Goal: Task Accomplishment & Management: Complete application form

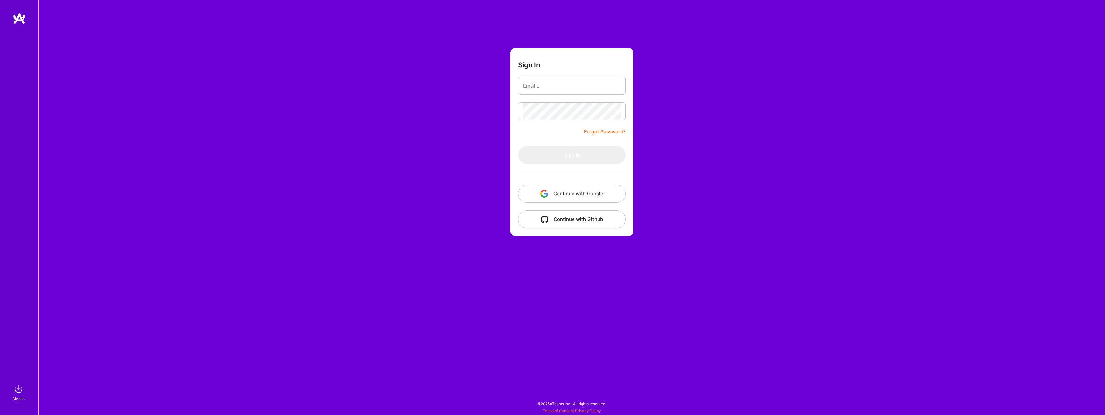
click at [564, 200] on button "Continue with Google" at bounding box center [572, 194] width 108 height 18
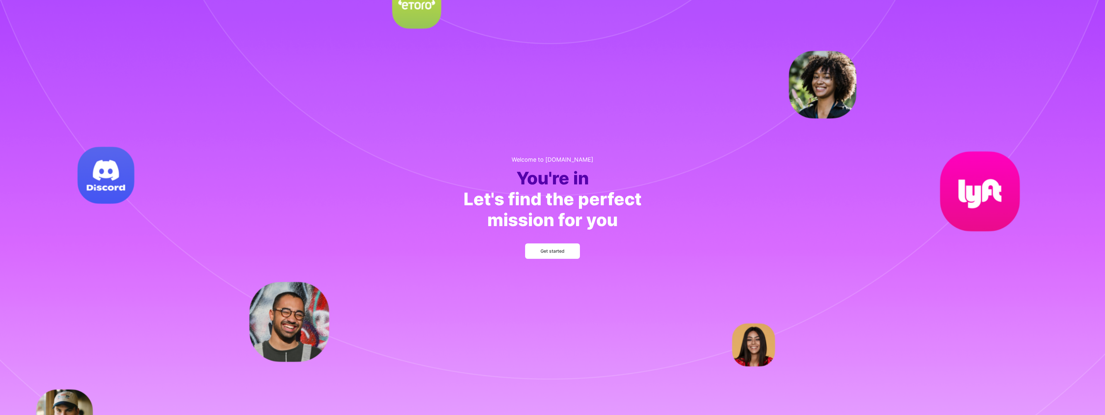
click at [565, 251] on button "Get started" at bounding box center [552, 250] width 55 height 15
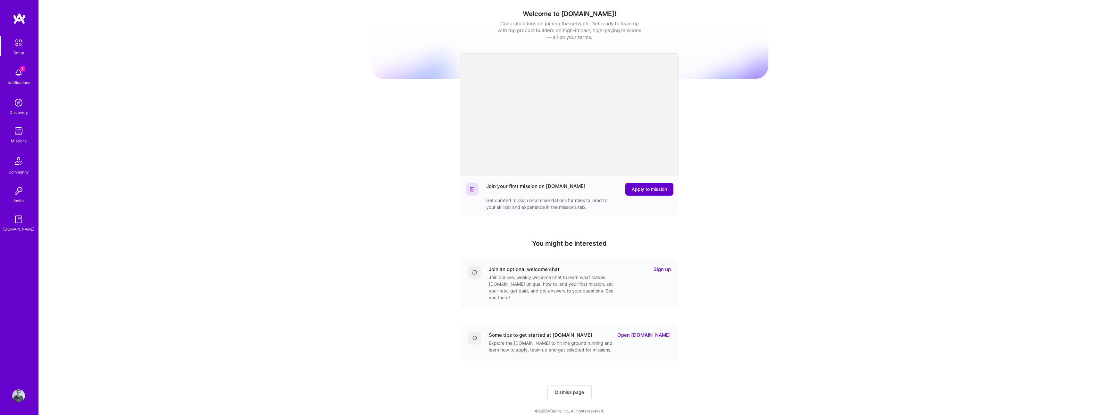
click at [653, 191] on span "Apply to mission" at bounding box center [649, 189] width 35 height 6
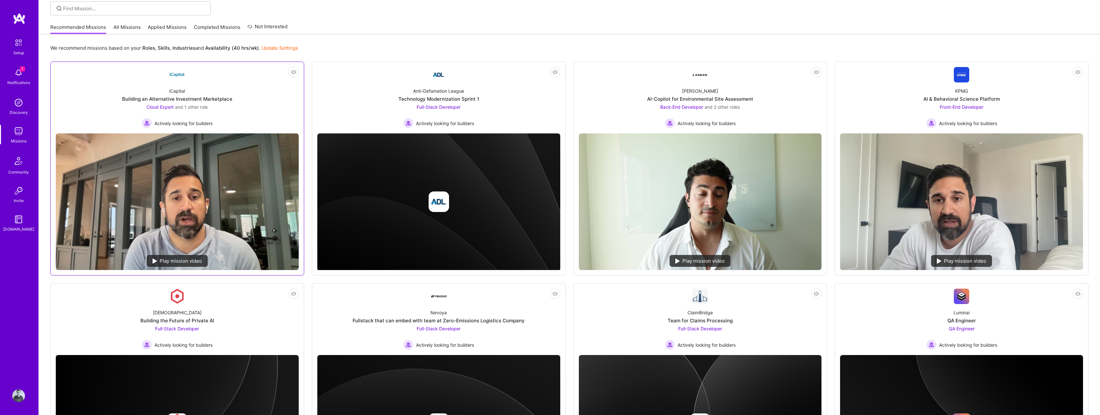
scroll to position [32, 0]
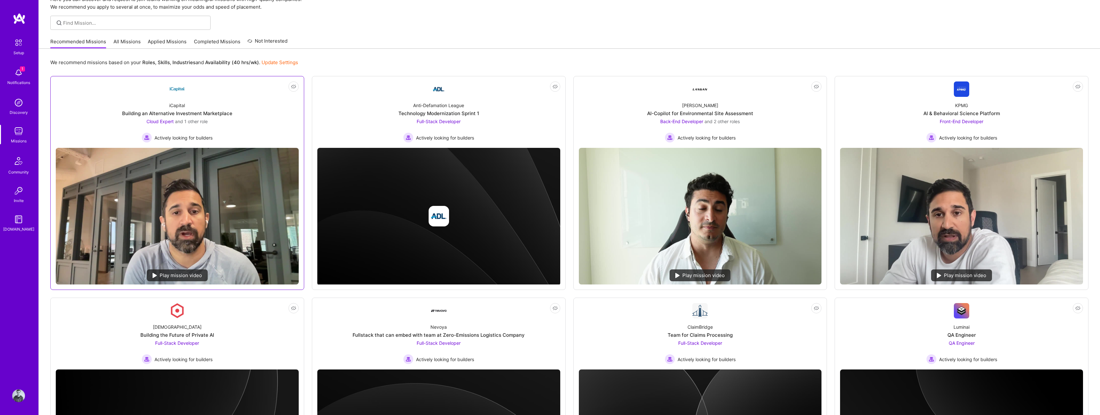
click at [265, 113] on div "iCapital Building an Alternative Investment Marketplace Cloud Expert and 1 othe…" at bounding box center [177, 120] width 243 height 46
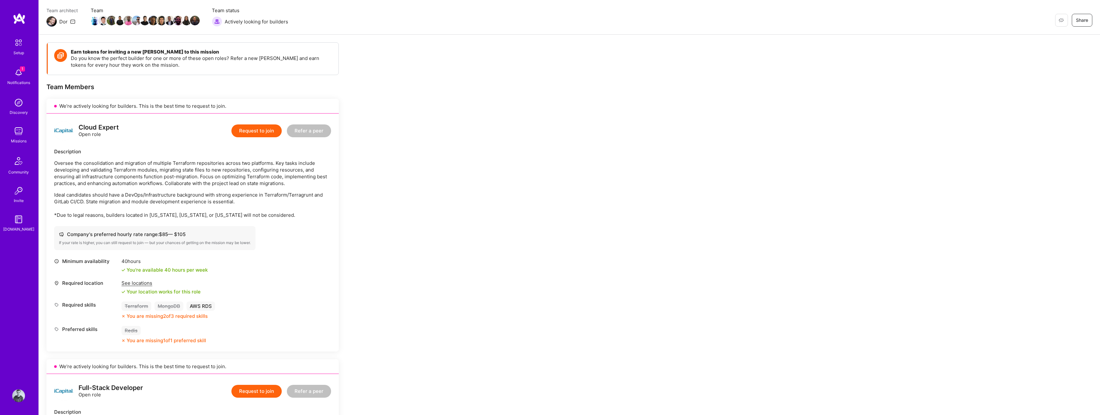
scroll to position [55, 0]
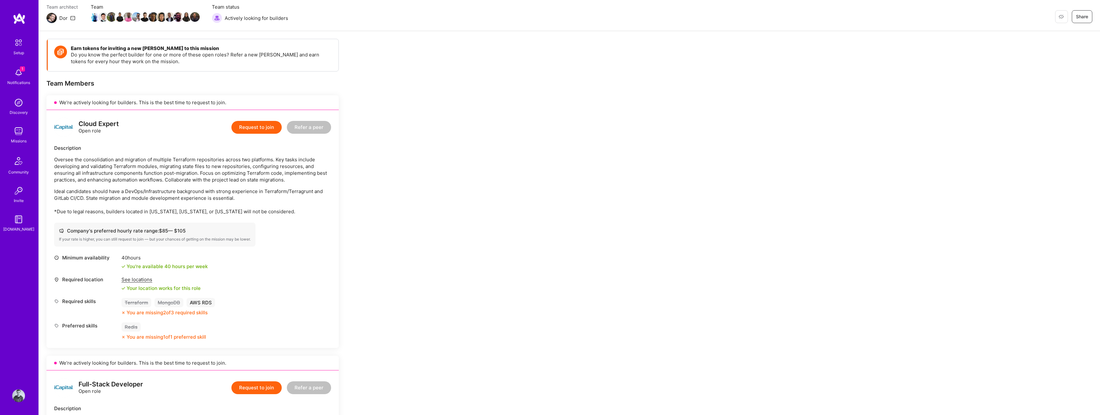
click at [108, 238] on div "If your rate is higher, you can still request to join — but your chances of get…" at bounding box center [155, 239] width 192 height 5
click at [210, 238] on div "If your rate is higher, you can still request to join — but your chances of get…" at bounding box center [155, 239] width 192 height 5
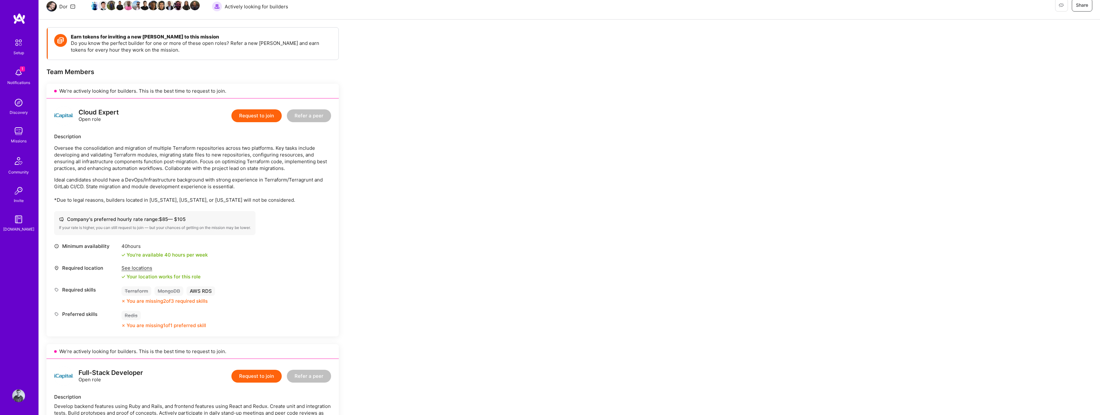
scroll to position [77, 0]
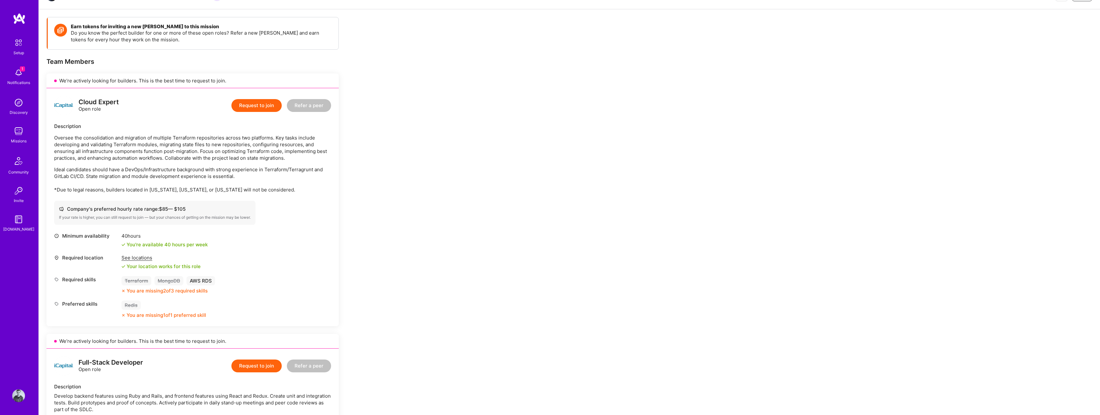
click at [145, 257] on div "See locations" at bounding box center [161, 257] width 79 height 7
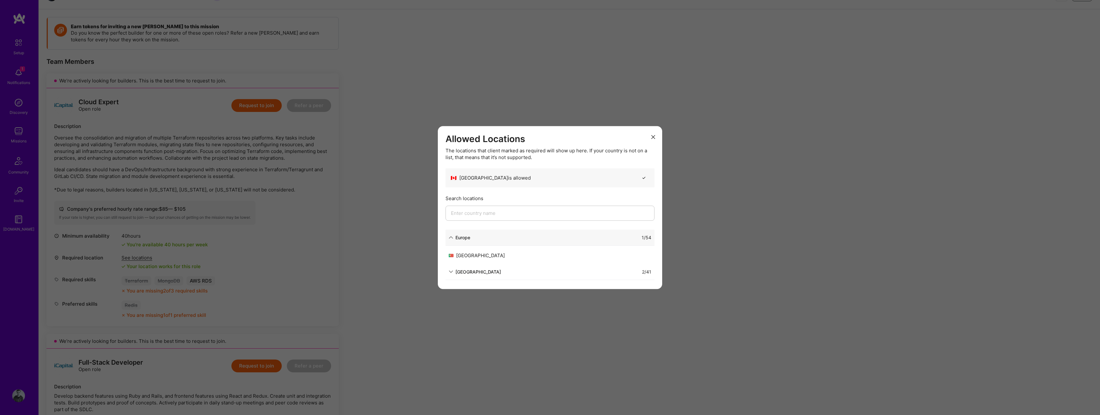
click at [474, 212] on input "modal" at bounding box center [550, 213] width 209 height 15
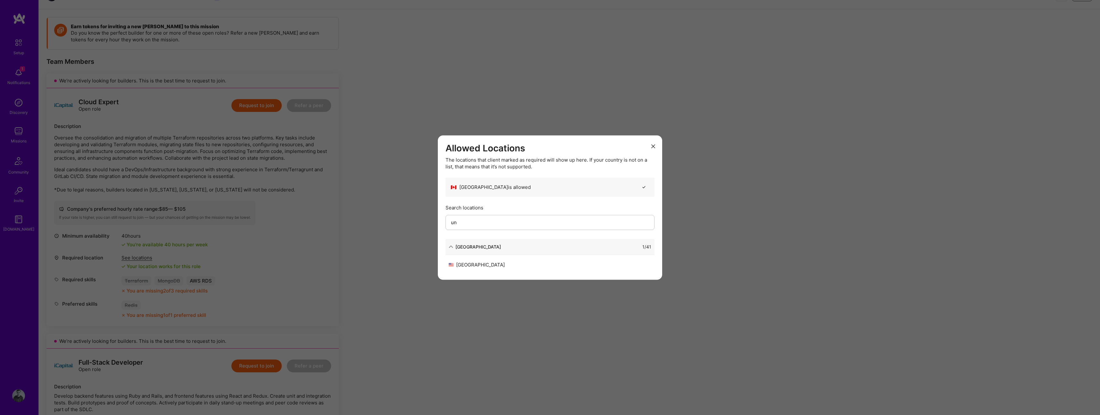
type input "u"
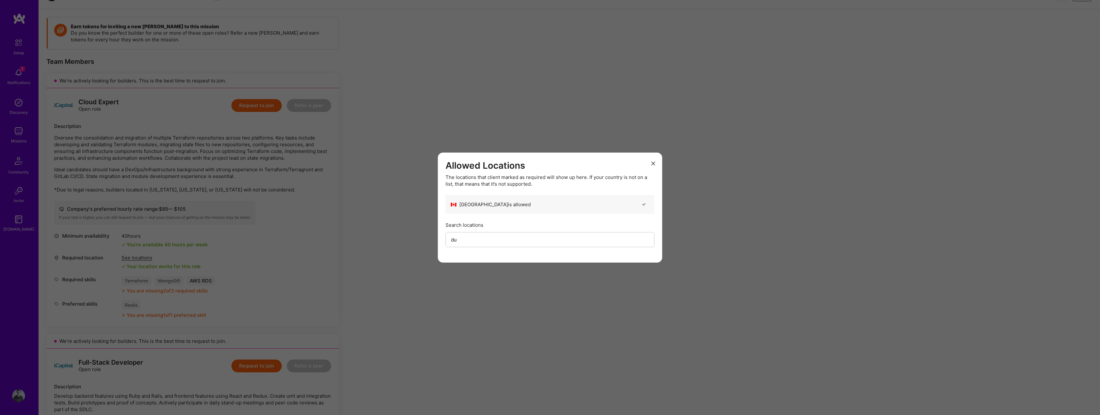
type input "d"
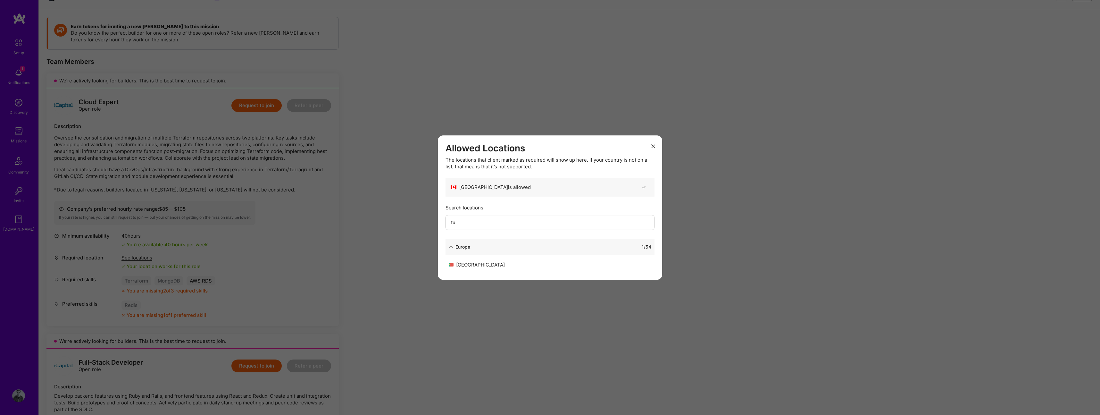
type input "t"
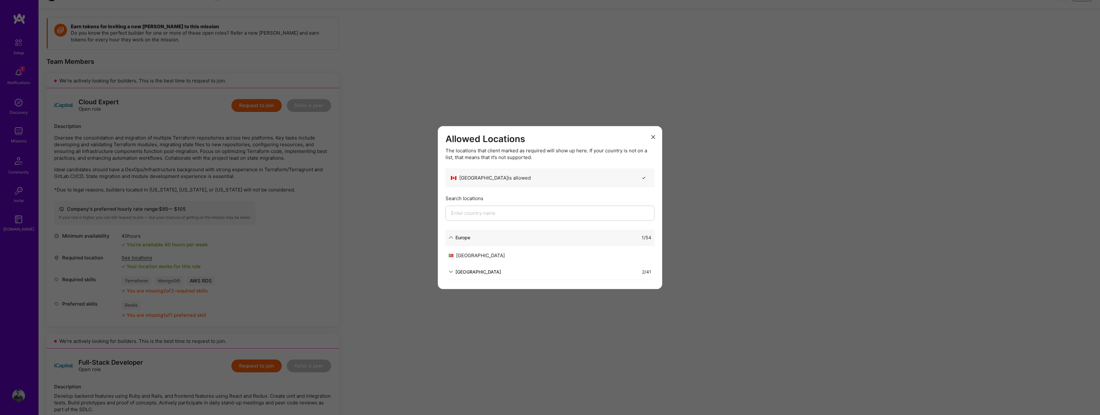
click at [651, 136] on icon "modal" at bounding box center [653, 137] width 4 height 4
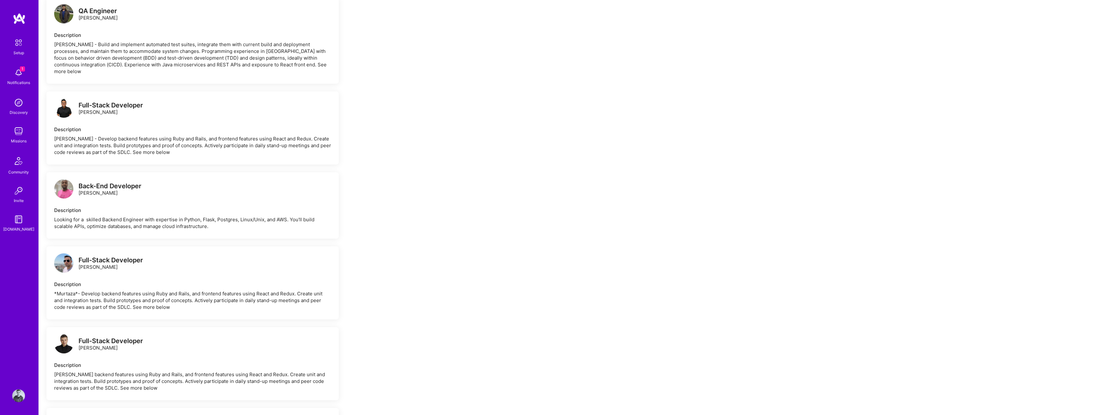
scroll to position [814, 0]
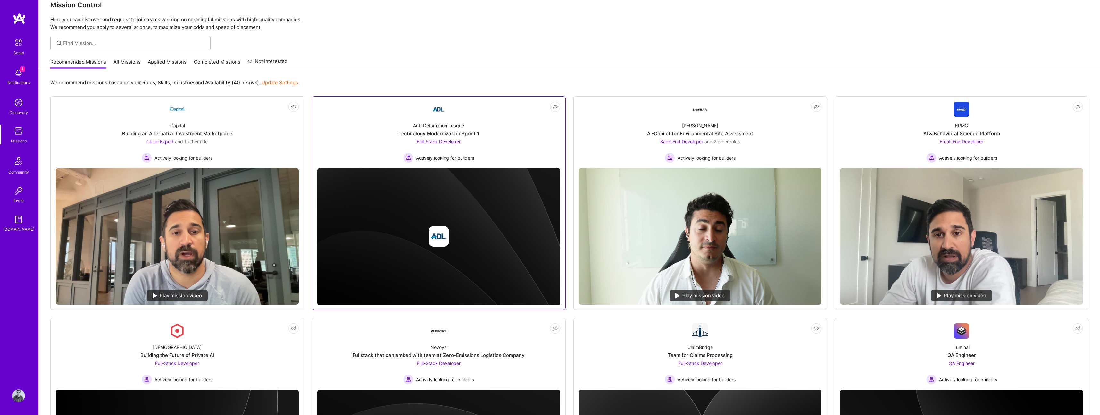
scroll to position [31, 0]
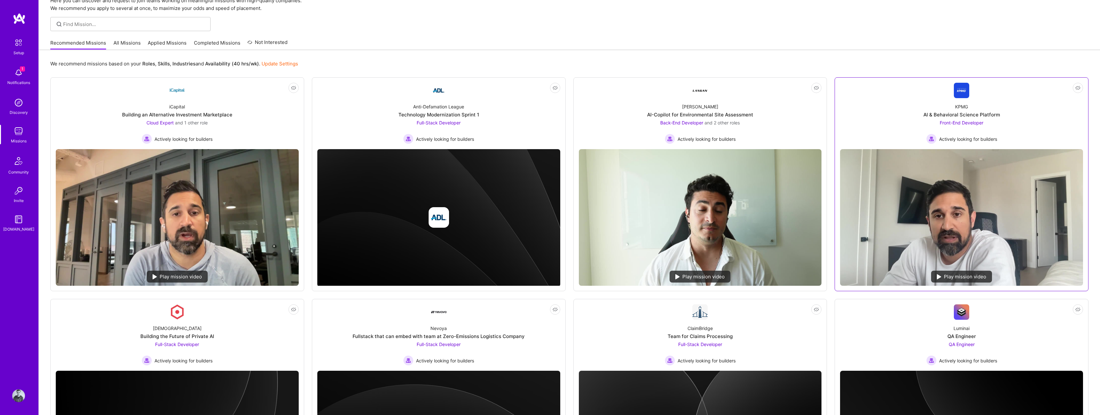
click at [899, 132] on div "KPMG AI & Behavioral Science Platform Front-End Developer Actively looking for …" at bounding box center [961, 121] width 243 height 46
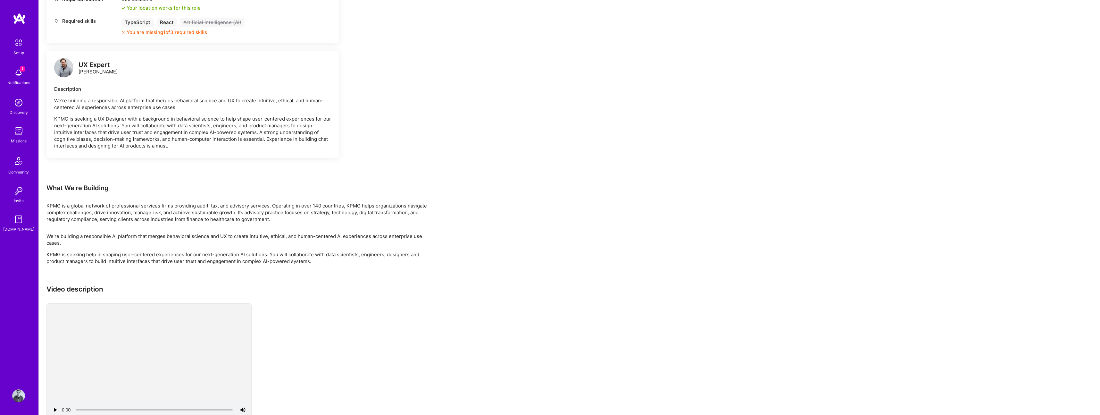
scroll to position [322, 0]
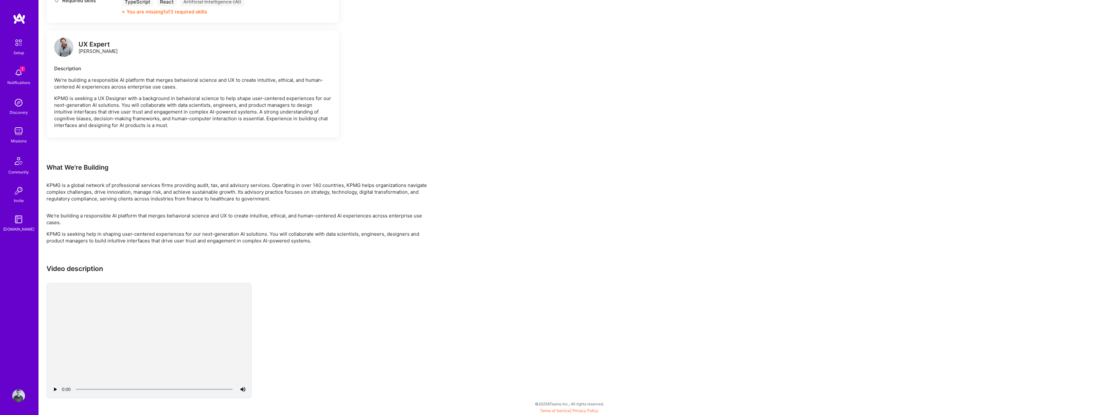
click at [165, 187] on p "KPMG is a global network of professional services firms providing audit, tax, a…" at bounding box center [238, 192] width 385 height 20
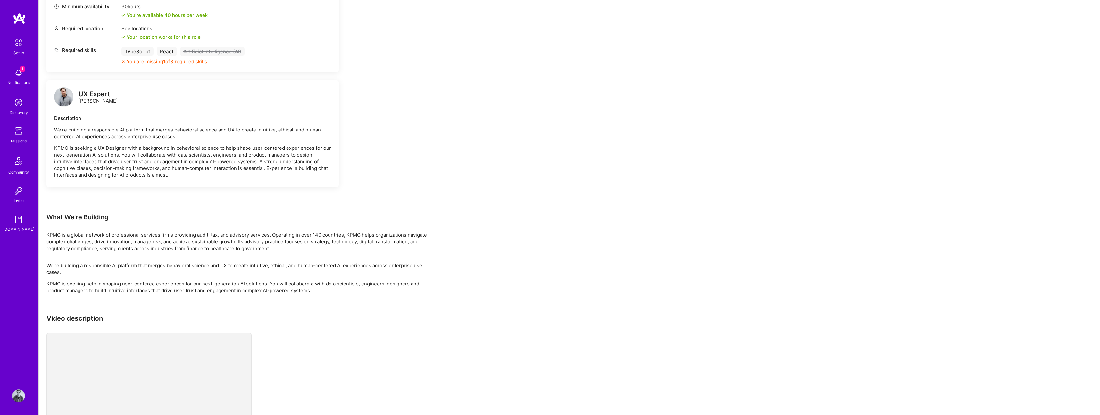
scroll to position [271, 0]
click at [89, 131] on p "We're building a responsible AI platform that merges behavioral science and UX …" at bounding box center [192, 134] width 277 height 13
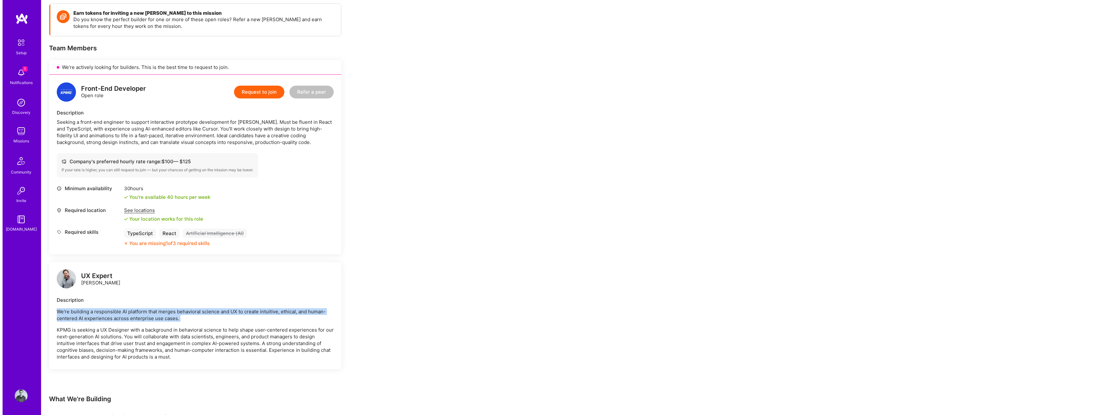
scroll to position [84, 0]
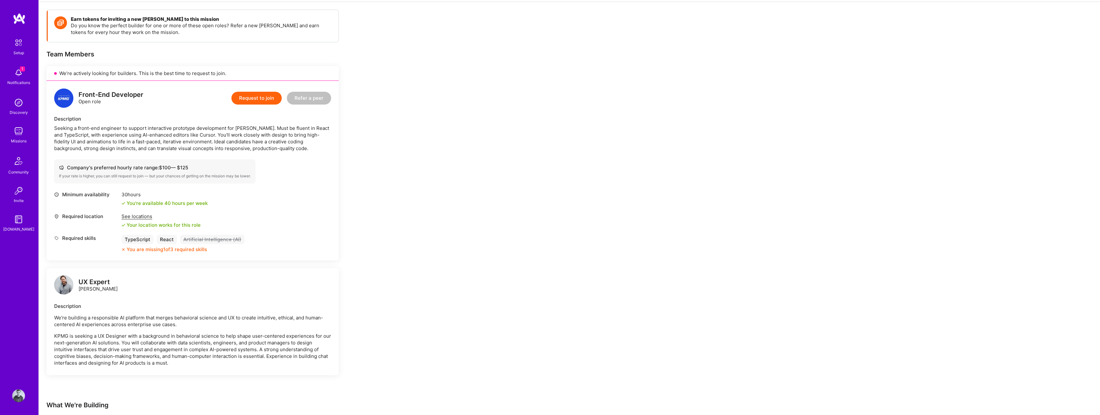
click at [91, 75] on div "We’re actively looking for builders. This is the best time to request to join." at bounding box center [192, 73] width 292 height 15
click at [93, 135] on div "Seeking a front-end engineer to support interactive prototype development for V…" at bounding box center [192, 138] width 277 height 27
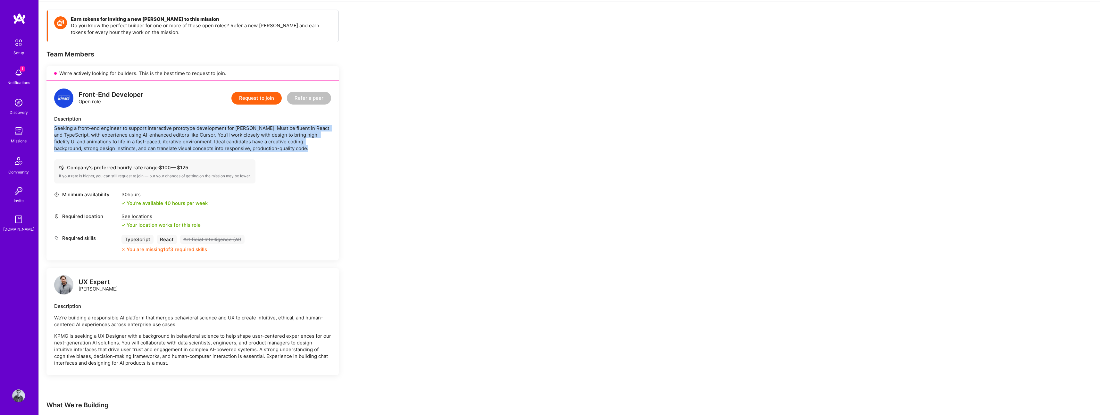
click at [93, 135] on div "Seeking a front-end engineer to support interactive prototype development for V…" at bounding box center [192, 138] width 277 height 27
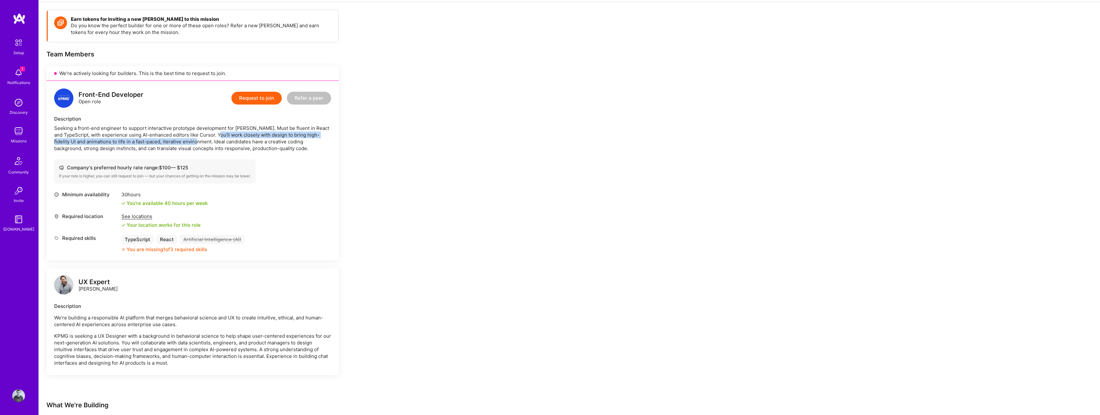
drag, startPoint x: 222, startPoint y: 136, endPoint x: 191, endPoint y: 143, distance: 31.6
click at [191, 143] on div "Seeking a front-end engineer to support interactive prototype development for V…" at bounding box center [192, 138] width 277 height 27
click at [218, 143] on div "Seeking a front-end engineer to support interactive prototype development for V…" at bounding box center [192, 138] width 277 height 27
click at [102, 150] on div "Seeking a front-end engineer to support interactive prototype development for V…" at bounding box center [192, 138] width 277 height 27
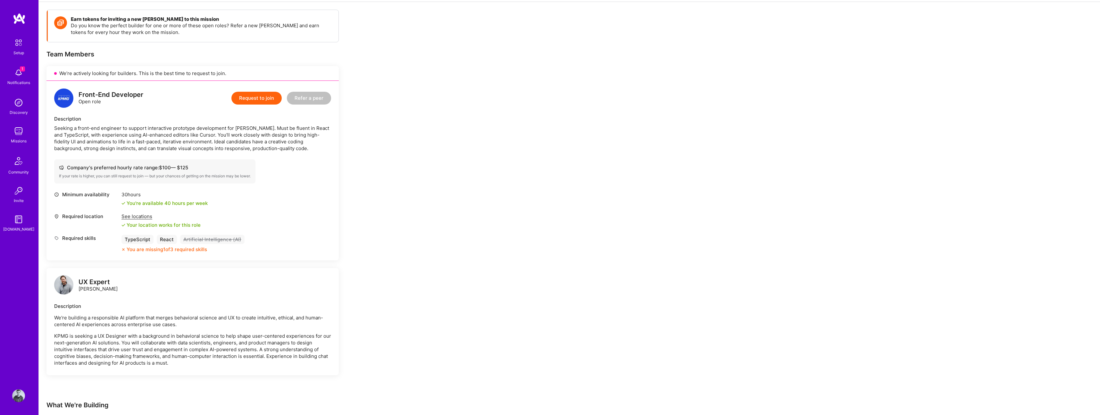
click at [102, 150] on div "Seeking a front-end engineer to support interactive prototype development for V…" at bounding box center [192, 138] width 277 height 27
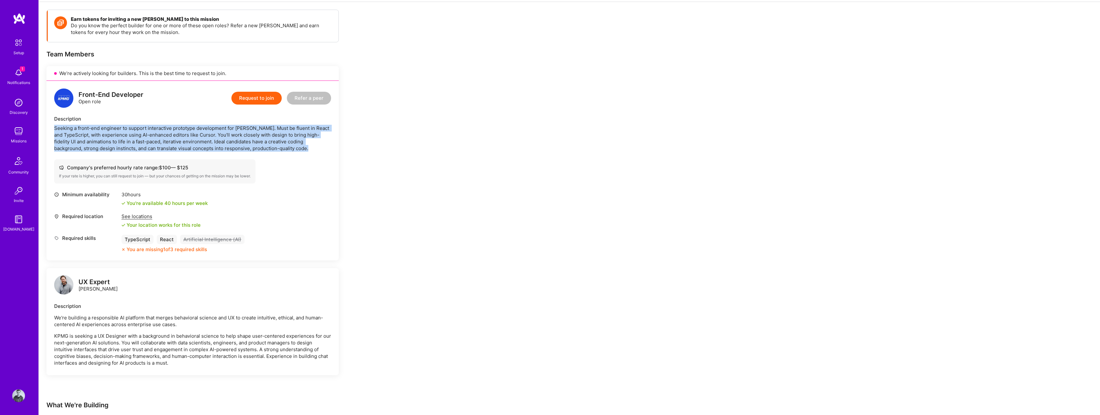
click at [102, 150] on div "Seeking a front-end engineer to support interactive prototype development for V…" at bounding box center [192, 138] width 277 height 27
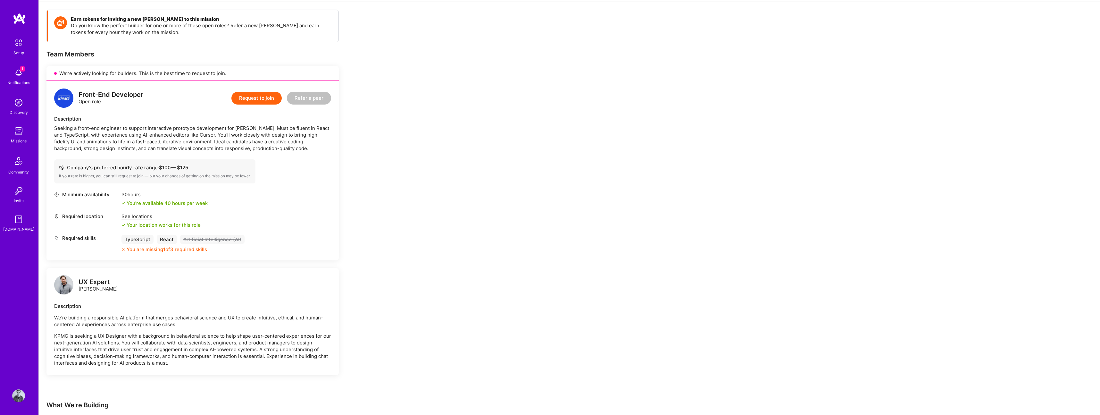
click at [77, 173] on div "Company's preferred hourly rate range: $ 100 — $ 125 If your rate is higher, yo…" at bounding box center [154, 171] width 201 height 24
click at [254, 97] on button "Request to join" at bounding box center [256, 98] width 50 height 13
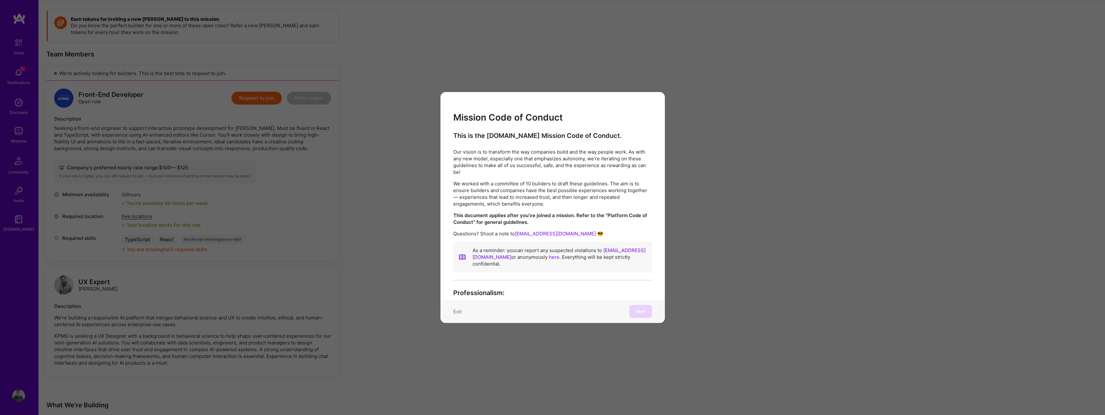
click at [505, 155] on p "Our vision is to transform the way companies build and the way people work. As …" at bounding box center [552, 161] width 199 height 27
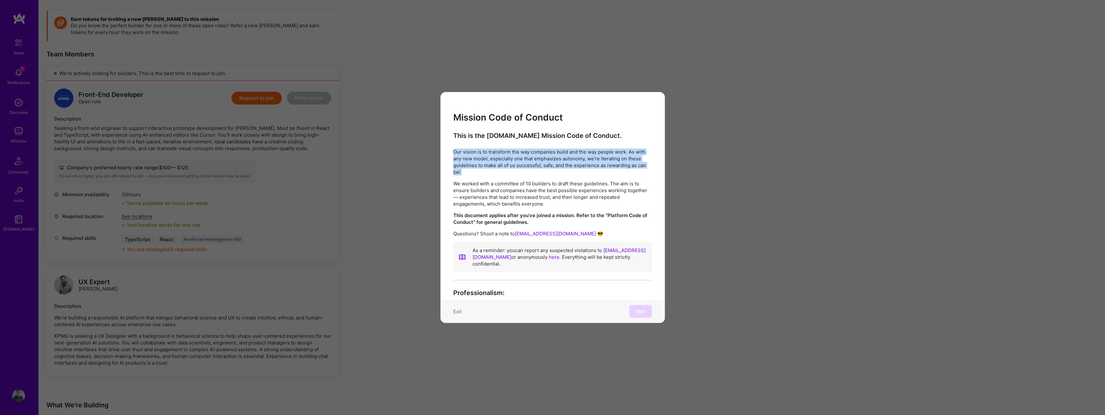
click at [505, 155] on p "Our vision is to transform the way companies build and the way people work. As …" at bounding box center [552, 161] width 199 height 27
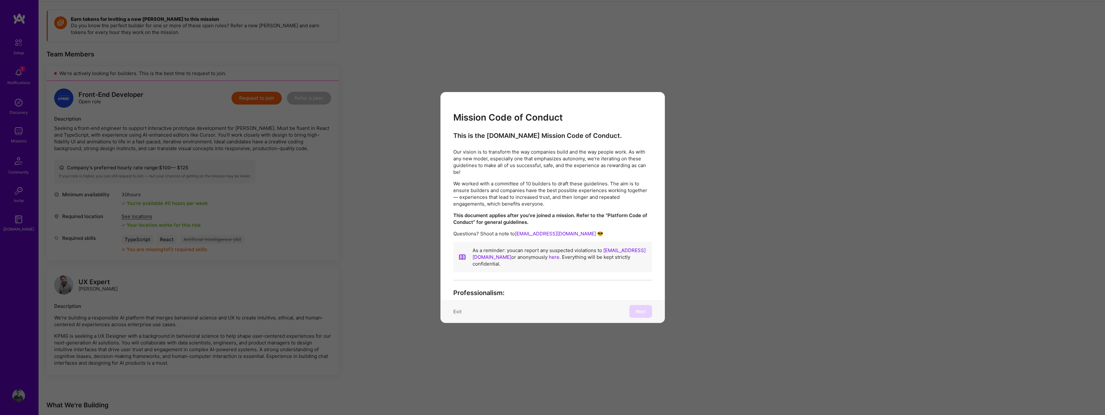
click at [498, 183] on p "We worked with a committee of 10 builders to draft these guidelines. The aim is…" at bounding box center [552, 193] width 199 height 27
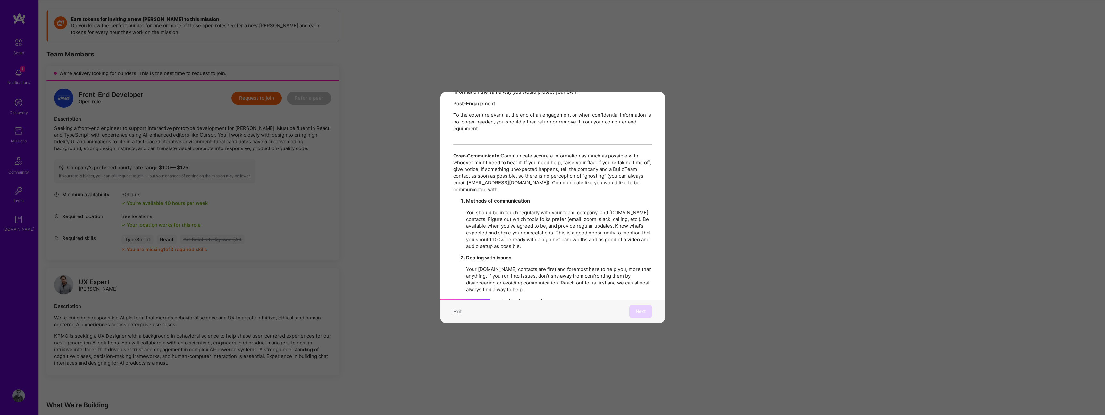
scroll to position [231, 0]
drag, startPoint x: 489, startPoint y: 168, endPoint x: 531, endPoint y: 177, distance: 43.3
click at [531, 177] on p "Over-Communicate: Communicate accurate information as much as possible with who…" at bounding box center [552, 172] width 199 height 40
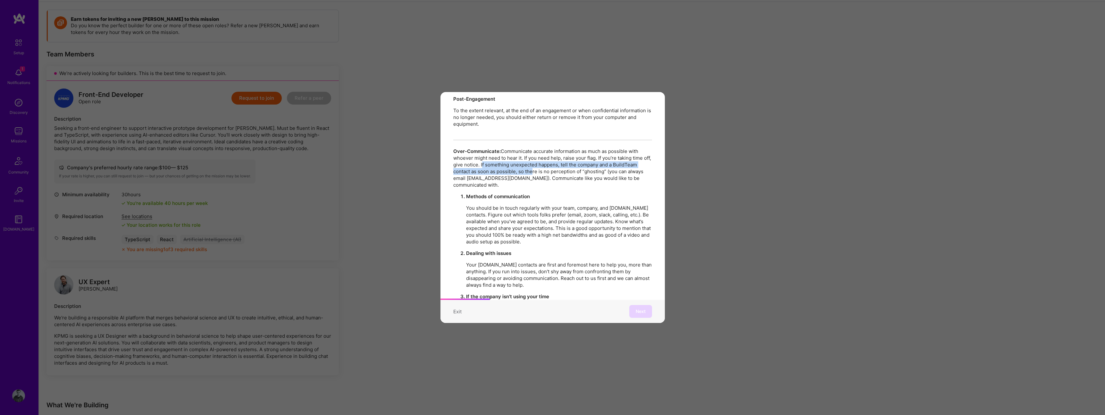
scroll to position [236, 0]
click at [500, 203] on p "You should be in touch regularly with your team, company, and A.Team contacts. …" at bounding box center [559, 223] width 186 height 40
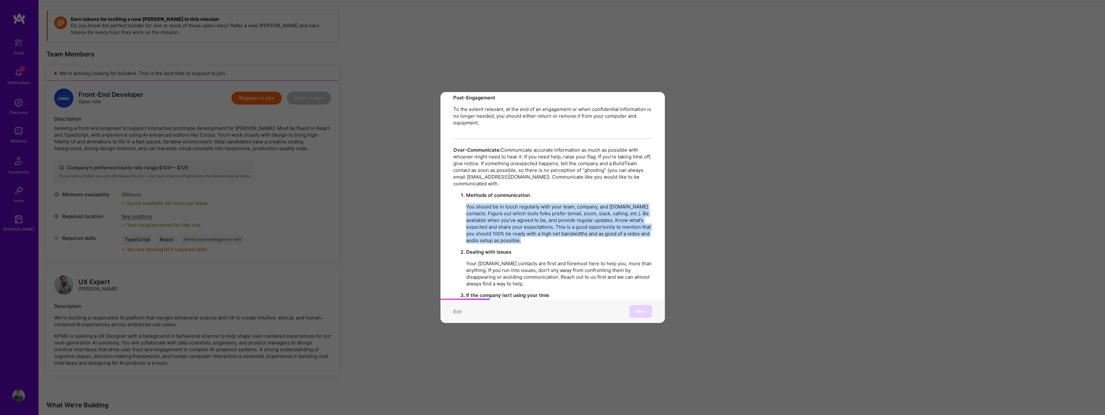
click at [500, 203] on p "You should be in touch regularly with your team, company, and A.Team contacts. …" at bounding box center [559, 223] width 186 height 40
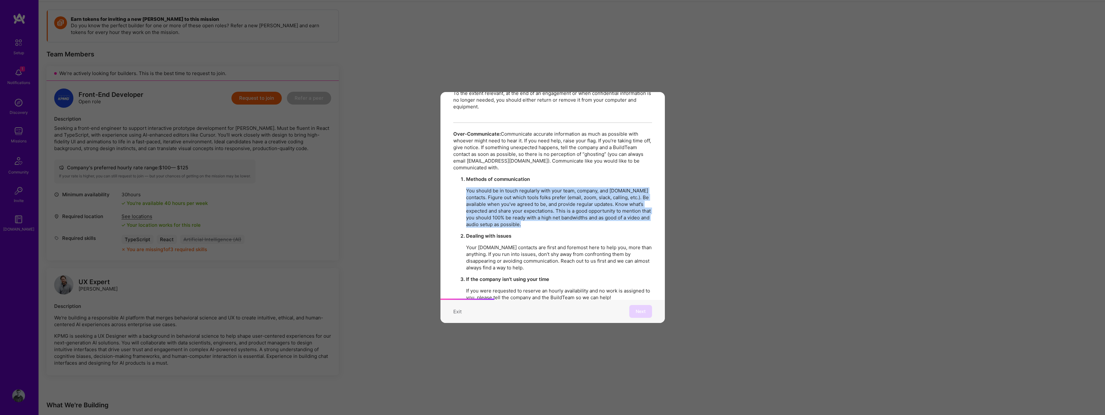
scroll to position [255, 0]
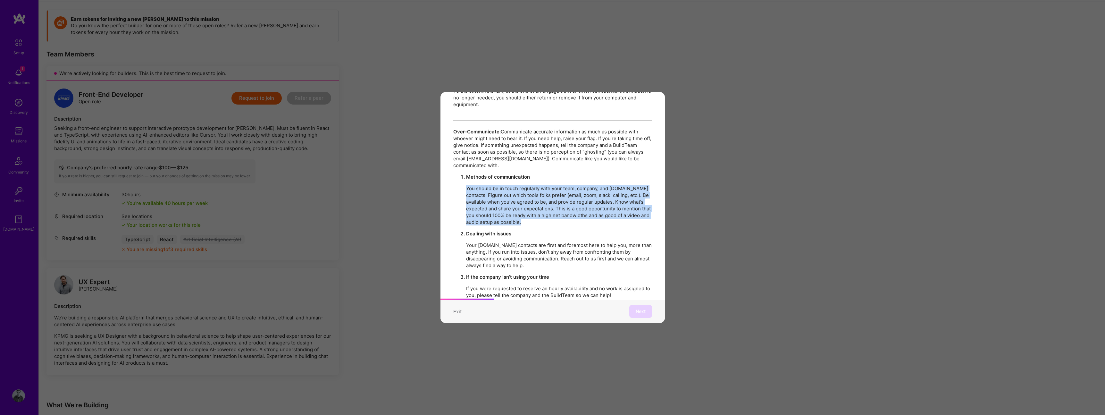
click at [490, 195] on p "You should be in touch regularly with your team, company, and A.Team contacts. …" at bounding box center [559, 205] width 186 height 40
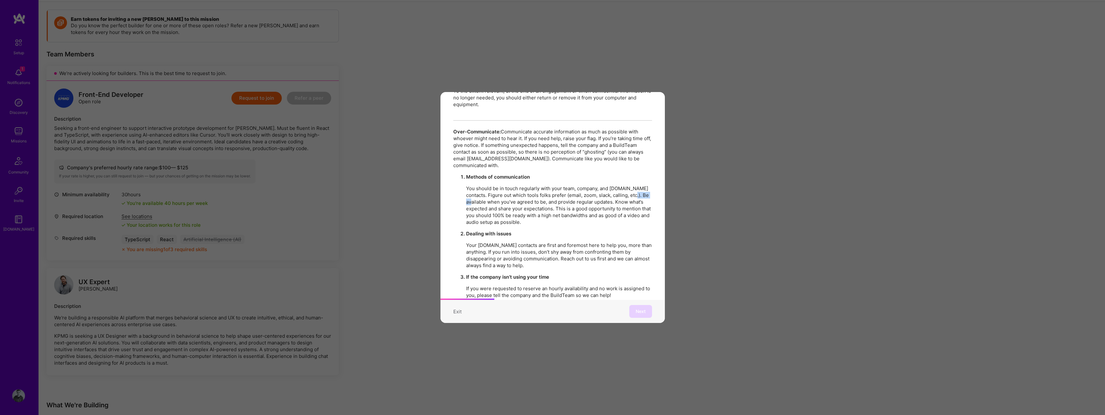
click at [490, 195] on p "You should be in touch regularly with your team, company, and A.Team contacts. …" at bounding box center [559, 205] width 186 height 40
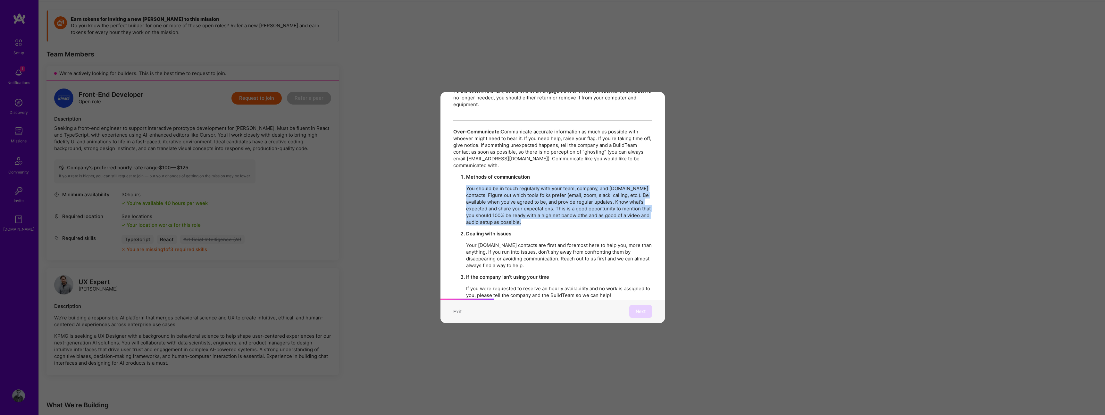
click at [490, 195] on p "You should be in touch regularly with your team, company, and A.Team contacts. …" at bounding box center [559, 205] width 186 height 40
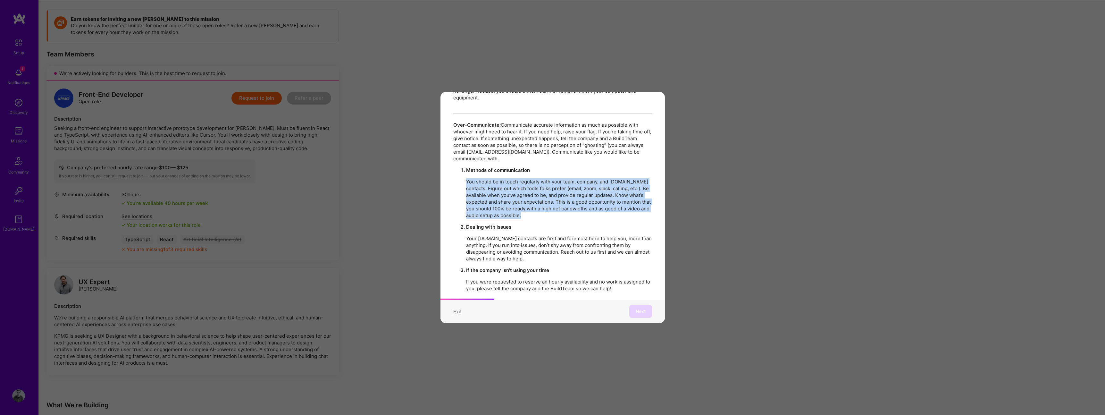
click at [497, 196] on p "You should be in touch regularly with your team, company, and A.Team contacts. …" at bounding box center [559, 198] width 186 height 40
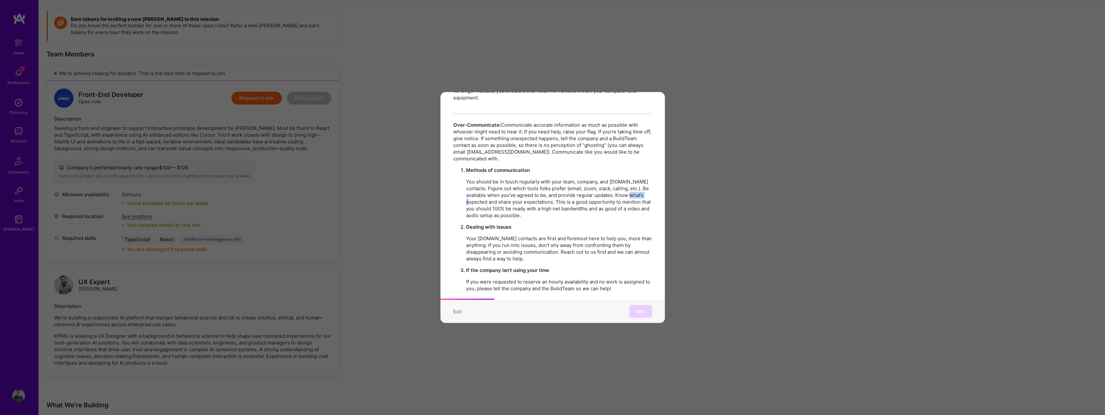
click at [497, 196] on p "You should be in touch regularly with your team, company, and A.Team contacts. …" at bounding box center [559, 198] width 186 height 40
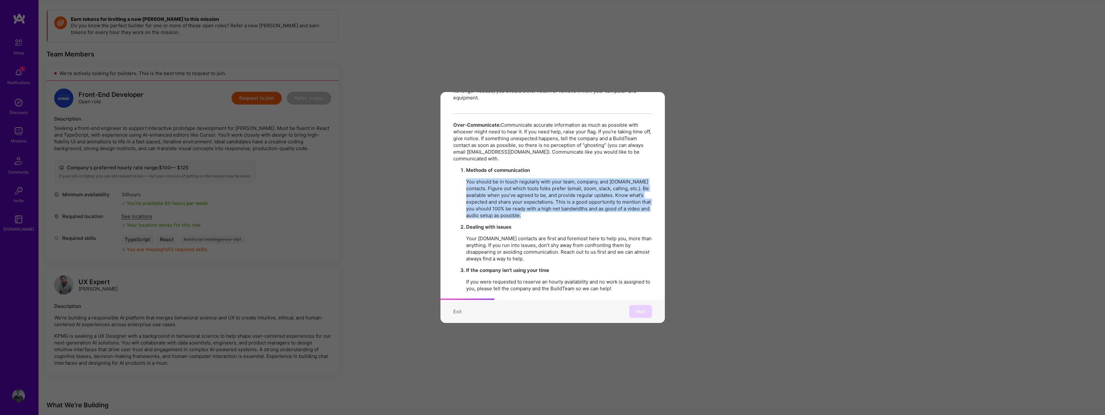
click at [497, 196] on p "You should be in touch regularly with your team, company, and A.Team contacts. …" at bounding box center [559, 198] width 186 height 40
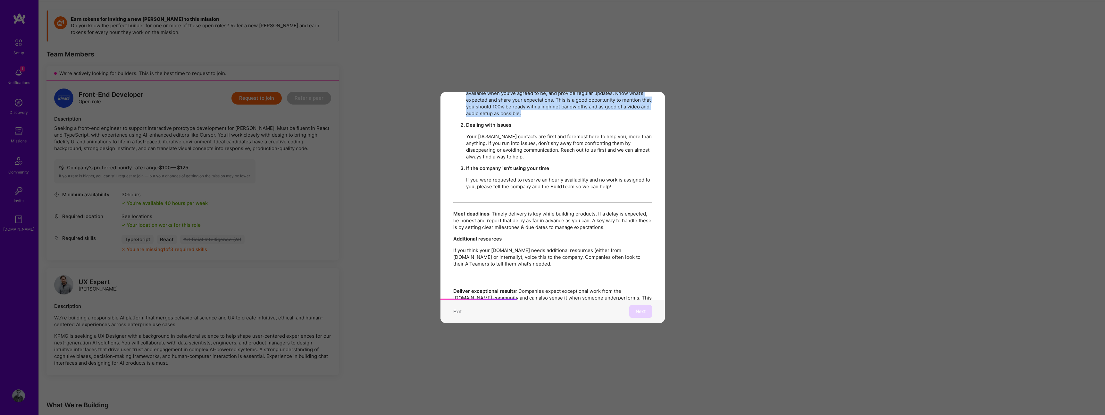
scroll to position [364, 0]
drag, startPoint x: 480, startPoint y: 173, endPoint x: 606, endPoint y: 169, distance: 126.4
click at [606, 176] on p "If you were requested to reserve an hourly availability and no work is assigned…" at bounding box center [559, 182] width 186 height 13
click at [553, 180] on p "If you were requested to reserve an hourly availability and no work is assigned…" at bounding box center [559, 182] width 186 height 13
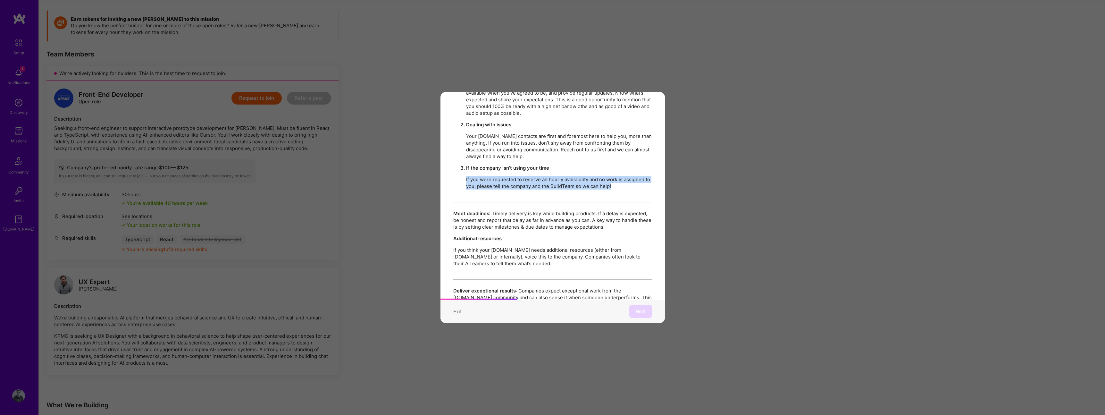
click at [553, 180] on p "If you were requested to reserve an hourly availability and no work is assigned…" at bounding box center [559, 182] width 186 height 13
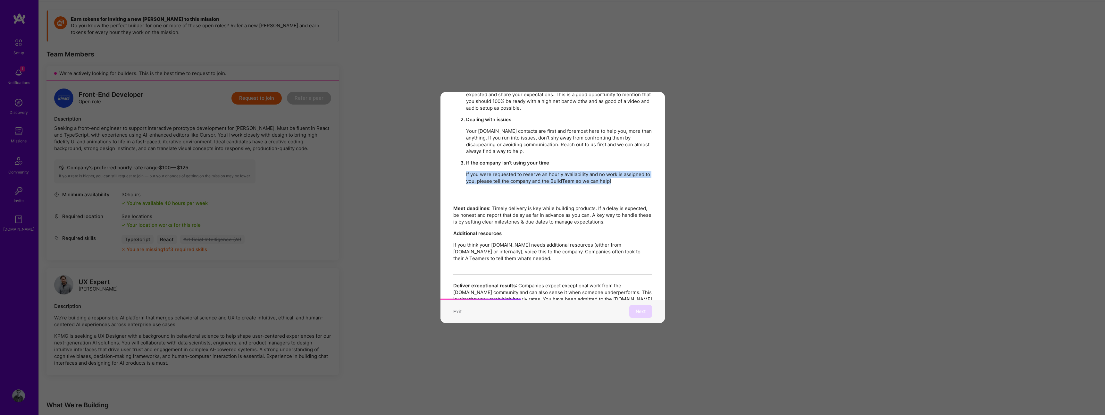
scroll to position [404, 0]
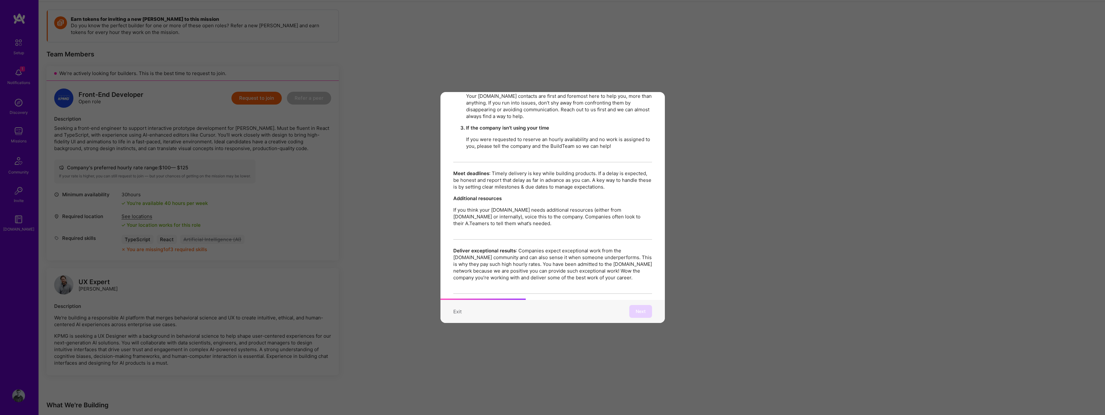
click at [519, 170] on p "Meet deadlines : Timely delivery is key while building products. If a delay is …" at bounding box center [552, 180] width 199 height 20
click at [482, 206] on p "If you think your A.Team needs additional resources (either from A.Team or inte…" at bounding box center [552, 216] width 199 height 20
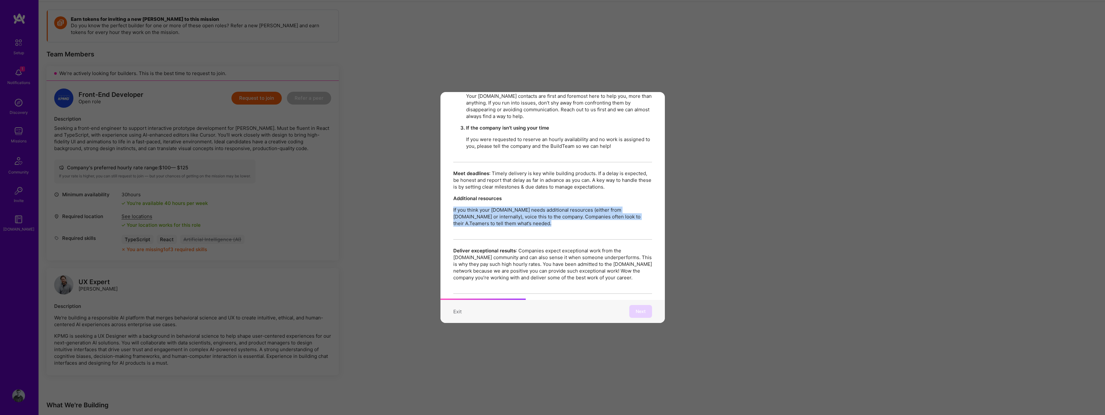
click at [482, 206] on p "If you think your A.Team needs additional resources (either from A.Team or inte…" at bounding box center [552, 216] width 199 height 20
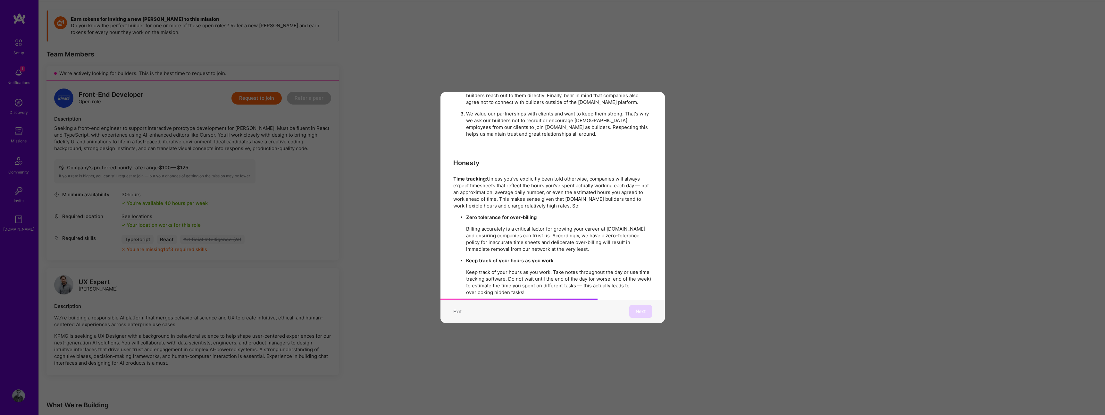
scroll to position [777, 0]
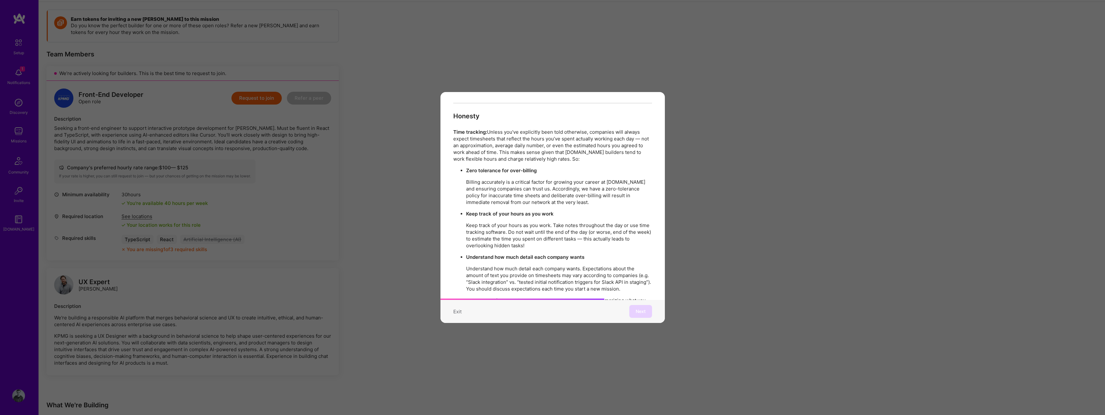
drag, startPoint x: 505, startPoint y: 123, endPoint x: 527, endPoint y: 122, distance: 22.8
click at [527, 129] on p "Time tracking: Unless you’ve explicitly been told otherwise, companies will alw…" at bounding box center [552, 146] width 199 height 34
drag, startPoint x: 527, startPoint y: 122, endPoint x: 567, endPoint y: 122, distance: 39.1
click at [567, 129] on p "Time tracking: Unless you’ve explicitly been told otherwise, companies will alw…" at bounding box center [552, 146] width 199 height 34
click at [583, 129] on p "Time tracking: Unless you’ve explicitly been told otherwise, companies will alw…" at bounding box center [552, 146] width 199 height 34
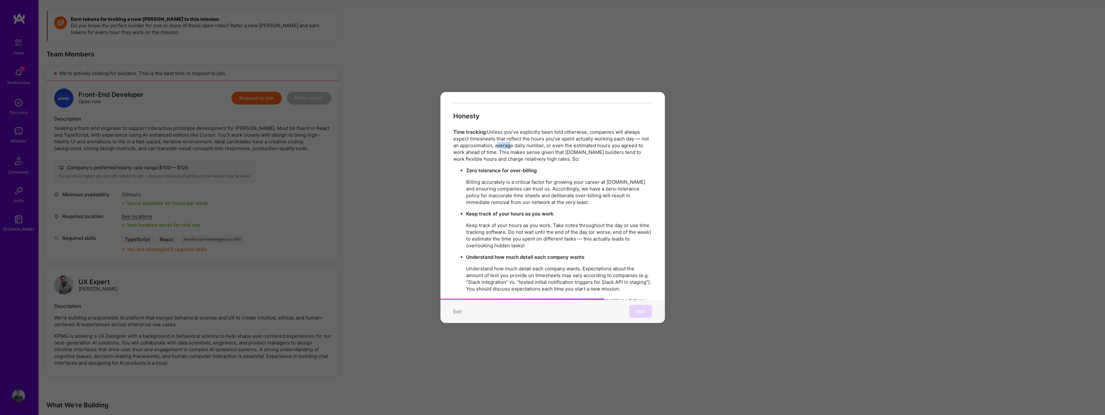
drag, startPoint x: 503, startPoint y: 133, endPoint x: 517, endPoint y: 130, distance: 14.3
click at [517, 130] on p "Time tracking: Unless you’ve explicitly been told otherwise, companies will alw…" at bounding box center [552, 146] width 199 height 34
click at [525, 130] on p "Time tracking: Unless you’ve explicitly been told otherwise, companies will alw…" at bounding box center [552, 146] width 199 height 34
drag, startPoint x: 505, startPoint y: 137, endPoint x: 538, endPoint y: 145, distance: 33.6
click at [538, 145] on p "Time tracking: Unless you’ve explicitly been told otherwise, companies will alw…" at bounding box center [552, 146] width 199 height 34
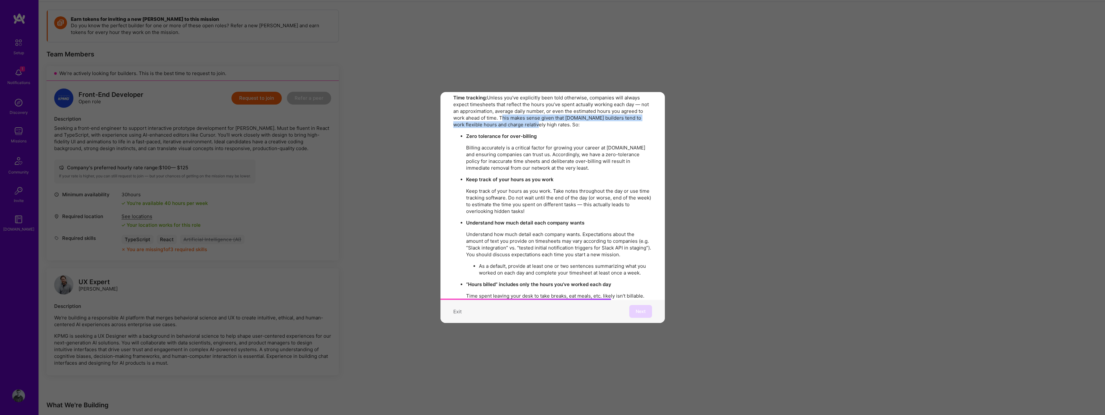
scroll to position [812, 0]
click at [490, 144] on p "Billing accurately is a critical factor for growing your career at A.Team and e…" at bounding box center [559, 157] width 186 height 27
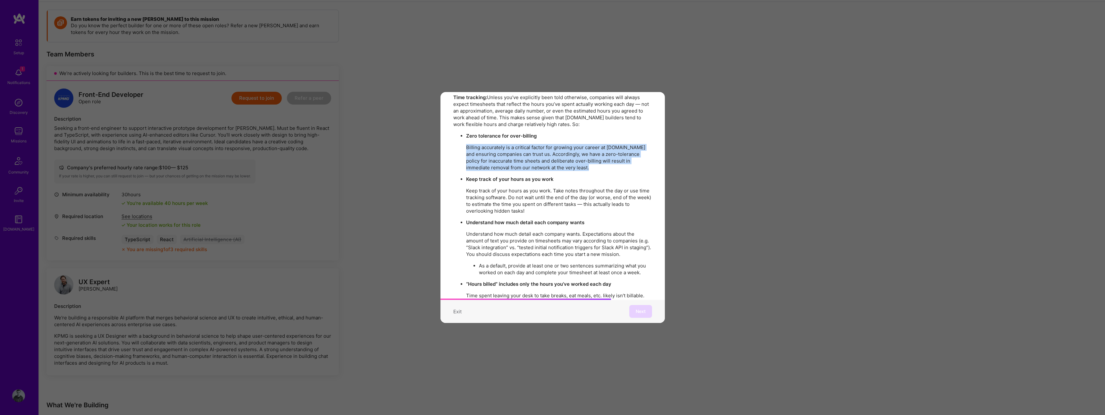
click at [490, 144] on p "Billing accurately is a critical factor for growing your career at A.Team and e…" at bounding box center [559, 157] width 186 height 27
click at [549, 144] on p "Billing accurately is a critical factor for growing your career at A.Team and e…" at bounding box center [559, 157] width 186 height 27
click at [522, 144] on p "Billing accurately is a critical factor for growing your career at A.Team and e…" at bounding box center [559, 157] width 186 height 27
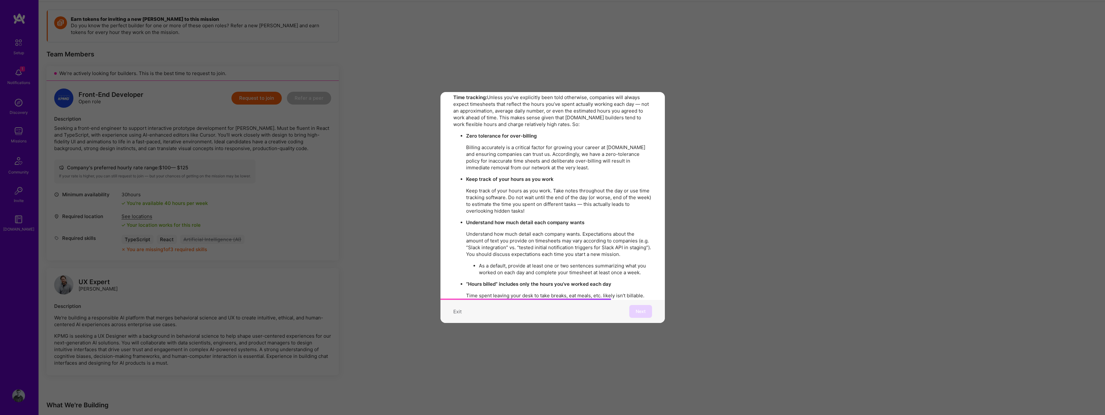
click at [563, 144] on p "Billing accurately is a critical factor for growing your career at A.Team and e…" at bounding box center [559, 157] width 186 height 27
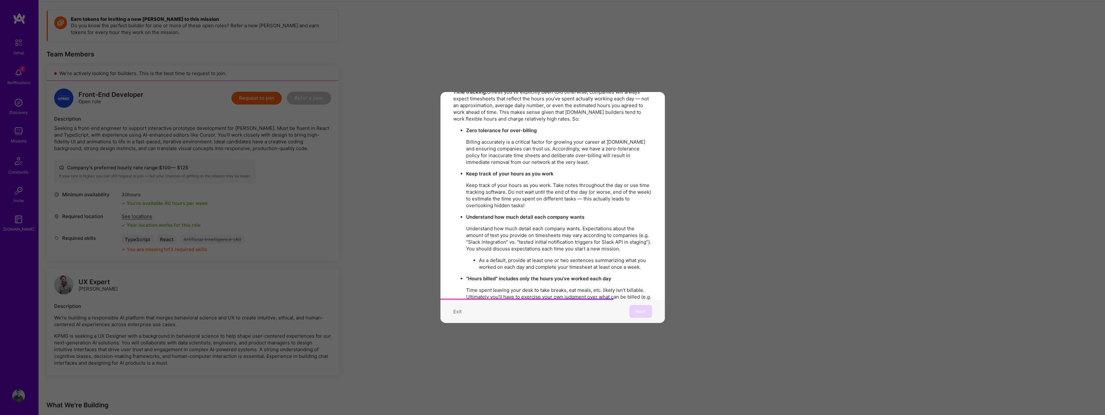
scroll to position [819, 0]
click at [523, 140] on p "Billing accurately is a critical factor for growing your career at A.Team and e…" at bounding box center [559, 150] width 186 height 27
click at [574, 138] on p "Billing accurately is a critical factor for growing your career at A.Team and e…" at bounding box center [559, 150] width 186 height 27
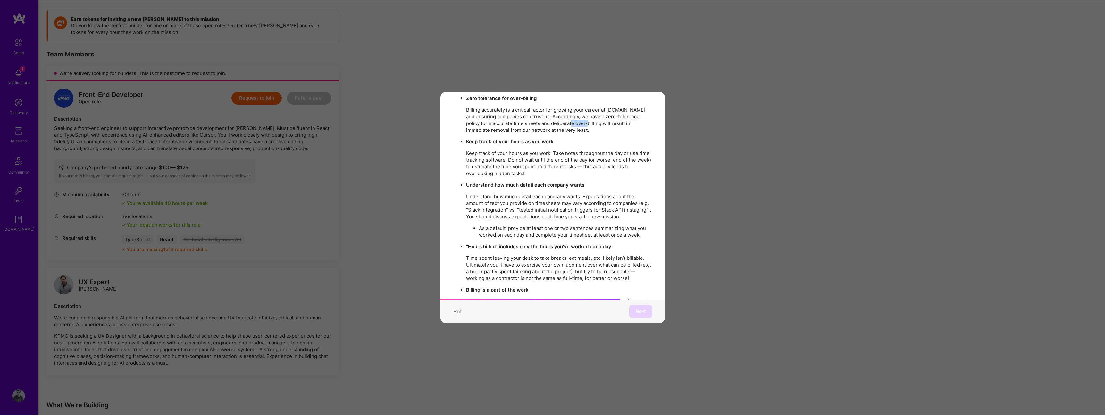
scroll to position [852, 0]
click at [499, 137] on strong "Keep track of your hours as you work" at bounding box center [510, 140] width 88 height 6
click at [468, 148] on p "Keep track of your hours as you work. Take notes throughout the day or use time…" at bounding box center [559, 161] width 186 height 27
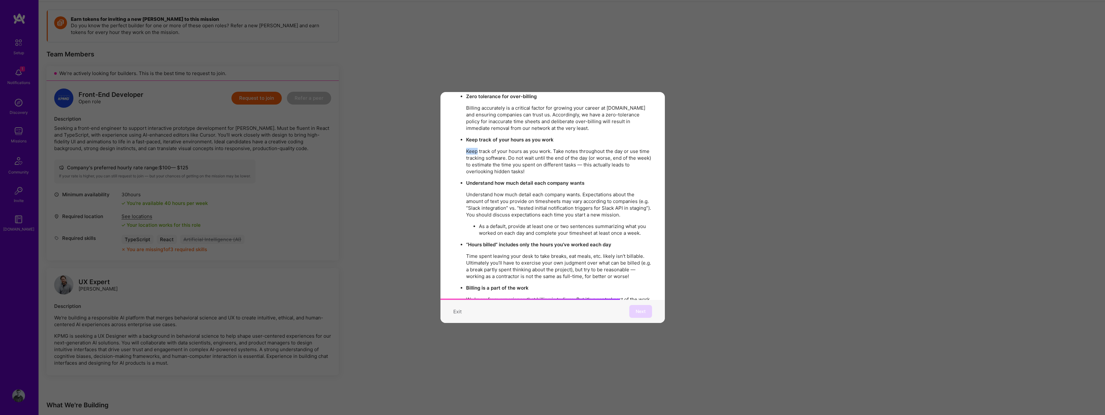
click at [468, 148] on p "Keep track of your hours as you work. Take notes throughout the day or use time…" at bounding box center [559, 161] width 186 height 27
click at [546, 152] on p "Keep track of your hours as you work. Take notes throughout the day or use time…" at bounding box center [559, 161] width 186 height 27
click at [552, 150] on p "Keep track of your hours as you work. Take notes throughout the day or use time…" at bounding box center [559, 161] width 186 height 27
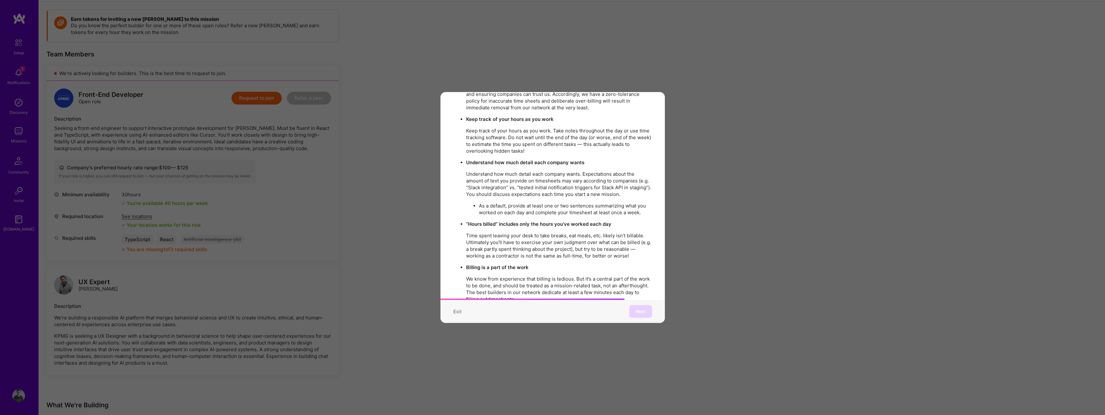
scroll to position [876, 0]
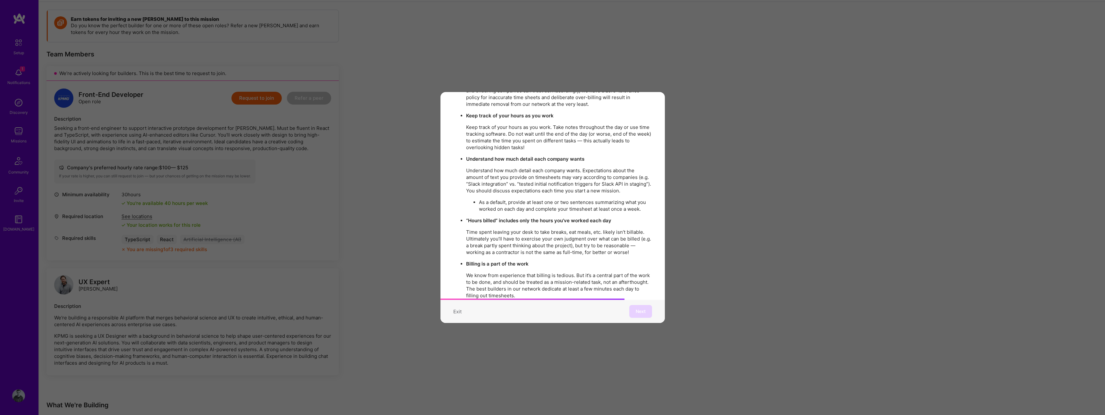
click at [498, 156] on strong "Understand how much detail each company wants" at bounding box center [525, 159] width 118 height 6
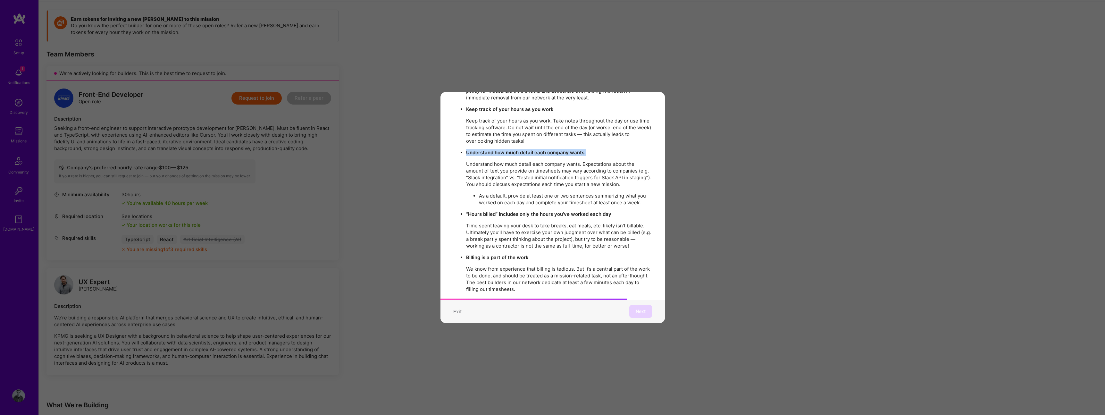
scroll to position [897, 0]
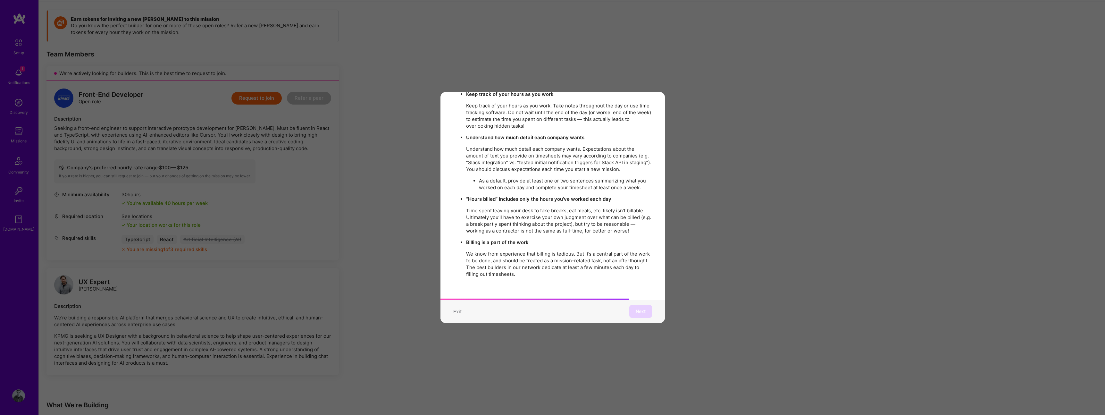
click at [493, 156] on p "Understand how much detail each company wants. Expectations about the amount of…" at bounding box center [559, 159] width 186 height 27
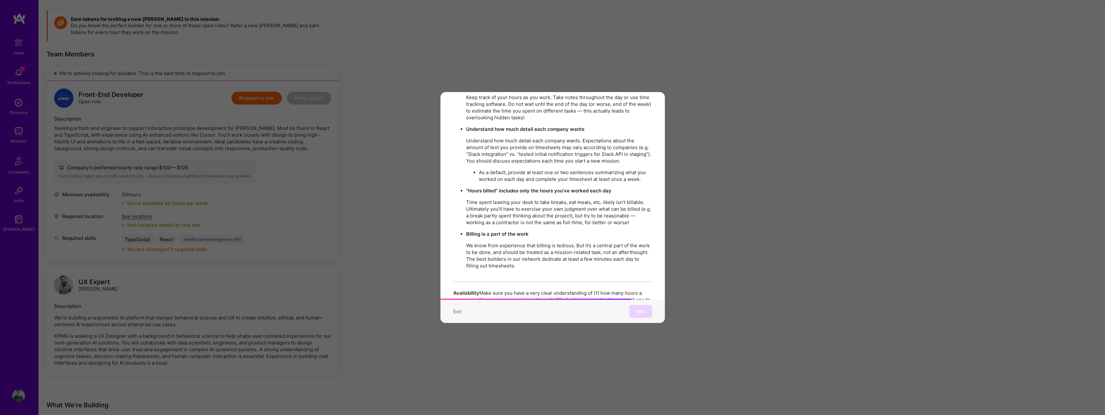
scroll to position [917, 0]
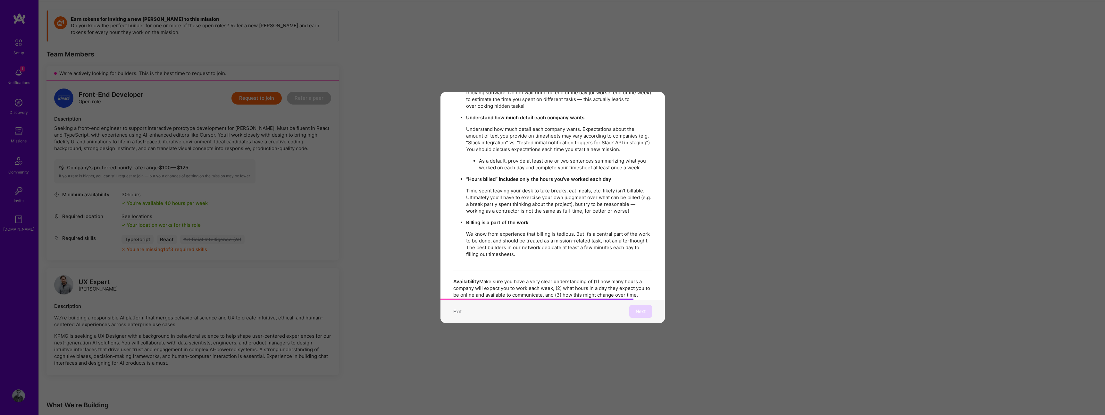
click at [491, 157] on li "As a default, provide at least one or two sentences summarizing what you worked…" at bounding box center [565, 163] width 173 height 13
click at [490, 157] on li "As a default, provide at least one or two sentences summarizing what you worked…" at bounding box center [565, 163] width 173 height 13
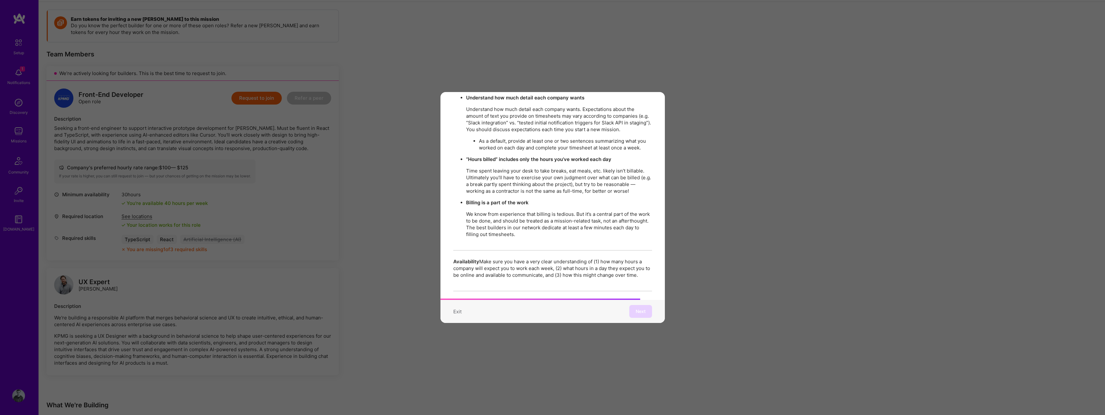
scroll to position [951, 0]
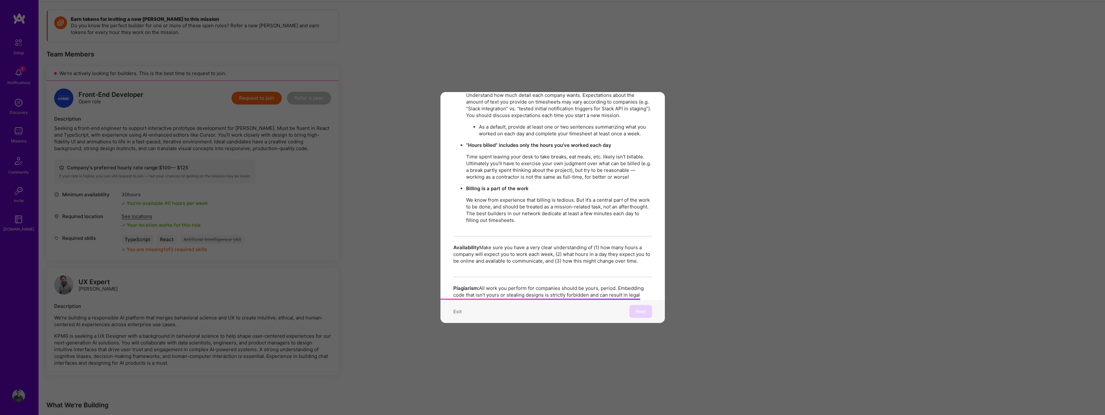
click at [482, 142] on strong "“Hours billed” includes only the hours you’ve worked each day" at bounding box center [538, 145] width 145 height 6
click at [488, 153] on p "Time spent leaving your desk to take breaks, eat meals, etc. likely isn’t billa…" at bounding box center [559, 166] width 186 height 27
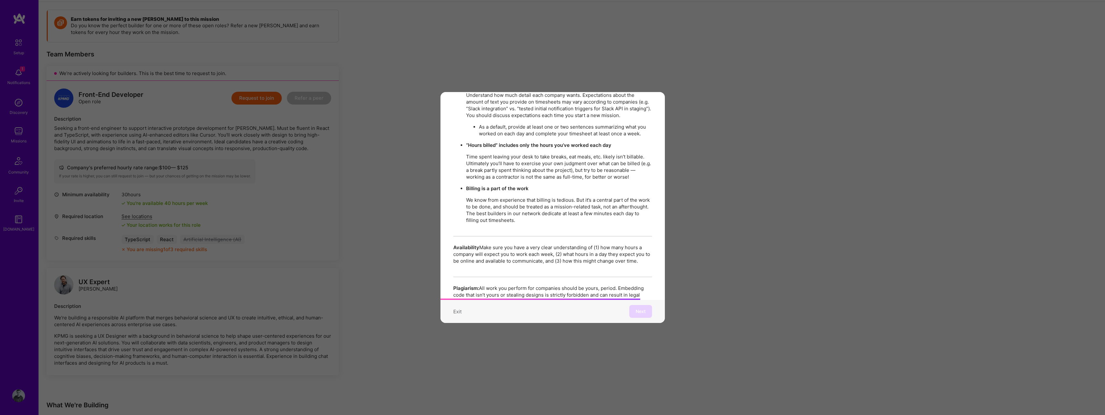
click at [520, 142] on strong "“Hours billed” includes only the hours you’ve worked each day" at bounding box center [538, 145] width 145 height 6
click at [497, 153] on p "Time spent leaving your desk to take breaks, eat meals, etc. likely isn’t billa…" at bounding box center [559, 166] width 186 height 27
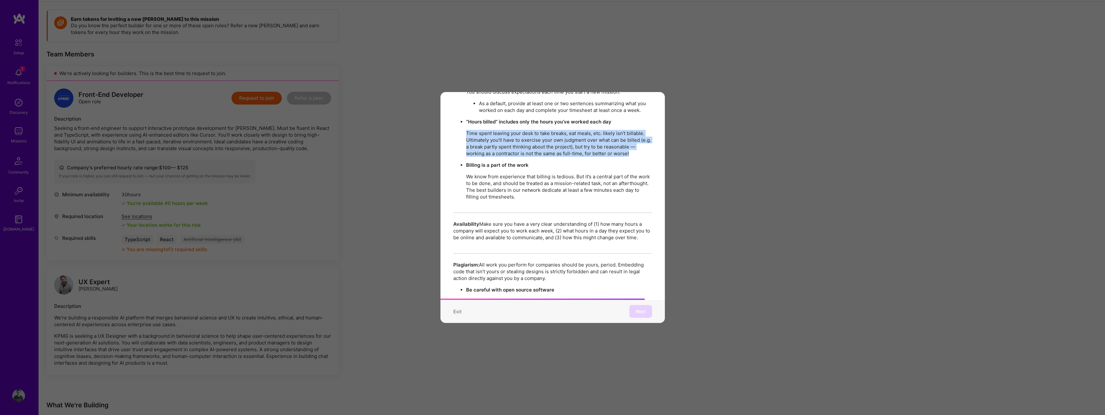
scroll to position [976, 0]
click at [488, 161] on strong "Billing is a part of the work" at bounding box center [497, 164] width 63 height 6
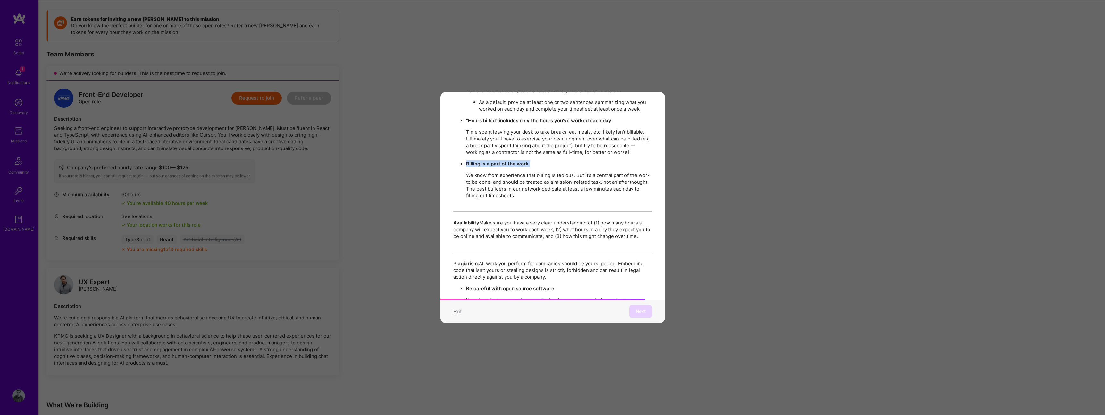
click at [488, 161] on strong "Billing is a part of the work" at bounding box center [497, 164] width 63 height 6
click at [556, 142] on p "Time spent leaving your desk to take breaks, eat meals, etc. likely isn’t billa…" at bounding box center [559, 142] width 186 height 27
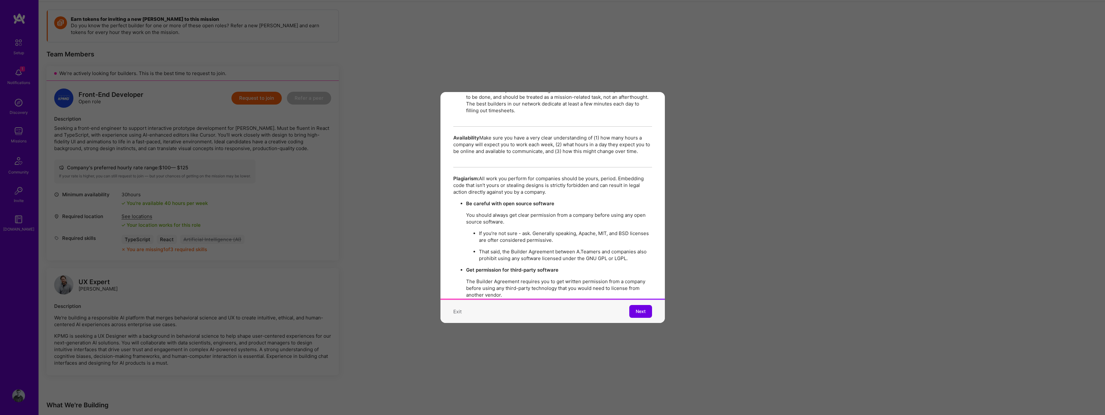
scroll to position [1064, 0]
click at [551, 131] on p "Availability Make sure you have a very clear understanding of (1) how many hour…" at bounding box center [552, 141] width 199 height 20
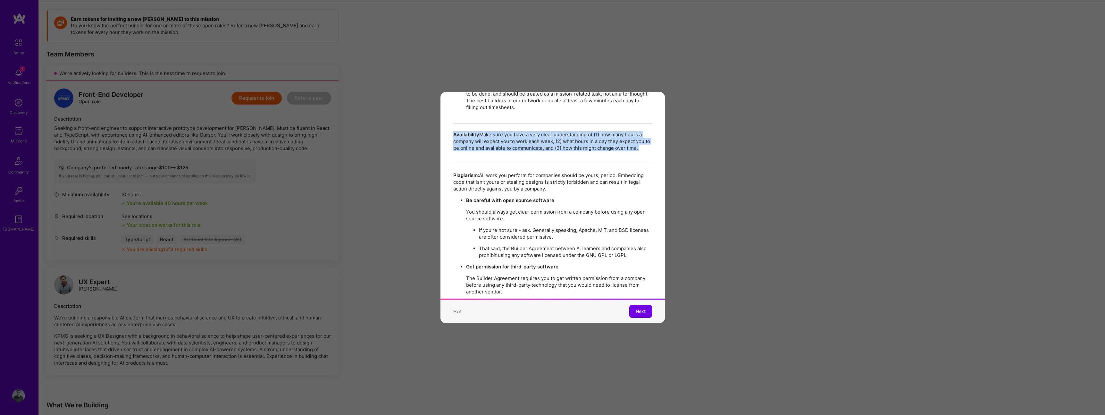
click at [551, 131] on p "Availability Make sure you have a very clear understanding of (1) how many hour…" at bounding box center [552, 141] width 199 height 20
click at [522, 131] on p "Availability Make sure you have a very clear understanding of (1) how many hour…" at bounding box center [552, 141] width 199 height 20
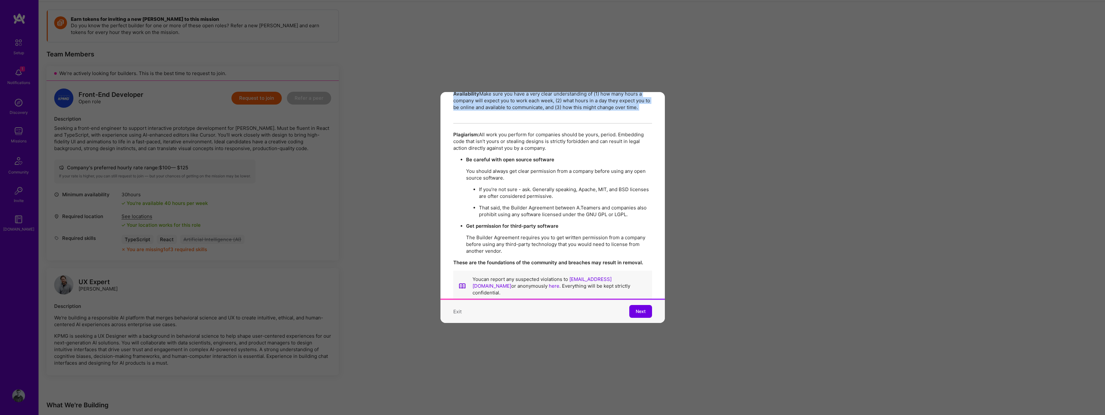
scroll to position [1103, 0]
click at [500, 132] on p "Plagiarism: All work you perform for companies should be yours, period. Embeddi…" at bounding box center [552, 142] width 199 height 20
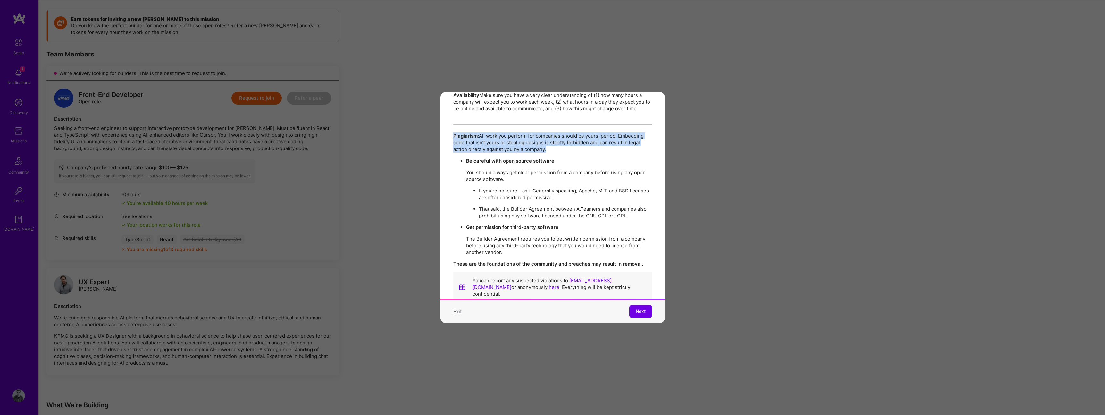
click at [500, 132] on p "Plagiarism: All work you perform for companies should be yours, period. Embeddi…" at bounding box center [552, 142] width 199 height 20
click at [636, 308] on span "Next" at bounding box center [641, 311] width 10 height 6
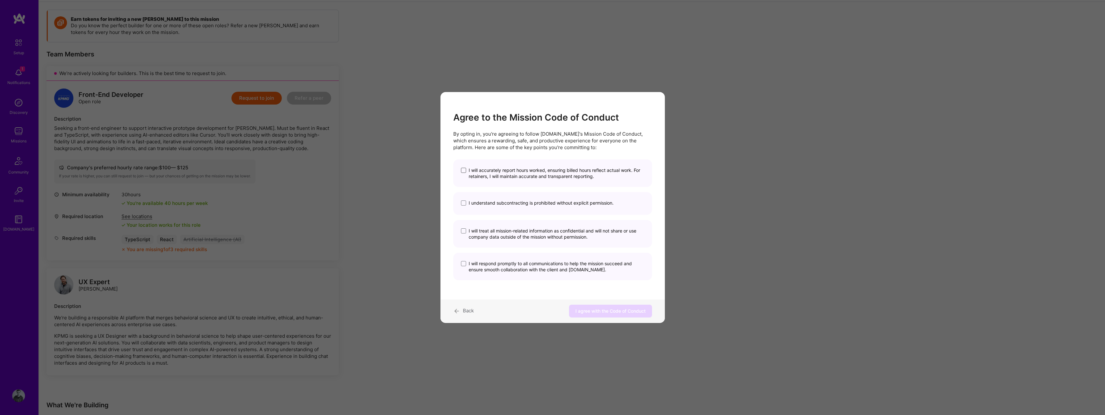
click at [464, 171] on span "modal" at bounding box center [463, 170] width 5 height 5
click at [0, 0] on input "I will accurately report hours worked, ensuring billed hours reflect actual wor…" at bounding box center [0, 0] width 0 height 0
click at [461, 203] on span "modal" at bounding box center [463, 202] width 5 height 5
click at [0, 0] on input "I understand subcontracting is prohibited without explicit permission." at bounding box center [0, 0] width 0 height 0
click at [464, 232] on span "modal" at bounding box center [463, 231] width 5 height 5
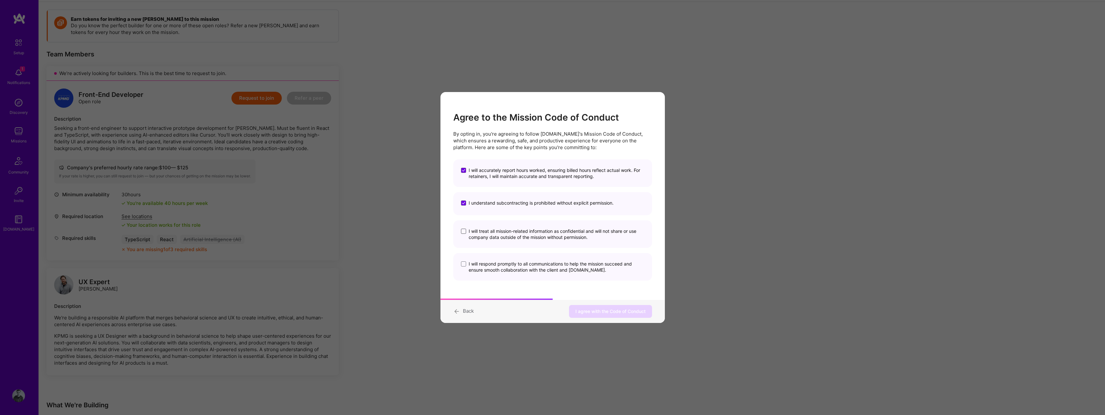
click at [0, 0] on input "I will treat all mission-related information as confidential and will not share…" at bounding box center [0, 0] width 0 height 0
click at [463, 264] on span "modal" at bounding box center [463, 263] width 5 height 5
click at [0, 0] on input "I will respond promptly to all communications to help the mission succeed and e…" at bounding box center [0, 0] width 0 height 0
click at [609, 314] on span "I agree with the Code of Conduct" at bounding box center [610, 311] width 70 height 6
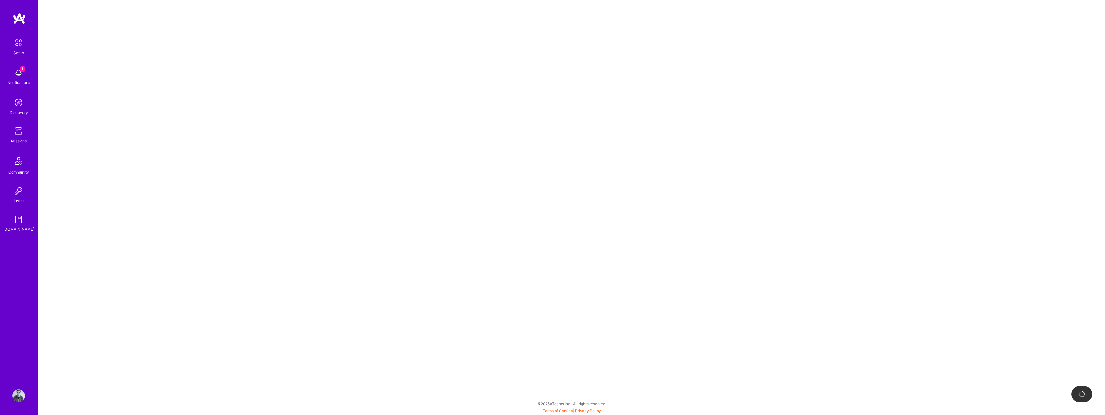
select select "US"
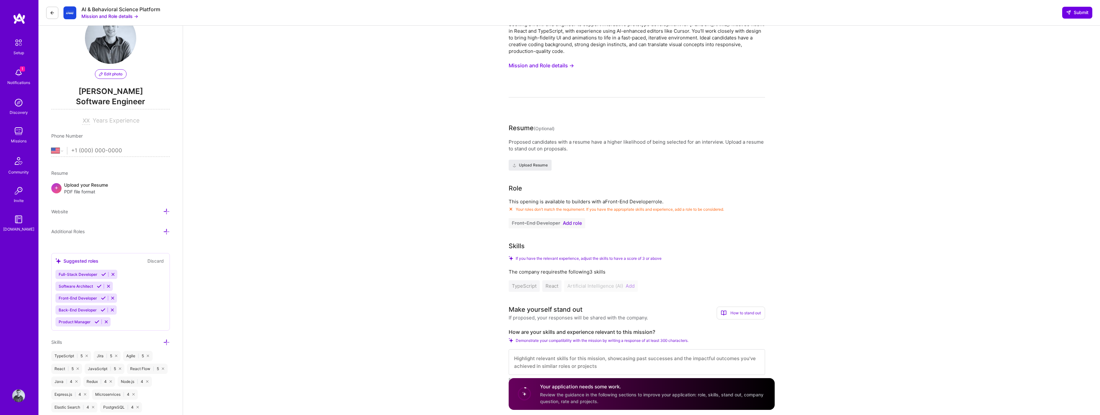
scroll to position [26, 0]
click at [574, 226] on button "Front-End Developer Add role" at bounding box center [547, 223] width 77 height 10
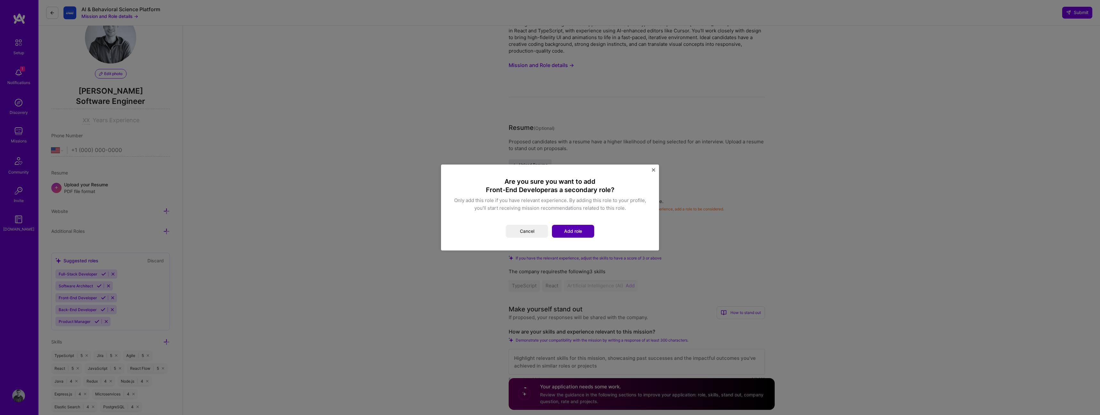
click at [578, 226] on button "Add role" at bounding box center [573, 231] width 42 height 13
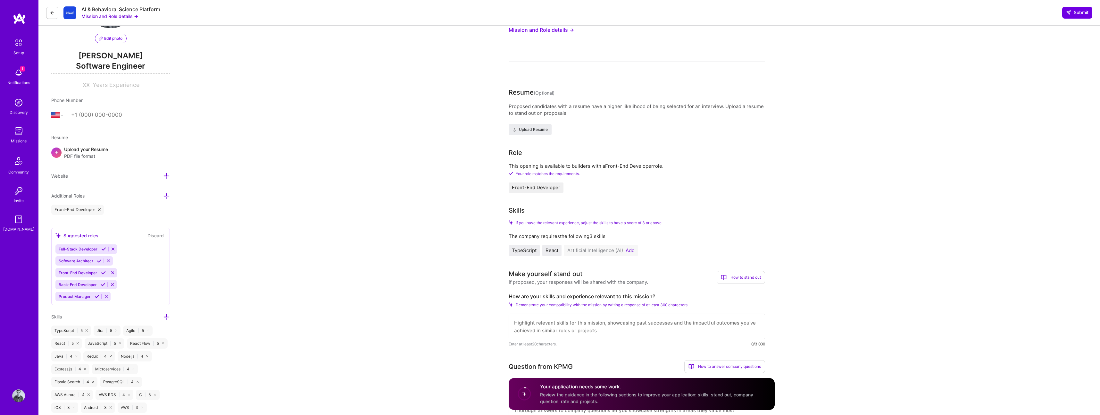
scroll to position [63, 0]
click at [544, 247] on div "React" at bounding box center [551, 250] width 19 height 12
click at [550, 248] on span "React" at bounding box center [552, 249] width 13 height 6
click at [634, 249] on button "Add" at bounding box center [630, 249] width 9 height 5
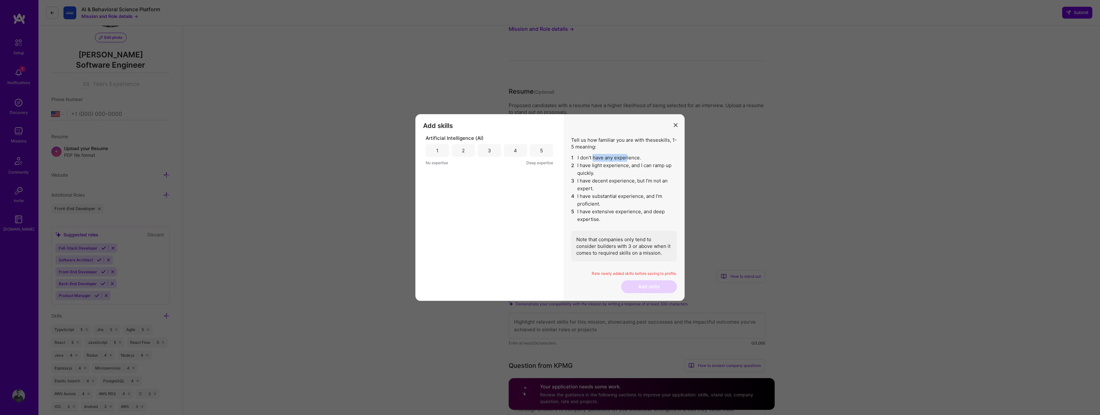
drag, startPoint x: 594, startPoint y: 157, endPoint x: 628, endPoint y: 158, distance: 34.0
click at [628, 158] on li "1 I don't have any experience." at bounding box center [624, 158] width 106 height 8
click at [678, 122] on button "modal" at bounding box center [676, 124] width 8 height 11
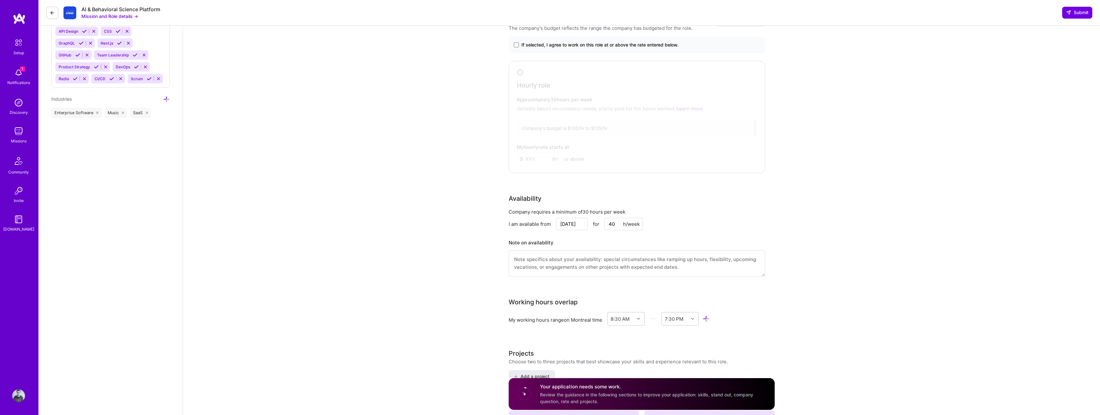
scroll to position [512, 0]
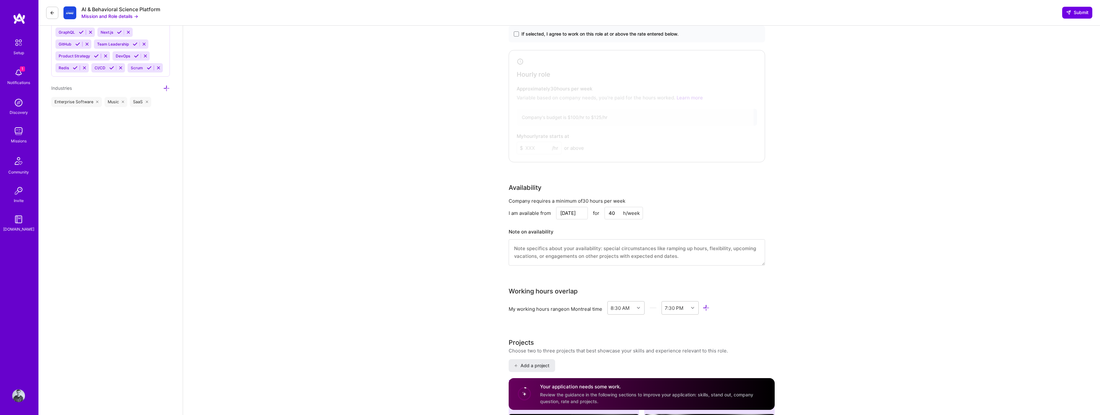
click at [550, 199] on div "Company requires a minimum of 30 hours per week" at bounding box center [637, 200] width 256 height 7
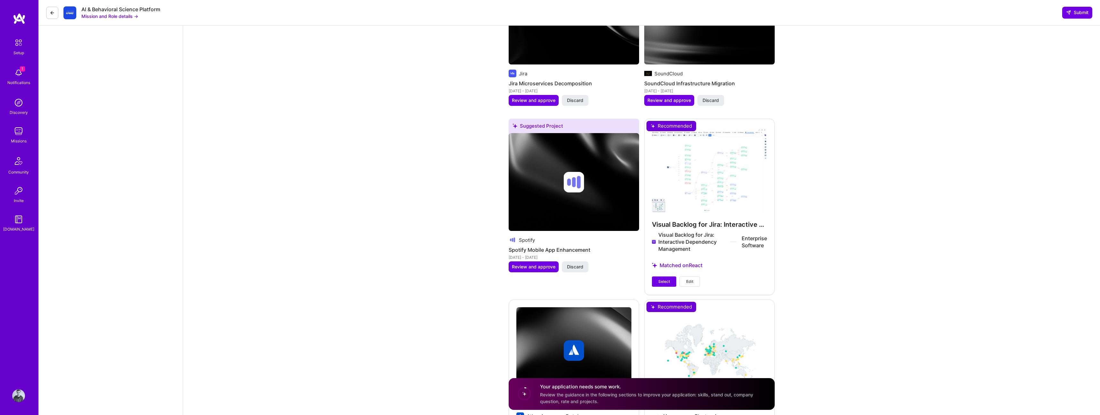
scroll to position [1137, 0]
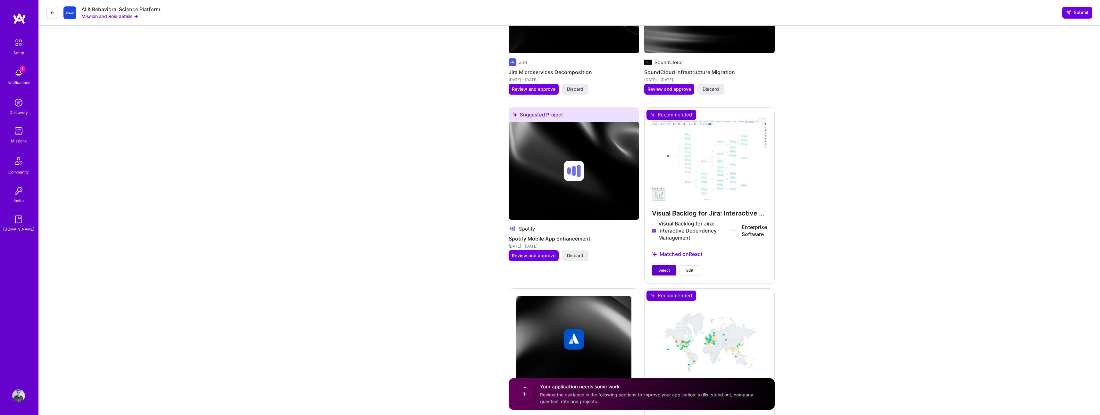
click at [664, 271] on span "Select" at bounding box center [665, 270] width 12 height 6
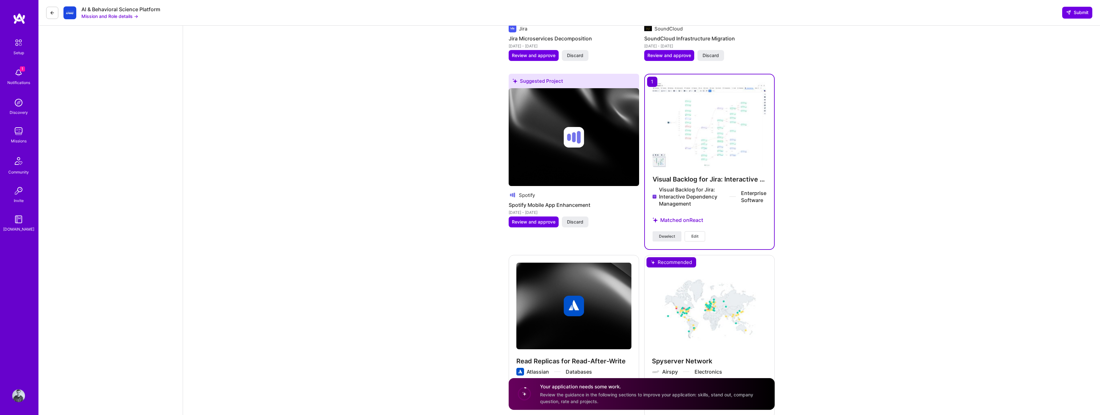
scroll to position [1224, 0]
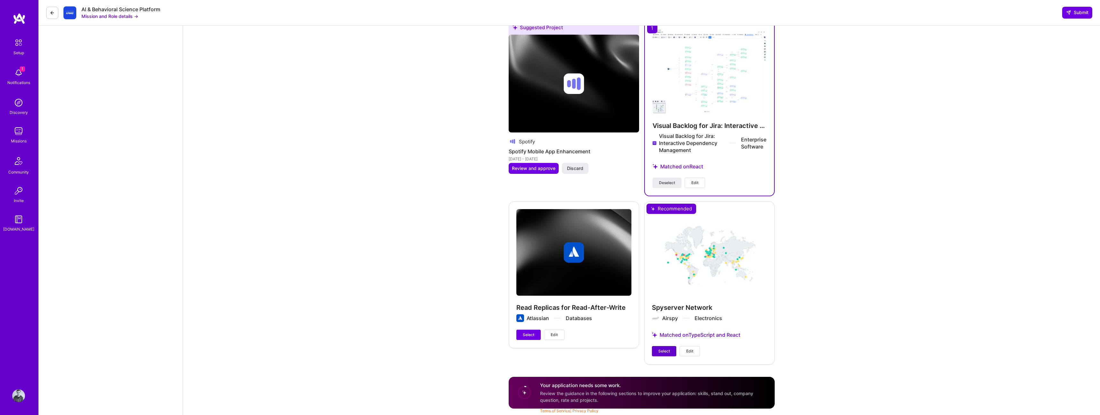
click at [668, 348] on span "Select" at bounding box center [665, 351] width 12 height 6
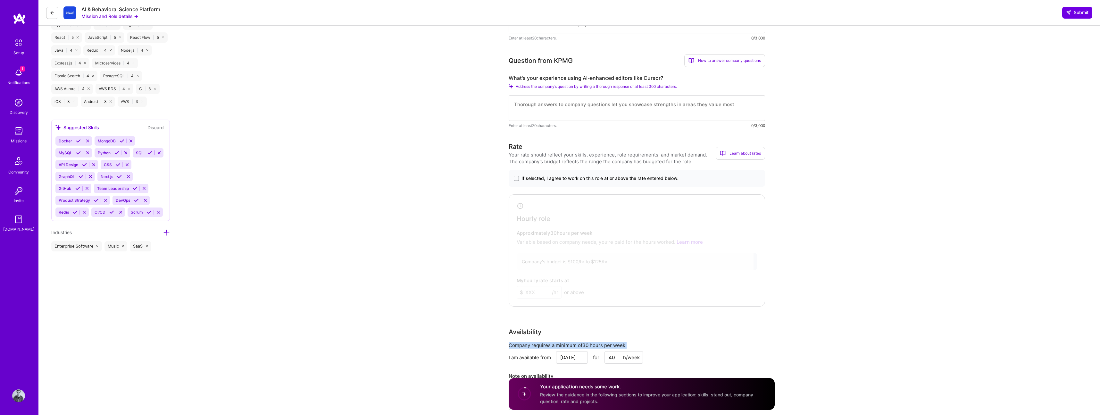
scroll to position [0, 0]
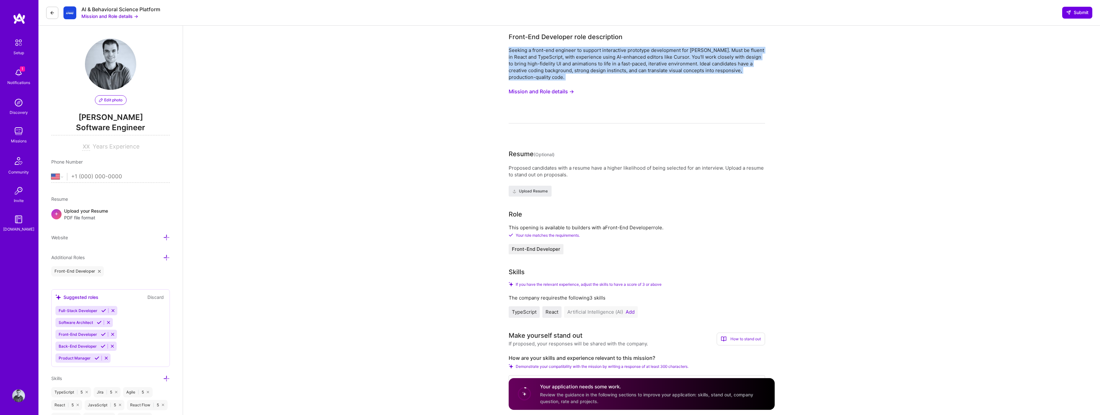
drag, startPoint x: 509, startPoint y: 50, endPoint x: 564, endPoint y: 82, distance: 63.3
click at [564, 82] on div "Seeking a front-end engineer to support interactive prototype development for V…" at bounding box center [637, 85] width 256 height 77
click at [561, 90] on button "Mission and Role details →" at bounding box center [541, 92] width 65 height 12
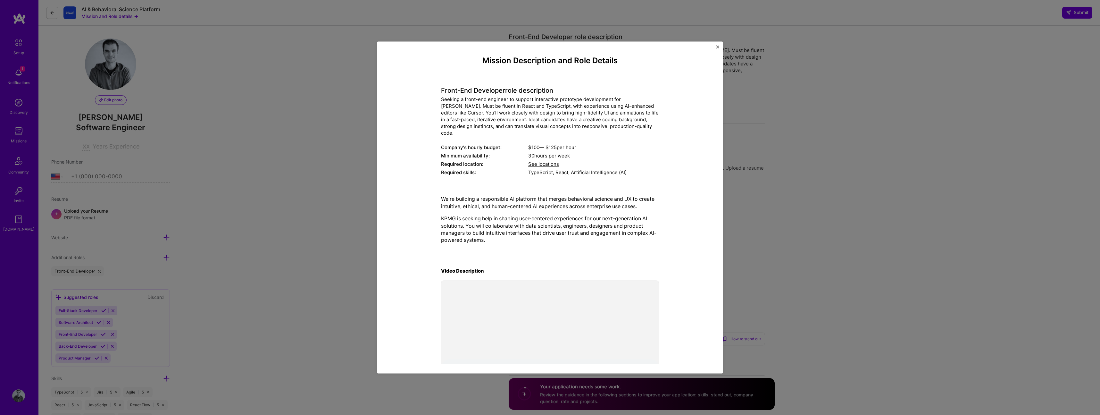
click at [459, 98] on div "Seeking a front-end engineer to support interactive prototype development for V…" at bounding box center [550, 116] width 218 height 40
drag, startPoint x: 441, startPoint y: 89, endPoint x: 625, endPoint y: 223, distance: 228.6
click at [640, 217] on div "Mission Description and Role Details Front-End Developer role description Seeki…" at bounding box center [550, 217] width 218 height 322
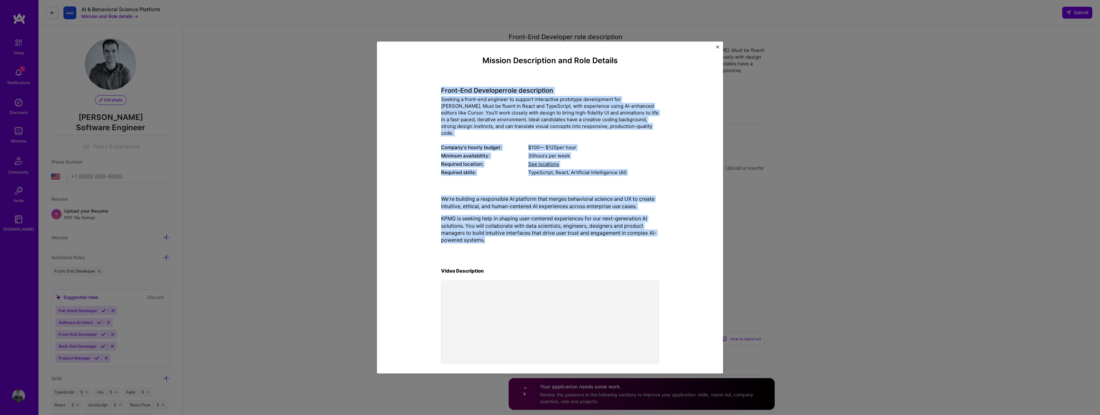
drag, startPoint x: 501, startPoint y: 234, endPoint x: 424, endPoint y: 88, distance: 164.8
click at [424, 88] on div "Mission Description and Role Details Front-End Developer role description Seeki…" at bounding box center [550, 217] width 317 height 322
copy div "Front-End Developer role description Seeking a front-end engineer to support in…"
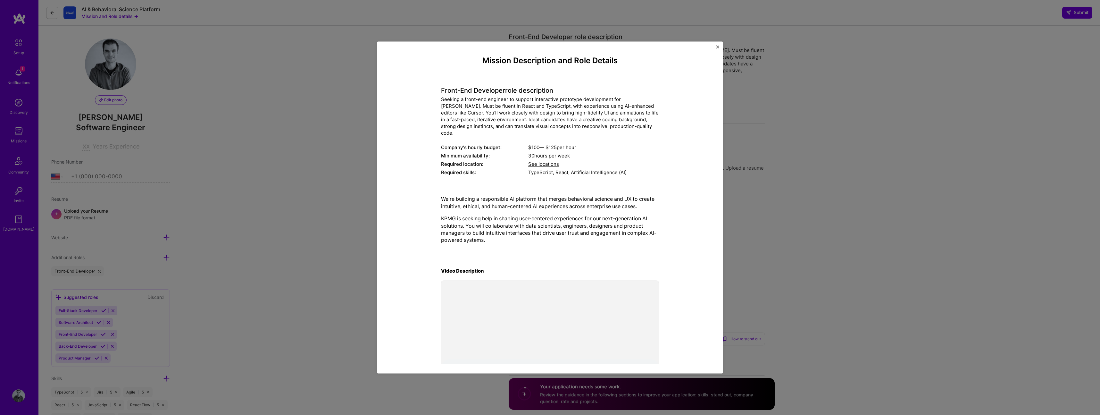
click at [356, 92] on div "Mission Description and Role Details Front-End Developer role description Seeki…" at bounding box center [550, 207] width 1100 height 415
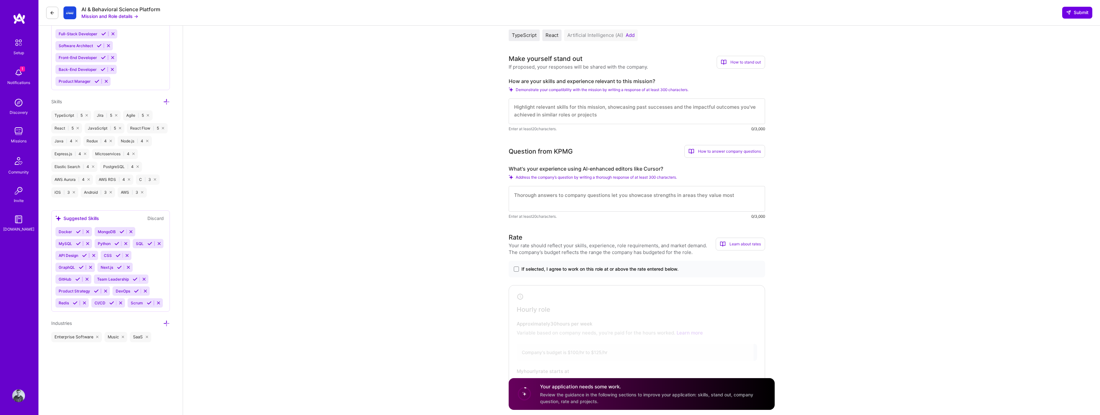
scroll to position [257, 0]
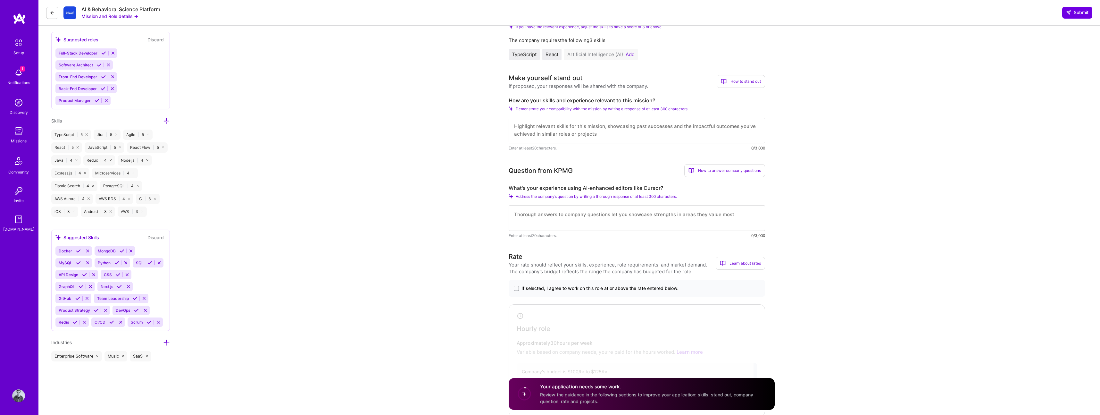
click at [548, 138] on textarea at bounding box center [637, 131] width 256 height 26
drag, startPoint x: 617, startPoint y: 137, endPoint x: 497, endPoint y: 115, distance: 121.5
click at [582, 222] on textarea at bounding box center [637, 218] width 256 height 26
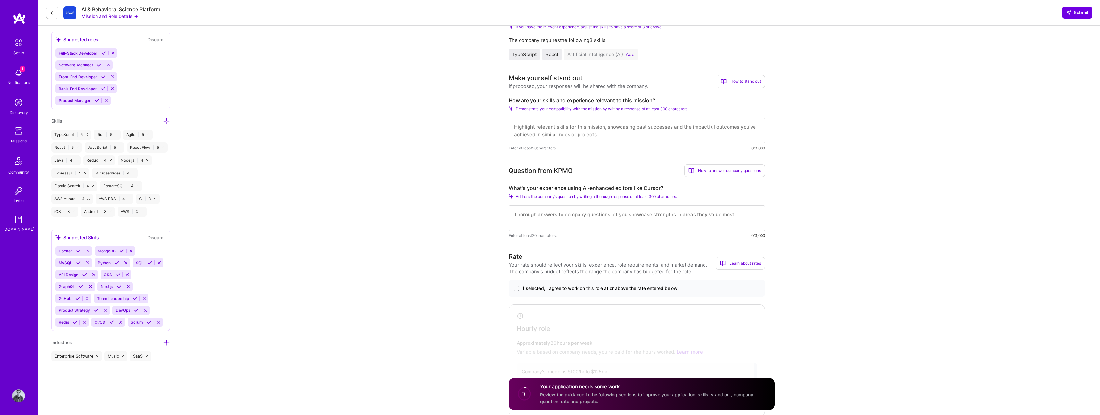
paste textarea "I use Cursor regularly in my development workflow. For example, I built and ite…"
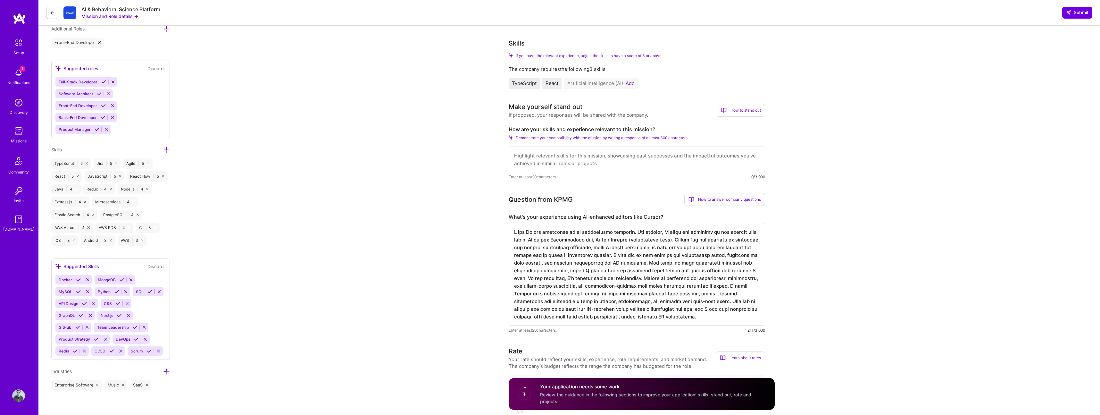
scroll to position [213, 0]
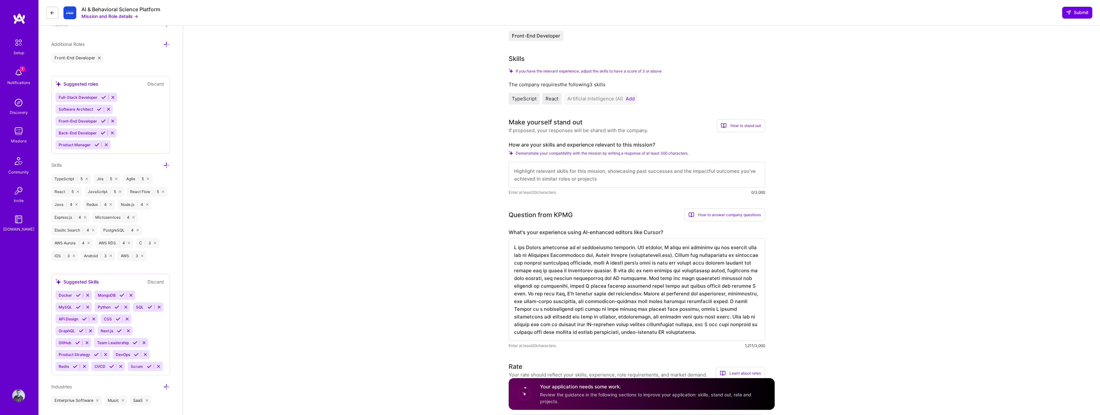
type textarea "I use Cursor regularly in my development workflow. For example, I built and ite…"
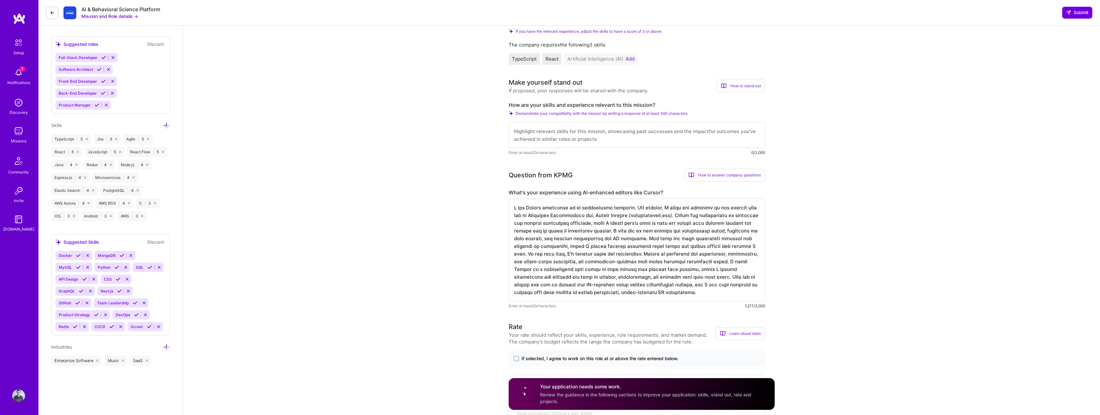
scroll to position [253, 0]
click at [561, 140] on textarea at bounding box center [637, 135] width 256 height 26
paste textarea "I have over a decade of experience building and scaling software across the sta…"
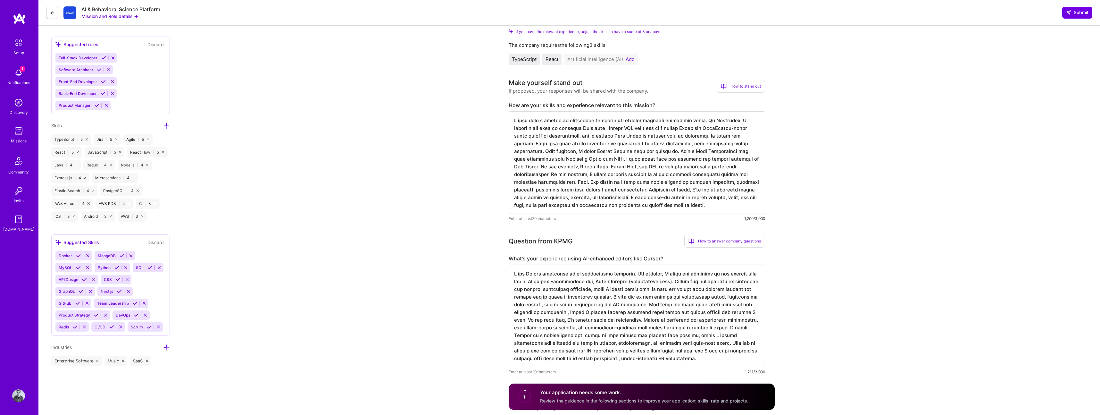
click at [627, 59] on button "Add" at bounding box center [630, 59] width 9 height 5
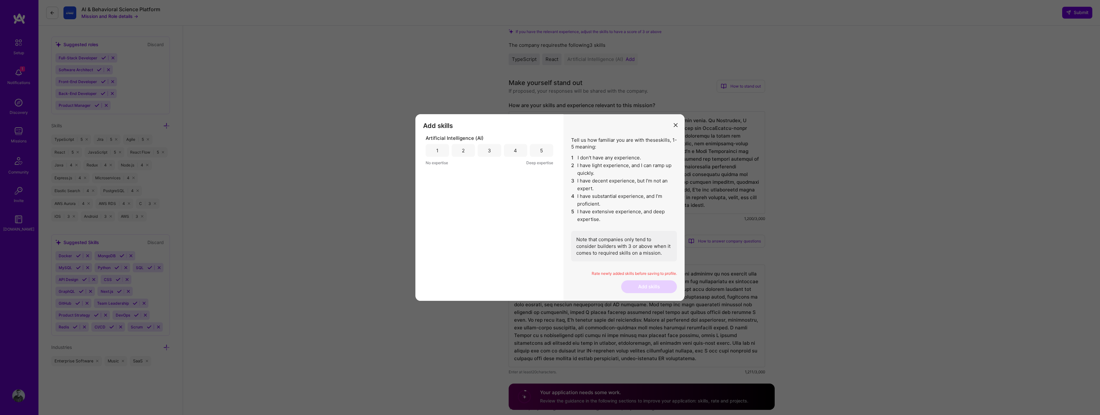
click at [501, 152] on div "1 2 3 4 5" at bounding box center [490, 150] width 128 height 13
click at [495, 153] on div "3" at bounding box center [489, 150] width 23 height 13
click at [655, 290] on button "Add skills" at bounding box center [649, 286] width 56 height 13
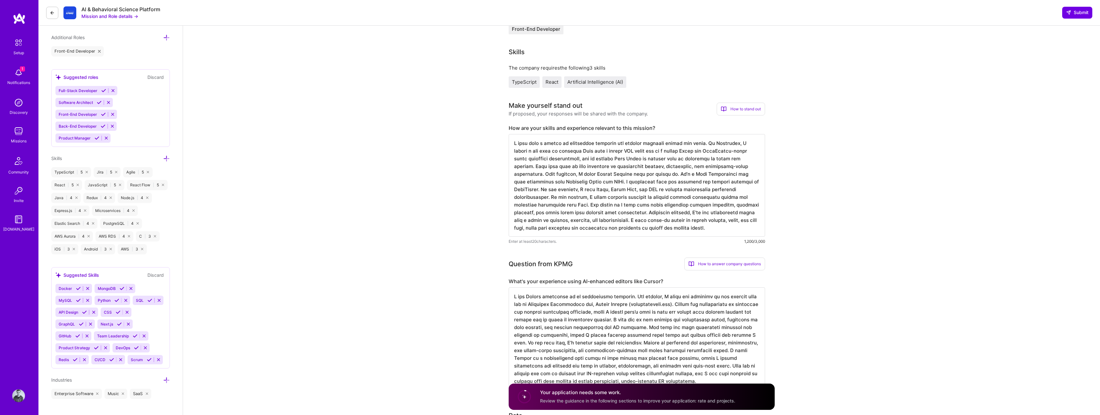
scroll to position [208, 0]
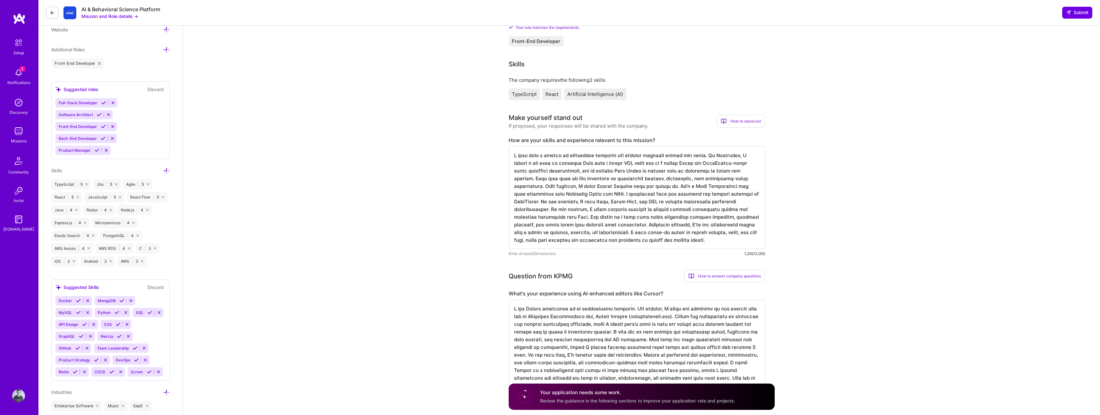
click at [741, 172] on textarea at bounding box center [637, 197] width 256 height 103
click at [741, 181] on textarea at bounding box center [637, 197] width 256 height 103
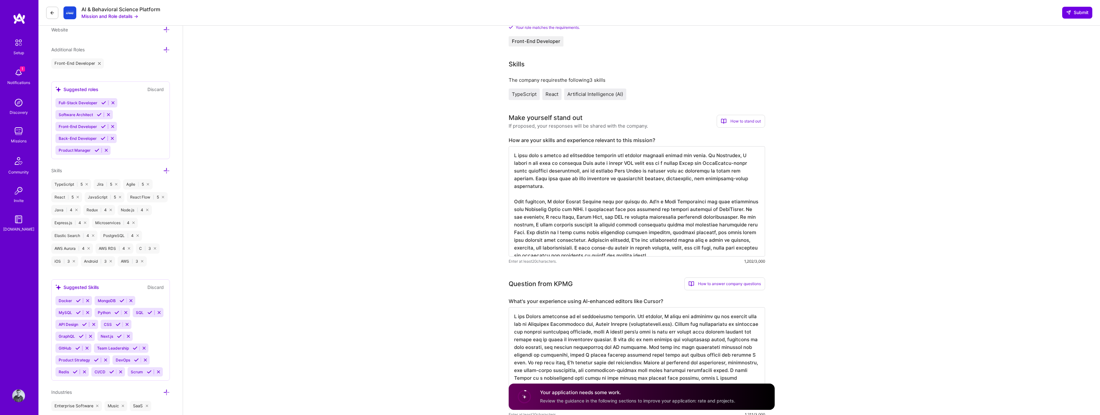
click at [526, 224] on textarea at bounding box center [637, 201] width 256 height 110
click at [585, 233] on textarea at bounding box center [637, 201] width 256 height 110
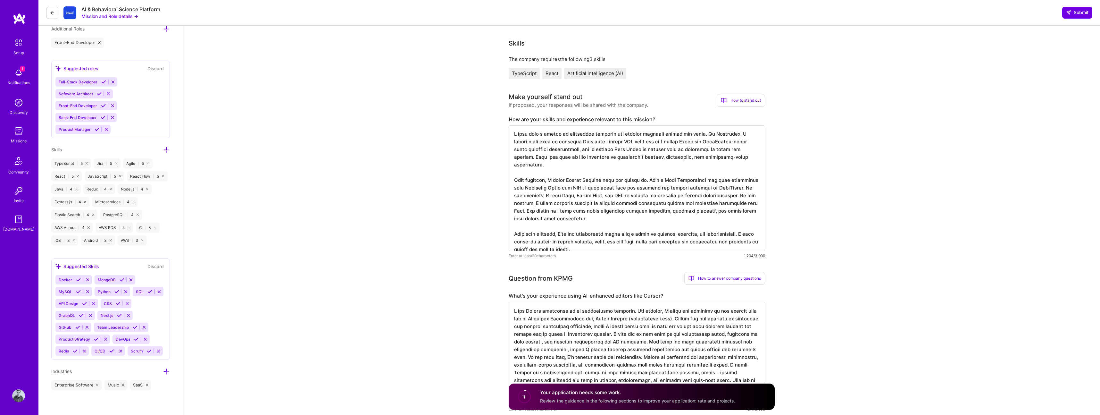
scroll to position [228, 0]
click at [597, 173] on textarea at bounding box center [637, 189] width 256 height 126
drag, startPoint x: 598, startPoint y: 173, endPoint x: 660, endPoint y: 173, distance: 62.2
click at [660, 173] on textarea at bounding box center [637, 189] width 256 height 126
click at [659, 173] on textarea at bounding box center [637, 189] width 256 height 126
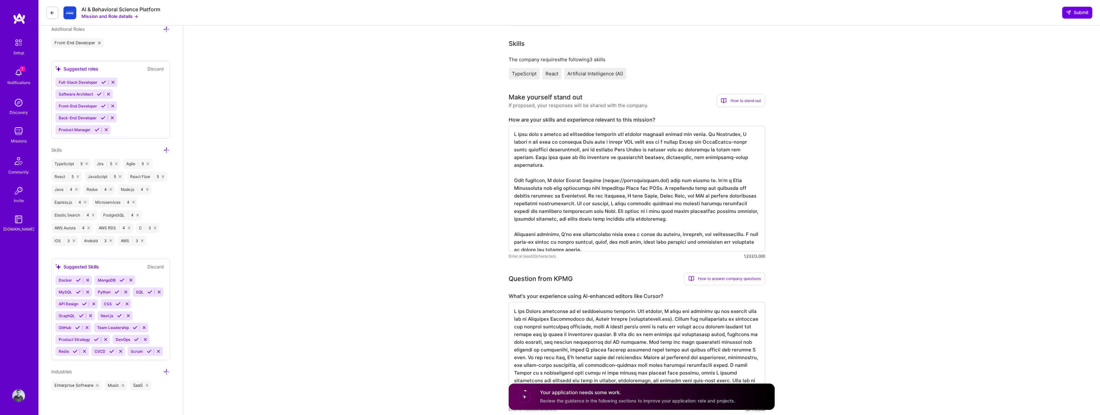
drag, startPoint x: 659, startPoint y: 173, endPoint x: 597, endPoint y: 174, distance: 62.5
click at [597, 174] on textarea at bounding box center [637, 189] width 256 height 126
type textarea "I have over a decade of experience building and scaling software across the sta…"
drag, startPoint x: 628, startPoint y: 319, endPoint x: 673, endPoint y: 319, distance: 44.9
click at [673, 319] on textarea at bounding box center [637, 353] width 256 height 103
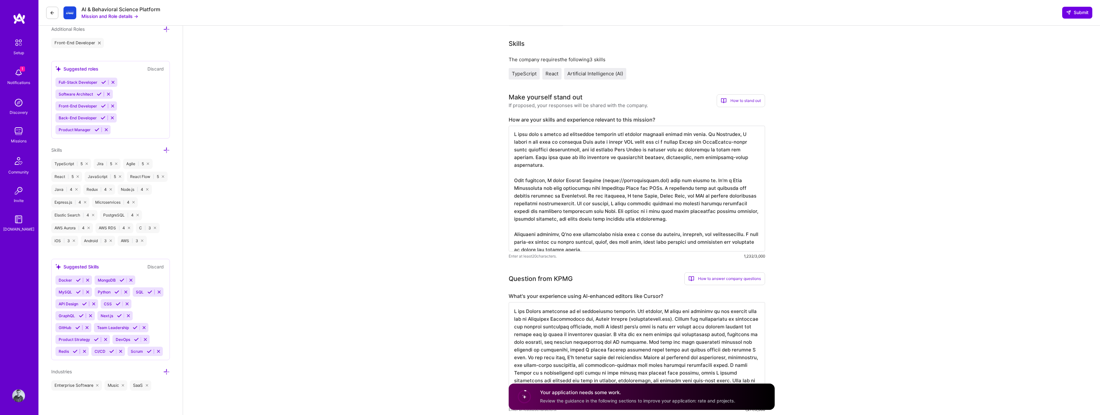
paste textarea "https://"
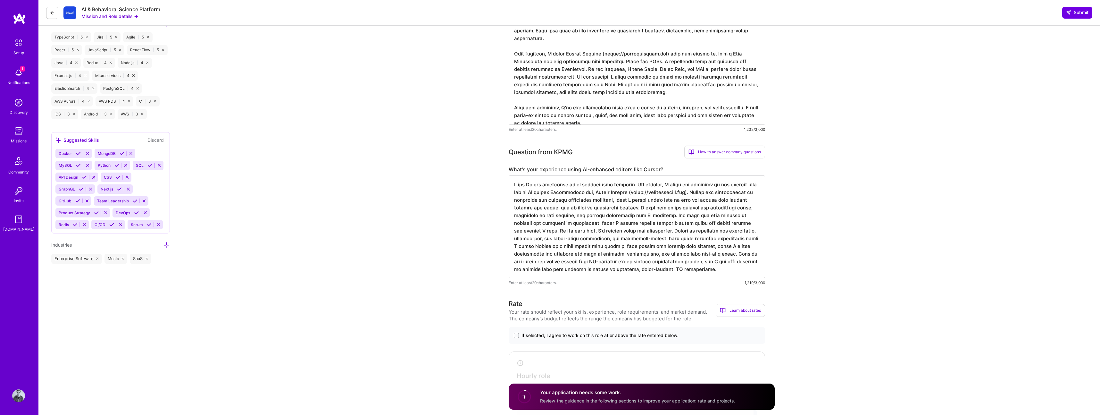
scroll to position [382, 0]
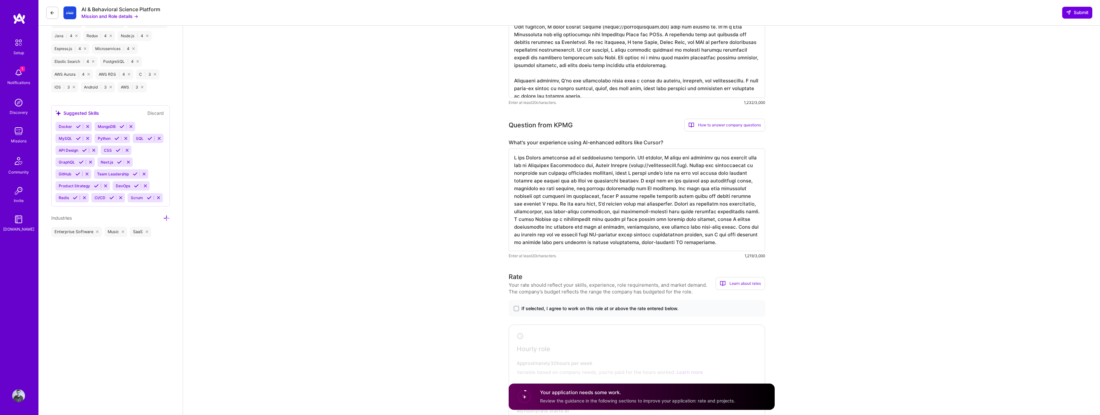
click at [728, 225] on textarea at bounding box center [637, 199] width 256 height 103
click at [742, 213] on textarea at bounding box center [637, 199] width 256 height 103
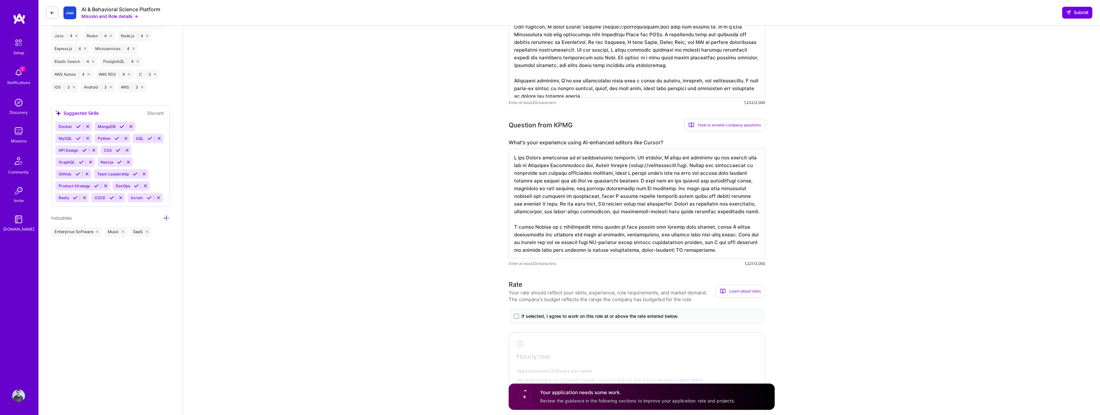
click at [684, 189] on textarea at bounding box center [637, 203] width 256 height 110
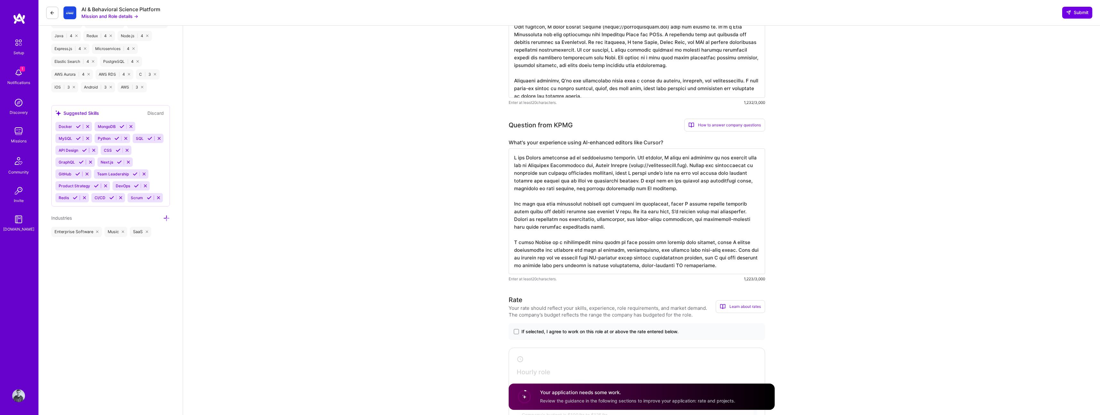
click at [725, 212] on textarea at bounding box center [637, 211] width 256 height 126
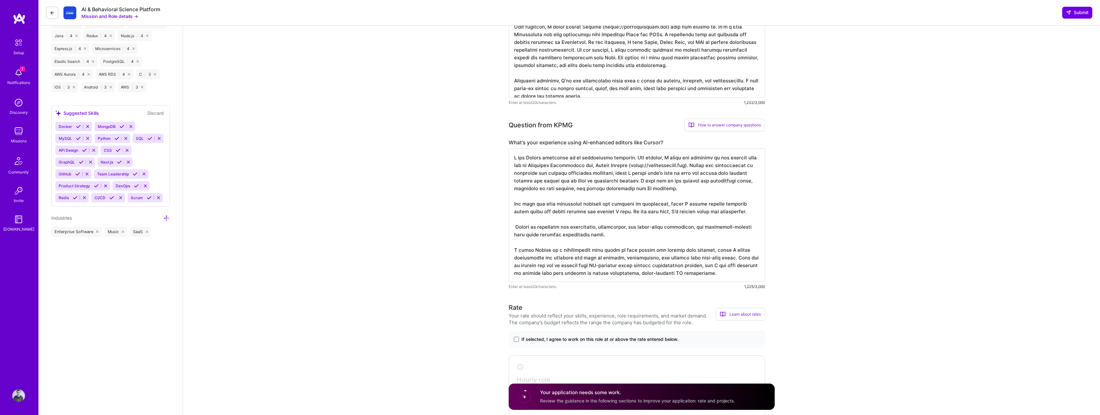
click at [590, 244] on textarea at bounding box center [637, 214] width 256 height 133
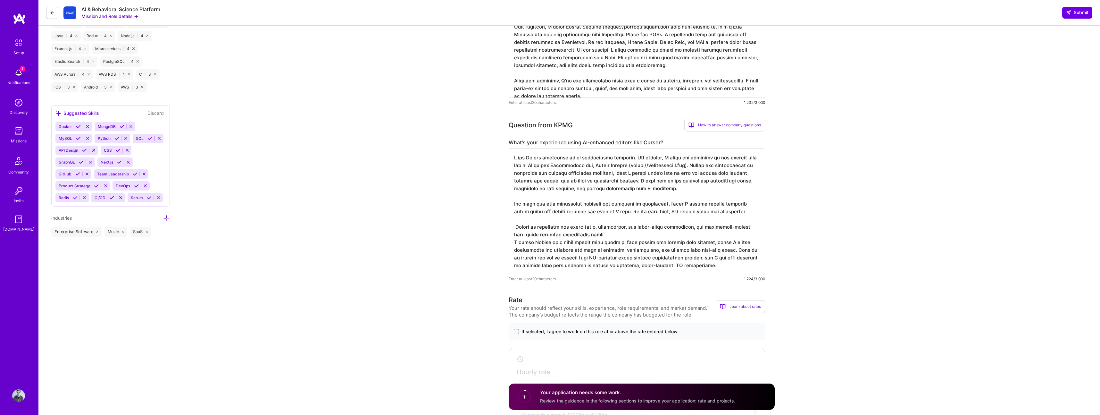
click at [662, 180] on textarea at bounding box center [637, 211] width 256 height 126
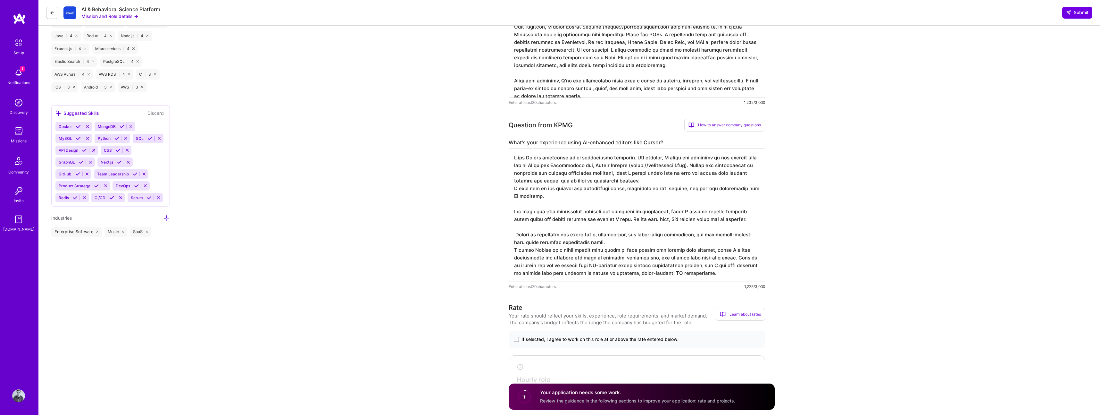
click at [545, 204] on textarea at bounding box center [637, 214] width 256 height 133
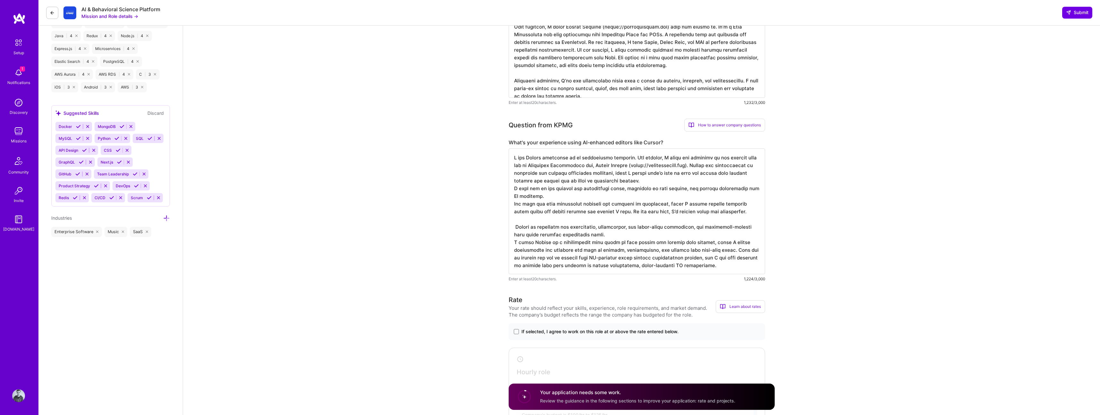
scroll to position [1, 0]
click at [727, 250] on textarea at bounding box center [637, 211] width 256 height 126
click at [693, 164] on textarea at bounding box center [637, 211] width 256 height 126
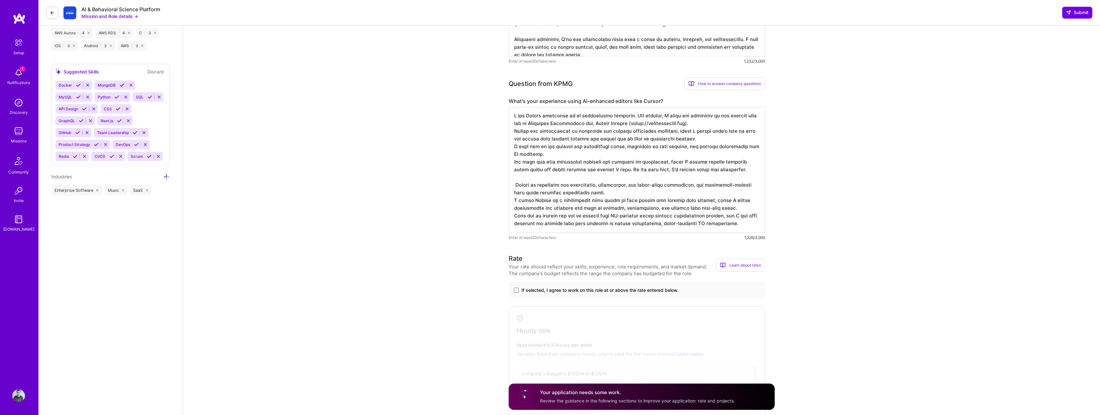
scroll to position [424, 0]
type textarea "I use Cursor regularly in my development workflow. For example, I built and ite…"
click at [517, 288] on span at bounding box center [516, 288] width 5 height 5
click at [0, 0] on input "If selected, I agree to work on this role at or above the rate entered below." at bounding box center [0, 0] width 0 height 0
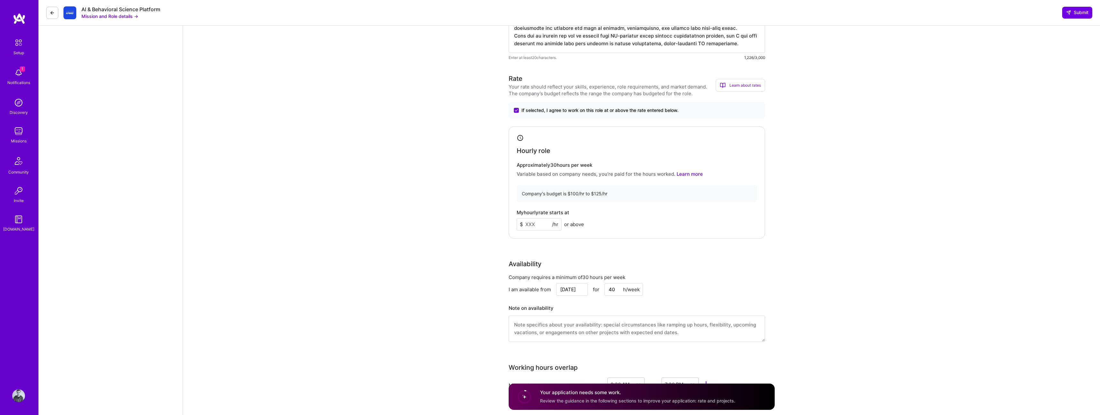
scroll to position [604, 0]
click at [550, 221] on input at bounding box center [539, 223] width 45 height 13
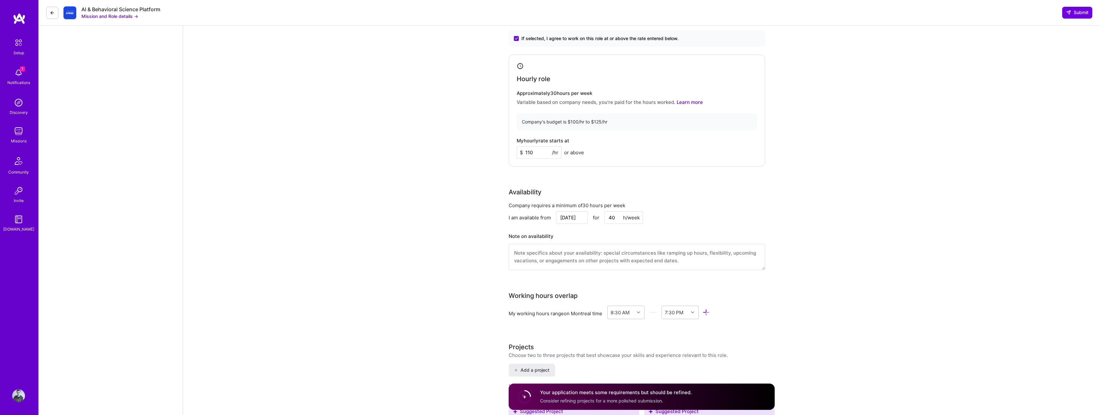
scroll to position [681, 0]
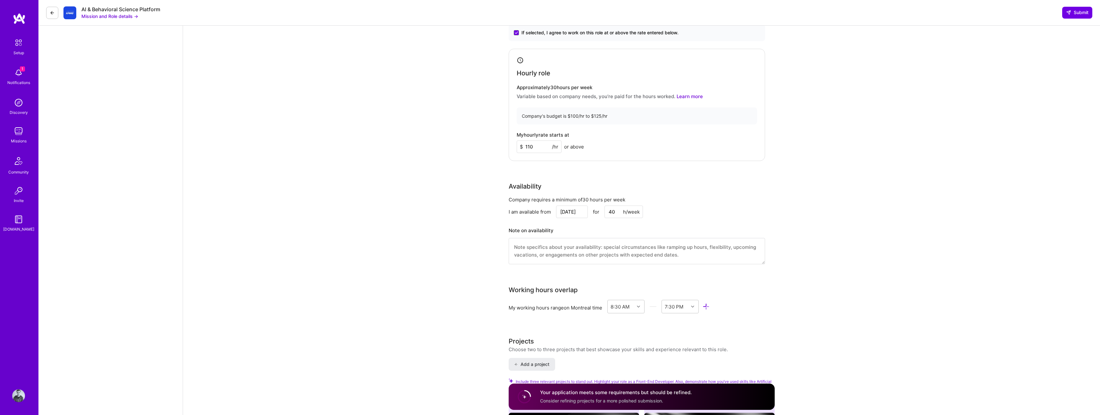
type input "110"
click at [611, 211] on input "40" at bounding box center [624, 212] width 38 height 13
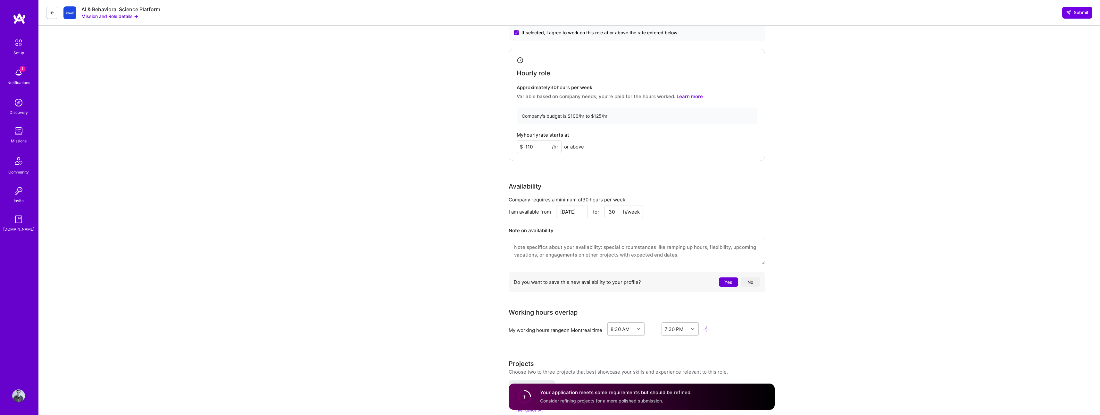
type input "30"
click at [530, 146] on input "110" at bounding box center [539, 146] width 45 height 13
type input "120"
click at [572, 161] on div "Rate Your rate should reflect your skills, experience, role requirements, and m…" at bounding box center [642, 145] width 266 height 298
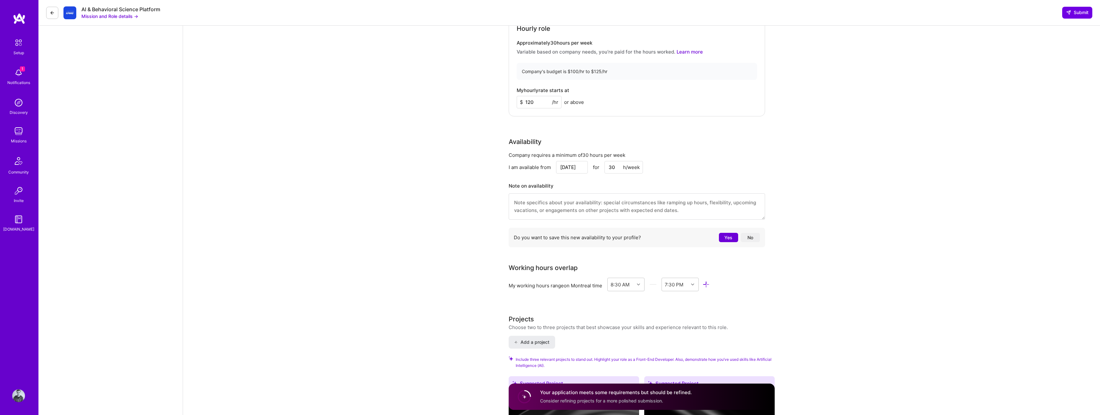
scroll to position [726, 0]
click at [544, 208] on textarea at bounding box center [637, 205] width 256 height 26
click at [575, 168] on input "Aug 17" at bounding box center [572, 166] width 32 height 13
click at [557, 127] on div "21" at bounding box center [559, 126] width 9 height 9
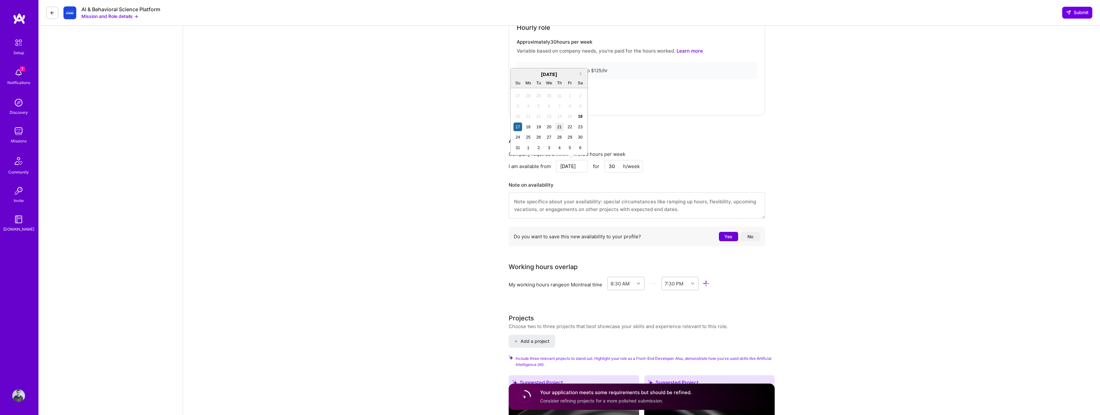
type input "Aug 21"
click at [568, 164] on input "Aug 21" at bounding box center [572, 166] width 32 height 13
click at [558, 126] on div "21" at bounding box center [559, 126] width 9 height 9
click at [566, 208] on textarea at bounding box center [637, 205] width 256 height 26
click at [575, 202] on textarea "Will be on holidays from 13 September to 29 of September" at bounding box center [637, 205] width 256 height 26
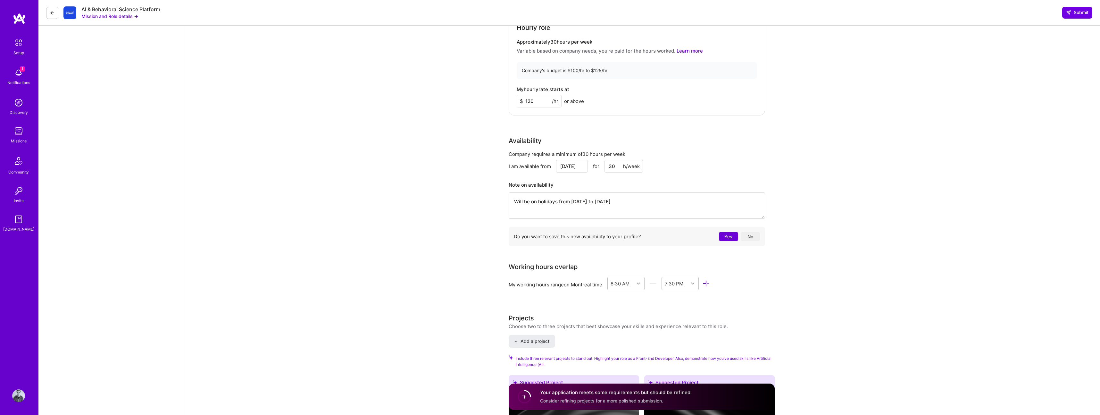
click at [619, 202] on textarea "Will be on holidays from 13th September to 29 of September" at bounding box center [637, 205] width 256 height 26
click at [582, 202] on textarea "Will be on holidays from 13th September to 29th of September" at bounding box center [637, 205] width 256 height 26
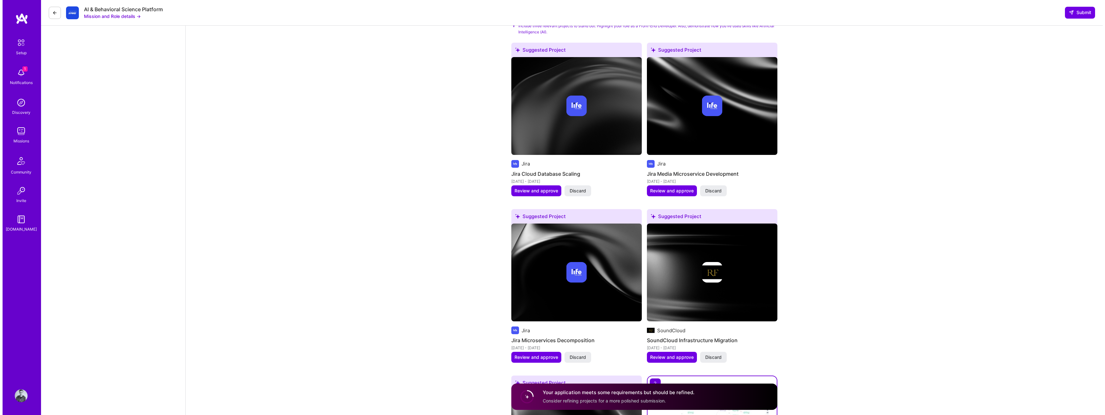
scroll to position [1048, 0]
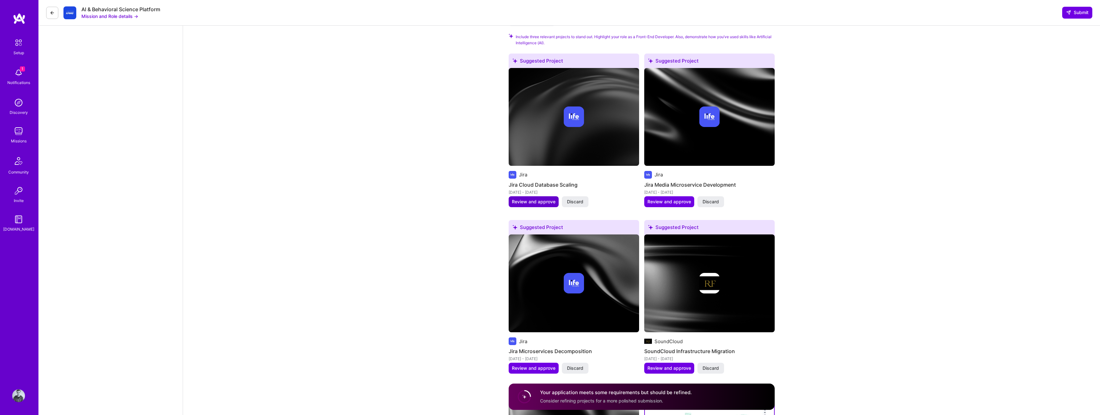
type textarea "Will be on holidays from 13th of September to 29th of September"
click at [538, 203] on span "Review and approve" at bounding box center [534, 201] width 44 height 6
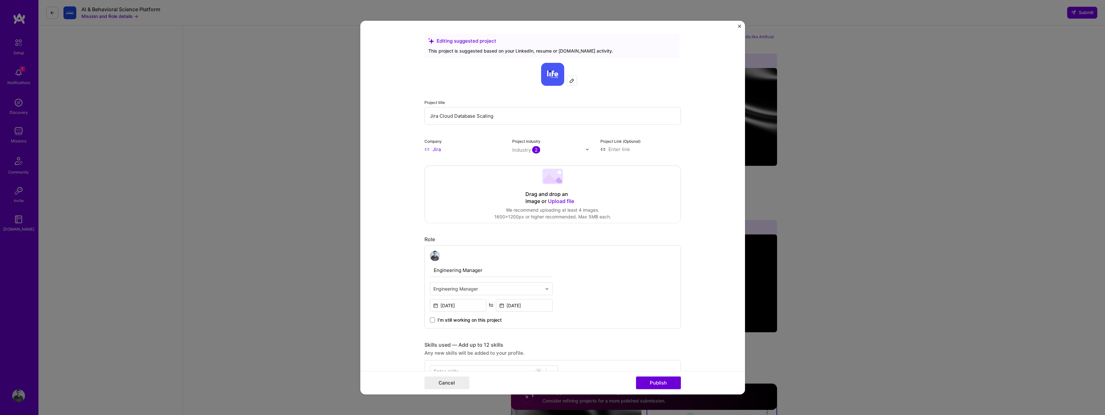
click at [315, 212] on div "Editing suggested project This project is suggested based on your LinkedIn, res…" at bounding box center [552, 207] width 1105 height 415
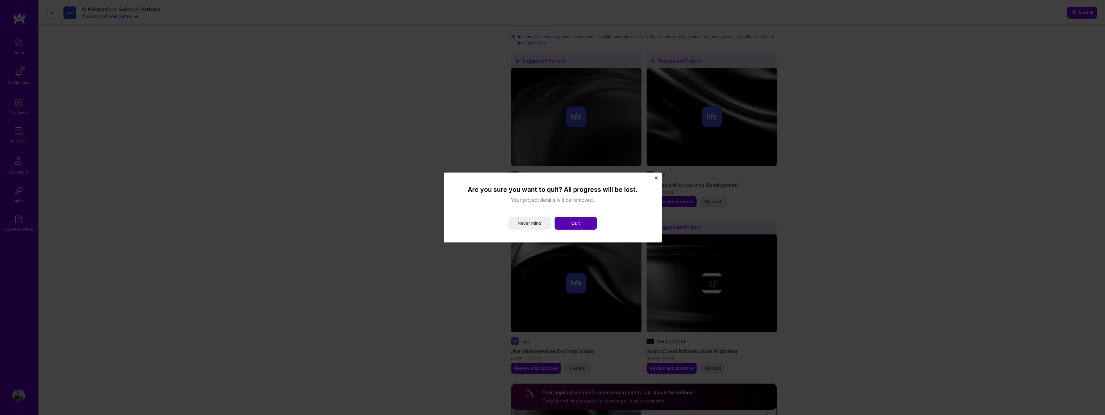
click at [585, 222] on button "Quit" at bounding box center [576, 223] width 42 height 13
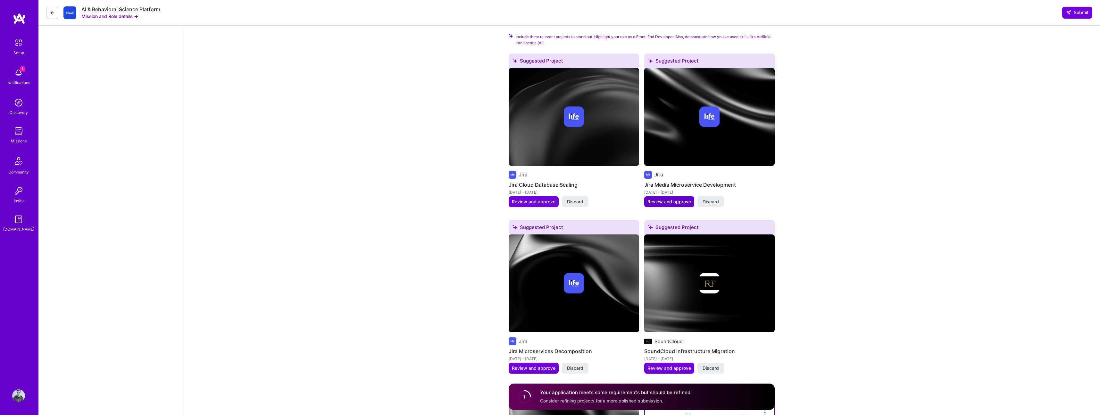
click at [661, 202] on span "Review and approve" at bounding box center [670, 201] width 44 height 6
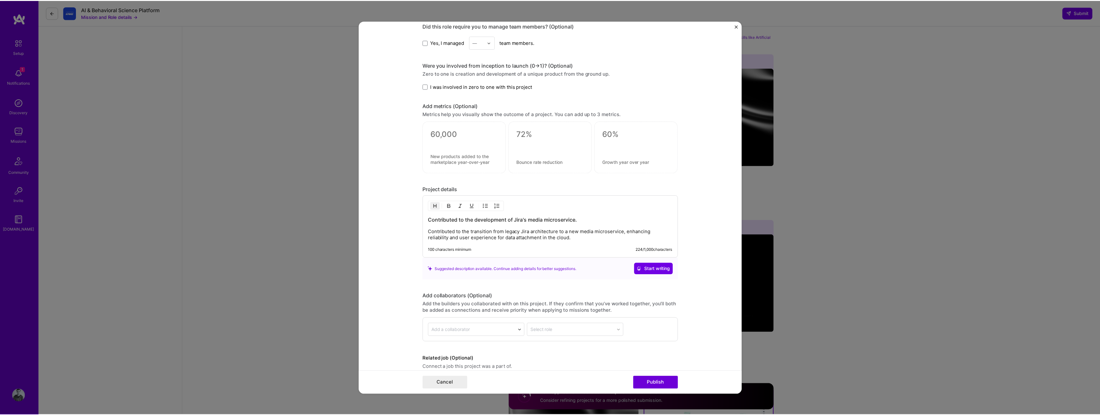
scroll to position [468, 0]
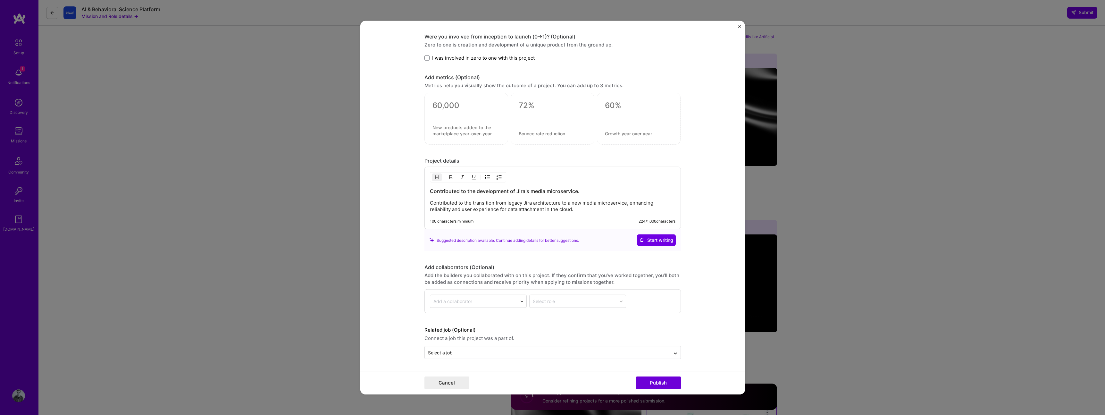
click at [807, 173] on div "Editing suggested project This project is suggested based on your LinkedIn, res…" at bounding box center [552, 207] width 1105 height 415
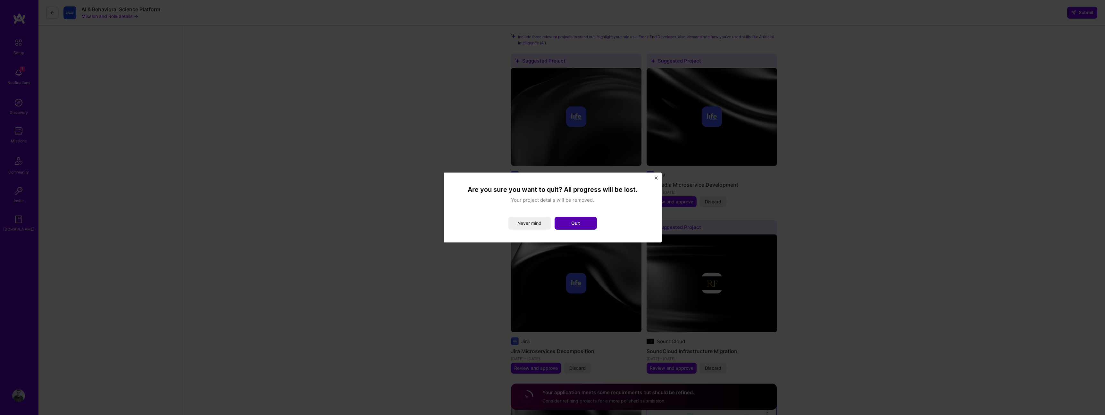
click at [587, 220] on button "Quit" at bounding box center [576, 223] width 42 height 13
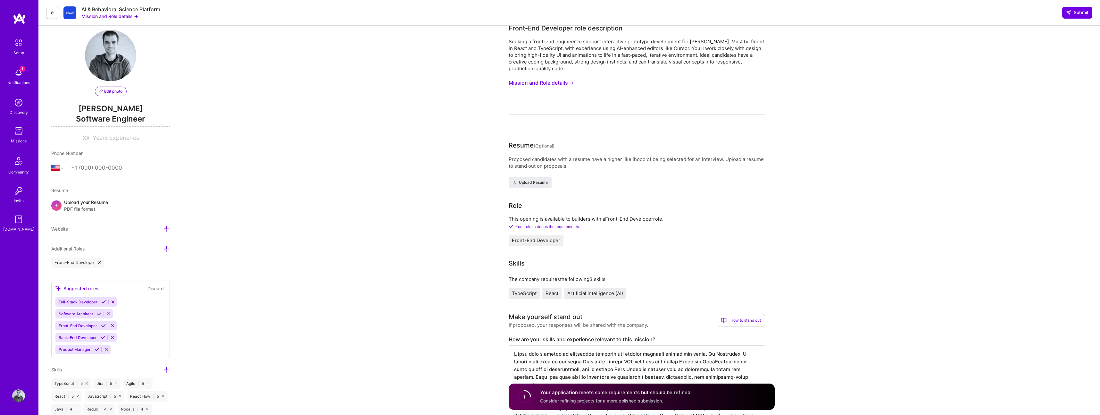
scroll to position [0, 0]
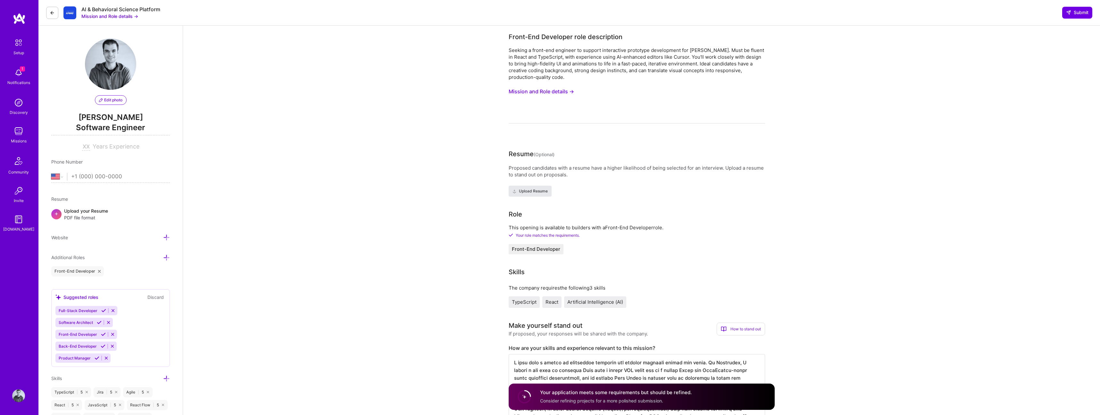
click at [539, 195] on button "Upload Resume" at bounding box center [530, 191] width 43 height 11
click at [524, 188] on span "Upload Resume" at bounding box center [530, 191] width 35 height 6
click at [529, 192] on span "Upload Resume" at bounding box center [530, 191] width 35 height 6
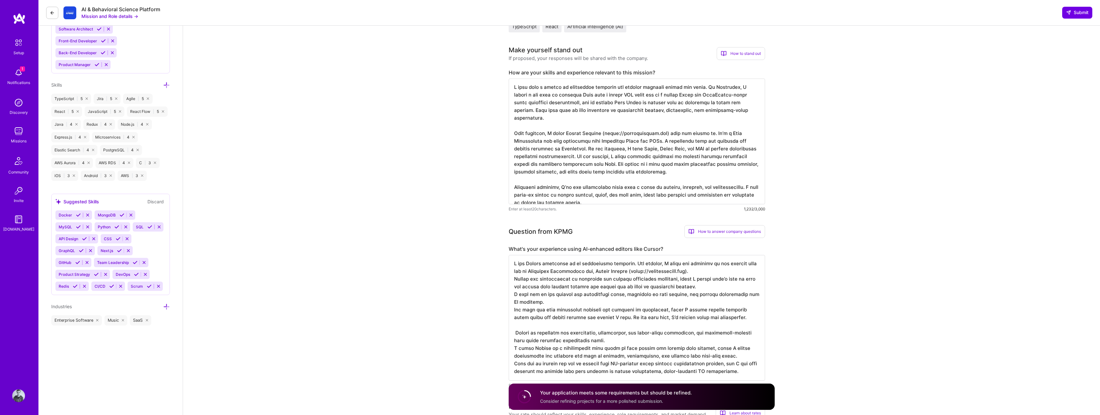
scroll to position [305, 0]
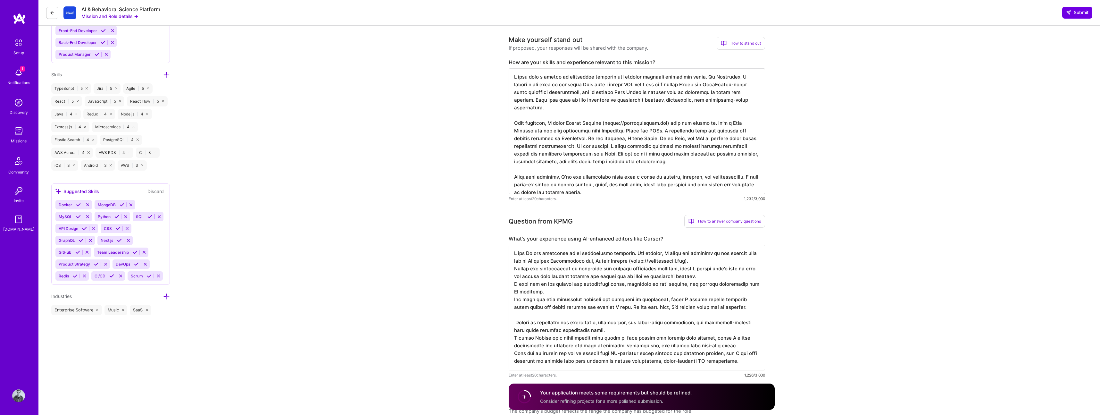
click at [520, 395] on circle at bounding box center [524, 396] width 12 height 12
click at [531, 394] on icon at bounding box center [524, 397] width 16 height 16
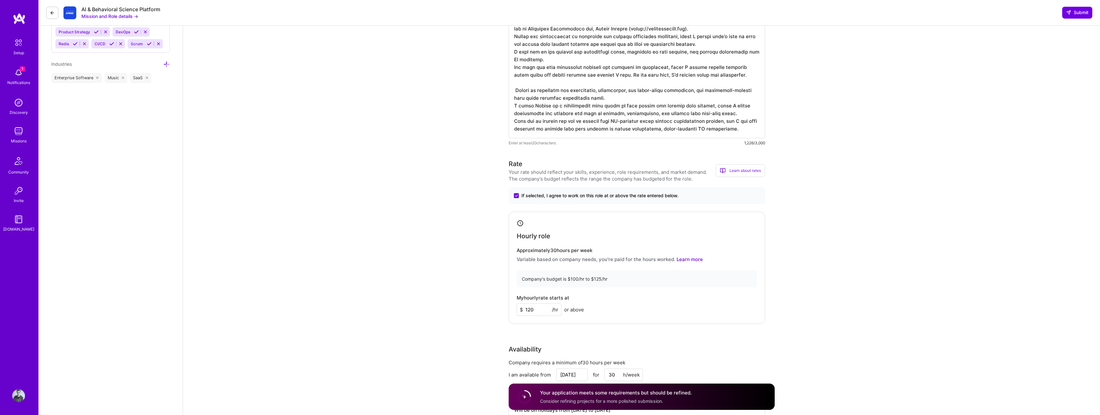
scroll to position [694, 0]
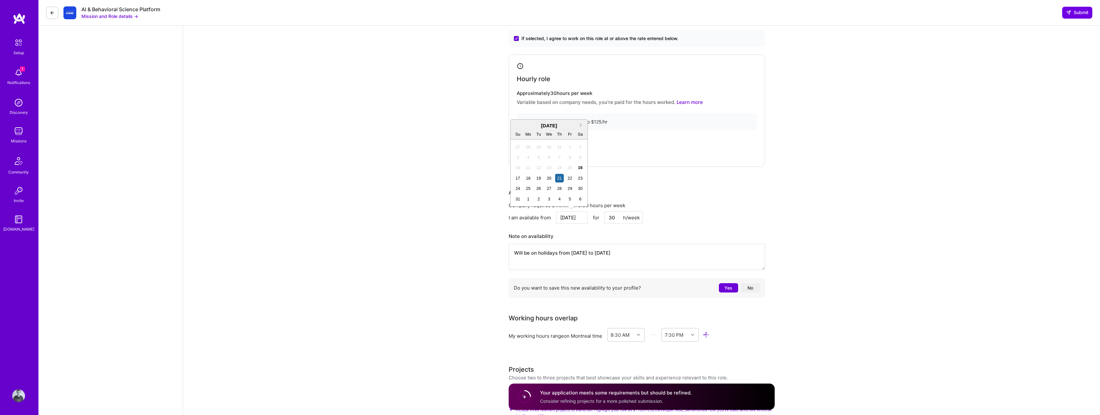
click at [570, 216] on input "Aug 21" at bounding box center [572, 217] width 32 height 13
click at [530, 189] on div "25" at bounding box center [528, 188] width 9 height 9
click at [466, 179] on div "Front-End Developer role description Seeking a front-end engineer to support in…" at bounding box center [641, 336] width 917 height 2009
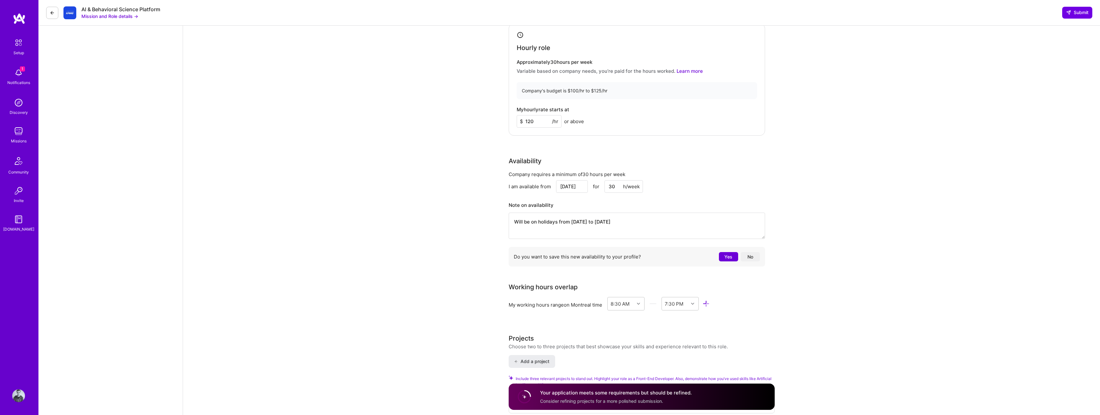
scroll to position [736, 0]
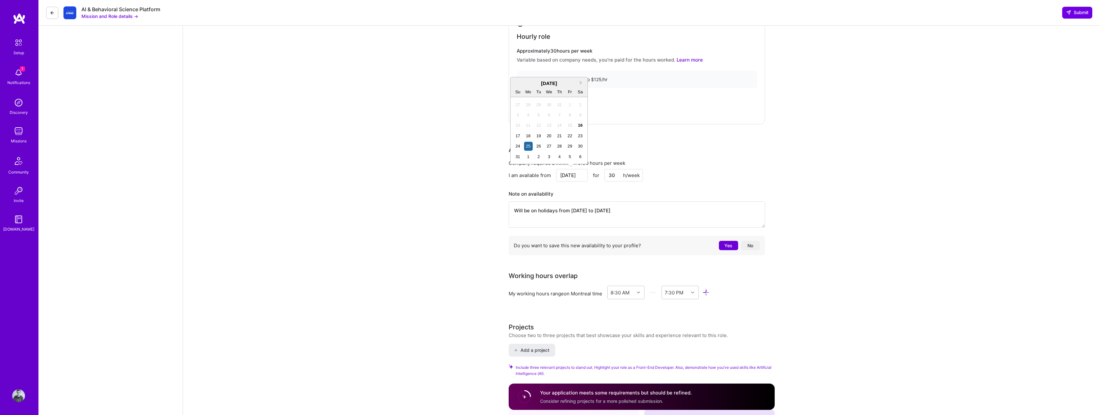
click at [567, 176] on input "Aug 25" at bounding box center [572, 175] width 32 height 13
click at [560, 146] on div "28" at bounding box center [559, 146] width 9 height 9
type input "Aug 28"
click at [454, 155] on div "Front-End Developer role description Seeking a front-end engineer to support in…" at bounding box center [641, 294] width 917 height 2009
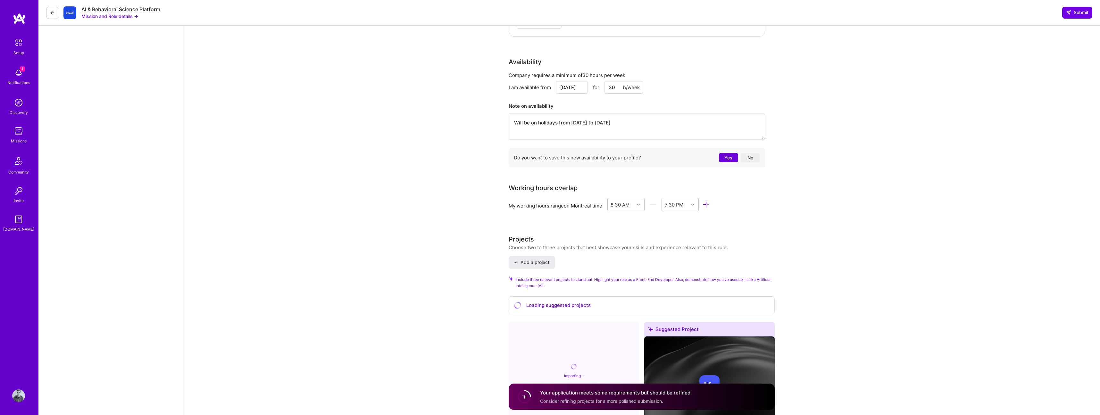
scroll to position [838, 0]
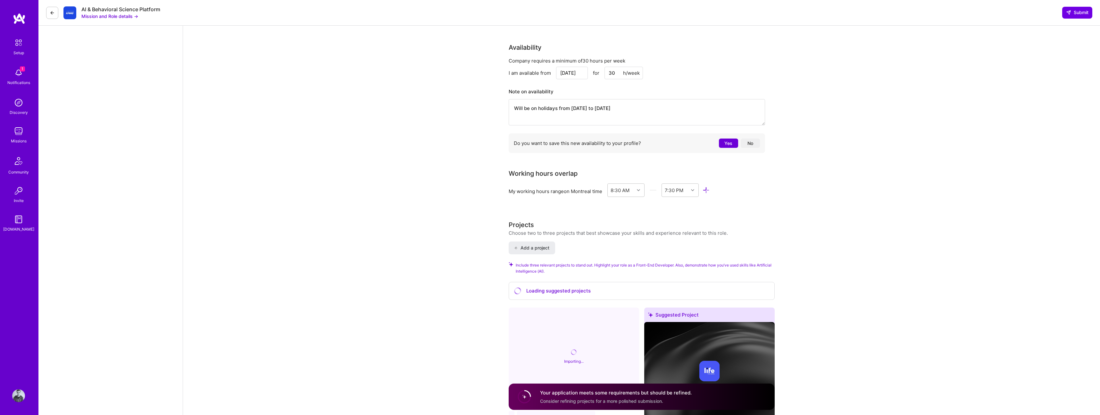
click at [515, 110] on textarea "Will be on holidays from 13th of September to 29th of September" at bounding box center [637, 112] width 256 height 26
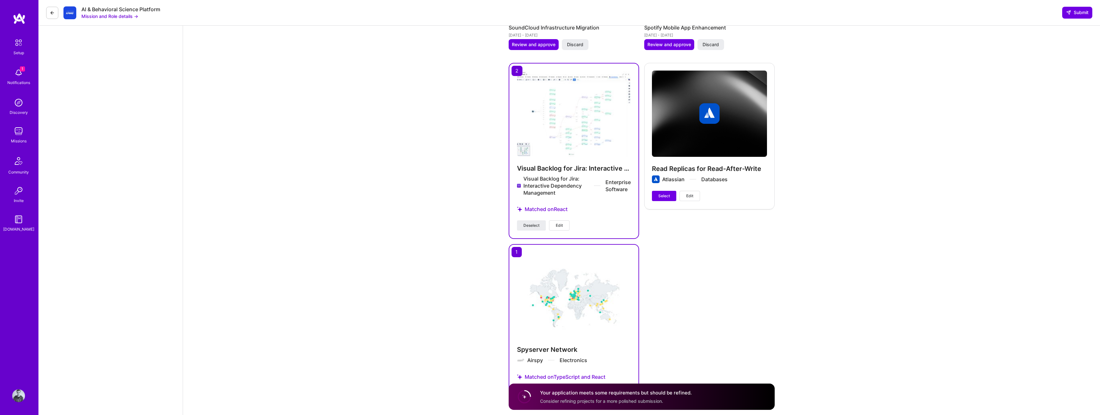
scroll to position [1585, 0]
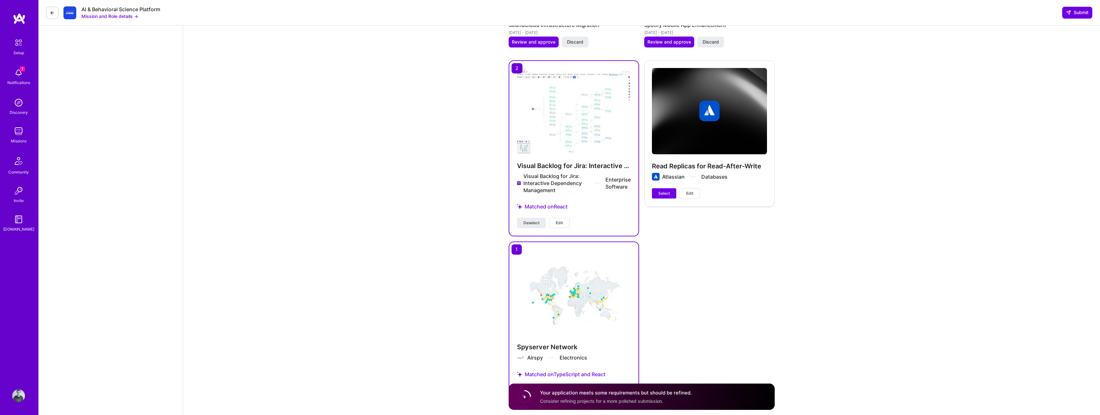
type textarea "I will be on holidays from 13th of September to 29th of September"
click at [553, 207] on div "Matched on React" at bounding box center [574, 207] width 114 height 22
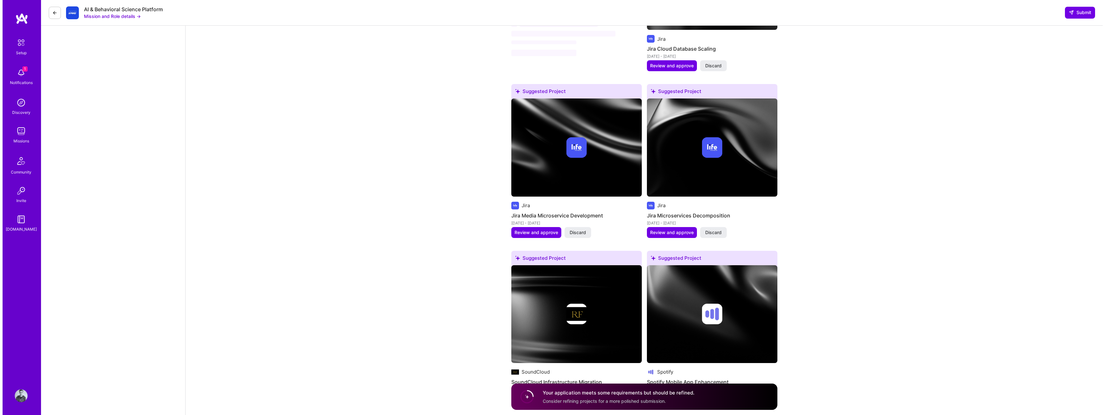
scroll to position [1150, 0]
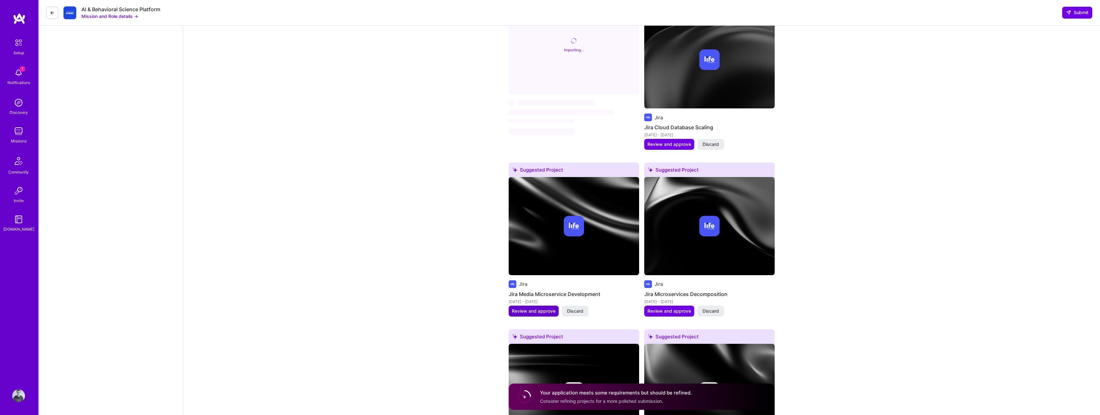
click at [548, 312] on span "Review and approve" at bounding box center [534, 311] width 44 height 6
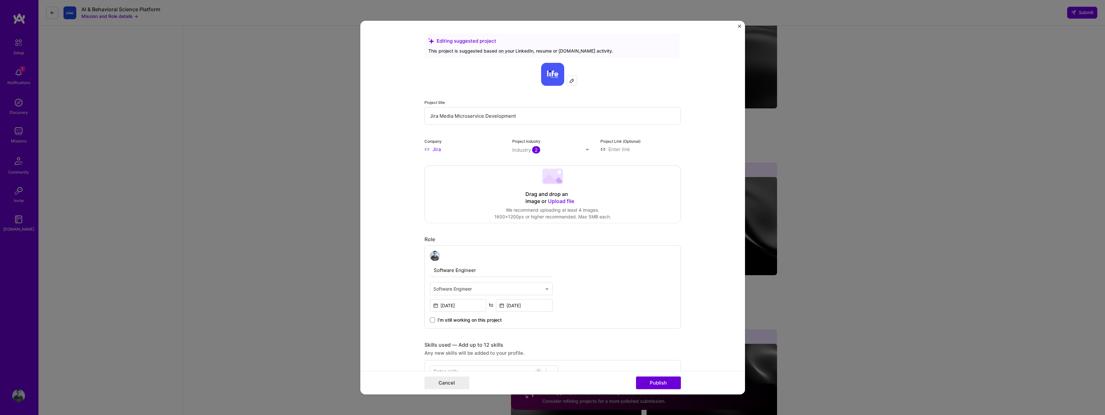
click at [474, 110] on input "Jira Media Microservice Development" at bounding box center [552, 116] width 256 height 18
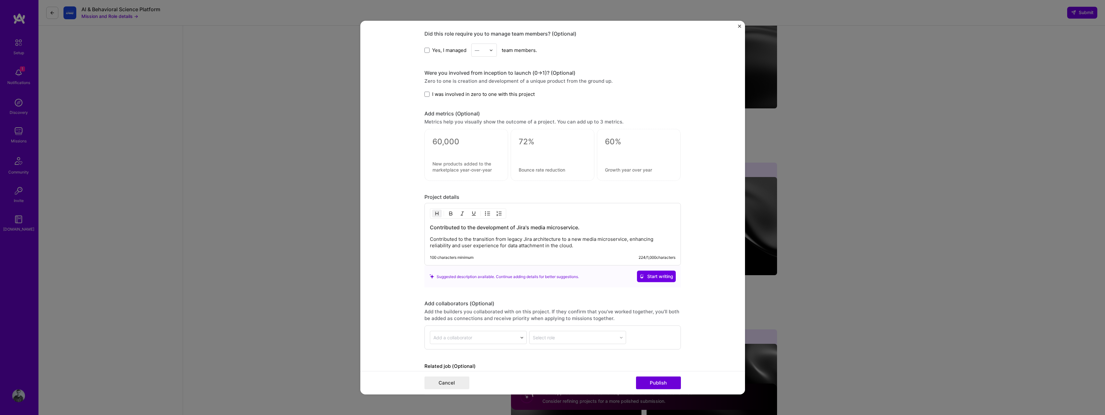
scroll to position [468, 0]
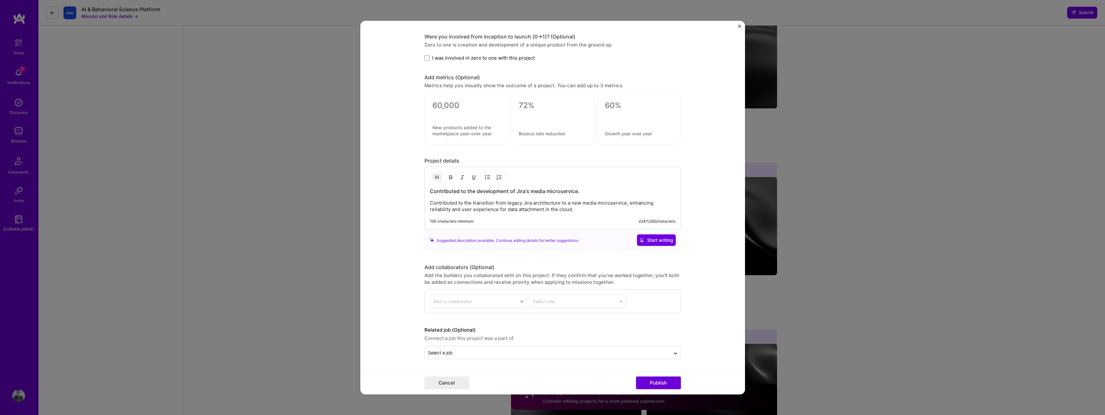
type input "Integrating Jira's new front end with media microservices"
drag, startPoint x: 575, startPoint y: 209, endPoint x: 584, endPoint y: 208, distance: 9.6
click at [584, 208] on p "Contributed to the transition from legacy Jira architecture to a new media micr…" at bounding box center [553, 206] width 246 height 13
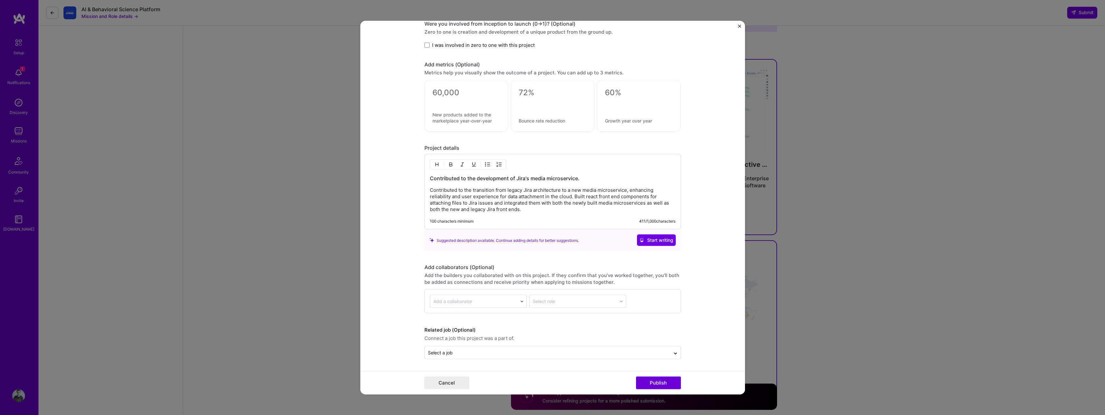
scroll to position [452, 0]
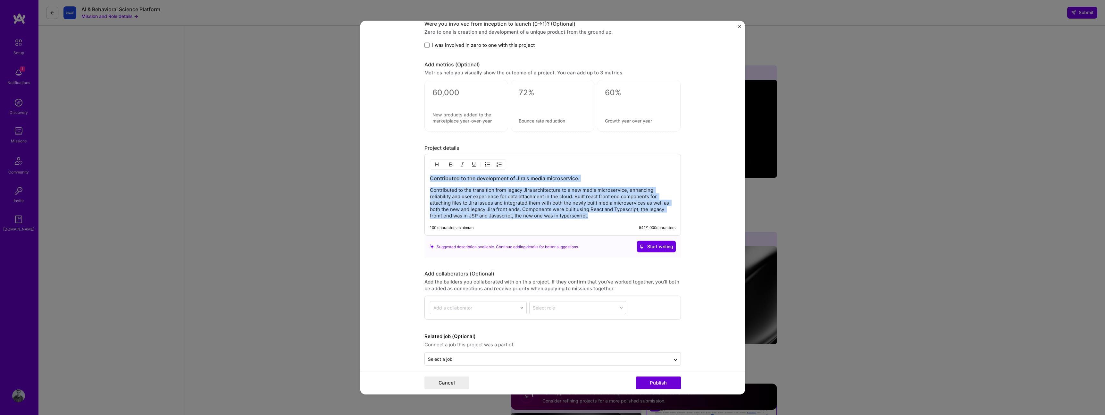
copy div "Contributed to the development of Jira's media microservice. Contributed to the…"
click at [513, 216] on p "Contributed to the transition from legacy Jira architecture to a new media micr…" at bounding box center [553, 203] width 246 height 32
drag, startPoint x: 591, startPoint y: 217, endPoint x: 383, endPoint y: 187, distance: 209.9
click at [383, 187] on form "Project title Company Jira Project industry Industry Project Link (Optional) Dr…" at bounding box center [552, 208] width 385 height 374
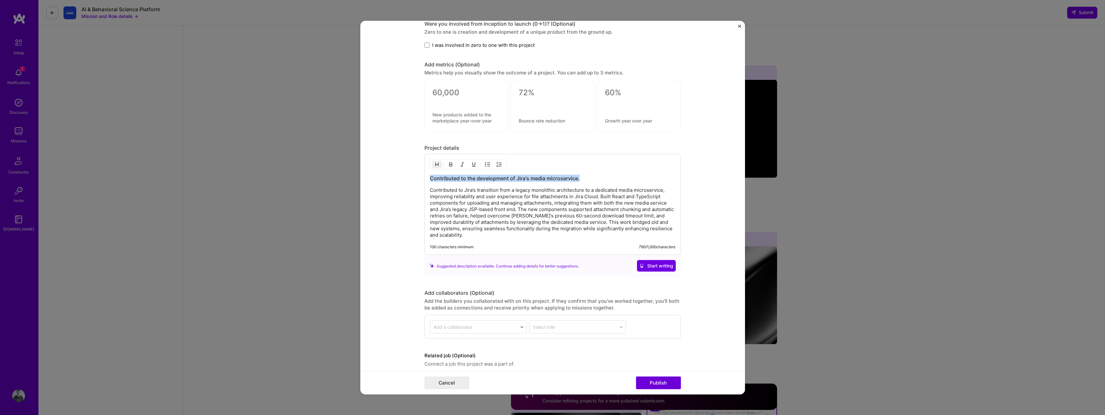
drag, startPoint x: 580, startPoint y: 178, endPoint x: 427, endPoint y: 171, distance: 153.4
click at [427, 171] on div "Contributed to the development of Jira's media microservice. Contributed to Jir…" at bounding box center [552, 204] width 256 height 101
click at [484, 178] on h3 "Improved attachments relaibility and durability" at bounding box center [553, 178] width 246 height 7
click at [506, 180] on h3 "Improved attachments UX, relaibility and durability" at bounding box center [553, 178] width 246 height 7
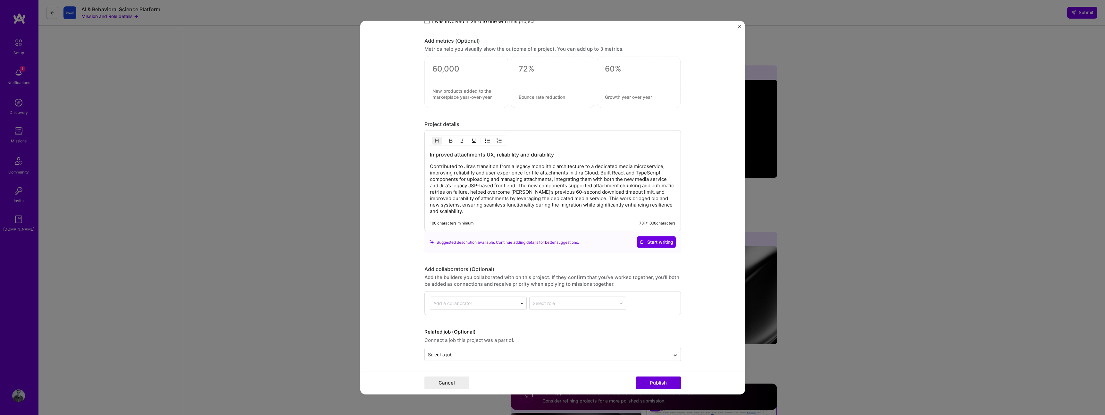
scroll to position [478, 0]
click at [456, 354] on input "text" at bounding box center [547, 352] width 239 height 7
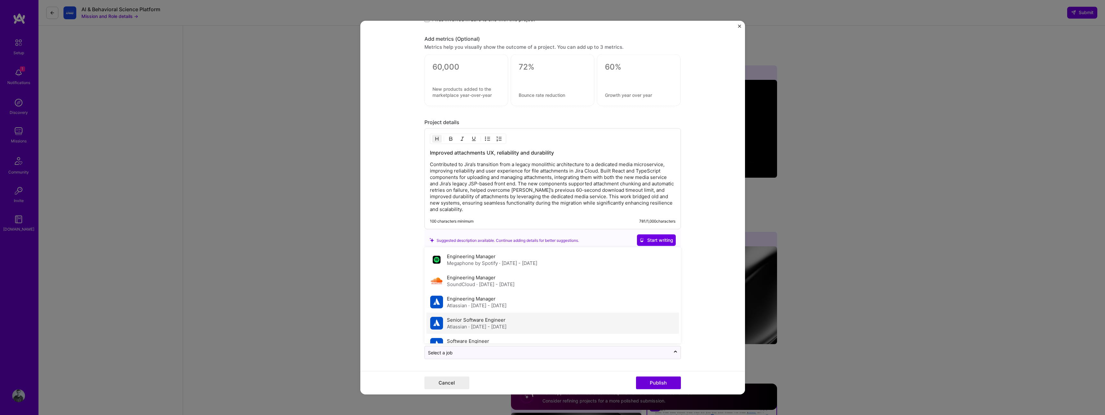
scroll to position [13, 0]
click at [474, 332] on span "· Sep 2017 - Nov 2019" at bounding box center [487, 334] width 38 height 6
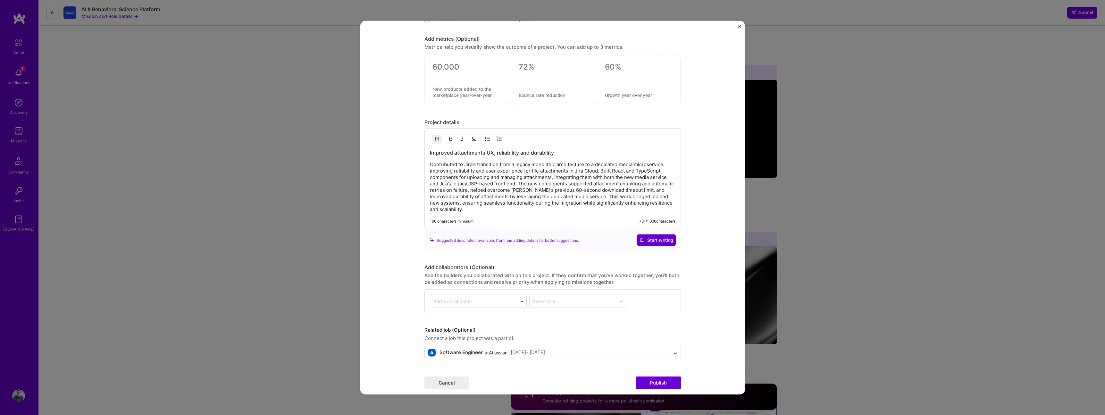
click at [646, 239] on span "Start writing" at bounding box center [657, 240] width 34 height 6
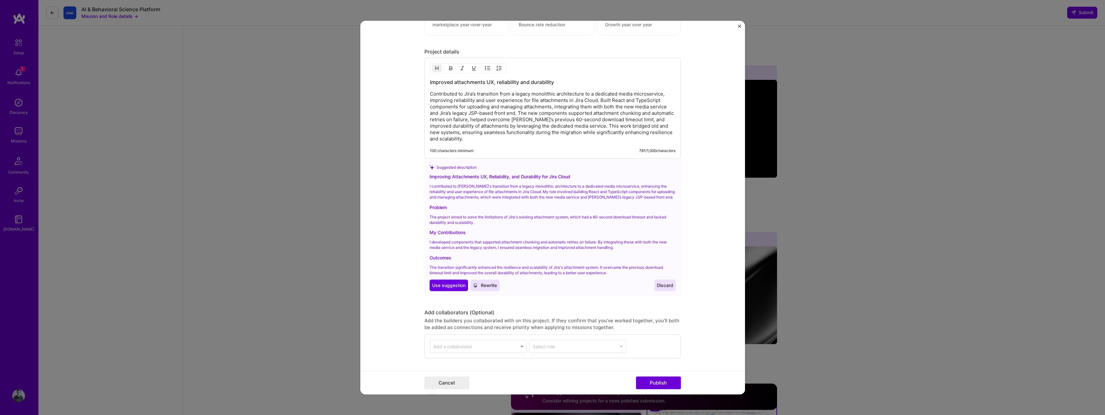
scroll to position [532, 0]
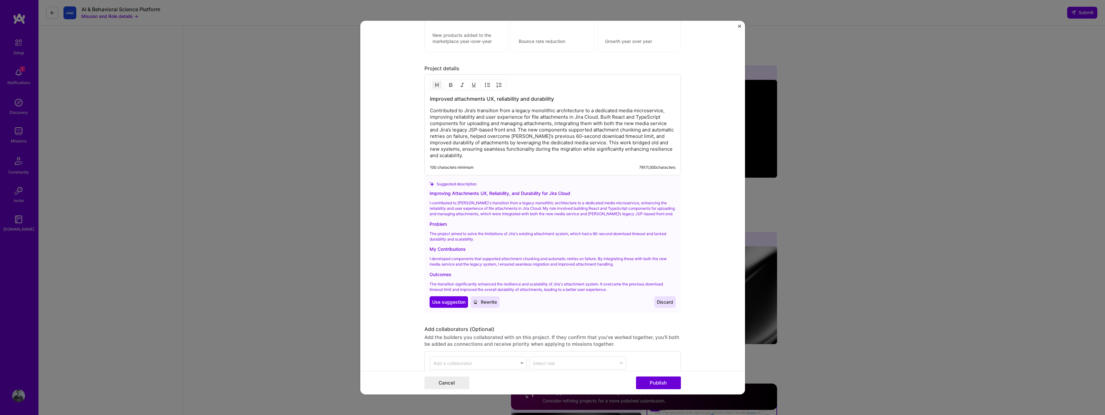
click at [491, 193] on div "Improving Attachments UX, Reliability, and Durability for Jira Cloud" at bounding box center [553, 193] width 246 height 7
copy div "Improving Attachments UX, Reliability, and Durability for Jira Cloud"
click at [466, 95] on div "Improved attachments UX, reliability and durability Contributed to Jira’s trans…" at bounding box center [552, 124] width 256 height 101
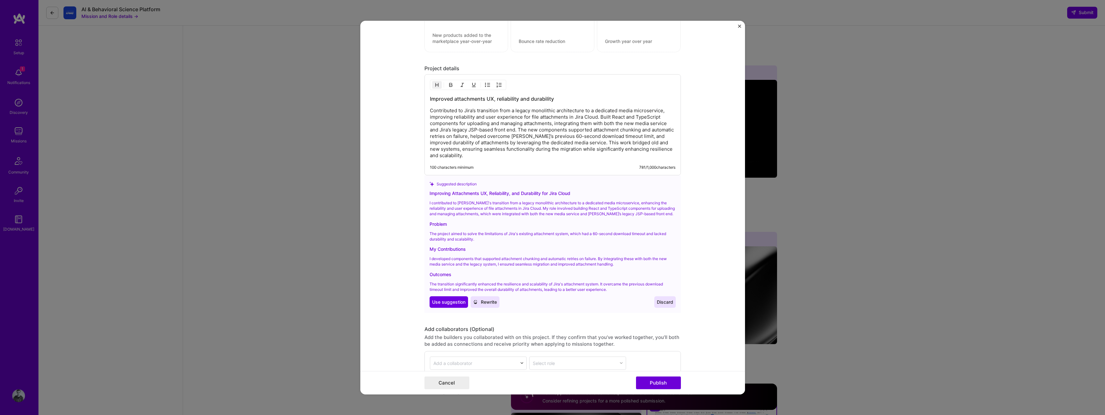
click at [466, 98] on h3 "Improved attachments UX, reliability and durability" at bounding box center [553, 98] width 246 height 7
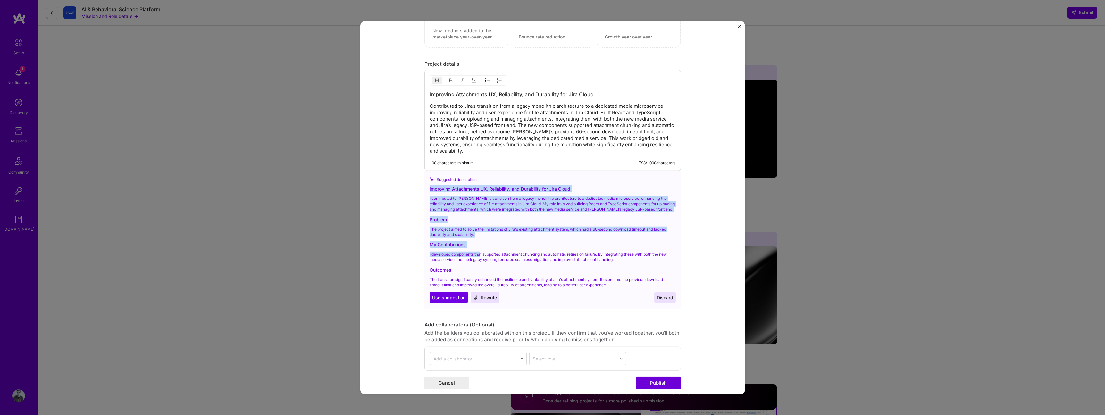
scroll to position [536, 0]
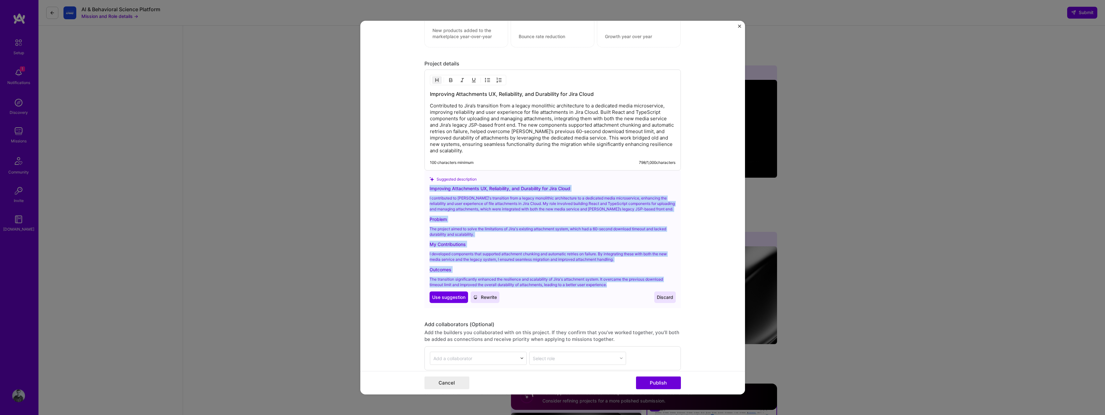
drag, startPoint x: 427, startPoint y: 192, endPoint x: 624, endPoint y: 286, distance: 218.1
click at [624, 286] on div "Improving Attachments UX, Reliability, and Durability for Jira Cloud I contribu…" at bounding box center [553, 244] width 246 height 118
copy div "Improving Attachments UX, Reliability, and Durability for Jira Cloud I contribu…"
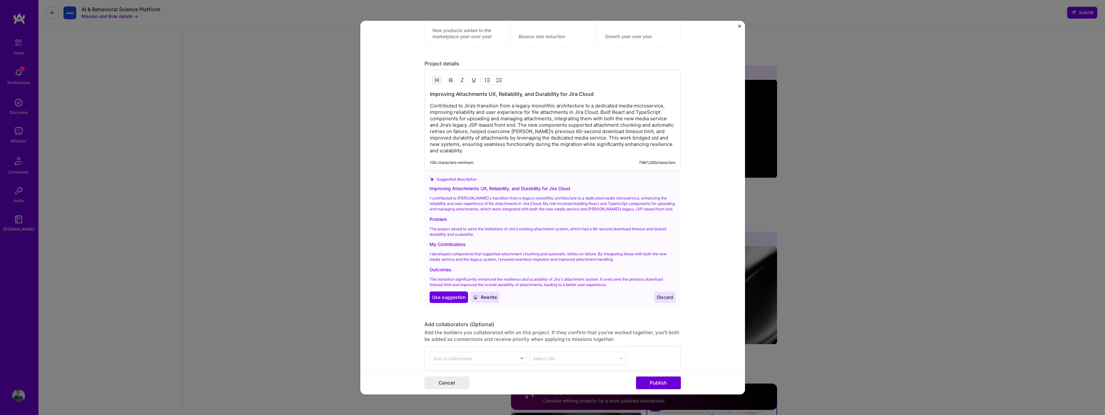
click at [532, 164] on div "100 characters minimum 798 / 1,000 characters" at bounding box center [548, 165] width 256 height 10
click at [510, 136] on p "Contributed to Jira’s transition from a legacy monolithic architecture to a ded…" at bounding box center [553, 128] width 246 height 51
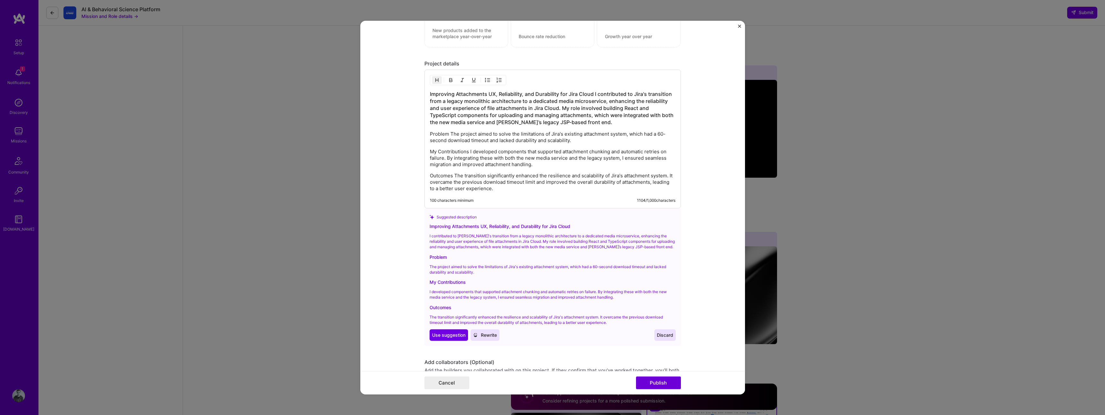
click at [466, 120] on h3 "Improving Attachments UX, Reliability, and Durability for Jira Cloud I contribu…" at bounding box center [553, 107] width 246 height 35
click at [468, 140] on p "Problem The project aimed to solve the limitations of Jira's existing attachmen…" at bounding box center [553, 137] width 246 height 13
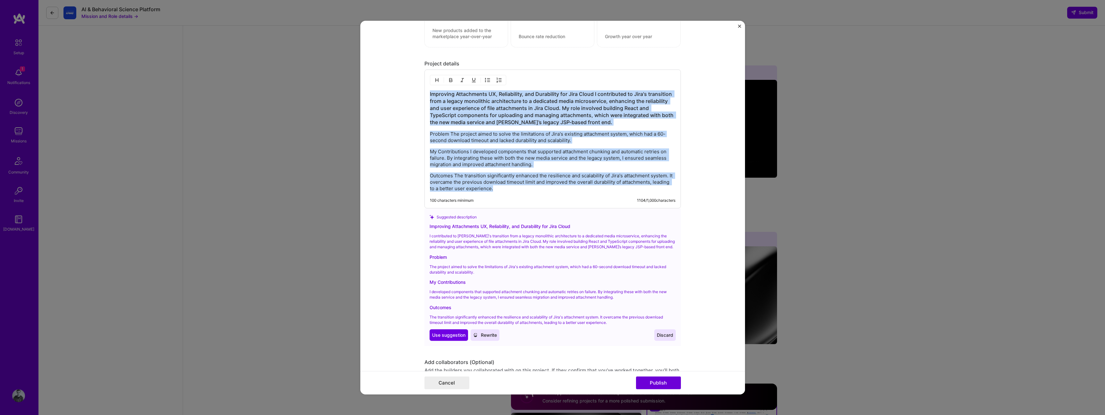
drag, startPoint x: 491, startPoint y: 184, endPoint x: 399, endPoint y: 83, distance: 136.8
click at [399, 83] on form "Project title Company Jira Project industry Industry Project Link (Optional) Dr…" at bounding box center [552, 208] width 385 height 374
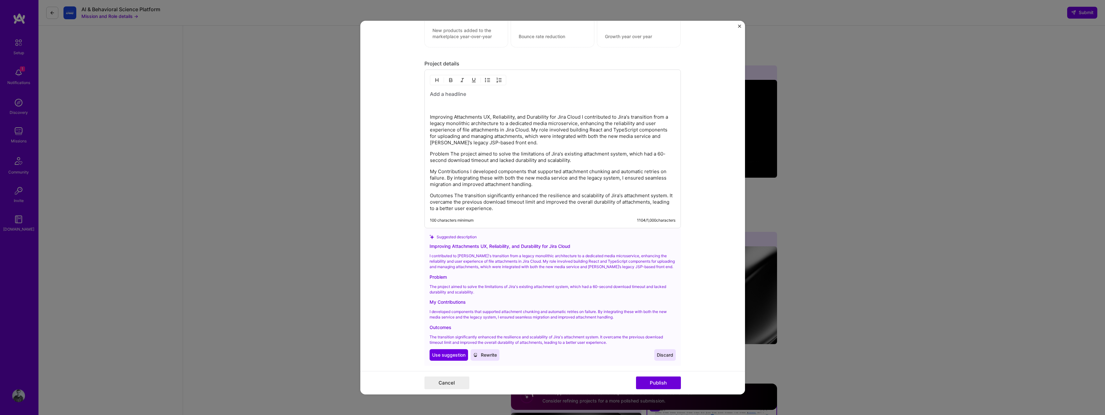
click at [579, 119] on p "Improving Attachments UX, Reliability, and Durability for Jira Cloud I contribu…" at bounding box center [553, 130] width 246 height 32
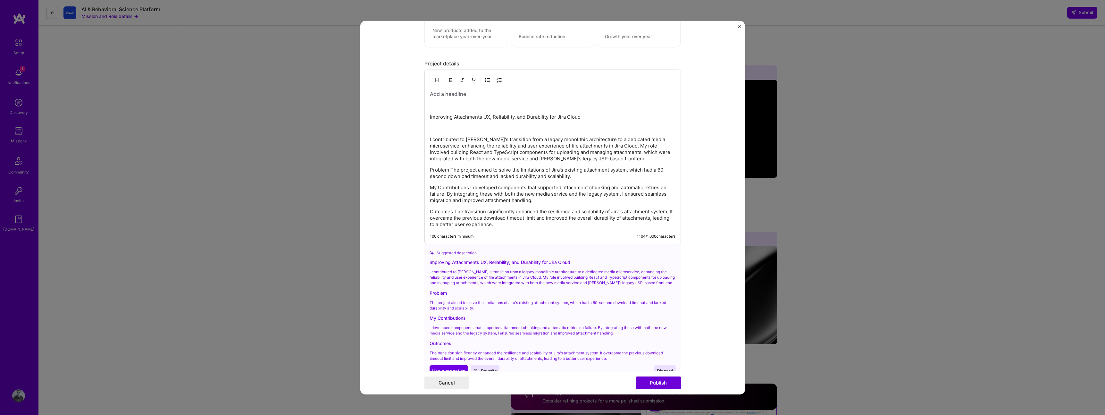
click at [513, 118] on p "Improving Attachments UX, Reliability, and Durability for Jira Cloud" at bounding box center [553, 117] width 246 height 6
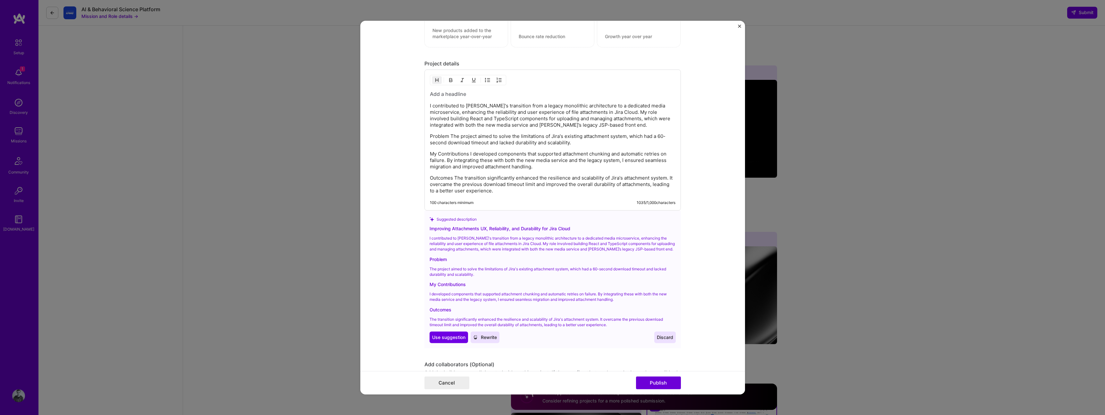
click at [451, 96] on h3 at bounding box center [553, 93] width 246 height 7
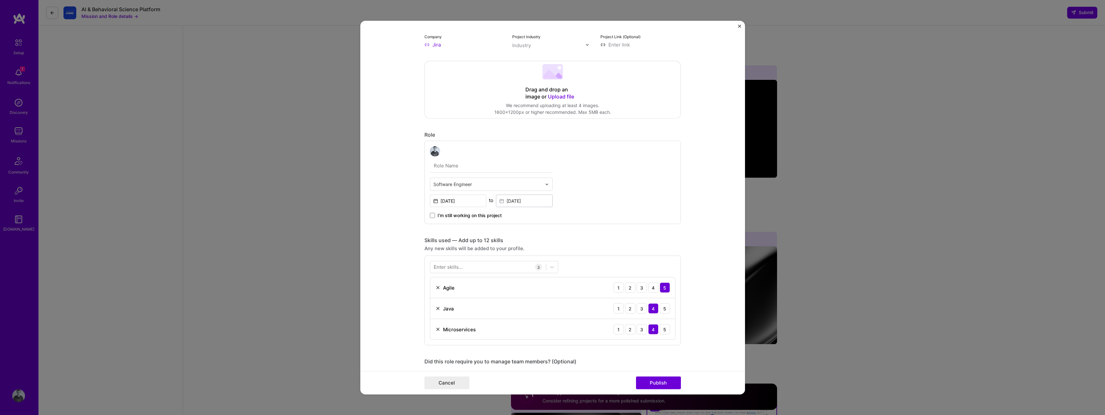
scroll to position [98, 0]
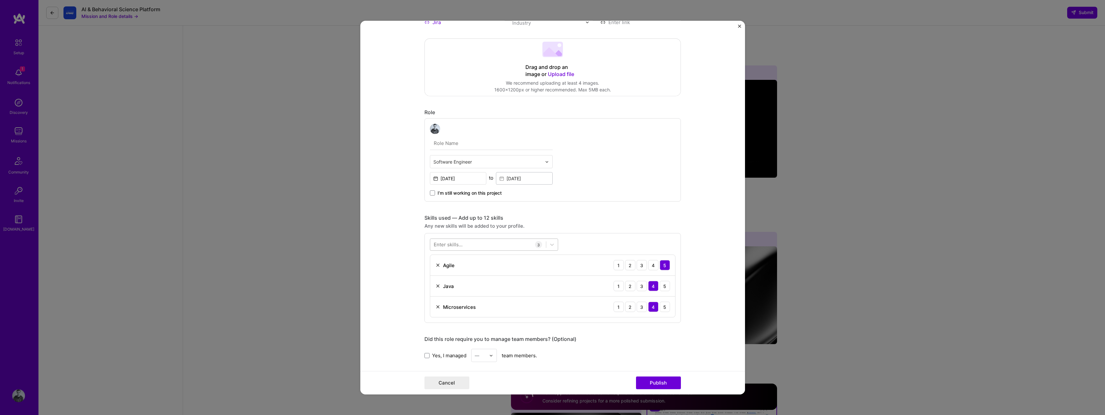
click at [465, 246] on div at bounding box center [488, 244] width 116 height 11
click at [448, 268] on div "TypeScript" at bounding box center [494, 270] width 121 height 7
click at [450, 244] on div "Enter skills..." at bounding box center [448, 244] width 29 height 7
click at [437, 245] on div "Enter skills..." at bounding box center [448, 244] width 29 height 7
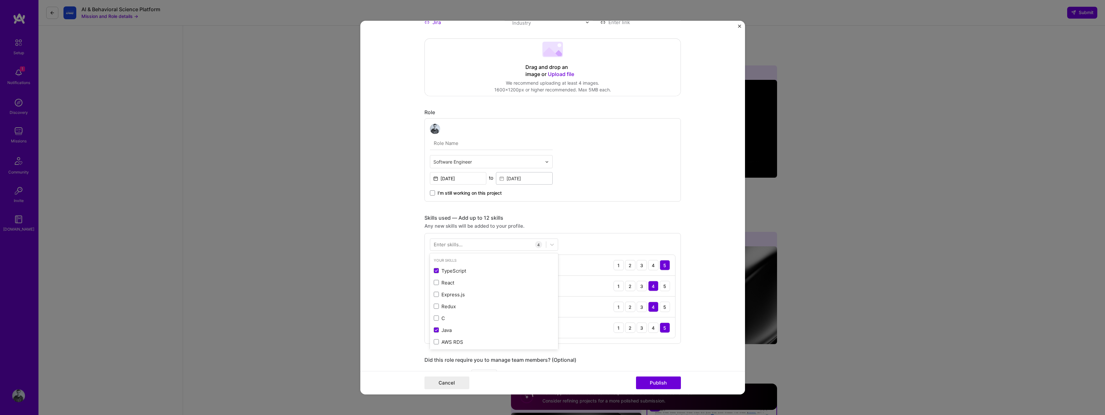
drag, startPoint x: 391, startPoint y: 277, endPoint x: 469, endPoint y: 305, distance: 82.6
click at [391, 277] on form "Project title Company Jira Project industry Industry Project Link (Optional) Dr…" at bounding box center [552, 208] width 385 height 374
click at [639, 382] on button "Publish" at bounding box center [658, 382] width 45 height 13
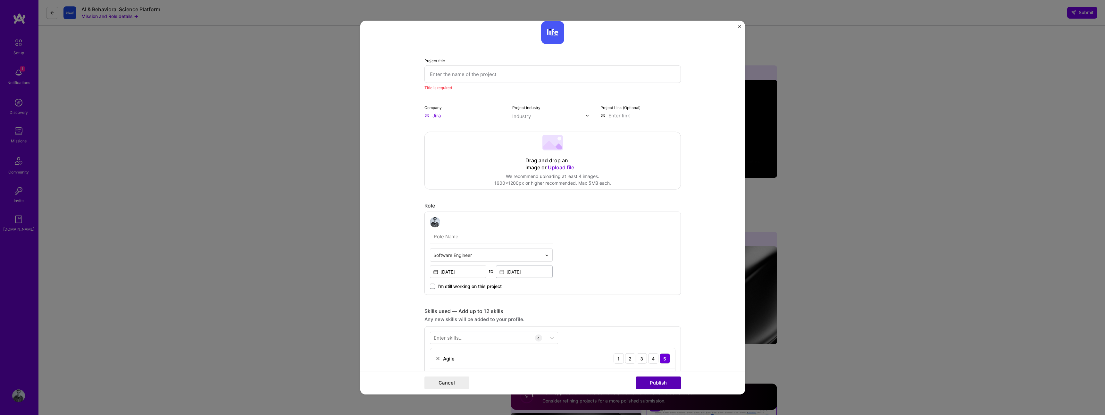
scroll to position [13, 0]
click at [659, 388] on button "Publish" at bounding box center [658, 382] width 45 height 13
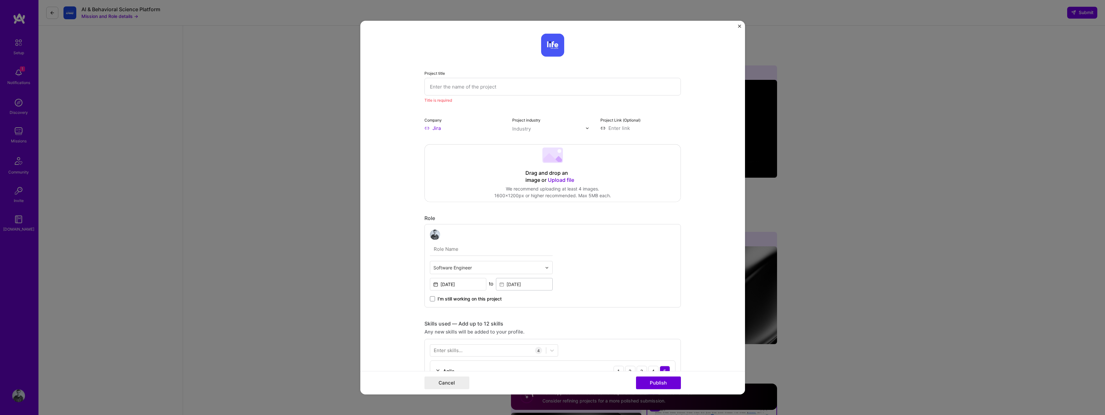
scroll to position [1, 0]
click at [484, 86] on input "text" at bounding box center [552, 86] width 256 height 18
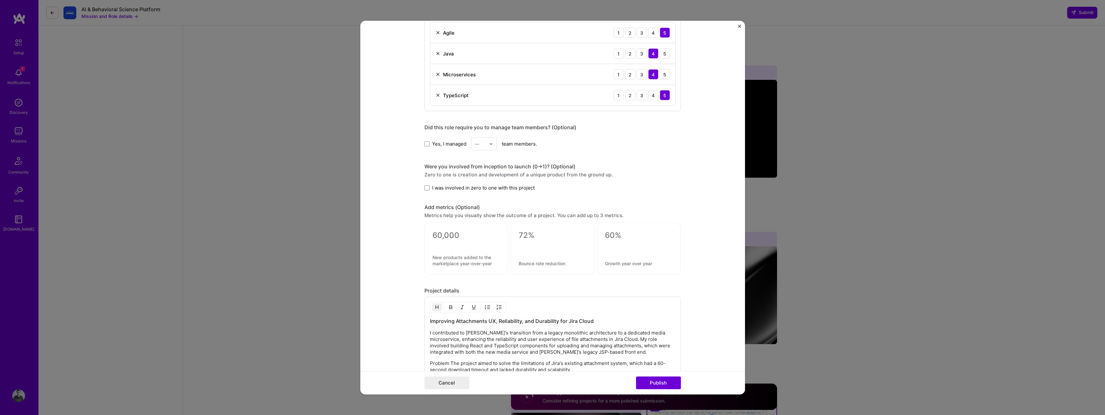
scroll to position [340, 0]
click at [448, 320] on h3 "Improving Attachments UX, Reliability, and Durability for Jira Cloud" at bounding box center [553, 319] width 246 height 7
copy h3 "Improving Attachments UX, Reliability, and Durability for Jira Cloud"
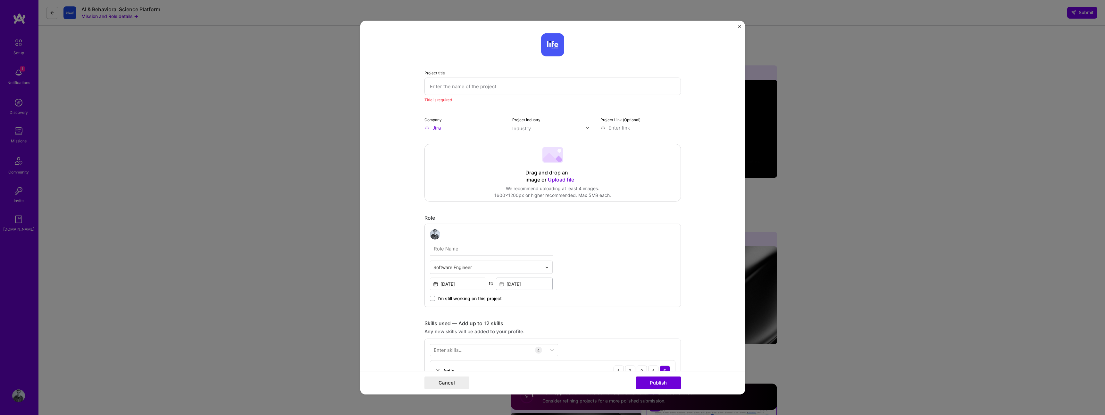
scroll to position [0, 0]
click at [457, 83] on input "text" at bounding box center [552, 87] width 256 height 18
paste input "Improving Attachments UX, Reliability, and Durability for Jira Cloud"
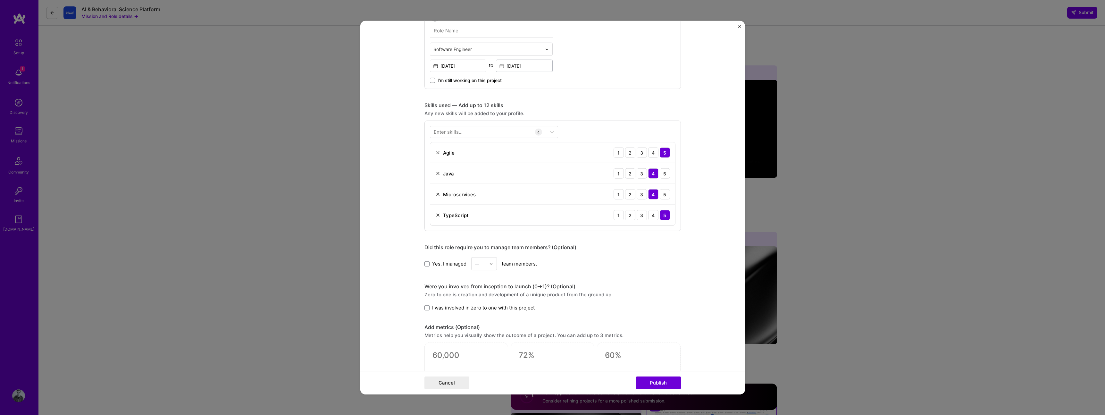
scroll to position [200, 0]
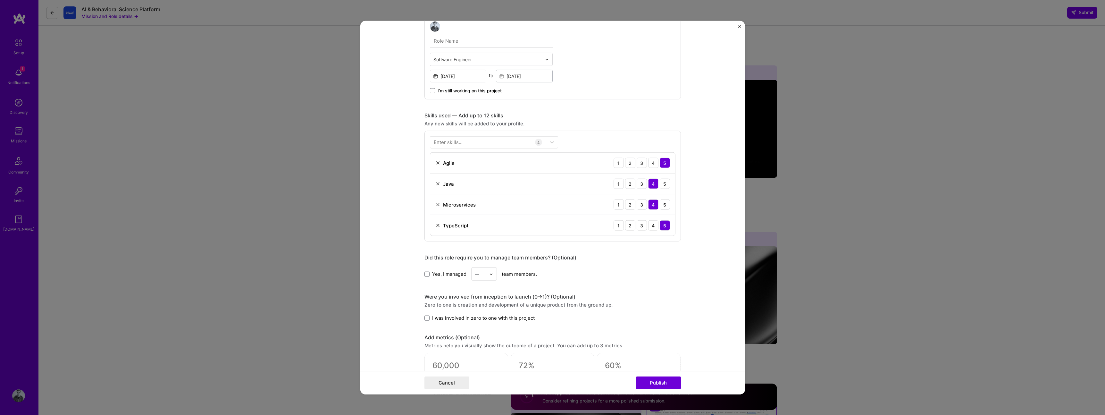
type input "Improving Attachments UX, Reliability, and Durability for Jira Cloud"
click at [451, 144] on div "Enter skills..." at bounding box center [448, 142] width 29 height 7
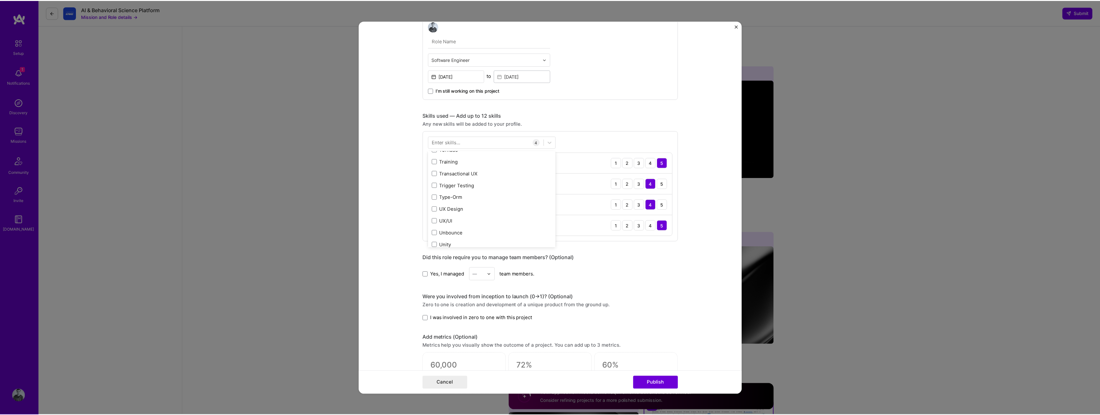
scroll to position [4042, 0]
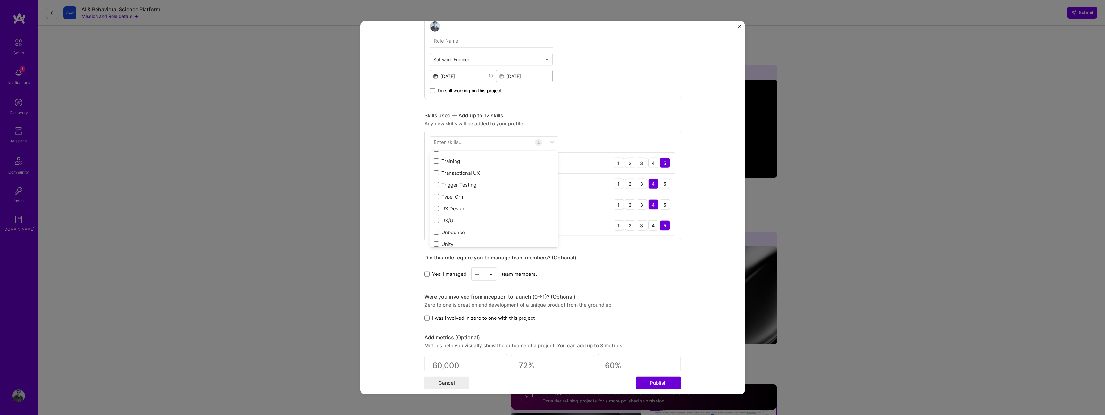
click at [659, 390] on div "Cancel Publish" at bounding box center [552, 382] width 385 height 23
click at [659, 385] on button "Publish" at bounding box center [658, 382] width 45 height 13
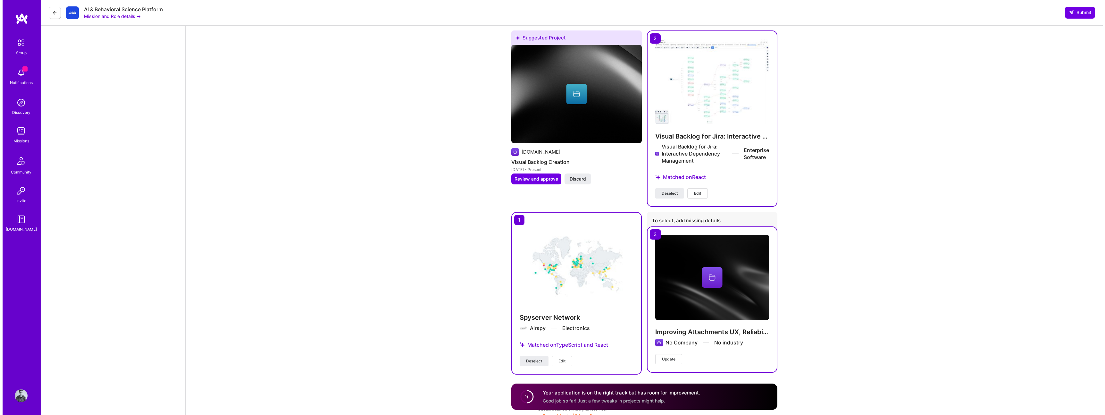
scroll to position [1523, 0]
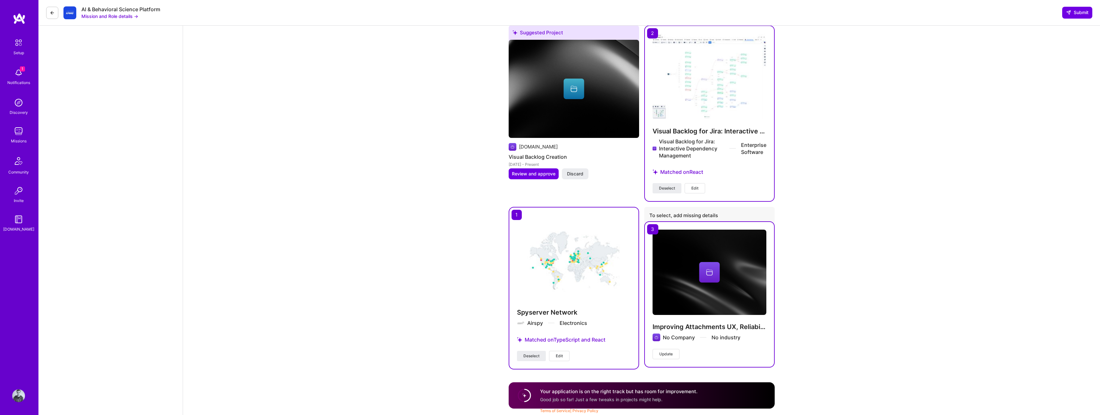
click at [668, 355] on span "Update" at bounding box center [665, 354] width 13 height 6
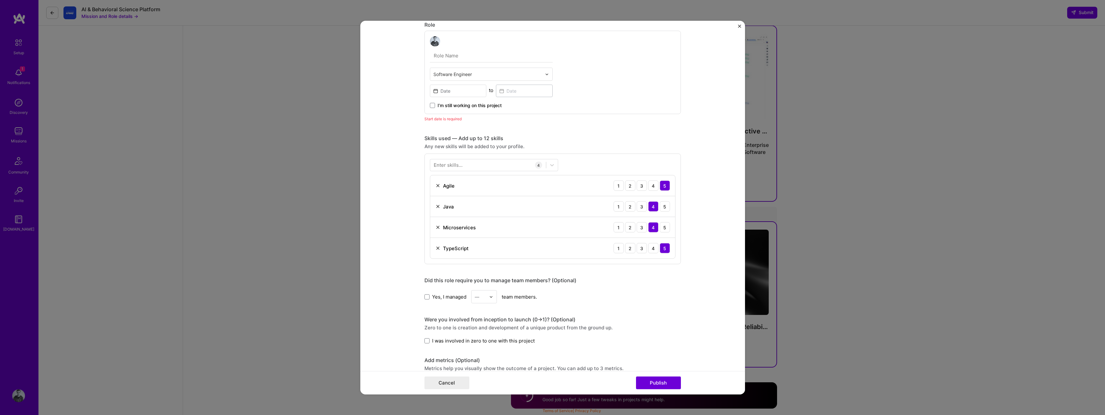
scroll to position [243, 0]
click at [473, 164] on div at bounding box center [488, 164] width 116 height 11
click at [476, 200] on div "JavaScript" at bounding box center [494, 202] width 121 height 7
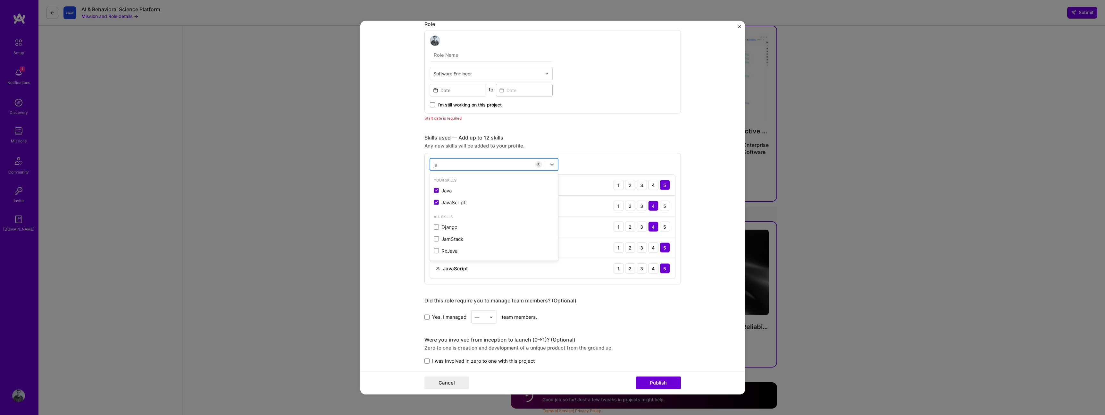
click at [449, 166] on div "ja ja" at bounding box center [488, 164] width 116 height 11
click at [399, 162] on form "This project is missing details. To be able to apply to missions with this proj…" at bounding box center [552, 208] width 385 height 374
click at [460, 160] on div "ja ja" at bounding box center [488, 164] width 116 height 11
type input "j"
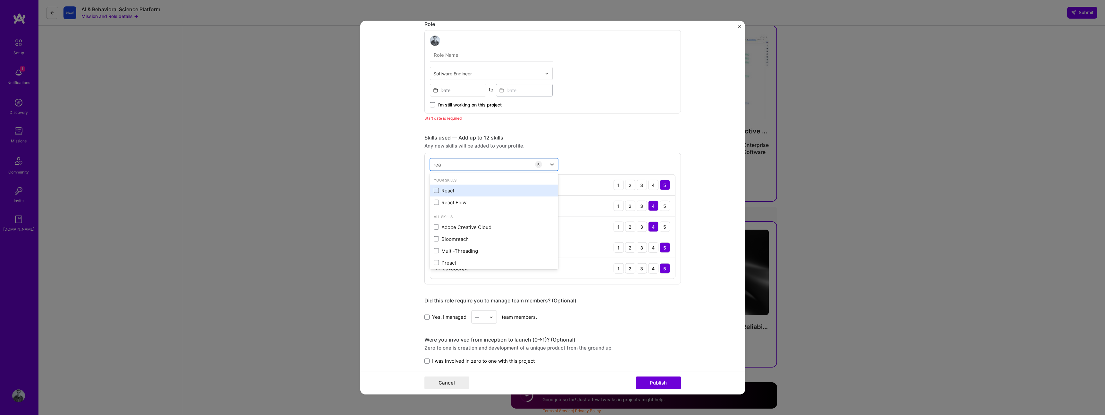
click at [436, 190] on span at bounding box center [436, 190] width 5 height 5
click at [0, 0] on input "checkbox" at bounding box center [0, 0] width 0 height 0
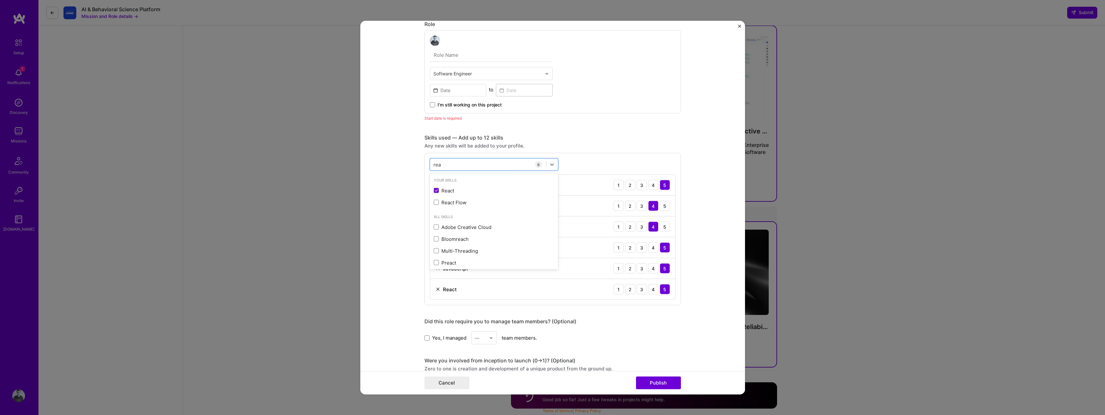
click at [393, 189] on form "This project is missing details. To be able to apply to missions with this proj…" at bounding box center [552, 208] width 385 height 374
click at [401, 207] on form "This project is missing details. To be able to apply to missions with this proj…" at bounding box center [552, 208] width 385 height 374
click at [447, 165] on div "rea rea" at bounding box center [488, 164] width 116 height 11
type input "r"
click at [394, 233] on form "This project is missing details. To be able to apply to missions with this proj…" at bounding box center [552, 208] width 385 height 374
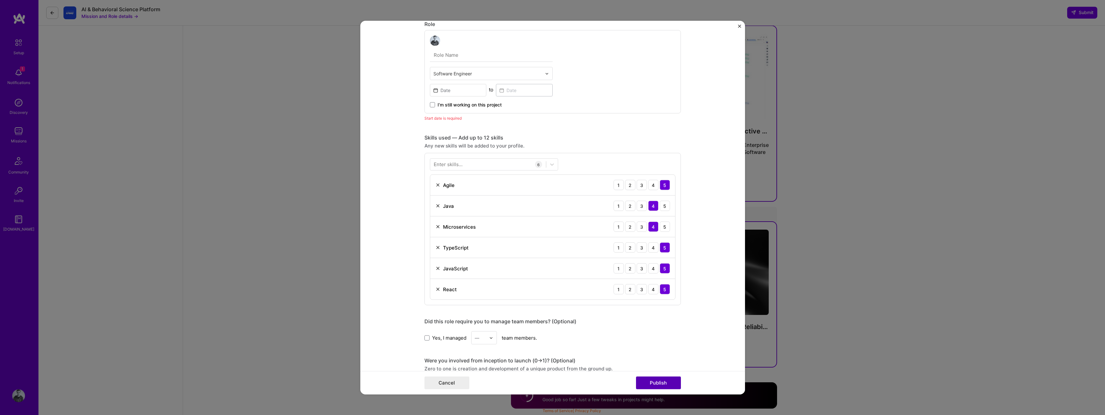
click at [654, 378] on button "Publish" at bounding box center [658, 382] width 45 height 13
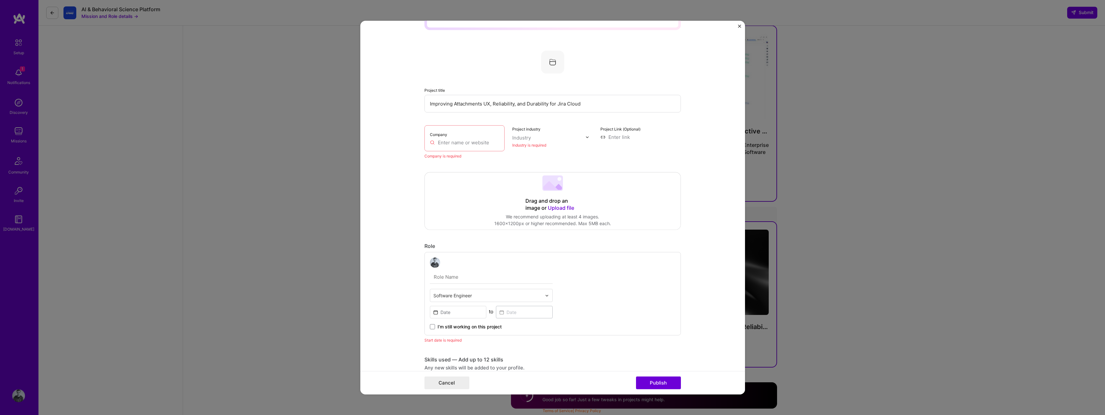
scroll to position [25, 0]
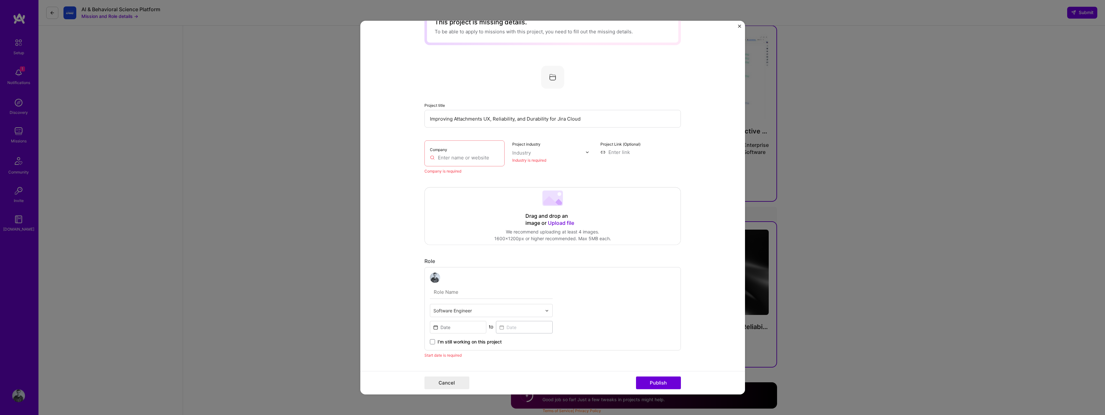
click at [462, 153] on div "Company" at bounding box center [464, 153] width 80 height 26
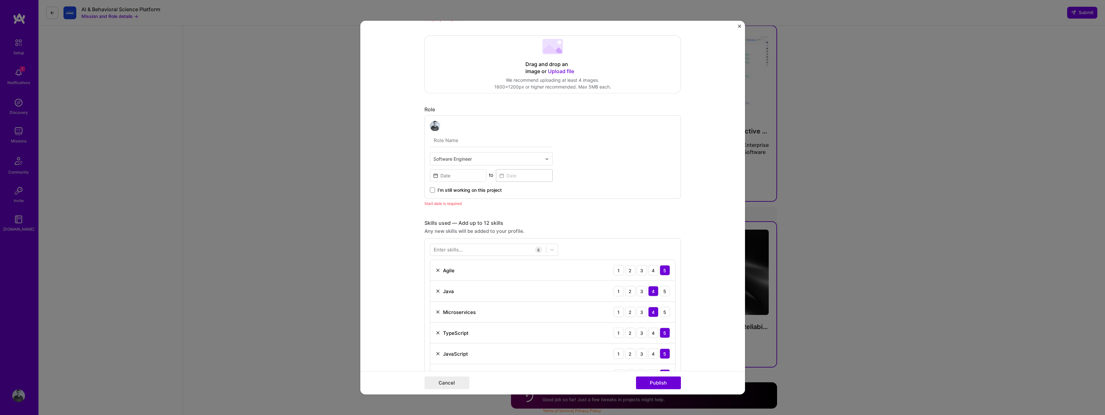
scroll to position [0, 0]
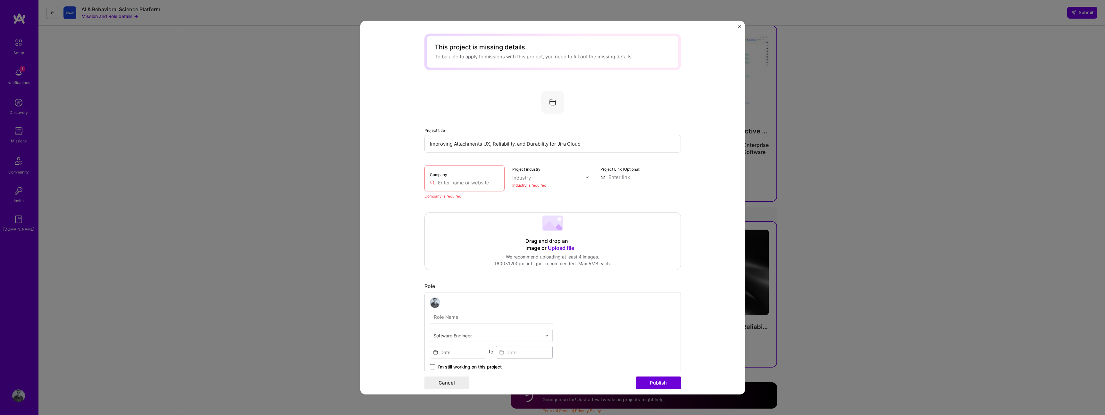
click at [443, 185] on input "text" at bounding box center [465, 182] width 70 height 7
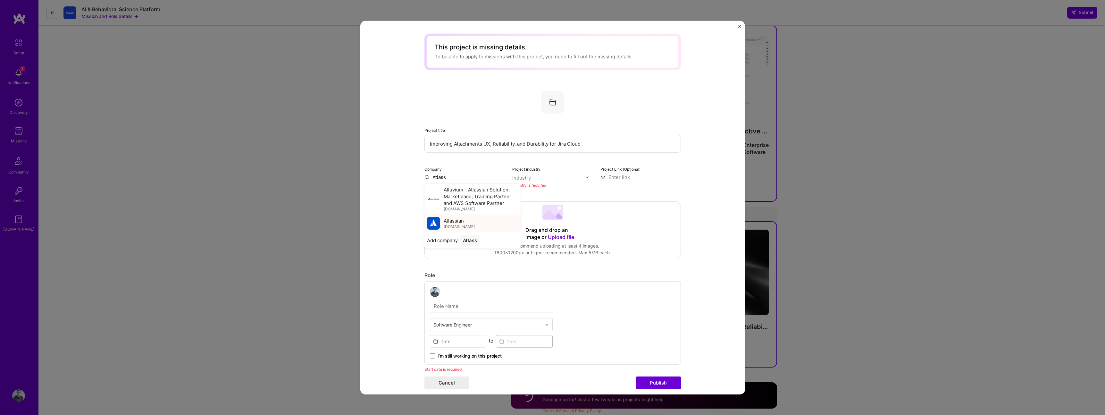
click at [444, 225] on span "atlassian.com" at bounding box center [459, 226] width 31 height 5
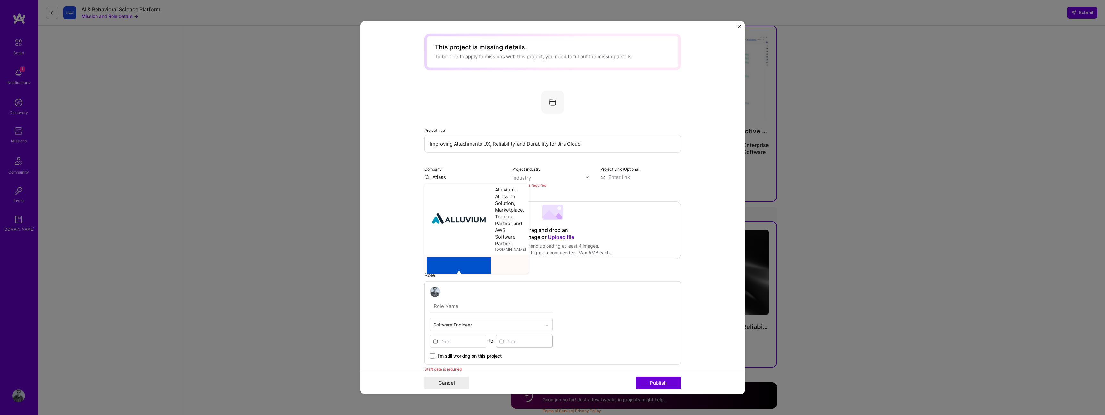
type input "Atlassian"
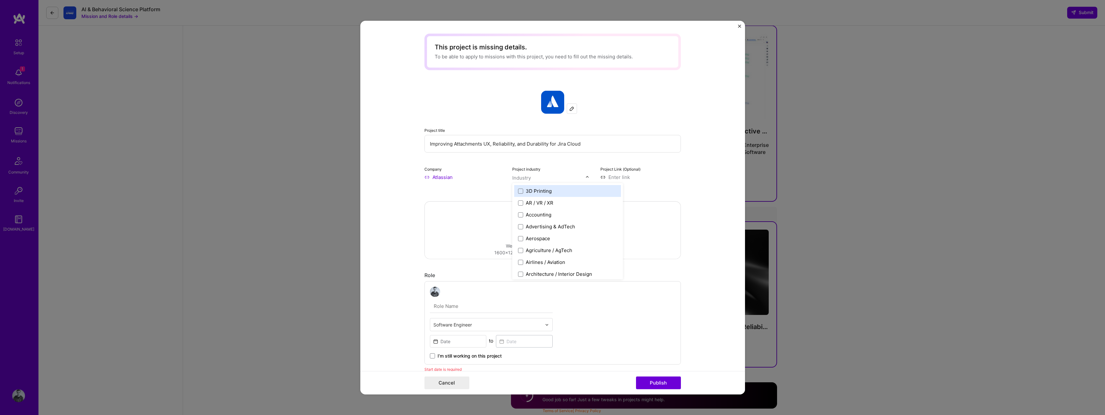
click at [542, 178] on input "text" at bounding box center [548, 177] width 73 height 7
type input "saas"
click at [520, 191] on span at bounding box center [520, 190] width 5 height 5
click at [694, 178] on form "This project is missing details. To be able to apply to missions with this proj…" at bounding box center [552, 208] width 385 height 374
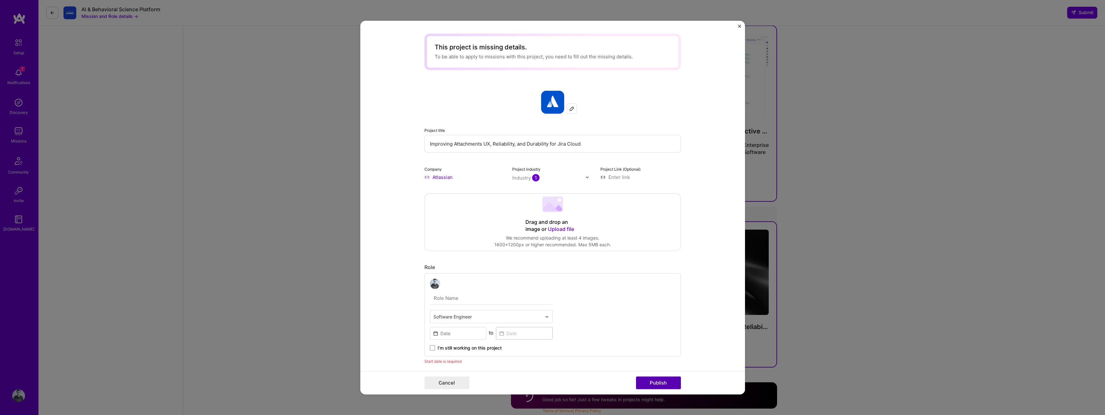
click at [667, 381] on button "Publish" at bounding box center [658, 382] width 45 height 13
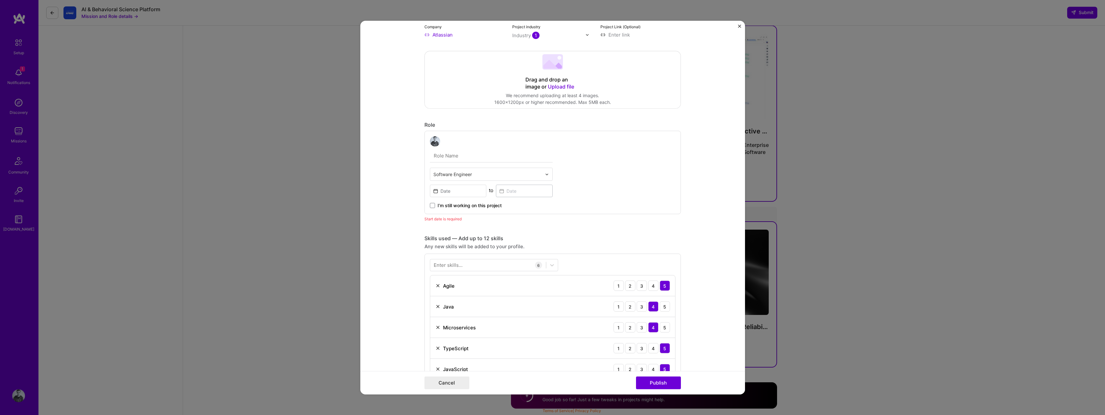
scroll to position [140, 0]
click at [453, 194] on input at bounding box center [458, 193] width 57 height 13
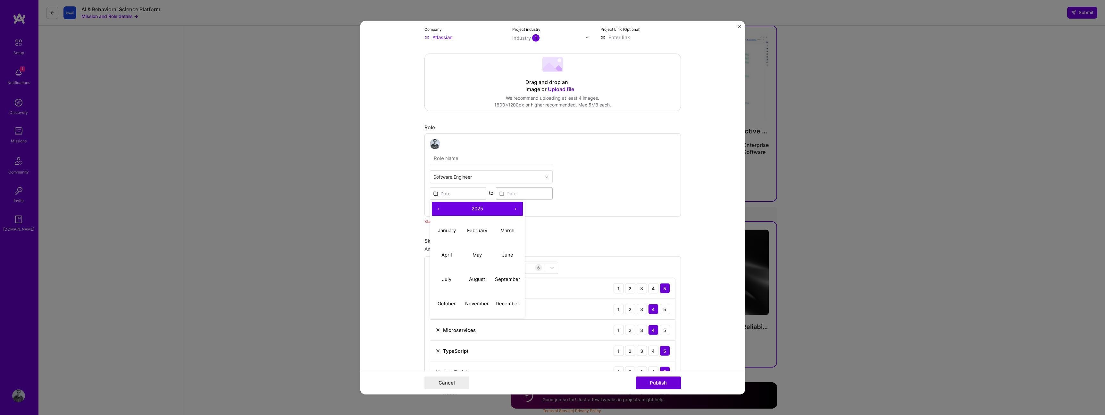
click at [435, 207] on button "‹" at bounding box center [439, 209] width 14 height 14
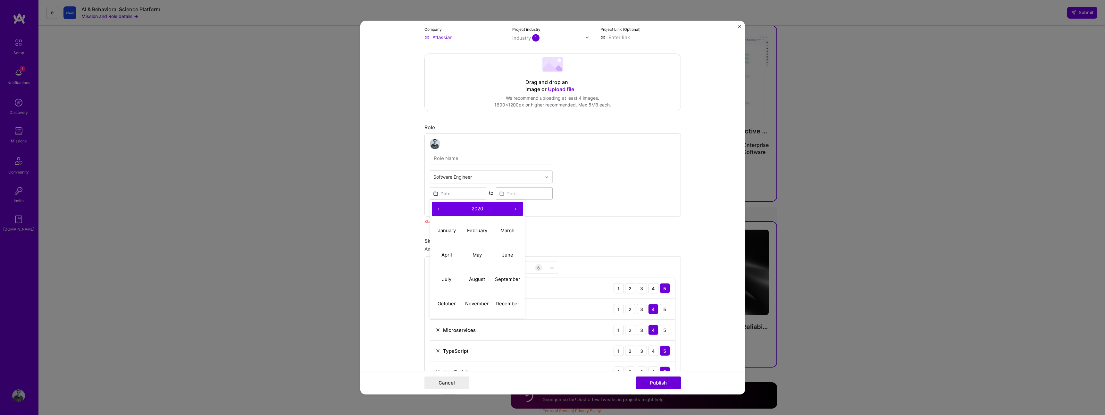
click at [435, 207] on button "‹" at bounding box center [439, 209] width 14 height 14
click at [504, 286] on button "September" at bounding box center [507, 279] width 30 height 24
type input "Sep, 2017"
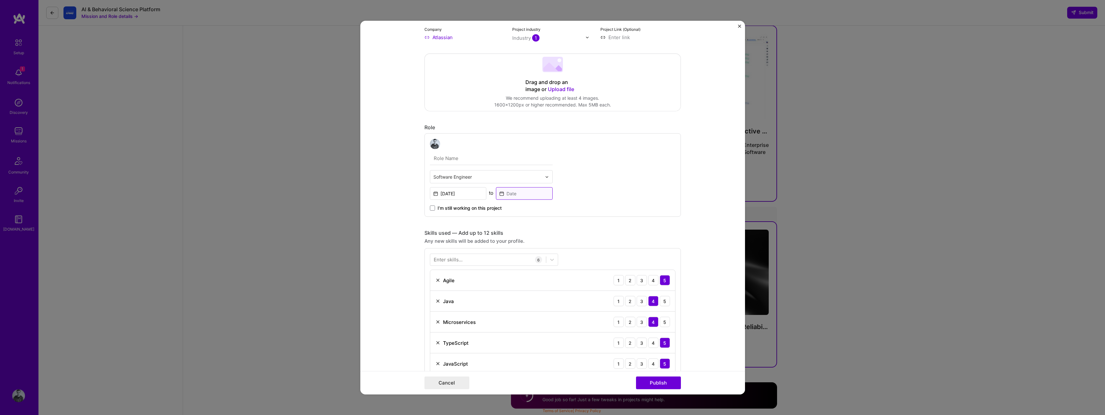
click at [515, 192] on input at bounding box center [524, 193] width 57 height 13
click at [504, 206] on button "‹" at bounding box center [505, 209] width 14 height 14
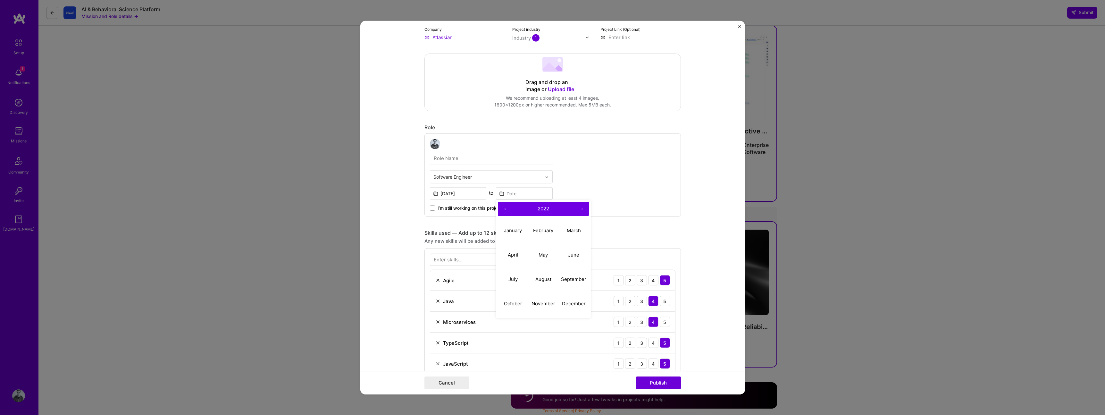
click at [504, 206] on button "‹" at bounding box center [505, 209] width 14 height 14
click at [537, 298] on button "November" at bounding box center [543, 303] width 30 height 24
type input "Nov, 2019"
click at [614, 218] on div "This project is missing details. To be able to apply to missions with this proj…" at bounding box center [552, 379] width 256 height 971
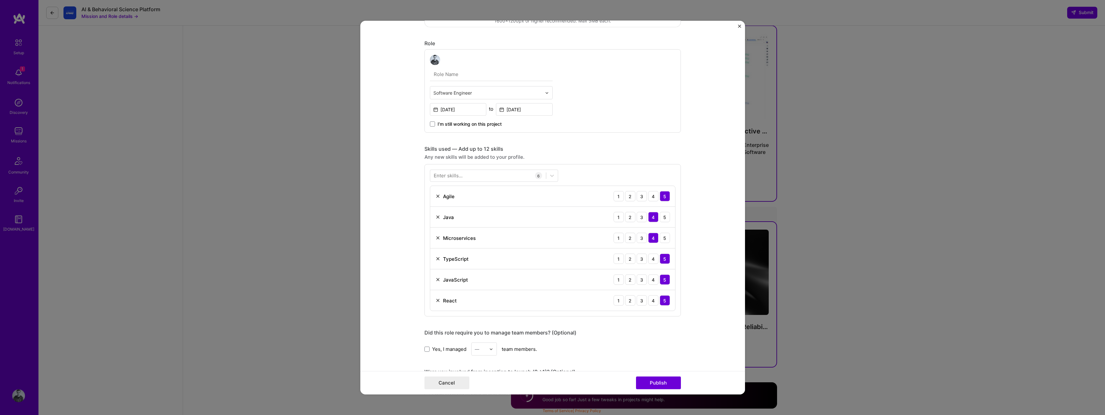
scroll to position [355, 0]
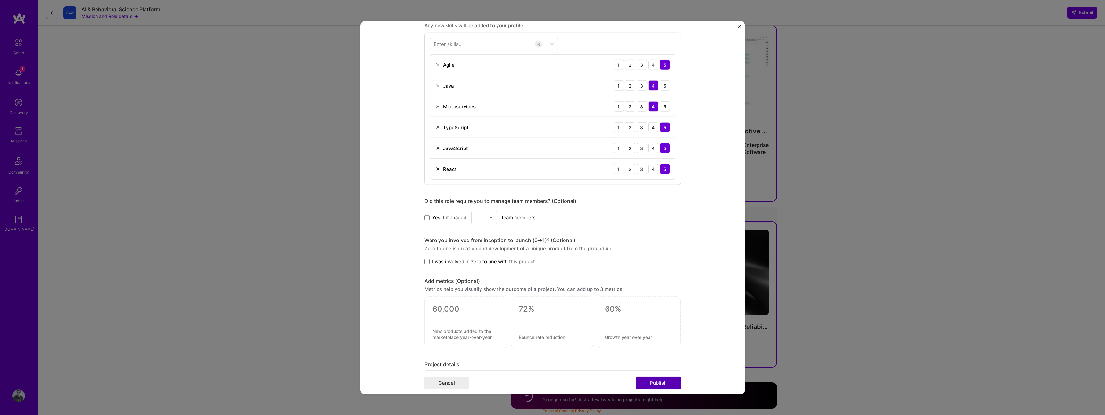
click at [661, 385] on button "Publish" at bounding box center [658, 382] width 45 height 13
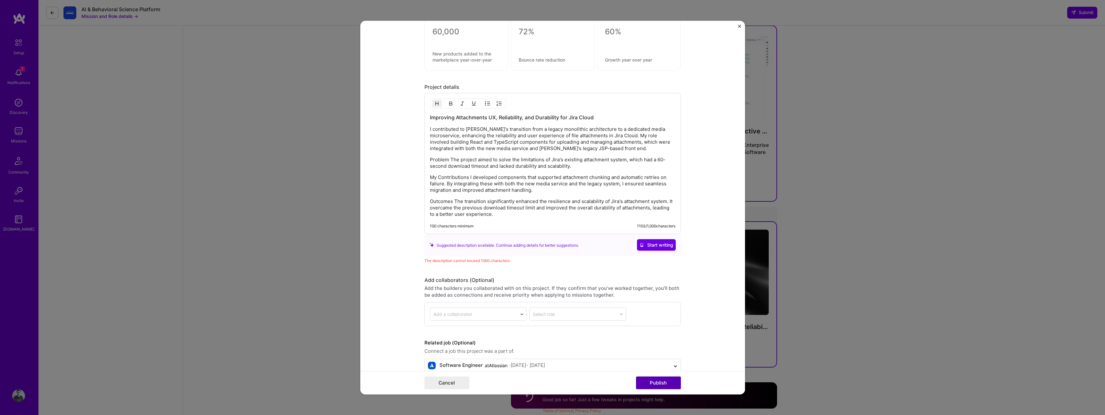
scroll to position [645, 0]
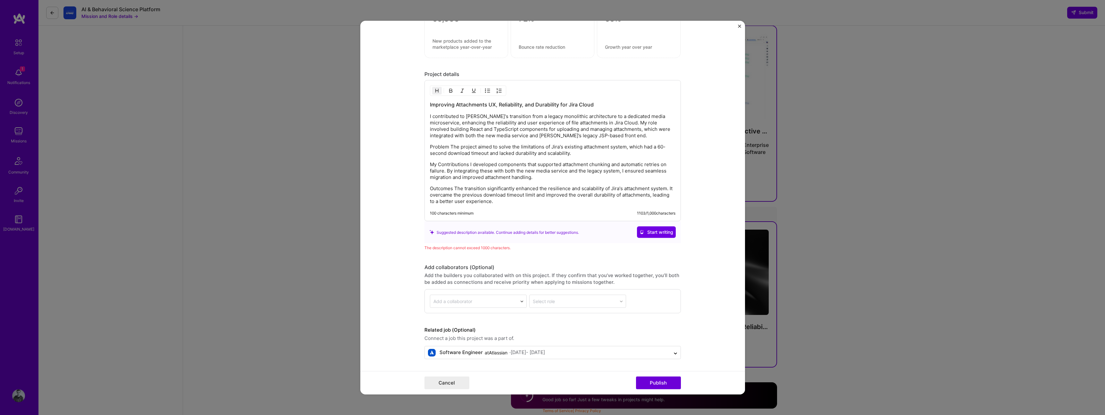
click at [497, 176] on p "My Contributions I developed components that supported attachment chunking and …" at bounding box center [553, 170] width 246 height 19
click at [442, 171] on p "My Contributions I developed components that supported attachment chunking and …" at bounding box center [553, 170] width 246 height 19
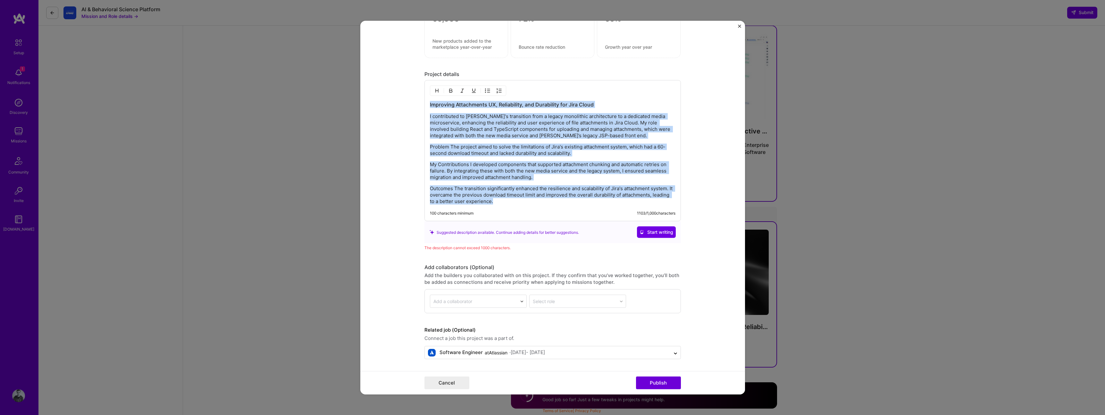
copy div "Improving Attachments UX, Reliability, and Durability for Jira Cloud I contribu…"
click at [467, 158] on div "Improving Attachments UX, Reliability, and Durability for Jira Cloud I contribu…" at bounding box center [553, 153] width 246 height 104
drag, startPoint x: 500, startPoint y: 202, endPoint x: 384, endPoint y: 88, distance: 162.5
click at [384, 88] on form "This project is missing details. To be able to apply to missions with this proj…" at bounding box center [552, 208] width 385 height 374
copy div "Improving Attachments UX, Reliability, and Durability for Jira Cloud I contribu…"
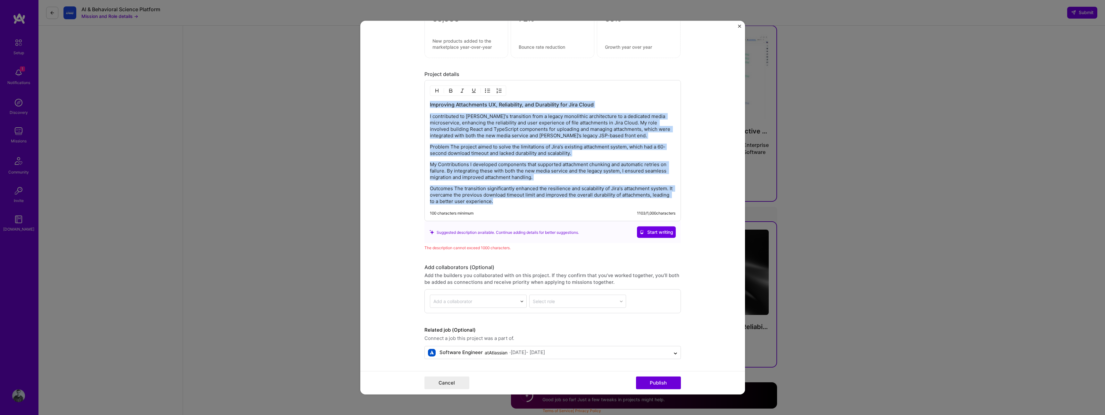
click at [481, 197] on p "Outcomes The transition significantly enhanced the resilience and scalability o…" at bounding box center [553, 194] width 246 height 19
drag, startPoint x: 506, startPoint y: 201, endPoint x: 404, endPoint y: 114, distance: 133.8
click at [404, 114] on form "This project is missing details. To be able to apply to missions with this proj…" at bounding box center [552, 208] width 385 height 374
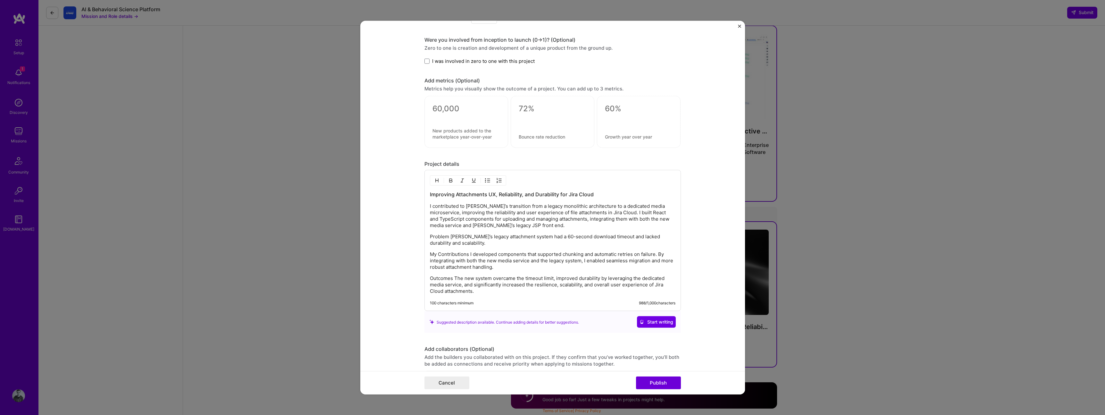
scroll to position [637, 0]
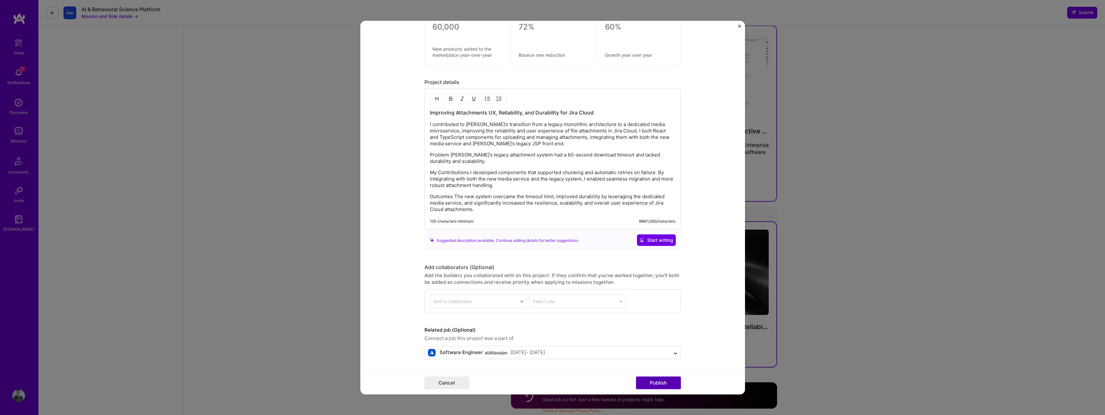
click at [669, 381] on button "Publish" at bounding box center [658, 382] width 45 height 13
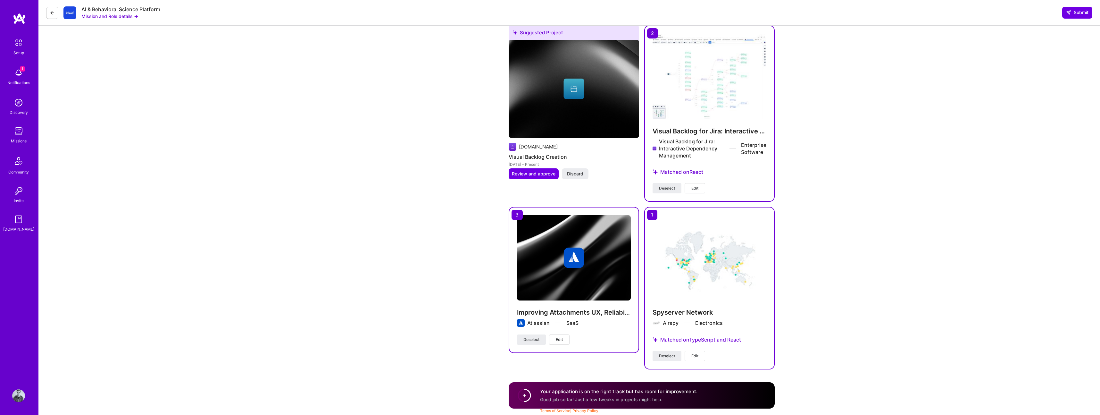
click at [688, 359] on button "Edit" at bounding box center [695, 356] width 21 height 10
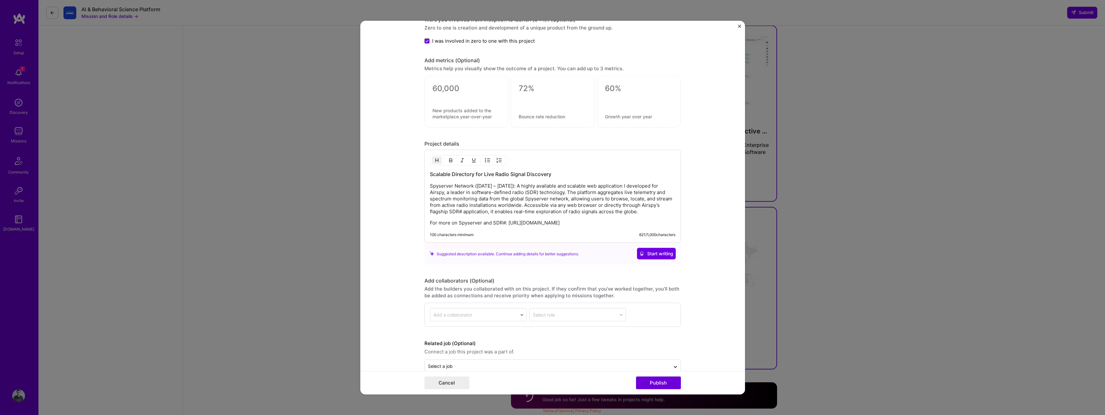
scroll to position [665, 0]
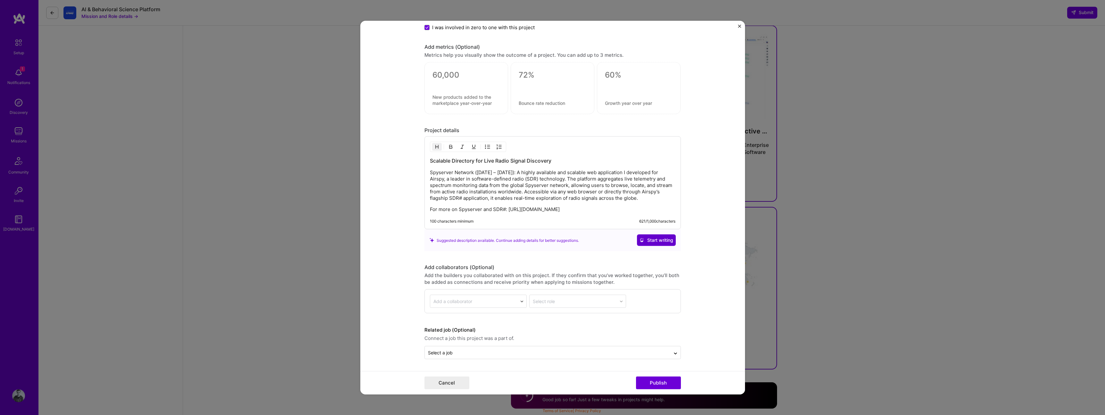
click at [660, 243] on span "Start writing" at bounding box center [657, 240] width 34 height 6
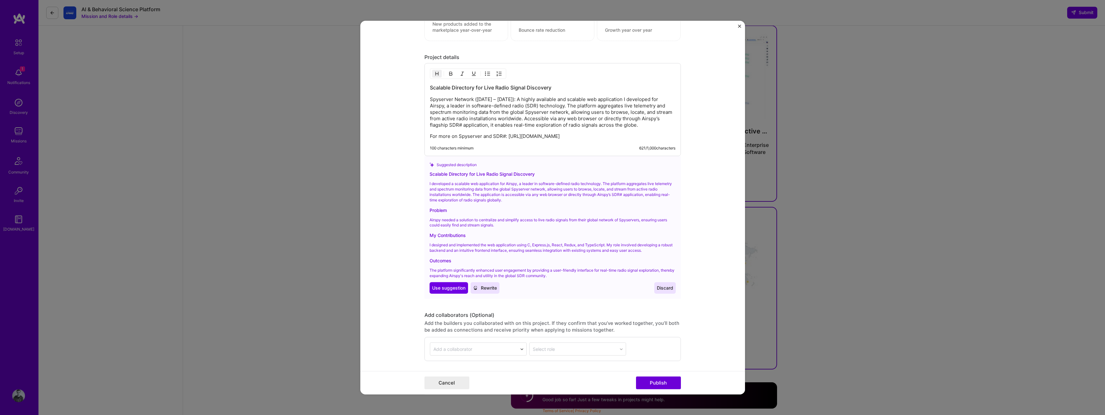
scroll to position [741, 0]
click at [430, 172] on div "Scalable Directory for Live Radio Signal Discovery" at bounding box center [553, 171] width 246 height 7
copy div "Scalable Directory for Live Radio Signal Discovery"
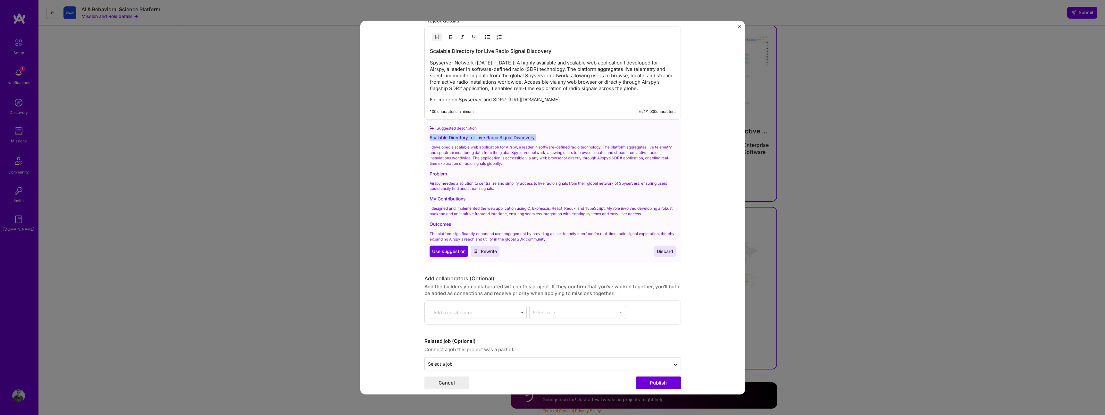
scroll to position [786, 0]
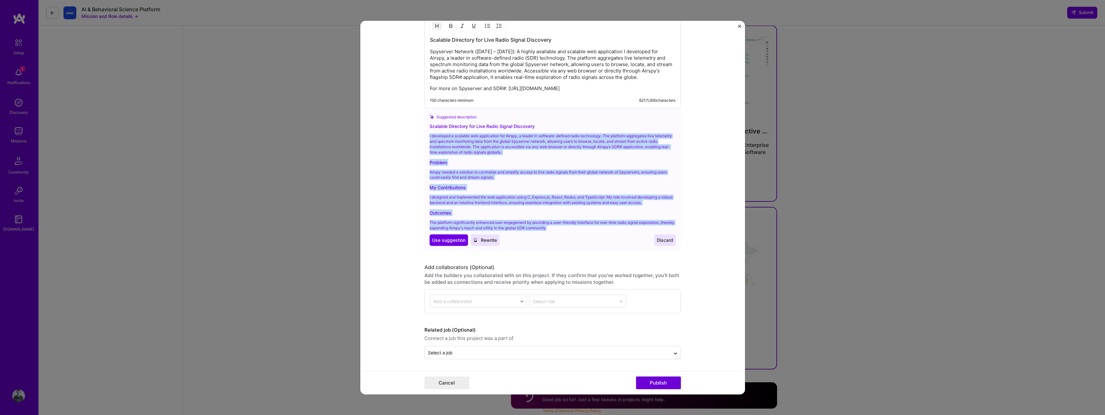
drag, startPoint x: 563, startPoint y: 228, endPoint x: 422, endPoint y: 130, distance: 171.7
click at [424, 130] on div "Suggested description Scalable Directory for Live Radio Signal Discovery I deve…" at bounding box center [552, 179] width 256 height 143
copy div "I developed a scalable web application for Airspy, a leader in software-defined…"
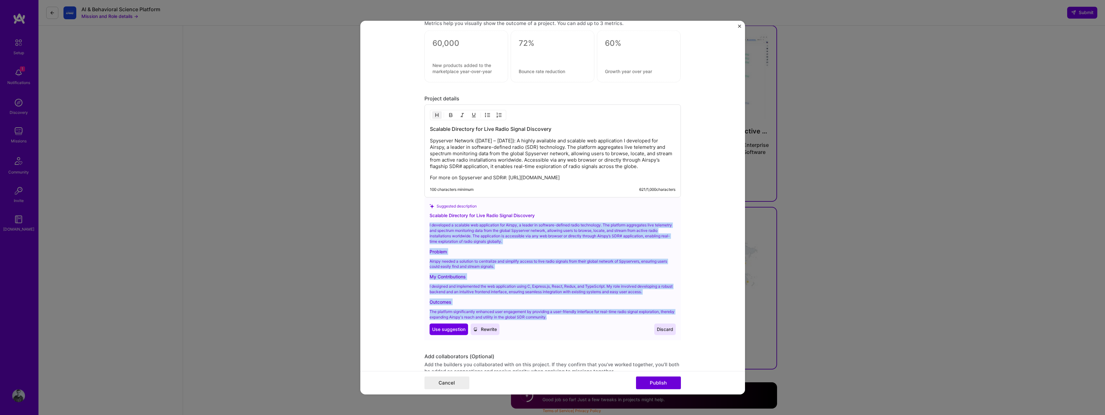
scroll to position [685, 0]
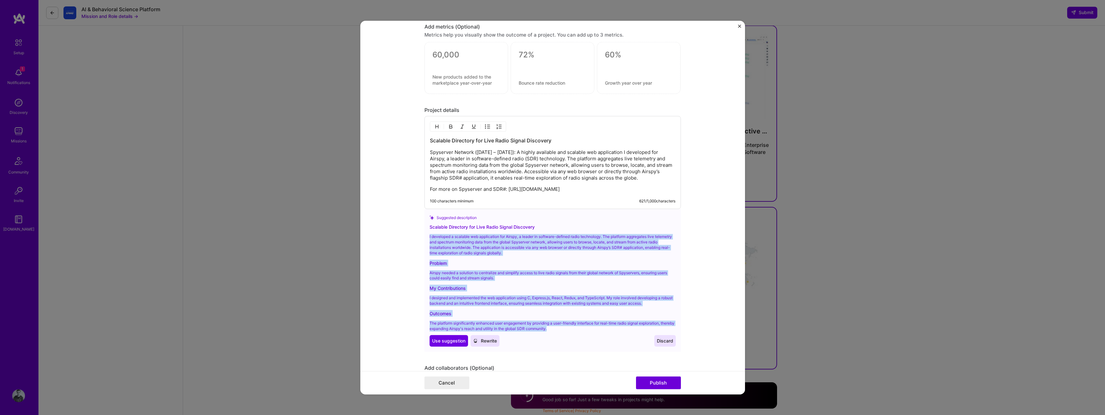
drag, startPoint x: 580, startPoint y: 190, endPoint x: 426, endPoint y: 151, distance: 158.6
click at [426, 151] on div "Scalable Directory for Live Radio Signal Discovery Spyserver Network (Jan 2018 …" at bounding box center [552, 162] width 256 height 93
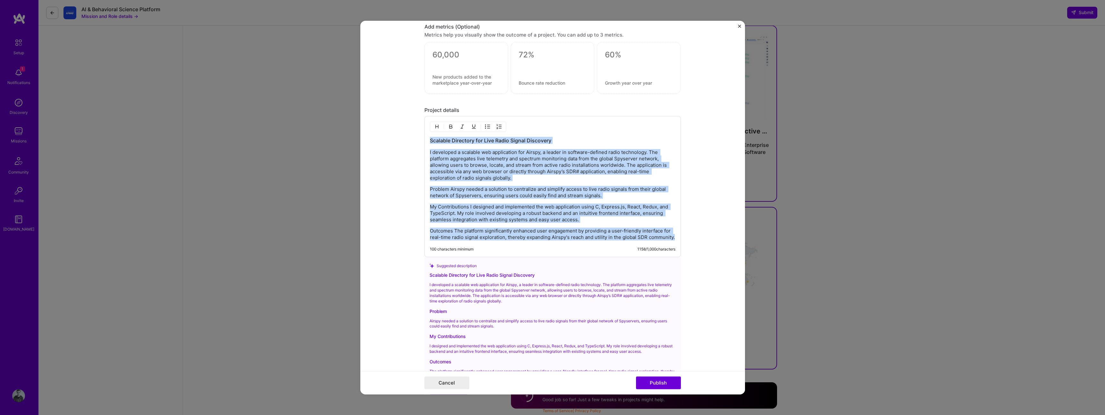
drag, startPoint x: 427, startPoint y: 142, endPoint x: 672, endPoint y: 241, distance: 263.9
click at [672, 241] on div "Scalable Directory for Live Radio Signal Discovery I developed a scalable web a…" at bounding box center [552, 186] width 256 height 141
copy div "Scalable Directory for Live Radio Signal Discovery I developed a scalable web a…"
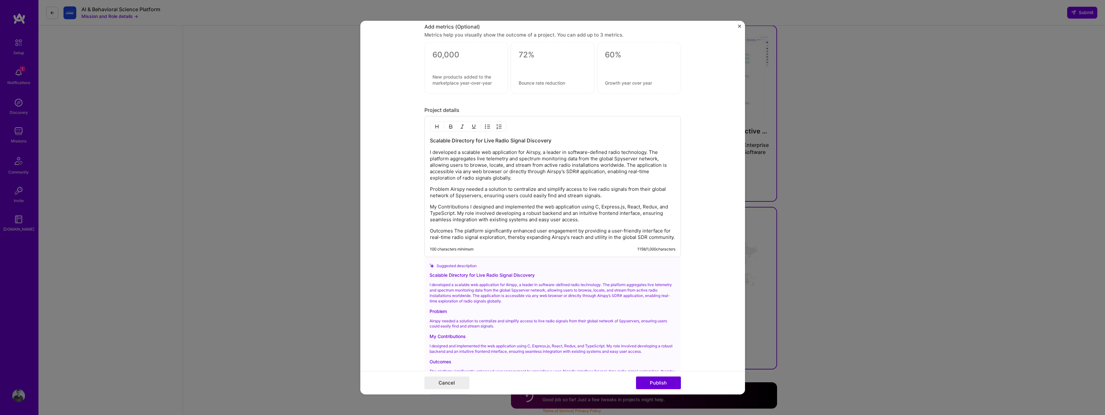
click at [597, 230] on p "Outcomes The platform significantly enhanced user engagement by providing a use…" at bounding box center [553, 234] width 246 height 13
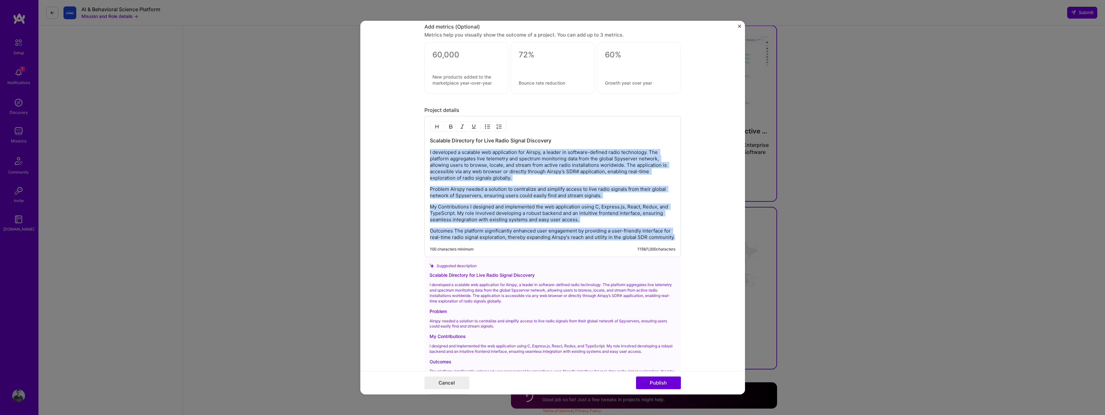
drag, startPoint x: 673, startPoint y: 238, endPoint x: 429, endPoint y: 146, distance: 260.3
click at [430, 146] on div "Scalable Directory for Live Radio Signal Discovery I developed a scalable web a…" at bounding box center [553, 189] width 246 height 104
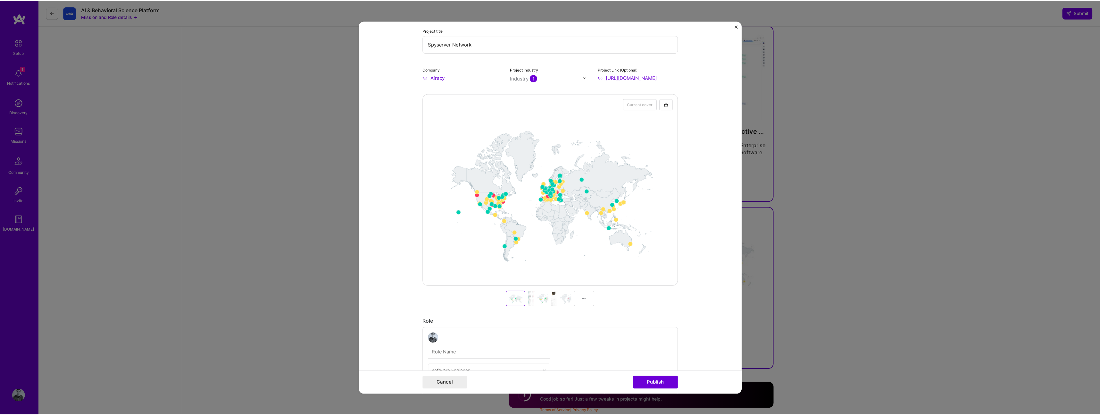
scroll to position [0, 0]
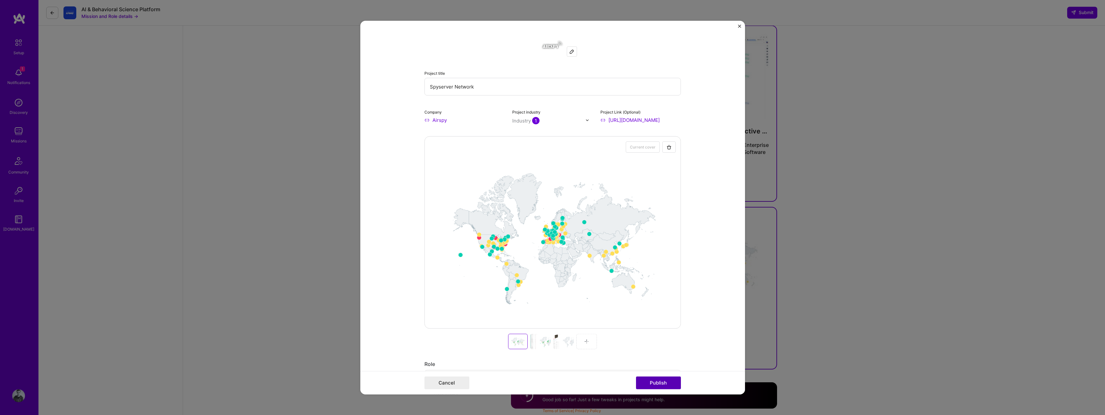
click at [659, 378] on button "Publish" at bounding box center [658, 382] width 45 height 13
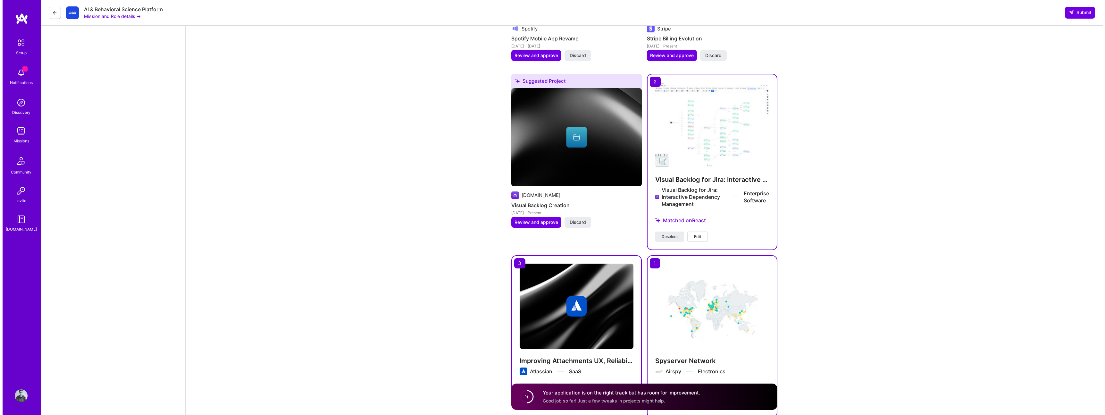
scroll to position [1480, 0]
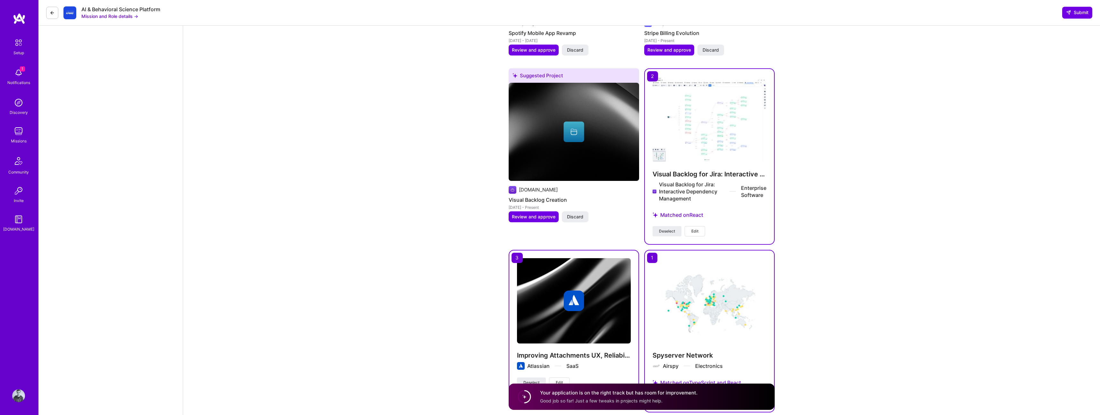
click at [692, 231] on span "Edit" at bounding box center [695, 231] width 7 height 6
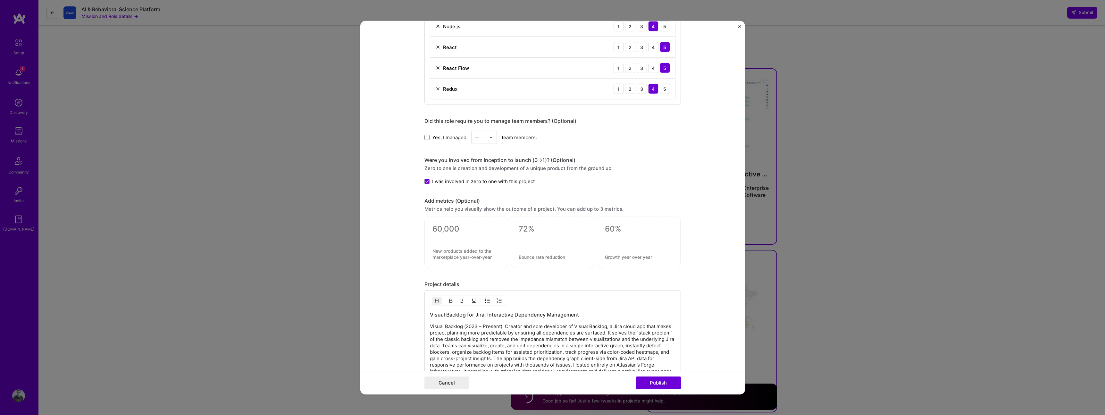
scroll to position [702, 0]
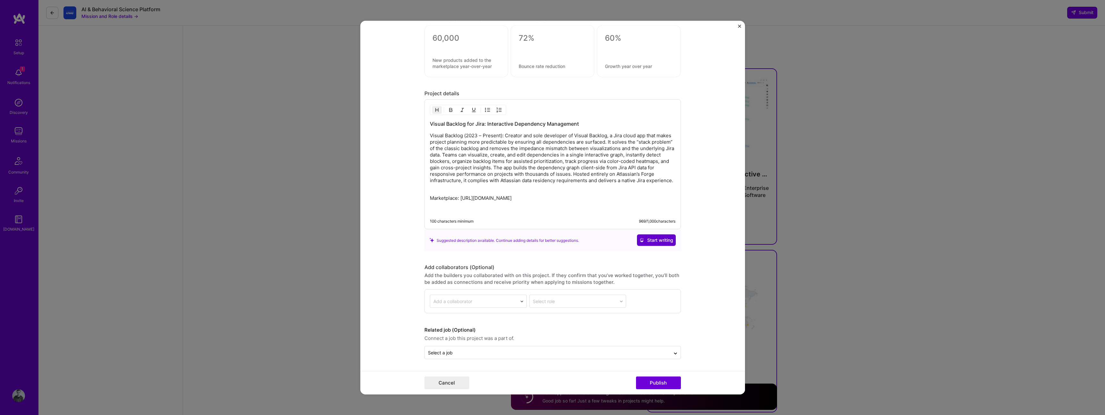
click at [646, 243] on span "Start writing" at bounding box center [657, 240] width 34 height 6
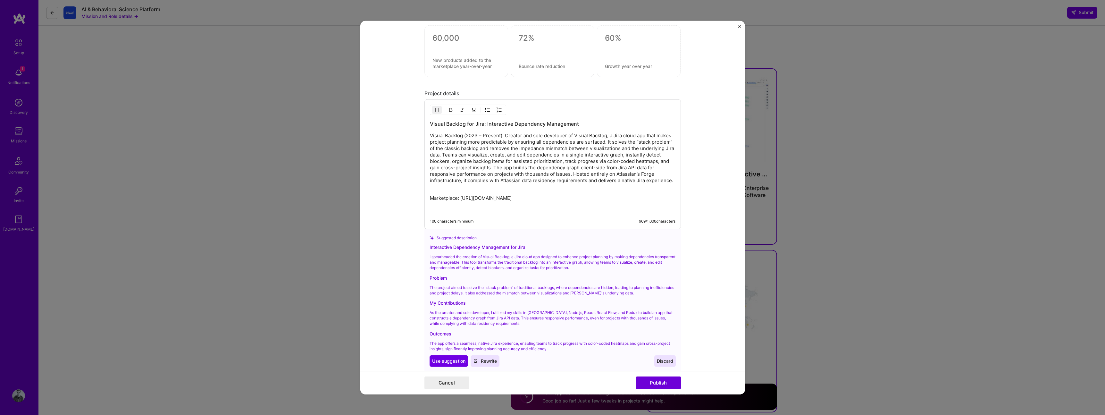
click at [504, 244] on div "Interactive Dependency Management for Jira" at bounding box center [553, 247] width 246 height 7
click at [503, 245] on div "Interactive Dependency Management for Jira" at bounding box center [553, 247] width 246 height 7
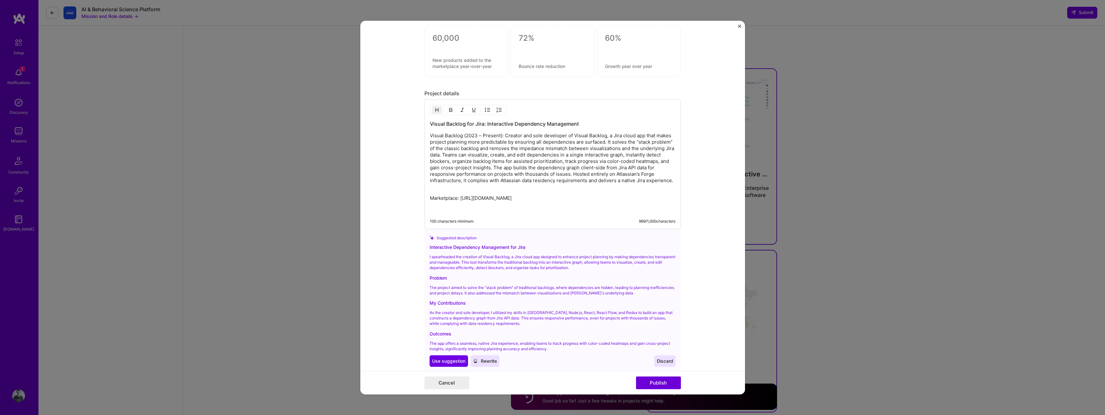
click at [494, 118] on div "Visual Backlog for Jira: Interactive Dependency Management Visual Backlog (2023…" at bounding box center [552, 164] width 256 height 130
click at [492, 122] on h3 "Visual Backlog for Jira: Interactive Dependency Management" at bounding box center [553, 123] width 246 height 7
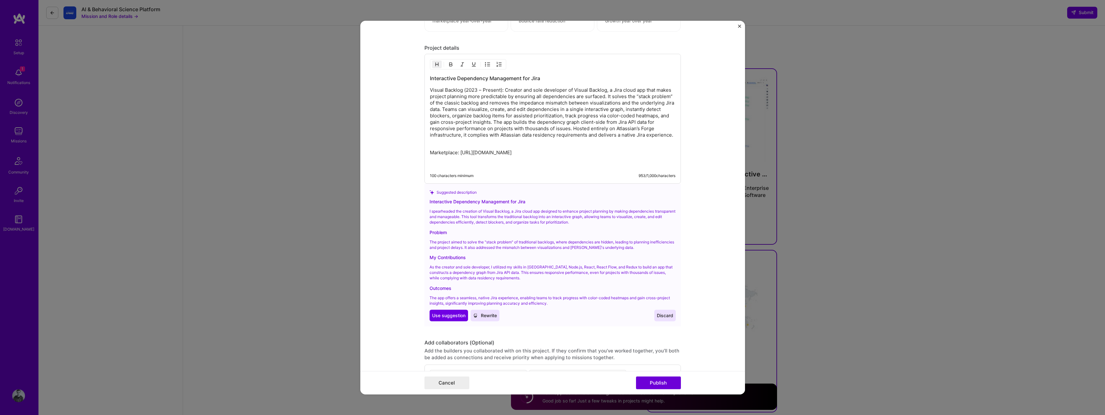
scroll to position [753, 0]
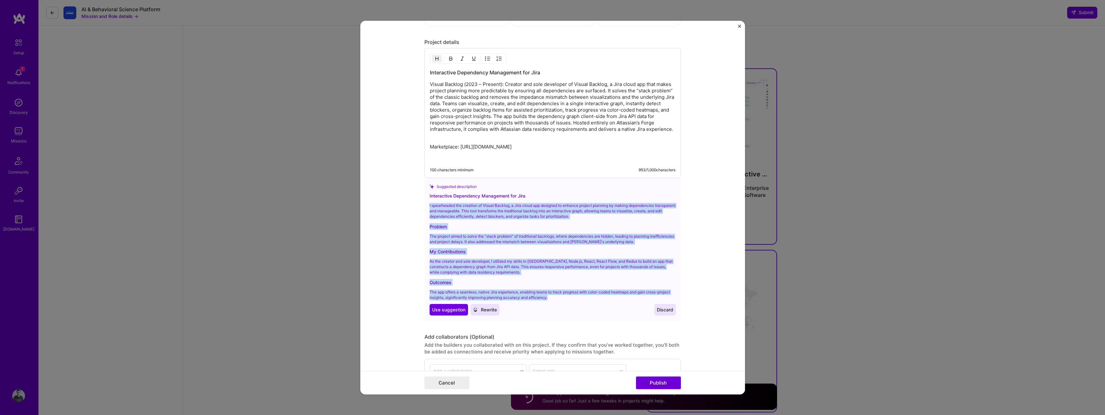
drag, startPoint x: 427, startPoint y: 204, endPoint x: 566, endPoint y: 297, distance: 167.2
click at [566, 297] on div "Interactive Dependency Management for Jira I spearheaded the creation of Visual…" at bounding box center [553, 253] width 246 height 123
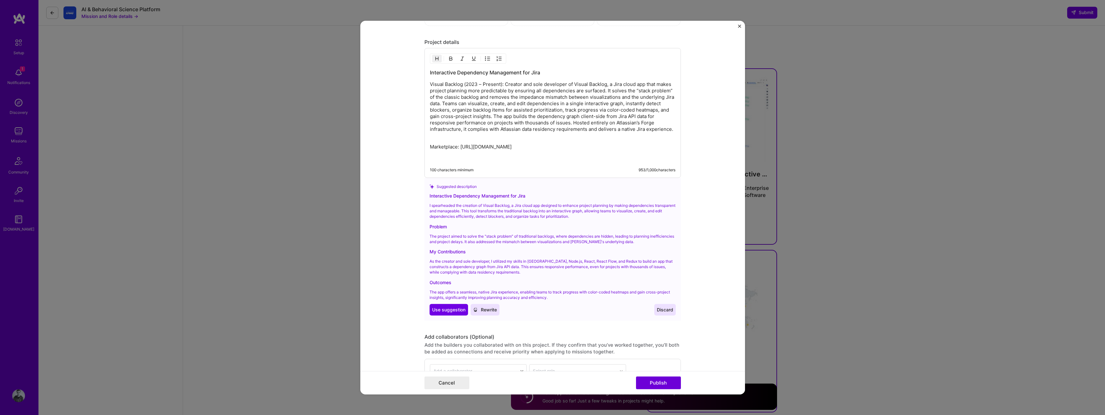
click at [516, 138] on p "Visual Backlog (2023 – Present): Creator and sole developer of Visual Backlog, …" at bounding box center [553, 110] width 246 height 58
click at [545, 305] on div "Use Use suggestion Rewrite Discard" at bounding box center [553, 310] width 246 height 12
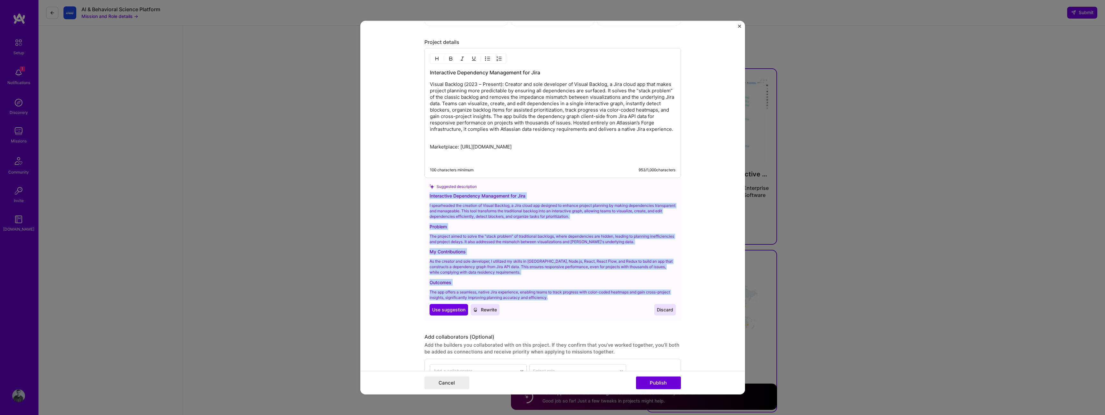
drag, startPoint x: 551, startPoint y: 298, endPoint x: 422, endPoint y: 194, distance: 165.7
click at [424, 194] on div "Suggested description Interactive Dependency Management for Jira I spearheaded …" at bounding box center [552, 249] width 256 height 143
click at [503, 273] on p "As the creator and sole developer, I utilized my skills in Jira, Node.js, React…" at bounding box center [553, 267] width 246 height 16
drag, startPoint x: 553, startPoint y: 298, endPoint x: 402, endPoint y: 209, distance: 175.3
click at [402, 209] on form "Project title Visual Backlog for Jira: Interactive Dependency Management Compan…" at bounding box center [552, 208] width 385 height 374
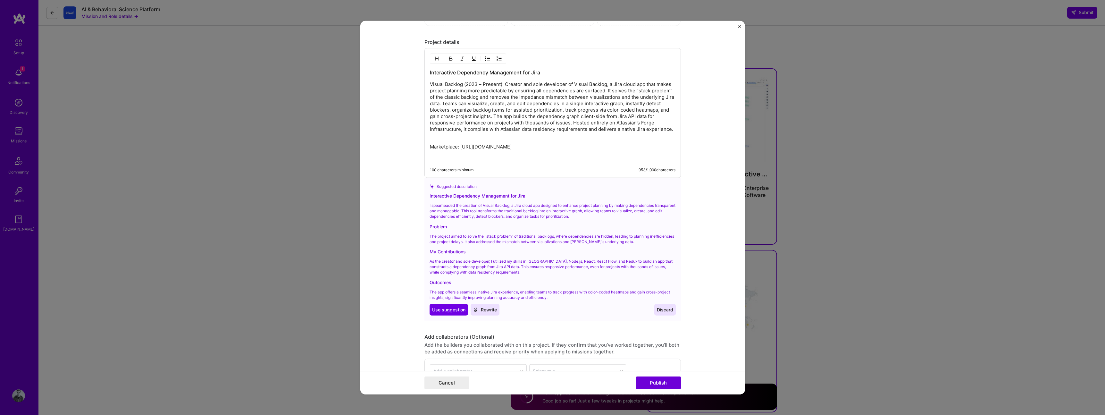
click at [537, 142] on div "Interactive Dependency Management for Jira Visual Backlog (2023 – Present): Cre…" at bounding box center [553, 115] width 246 height 92
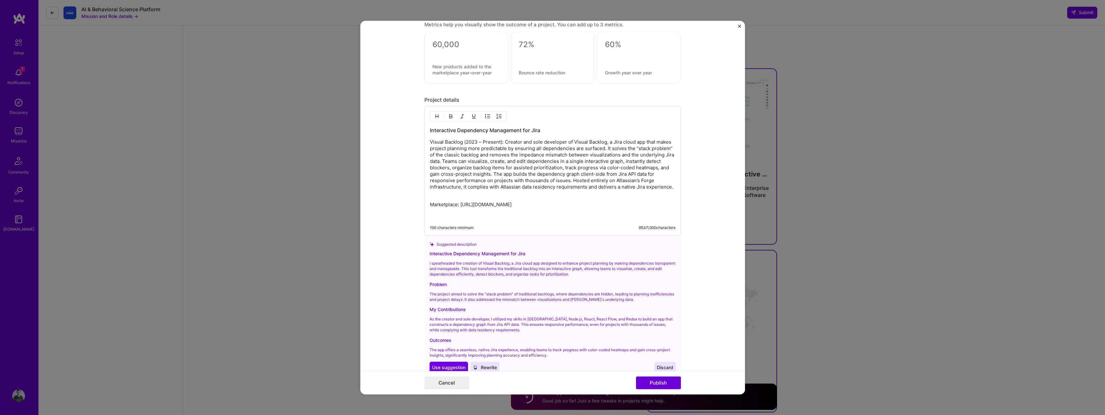
scroll to position [635, 0]
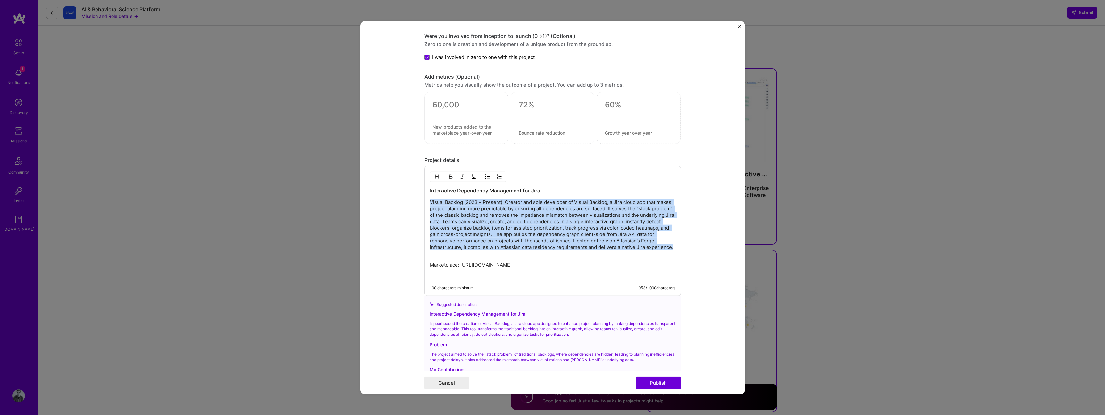
drag, startPoint x: 671, startPoint y: 246, endPoint x: 376, endPoint y: 199, distance: 298.2
click at [376, 199] on form "Project title Visual Backlog for Jira: Interactive Dependency Management Compan…" at bounding box center [552, 208] width 385 height 374
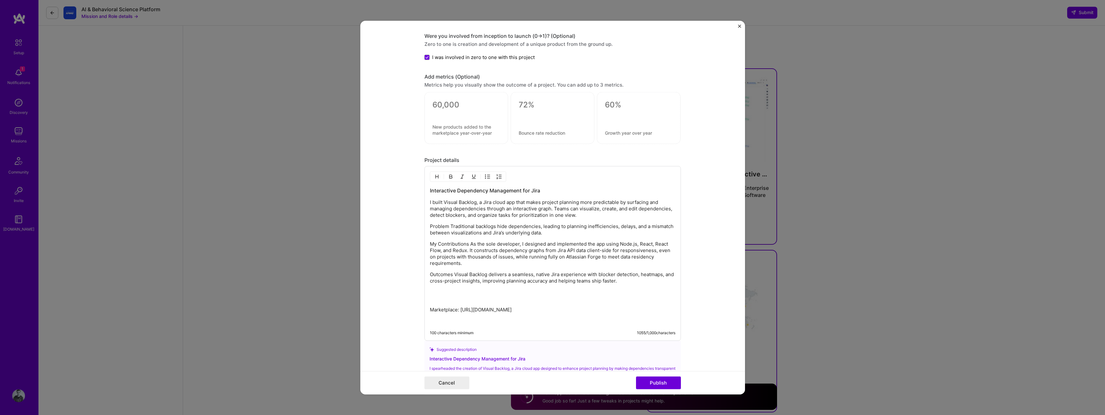
click at [449, 224] on p "Problem Traditional backlogs hide dependencies, leading to planning inefficienc…" at bounding box center [553, 229] width 246 height 13
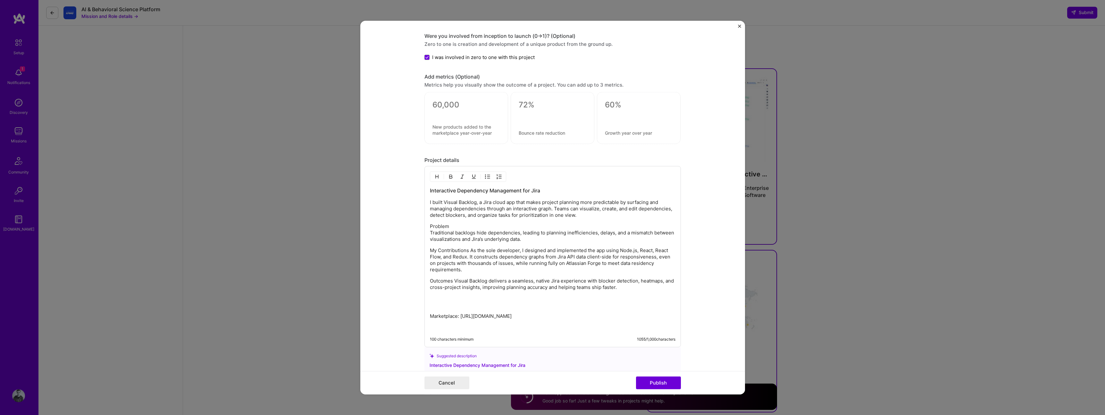
click at [437, 225] on p "Problem Traditional backlogs hide dependencies, leading to planning inefficienc…" at bounding box center [553, 232] width 246 height 19
click at [468, 250] on p "My Contributions As the sole developer, I designed and implemented the app usin…" at bounding box center [553, 260] width 246 height 26
click at [455, 252] on p "My Contributions As the sole developer, I designed and implemented the app usin…" at bounding box center [553, 260] width 246 height 26
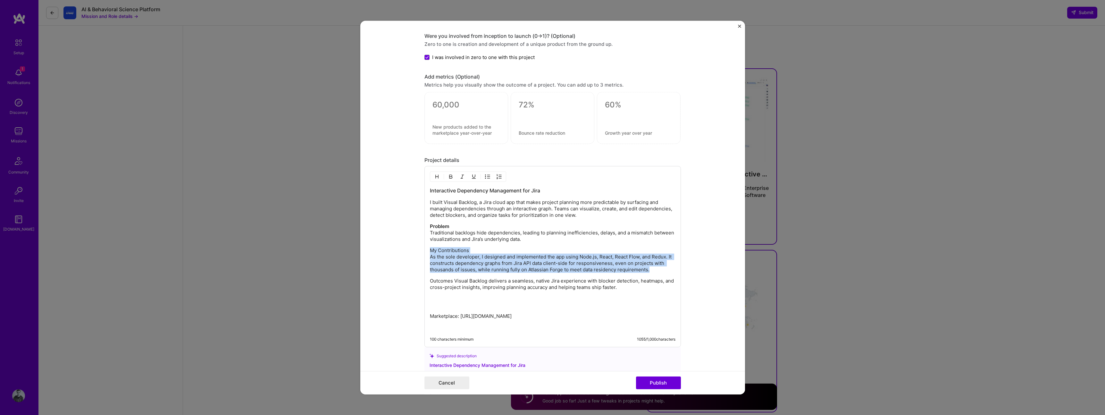
click at [455, 252] on p "My Contributions As the sole developer, I designed and implemented the app usin…" at bounding box center [553, 260] width 246 height 26
drag, startPoint x: 467, startPoint y: 250, endPoint x: 416, endPoint y: 246, distance: 51.4
click at [416, 246] on form "Project title Visual Backlog for Jira: Interactive Dependency Management Compan…" at bounding box center [552, 208] width 385 height 374
click at [453, 280] on p "Outcomes Visual Backlog delivers a seamless, native Jira experience with blocke…" at bounding box center [553, 284] width 246 height 13
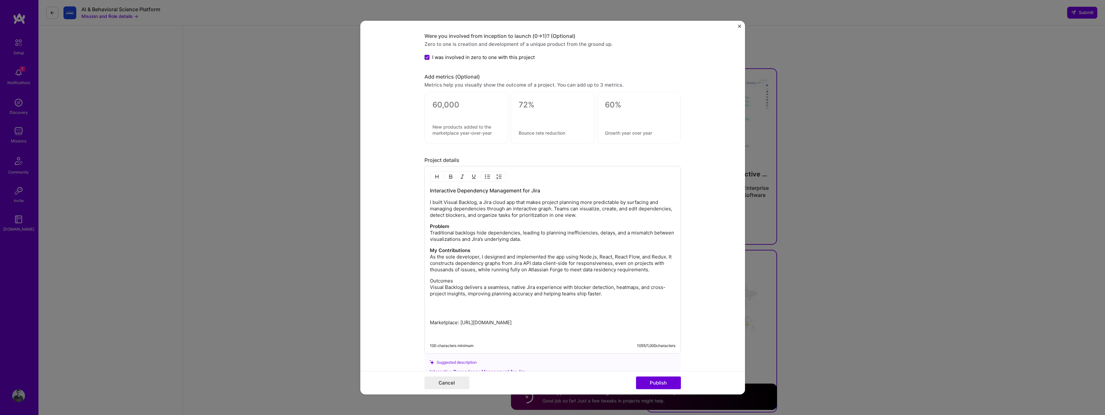
click at [442, 281] on p "Outcomes Visual Backlog delivers a seamless, native Jira experience with blocke…" at bounding box center [553, 287] width 246 height 19
click at [516, 287] on p "Outcomes Visual Backlog delivers a seamless, native Jira experience with blocke…" at bounding box center [553, 287] width 246 height 19
click at [525, 288] on p "Outcomes Visual Backlog delivers a seamless, native Jira experience with blocke…" at bounding box center [553, 287] width 246 height 19
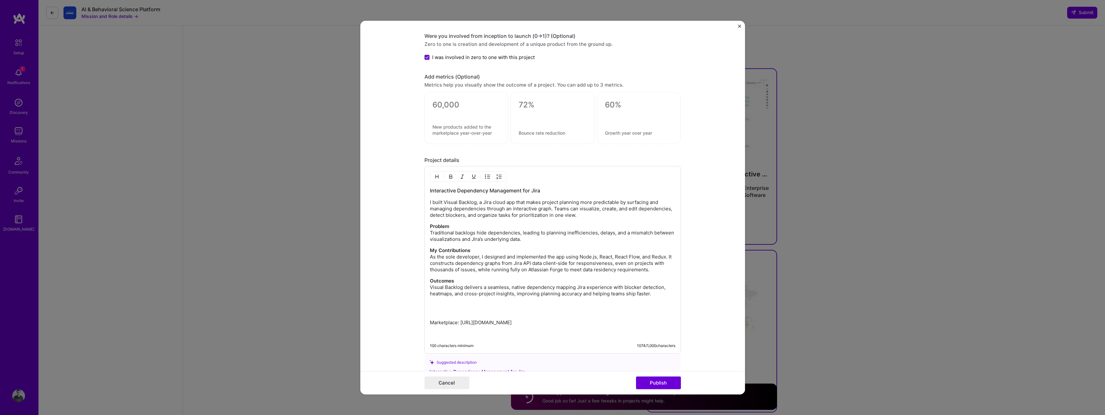
click at [582, 290] on p "Outcomes Visual Backlog delivers a seamless, native dependency mapping Jira exp…" at bounding box center [553, 287] width 246 height 19
click at [578, 287] on p "Outcomes Visual Backlog delivers a seamless, native dependency mapping Jira exp…" at bounding box center [553, 287] width 246 height 19
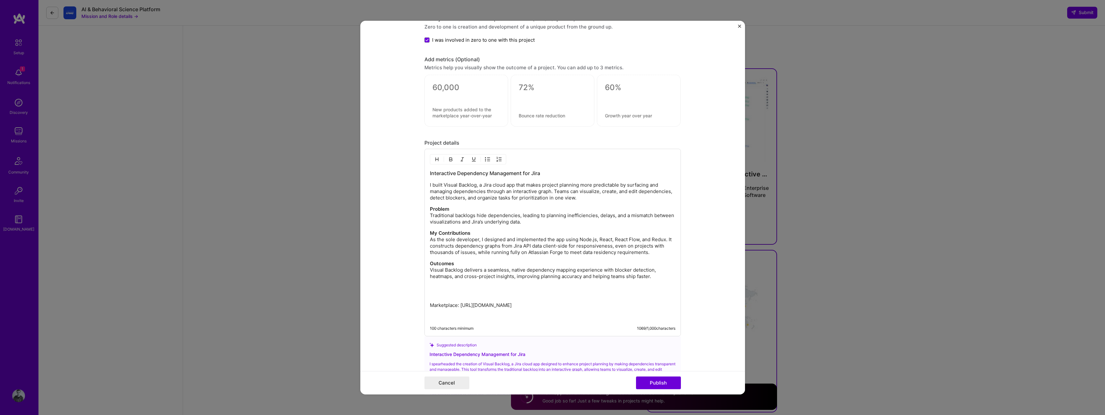
scroll to position [669, 0]
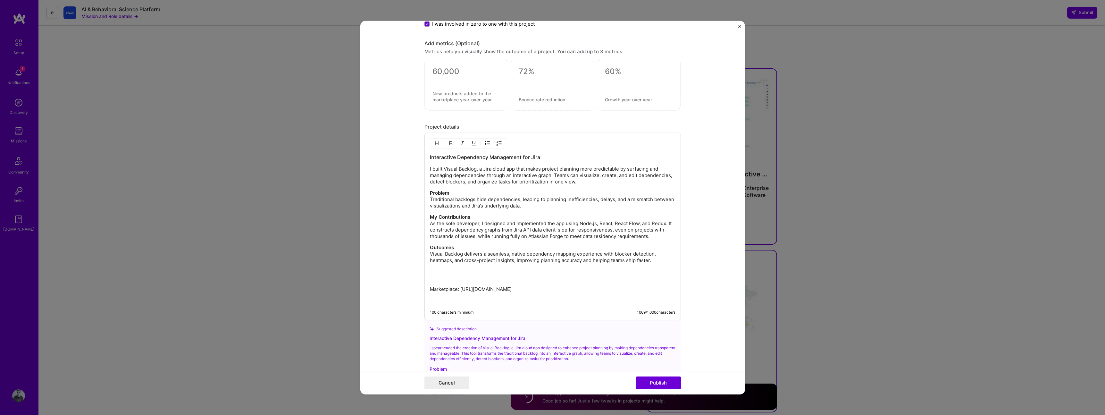
click at [612, 252] on p "Outcomes Visual Backlog delivers a seamless, native dependency mapping experien…" at bounding box center [553, 253] width 246 height 19
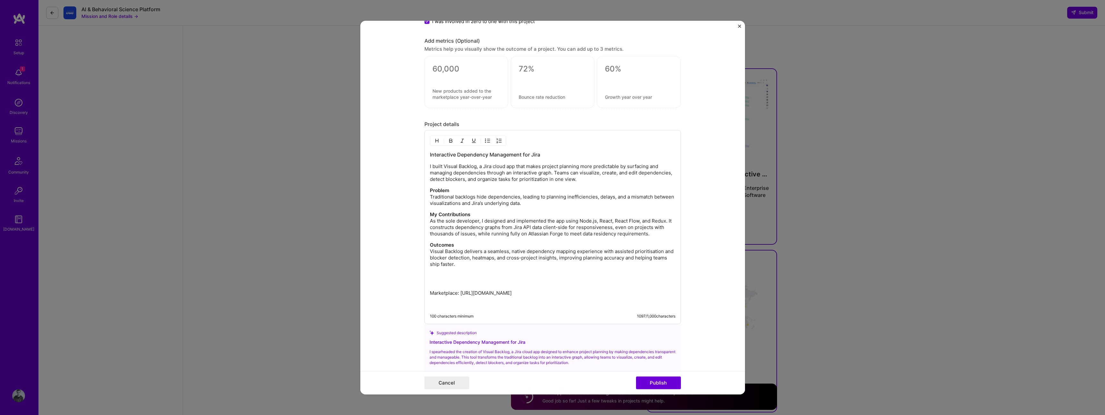
click at [443, 284] on p at bounding box center [553, 278] width 246 height 13
click at [474, 166] on p "I built Visual Backlog, a Jira cloud app that makes project planning more predi…" at bounding box center [553, 172] width 246 height 19
drag, startPoint x: 442, startPoint y: 166, endPoint x: 473, endPoint y: 168, distance: 31.2
click at [473, 168] on p "I built Visual Backlog, a Jira cloud app that makes project planning more predi…" at bounding box center [553, 172] width 246 height 19
click at [479, 161] on div "Interactive Dependency Management for Jira I built Visual Backlog, a Jira cloud…" at bounding box center [553, 226] width 246 height 150
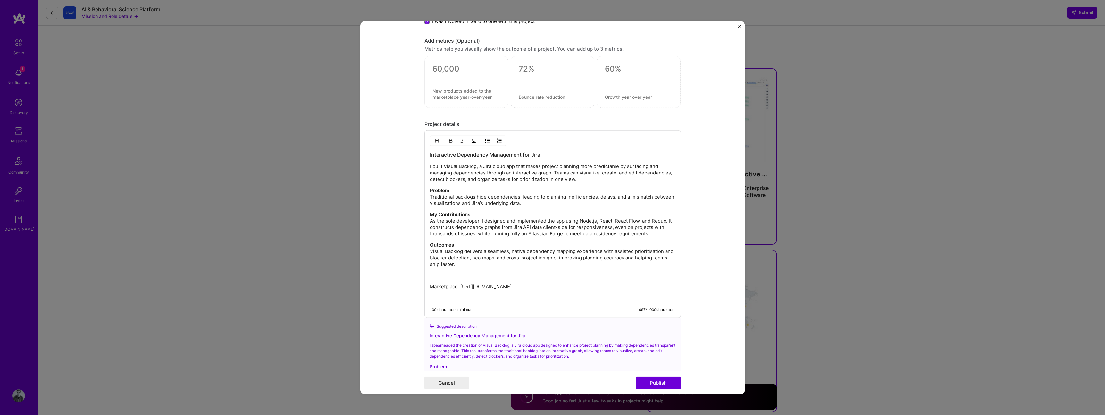
click at [474, 167] on p "I built Visual Backlog, a Jira cloud app that makes project planning more predi…" at bounding box center [553, 172] width 246 height 19
click at [564, 166] on p "I built Visual Backlog ( https://visualbacklog.app ) , a Jira cloud app that ma…" at bounding box center [553, 172] width 246 height 19
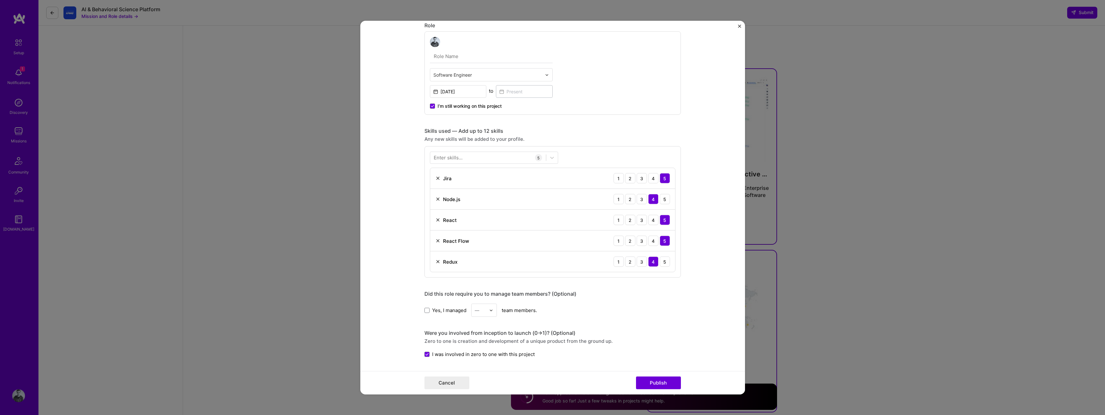
scroll to position [315, 0]
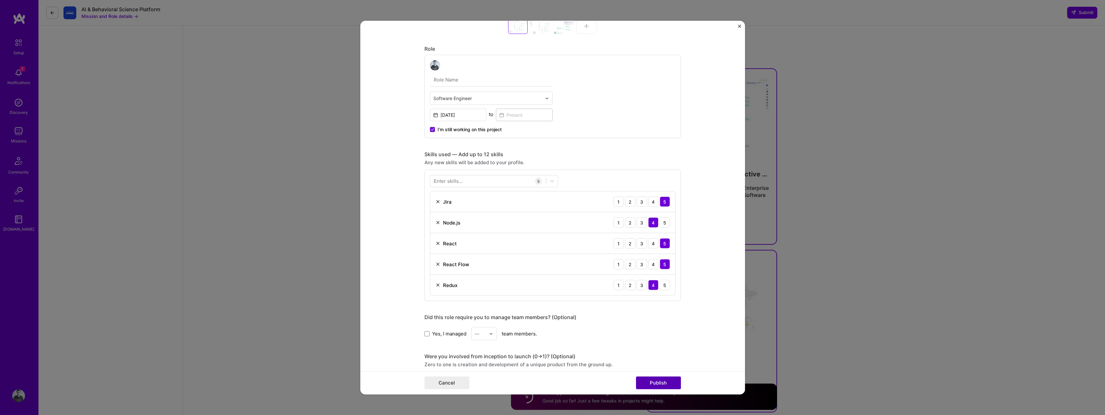
click at [660, 379] on button "Publish" at bounding box center [658, 382] width 45 height 13
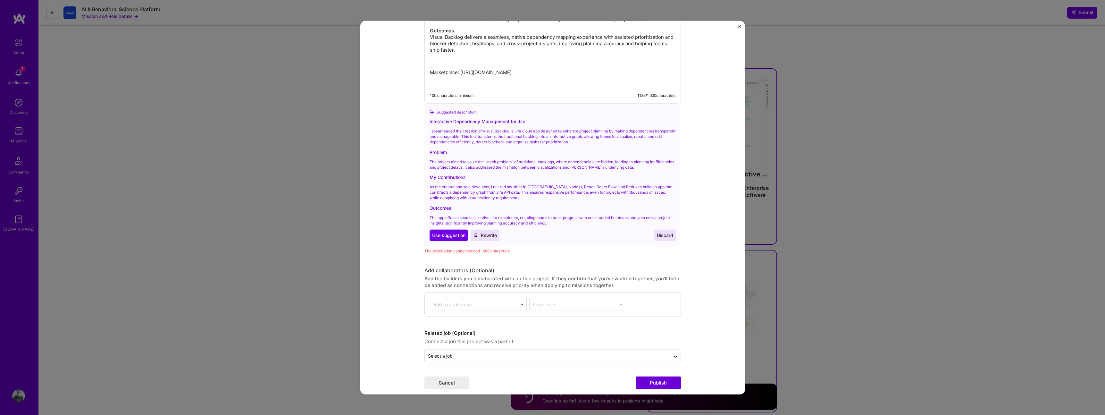
scroll to position [889, 0]
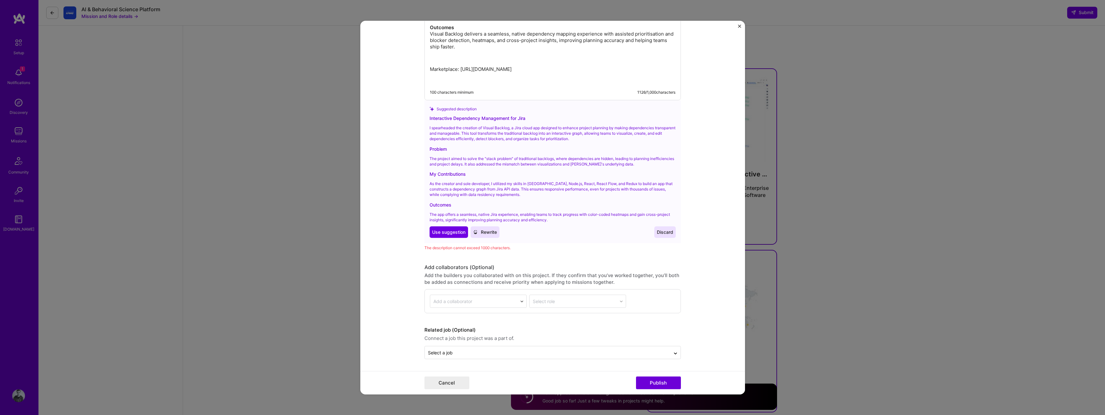
click at [513, 205] on div "Outcomes" at bounding box center [553, 204] width 246 height 7
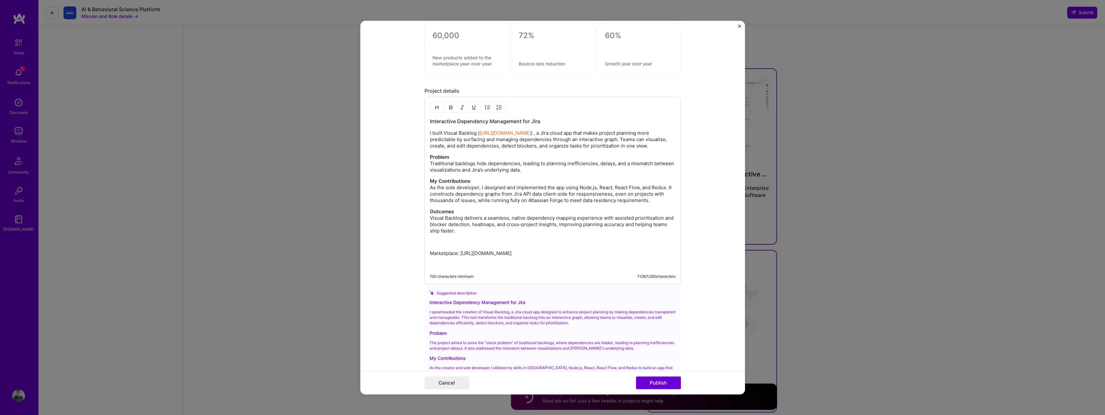
scroll to position [701, 0]
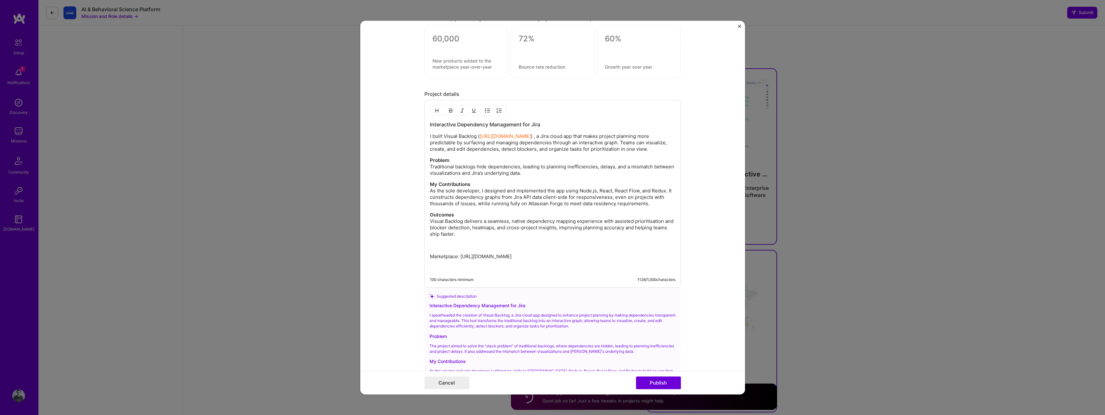
click at [508, 254] on p "Marketplace: https://marketplace.atlassian.com/apps/123456/visual-backlog" at bounding box center [553, 256] width 246 height 6
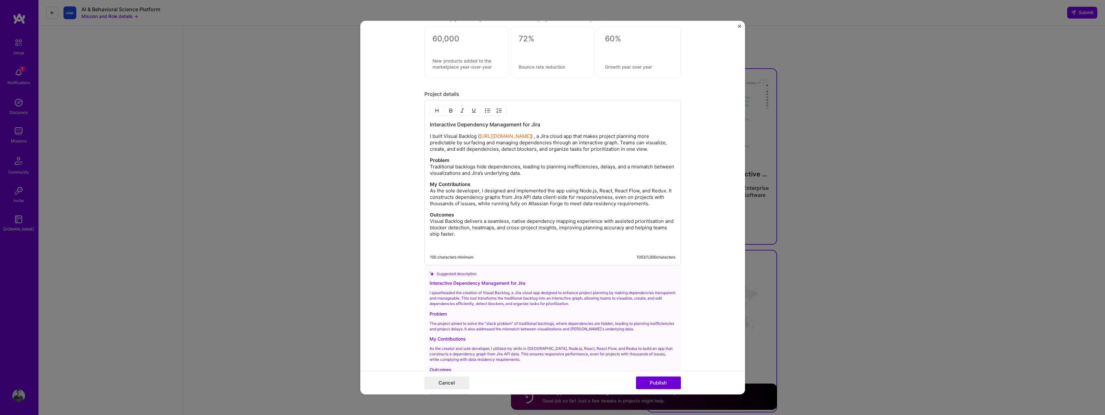
scroll to position [700, 0]
click at [480, 232] on p "Outcomes Visual Backlog delivers a seamless, native dependency mapping experien…" at bounding box center [553, 226] width 246 height 26
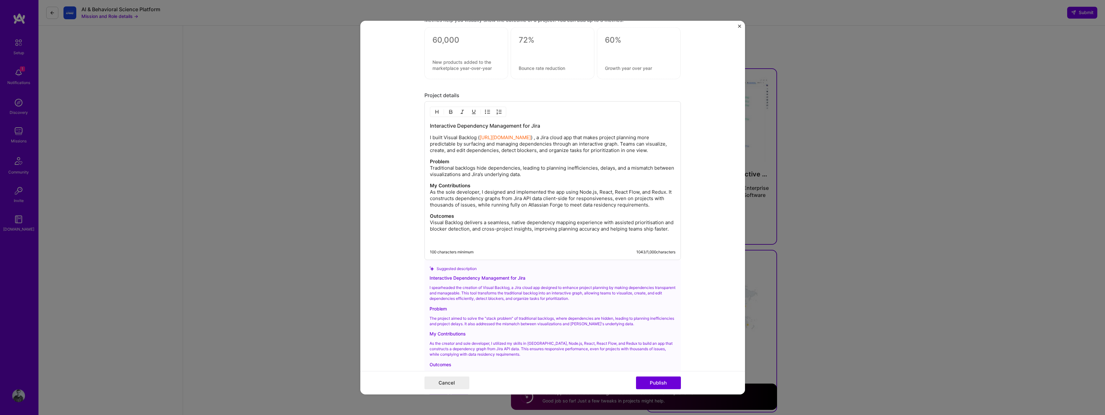
click at [665, 221] on p "Outcomes Visual Backlog delivers a seamless, native dependency mapping experien…" at bounding box center [553, 222] width 246 height 19
drag, startPoint x: 542, startPoint y: 200, endPoint x: 611, endPoint y: 200, distance: 68.9
click at [611, 200] on p "My Contributions As the sole developer, I designed and implemented the app usin…" at bounding box center [553, 195] width 246 height 26
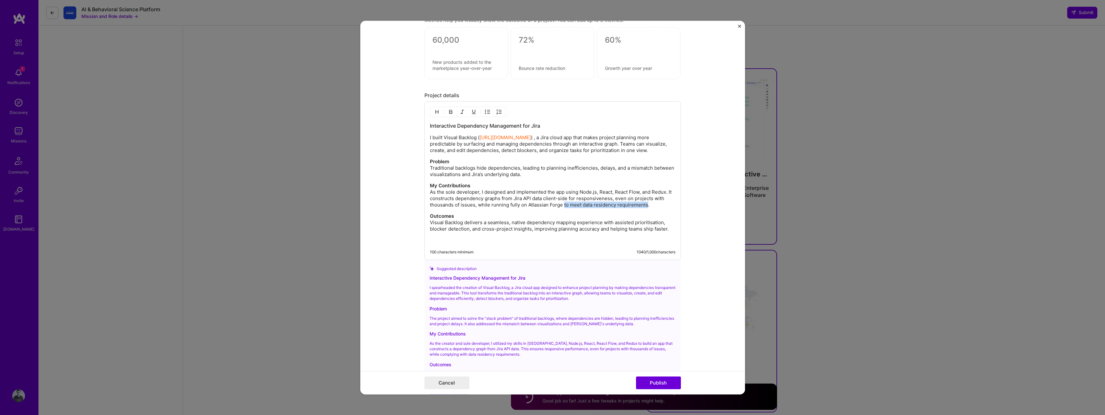
drag, startPoint x: 561, startPoint y: 205, endPoint x: 644, endPoint y: 206, distance: 83.4
click at [644, 206] on p "My Contributions As the sole developer, I designed and implemented the app usin…" at bounding box center [553, 195] width 246 height 26
click at [550, 205] on p "My Contributions As the sole developer, I designed and implemented the app usin…" at bounding box center [553, 195] width 246 height 26
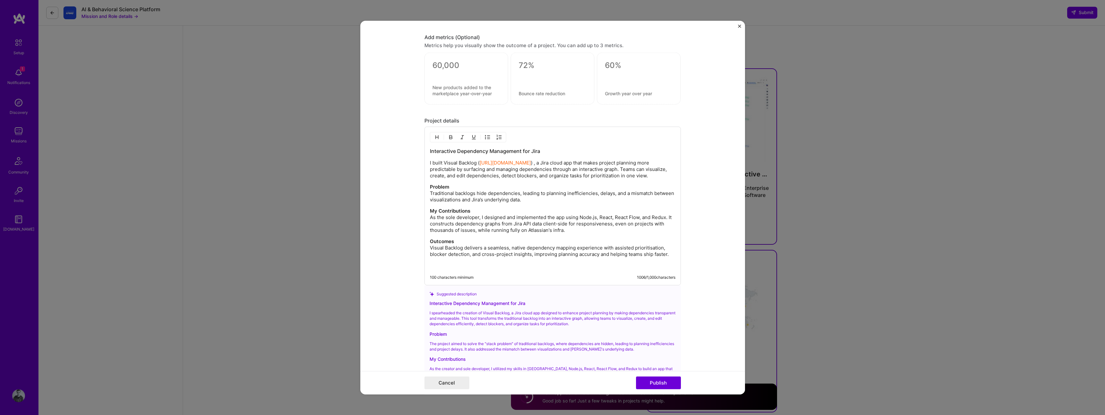
scroll to position [660, 0]
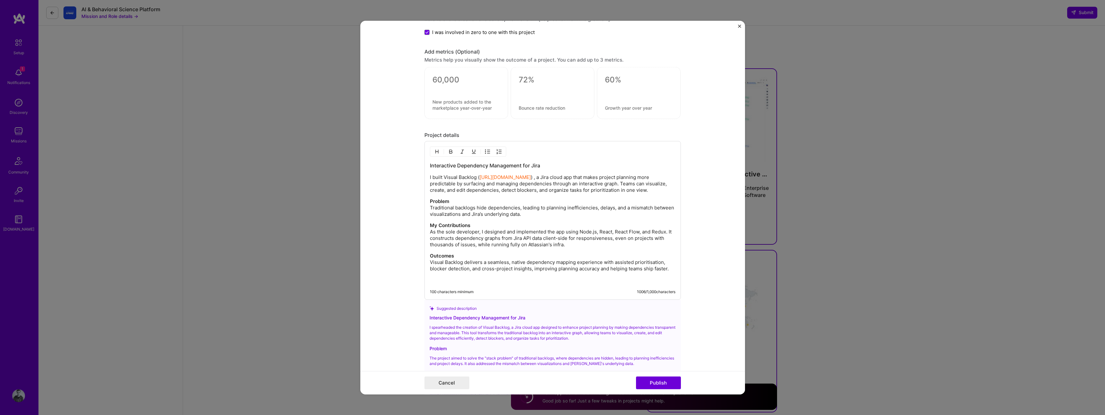
click at [638, 183] on p "I built Visual Backlog ( https://visualbacklog.app ) , a Jira cloud app that ma…" at bounding box center [553, 183] width 246 height 19
click at [605, 187] on p "I built Visual Backlog ( https://visualbacklog.app ) , a Jira cloud app that ma…" at bounding box center [553, 183] width 246 height 19
click at [645, 175] on p "I built Visual Backlog ( https://visualbacklog.app ) , a Jira cloud app that ma…" at bounding box center [553, 183] width 246 height 19
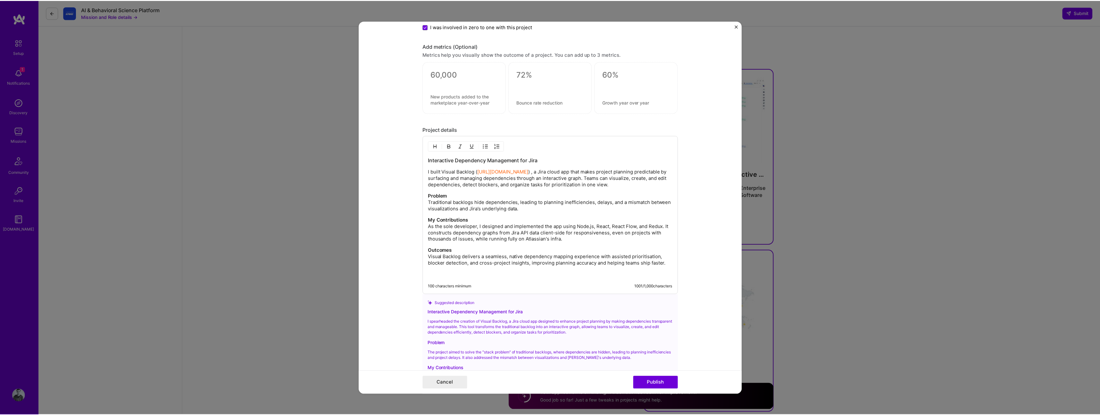
scroll to position [667, 0]
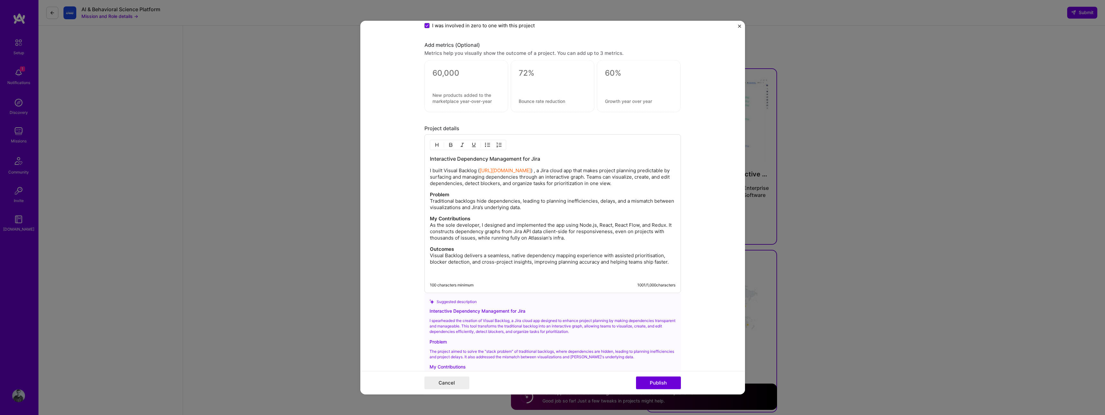
click at [538, 170] on p "I built Visual Backlog ( https://visualbacklog.app ) , a Jira cloud app that ma…" at bounding box center [553, 176] width 246 height 19
click at [661, 385] on button "Publish" at bounding box center [658, 382] width 45 height 13
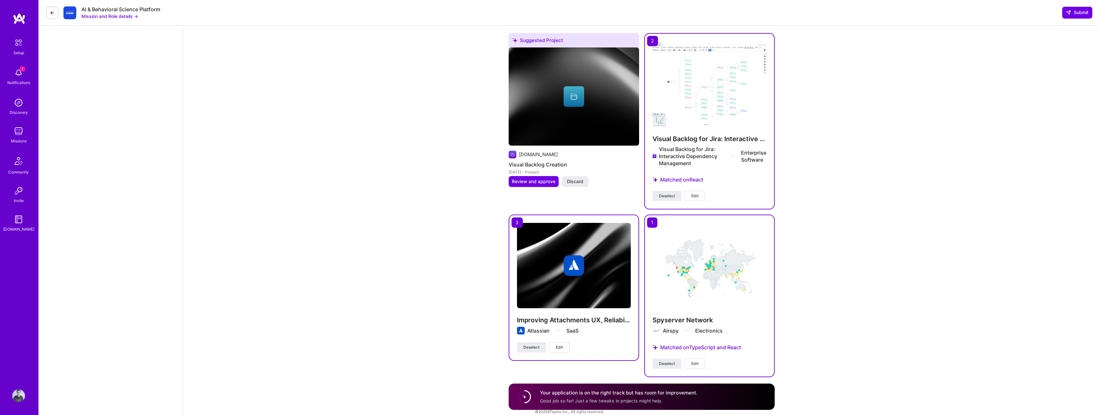
scroll to position [1523, 0]
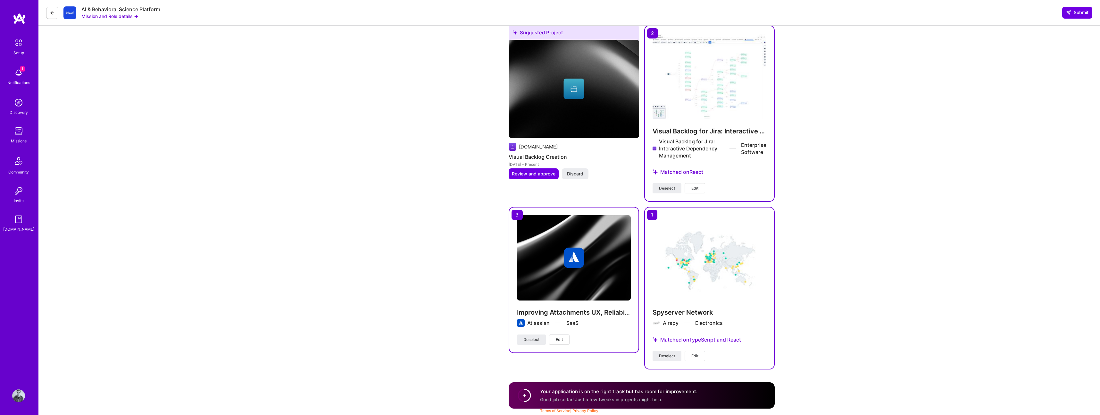
click at [631, 388] on h4 "Your application is on the right track but has room for improvement." at bounding box center [618, 391] width 157 height 7
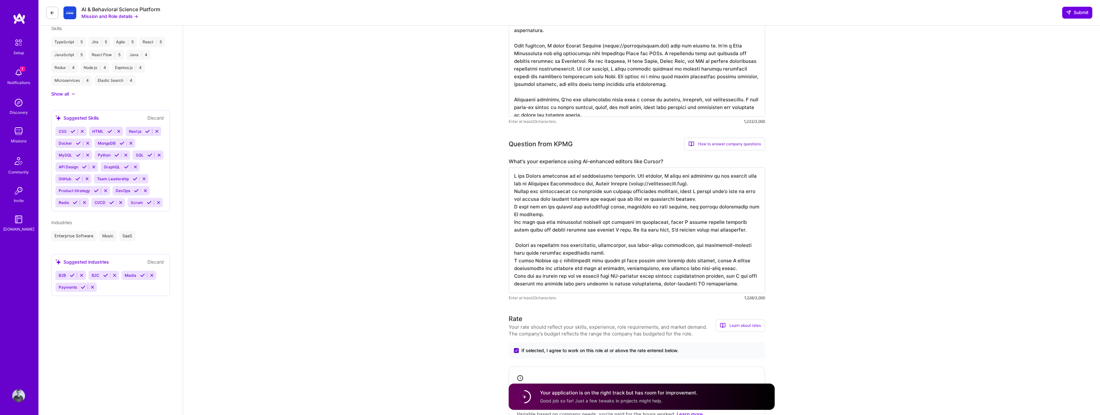
scroll to position [0, 0]
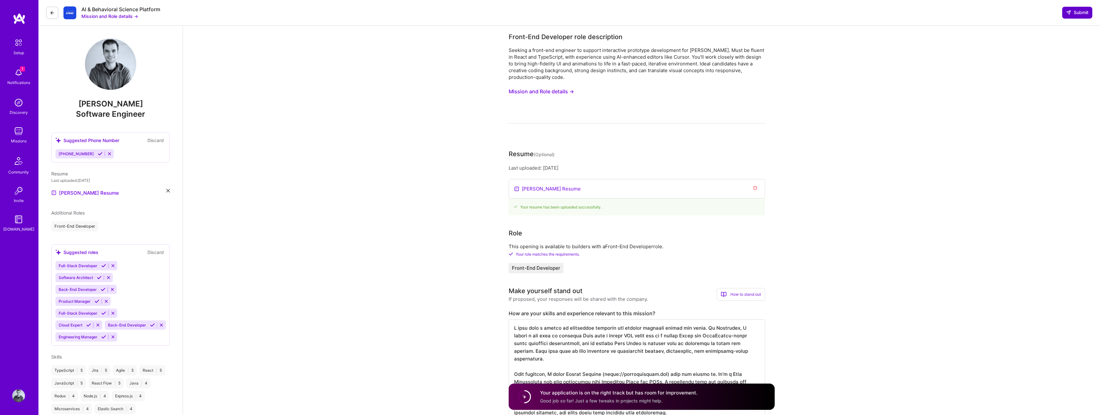
click at [1076, 14] on span "Submit" at bounding box center [1077, 12] width 22 height 6
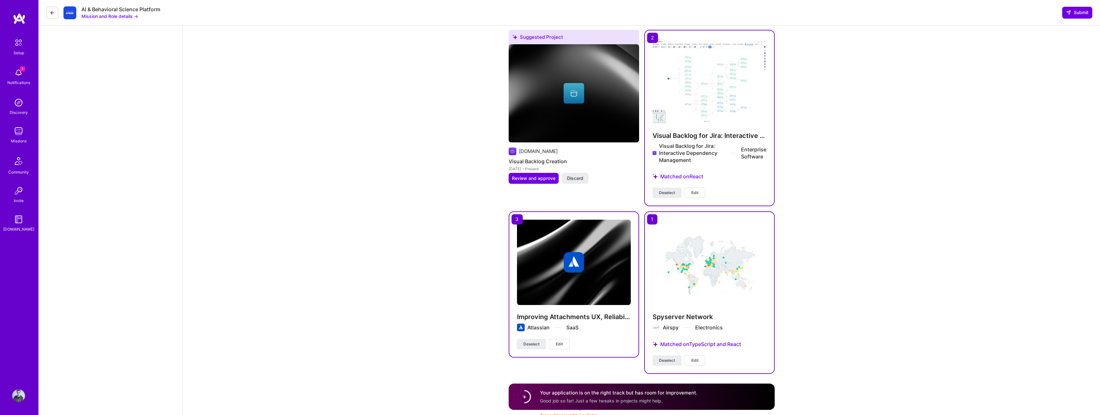
scroll to position [1517, 0]
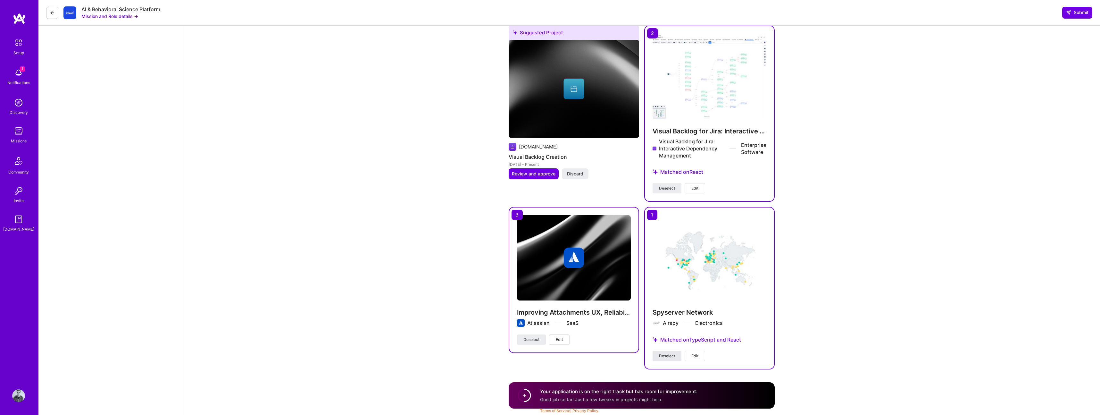
click at [672, 360] on button "Deselect" at bounding box center [667, 356] width 29 height 10
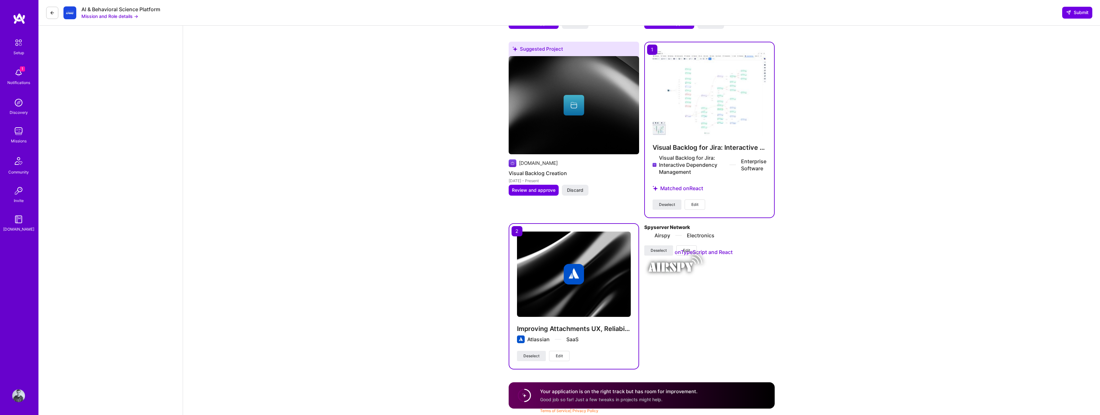
scroll to position [1506, 0]
click at [666, 209] on button "Deselect" at bounding box center [667, 204] width 29 height 10
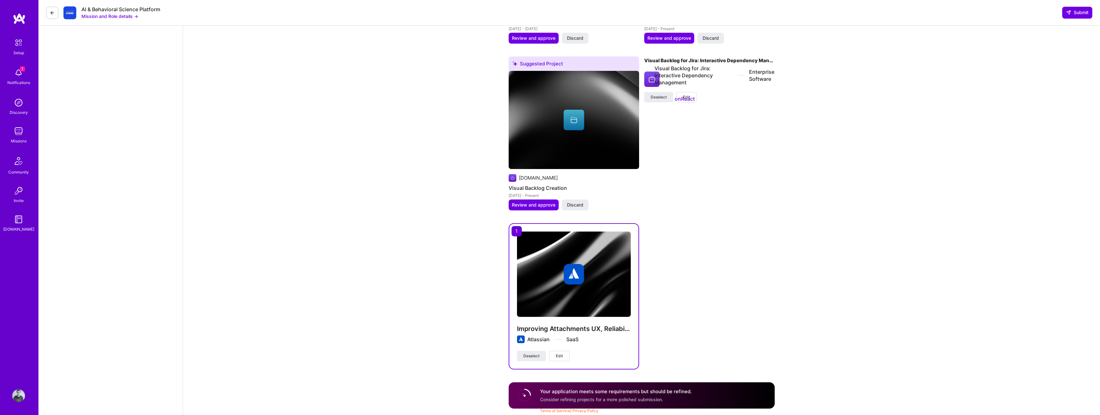
scroll to position [1340, 0]
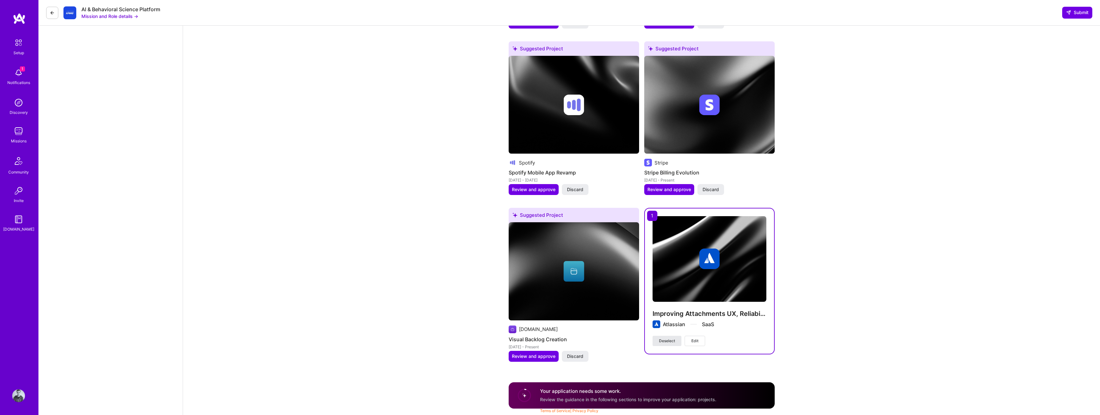
click at [672, 341] on span "Deselect" at bounding box center [667, 341] width 16 height 6
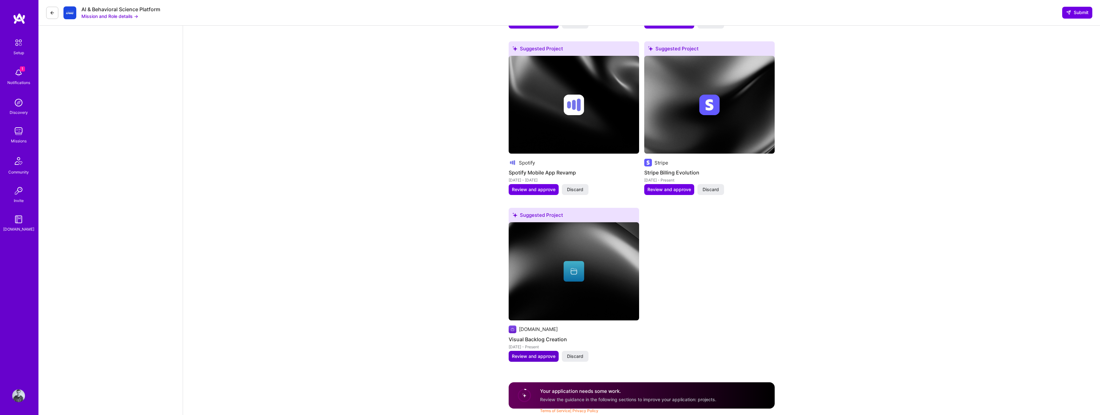
click at [538, 358] on span "Review and approve" at bounding box center [534, 356] width 44 height 6
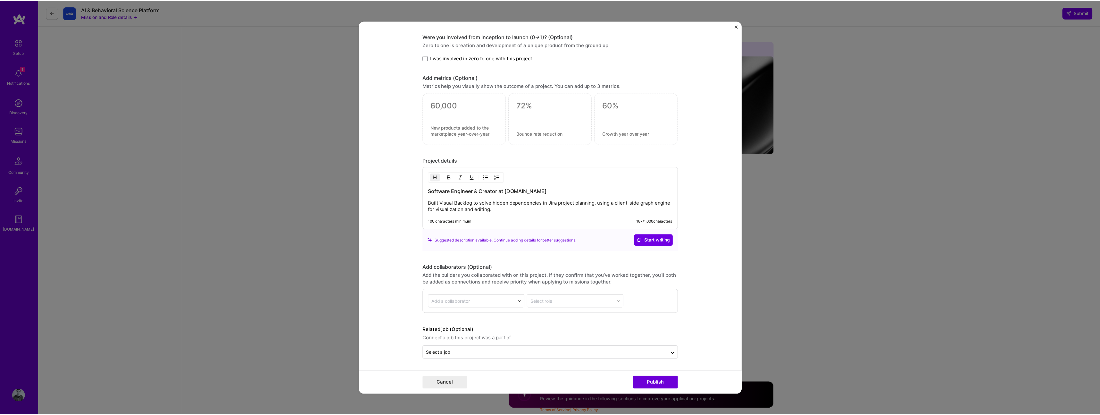
scroll to position [129, 0]
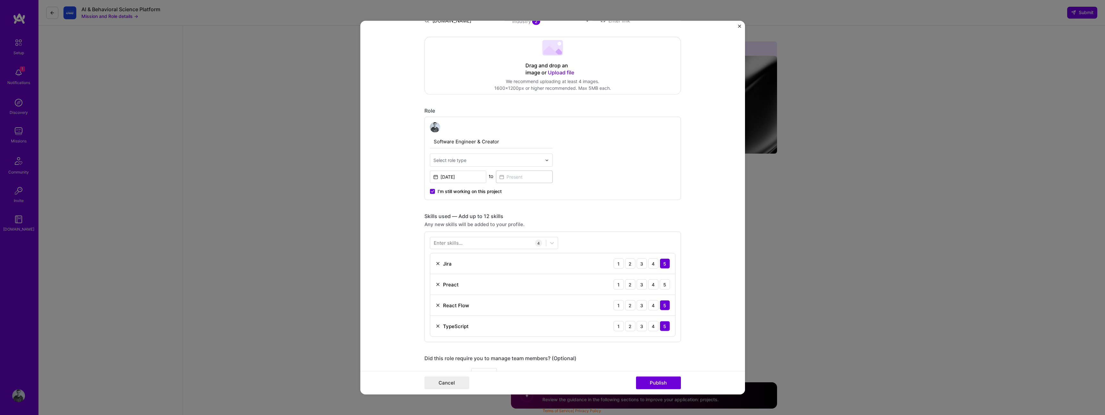
click at [737, 26] on form "Editing suggested project This project is suggested based on your LinkedIn, res…" at bounding box center [552, 208] width 385 height 374
click at [738, 25] on img "Close" at bounding box center [739, 26] width 3 height 3
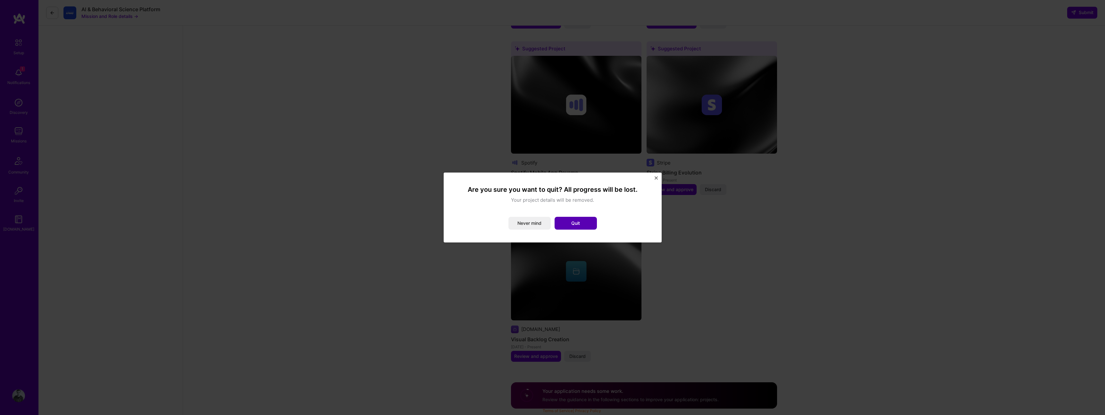
click at [577, 221] on button "Quit" at bounding box center [576, 223] width 42 height 13
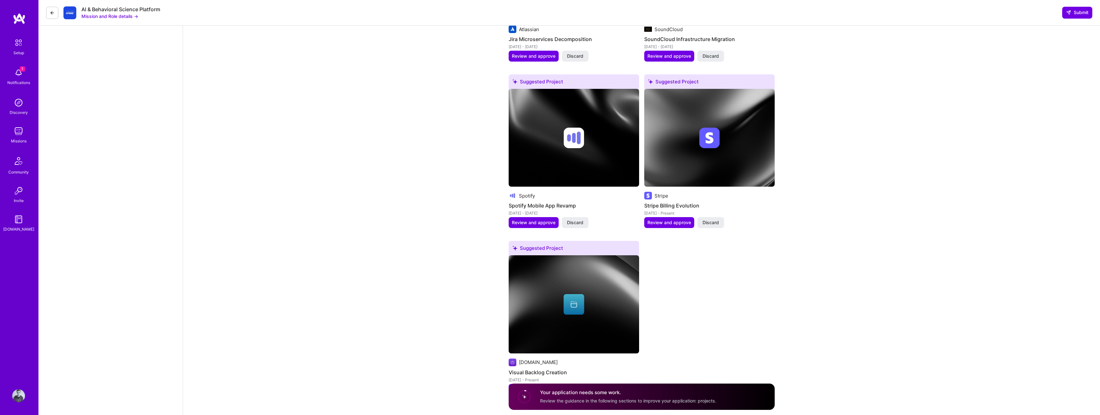
scroll to position [1340, 0]
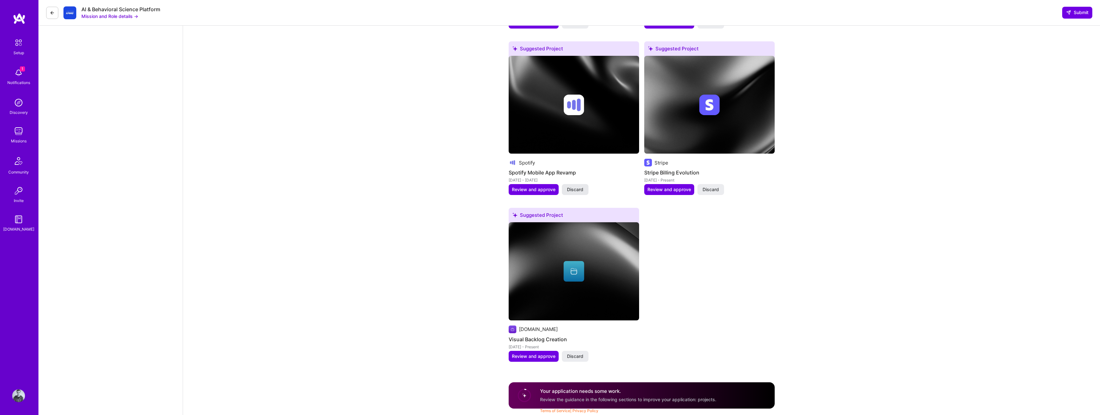
click at [577, 187] on span "Discard" at bounding box center [575, 189] width 16 height 6
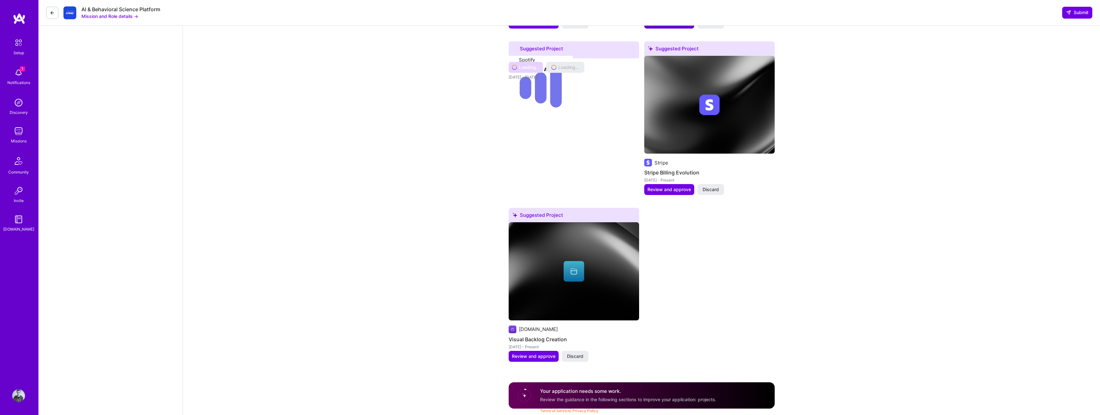
scroll to position [1173, 0]
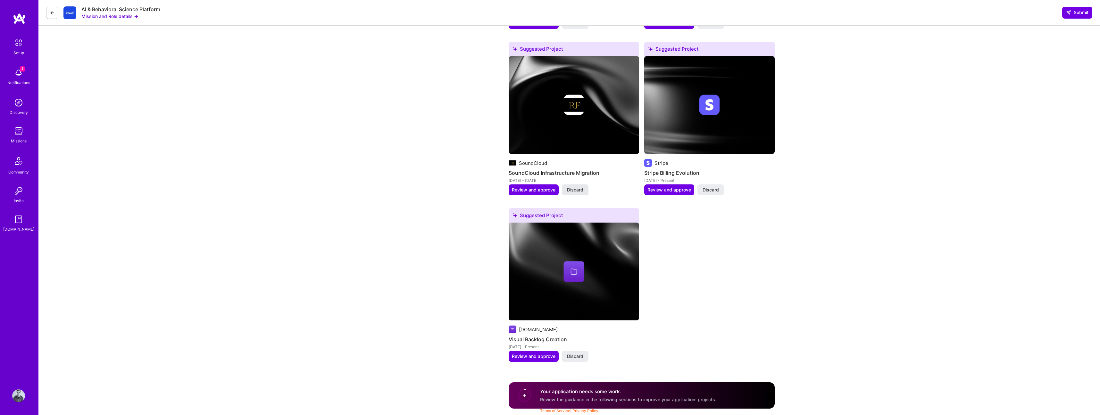
click at [578, 188] on span "Discard" at bounding box center [575, 190] width 16 height 6
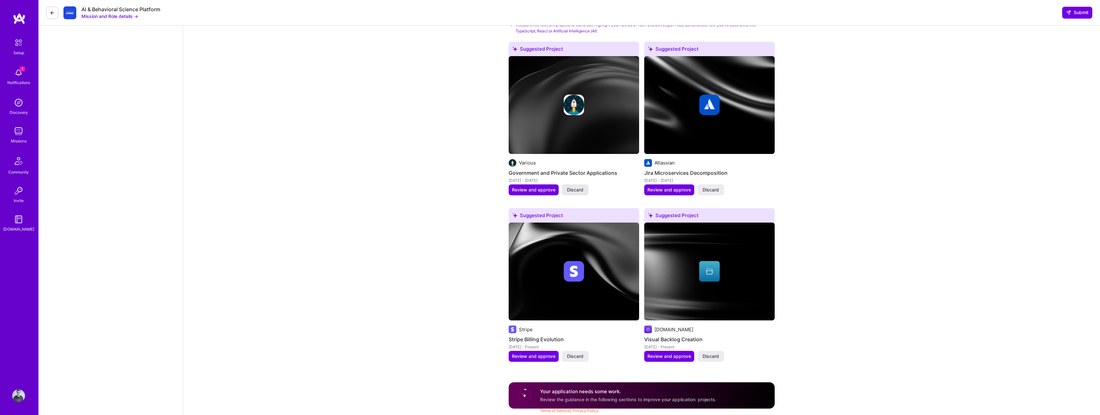
scroll to position [1007, 0]
click at [578, 189] on span "Discard" at bounding box center [575, 190] width 16 height 6
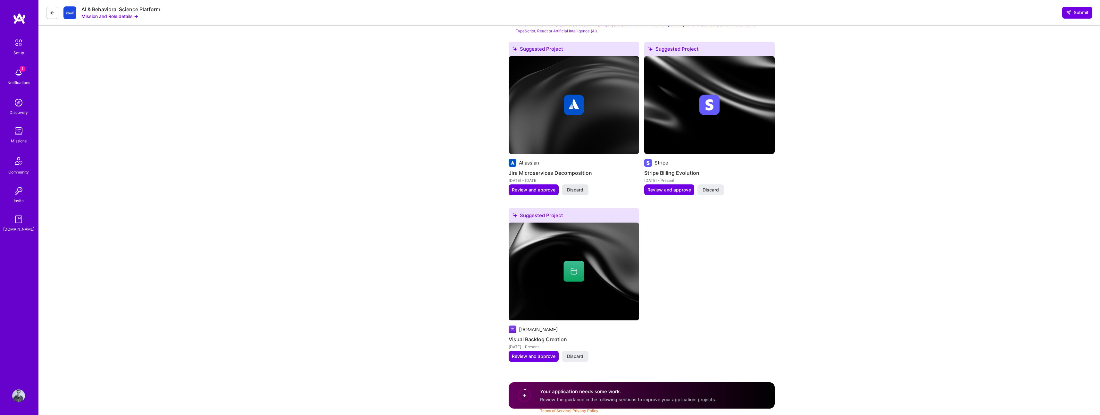
click at [584, 189] on button "Discard" at bounding box center [575, 189] width 27 height 11
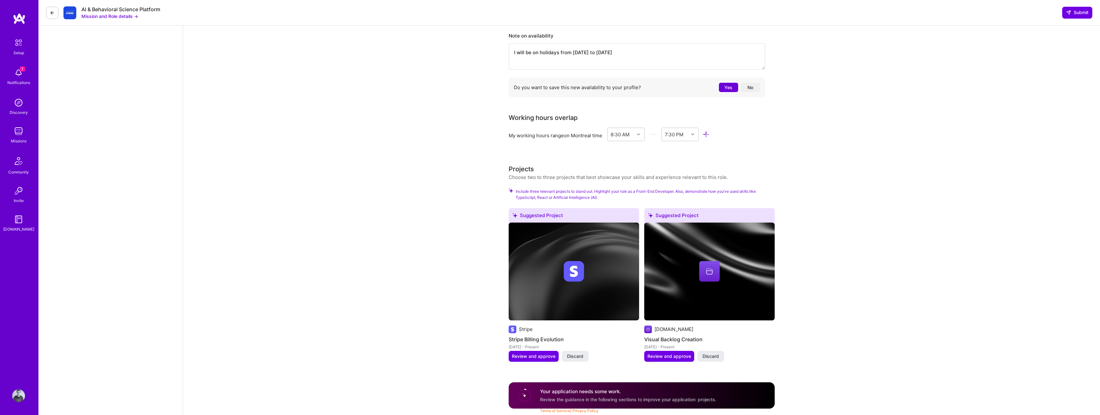
scroll to position [841, 0]
click at [709, 353] on span "Discard" at bounding box center [711, 356] width 16 height 6
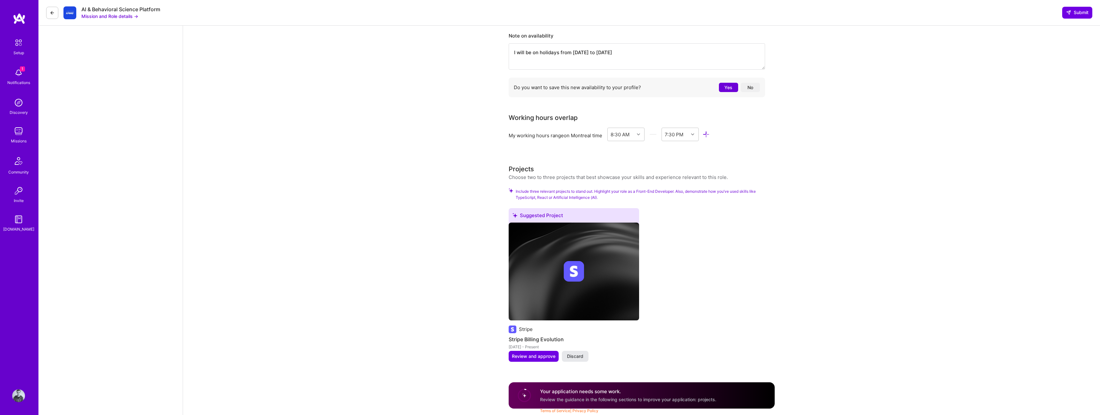
click at [574, 357] on span "Discard" at bounding box center [575, 356] width 16 height 6
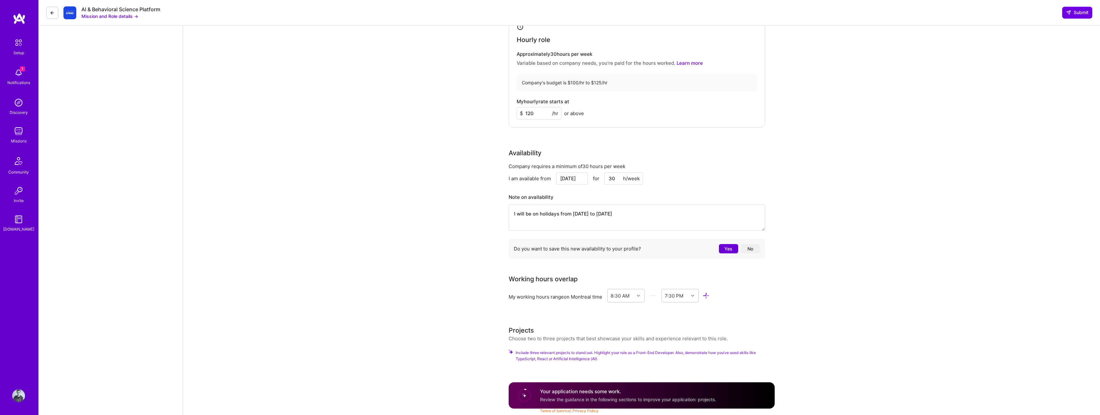
scroll to position [679, 0]
click at [646, 340] on div "Choose two to three projects that best showcase your skills and experience rele…" at bounding box center [618, 338] width 219 height 7
click at [558, 350] on span "Include three relevant projects to stand out. Highlight your role as a Front-En…" at bounding box center [645, 355] width 259 height 12
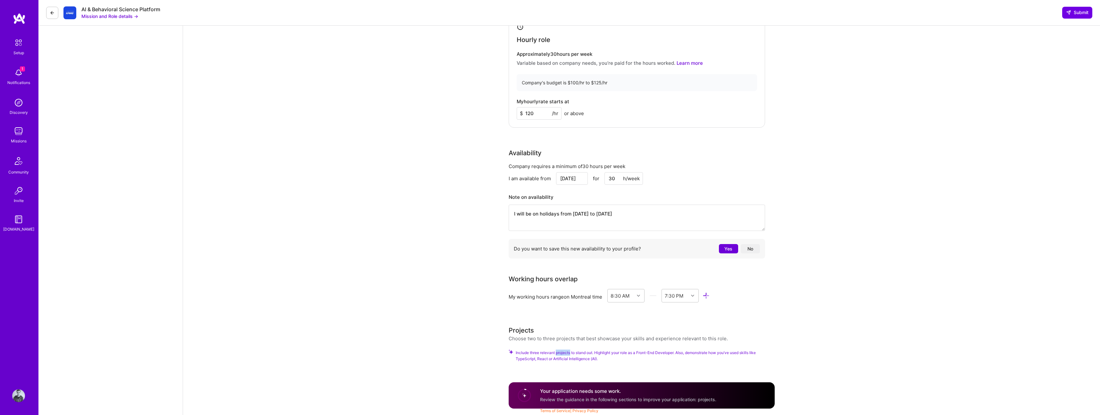
click at [558, 350] on span "Include three relevant projects to stand out. Highlight your role as a Front-En…" at bounding box center [645, 355] width 259 height 12
click at [651, 395] on div "Your application needs some work. Review the guidance in the following sections…" at bounding box center [628, 395] width 176 height 15
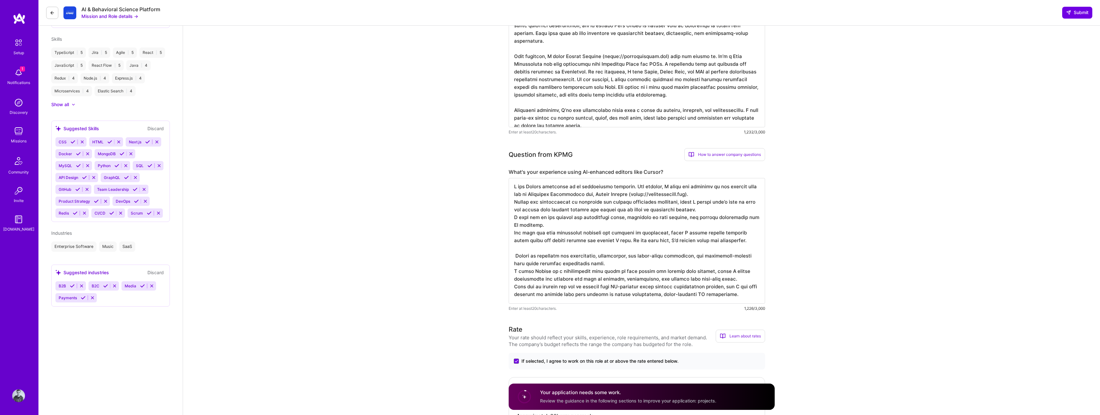
scroll to position [315, 0]
click at [590, 255] on textarea at bounding box center [637, 243] width 256 height 126
click at [575, 96] on textarea at bounding box center [637, 67] width 256 height 126
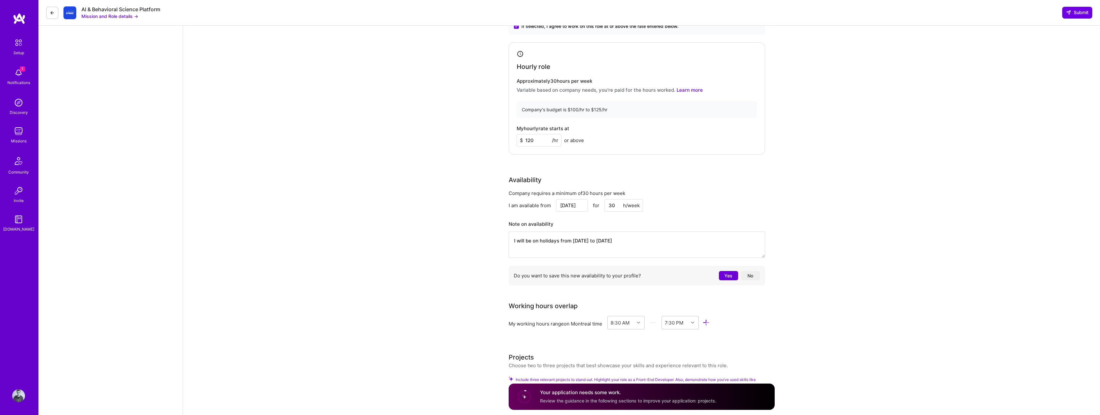
scroll to position [679, 0]
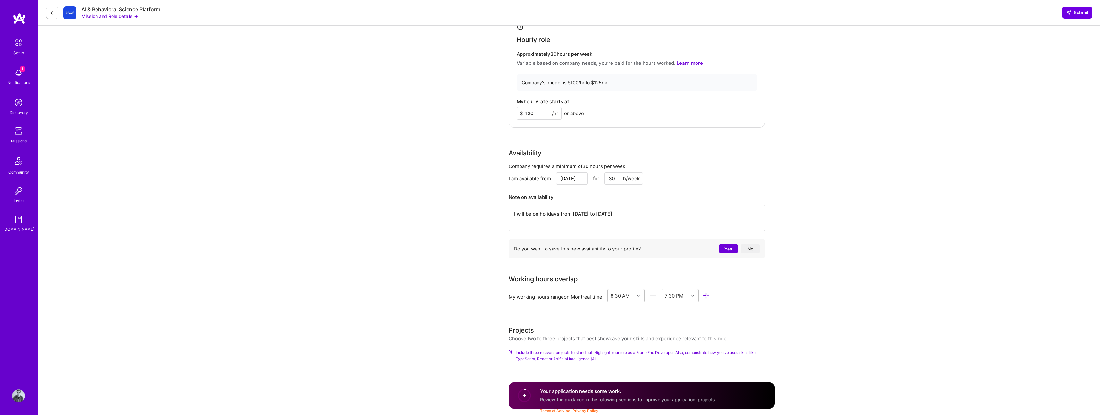
click at [586, 213] on textarea "I will be on holidays from 13th of September to 29th of September" at bounding box center [637, 218] width 256 height 26
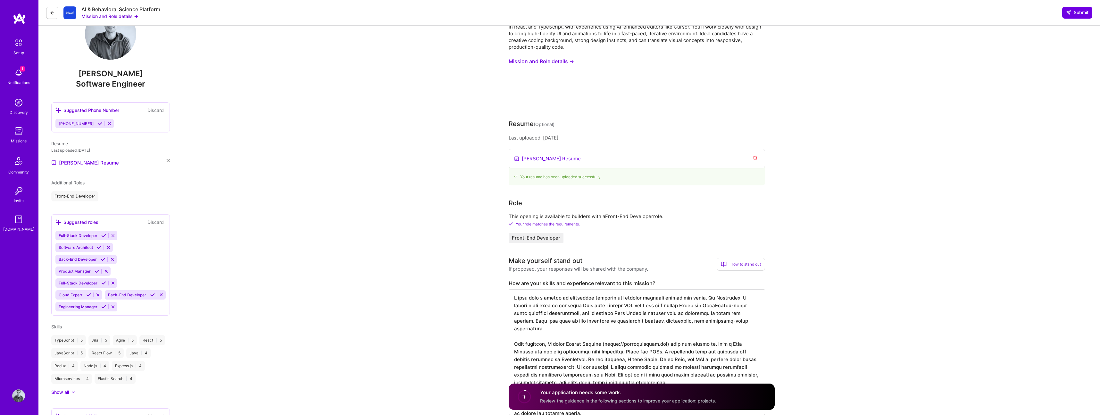
scroll to position [0, 0]
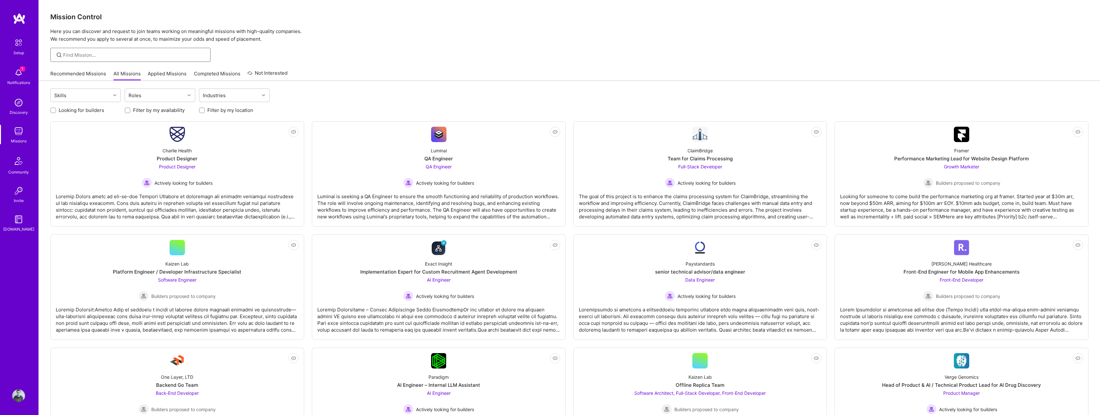
click at [129, 56] on input at bounding box center [134, 55] width 143 height 7
type input "kpmg"
click at [78, 54] on input "kpmg" at bounding box center [134, 55] width 143 height 7
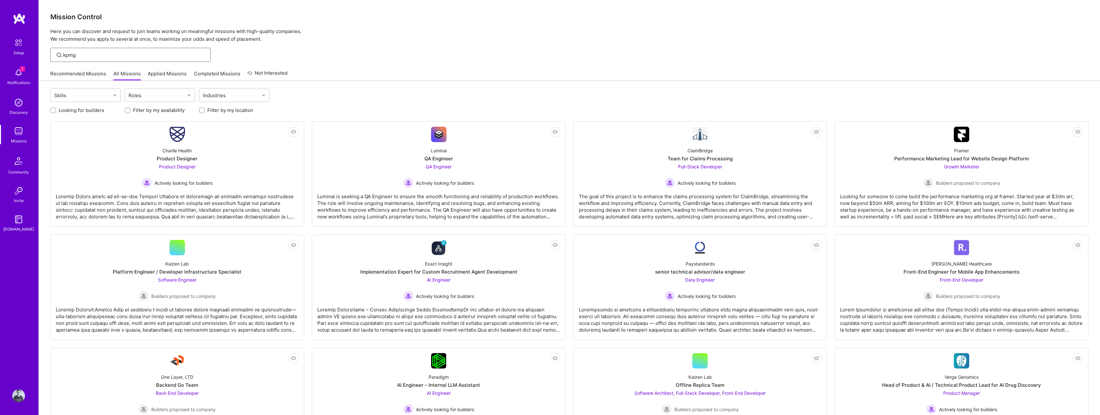
click at [78, 54] on input "kpmg" at bounding box center [134, 55] width 143 height 7
type input "z"
click at [25, 399] on img at bounding box center [18, 395] width 13 height 13
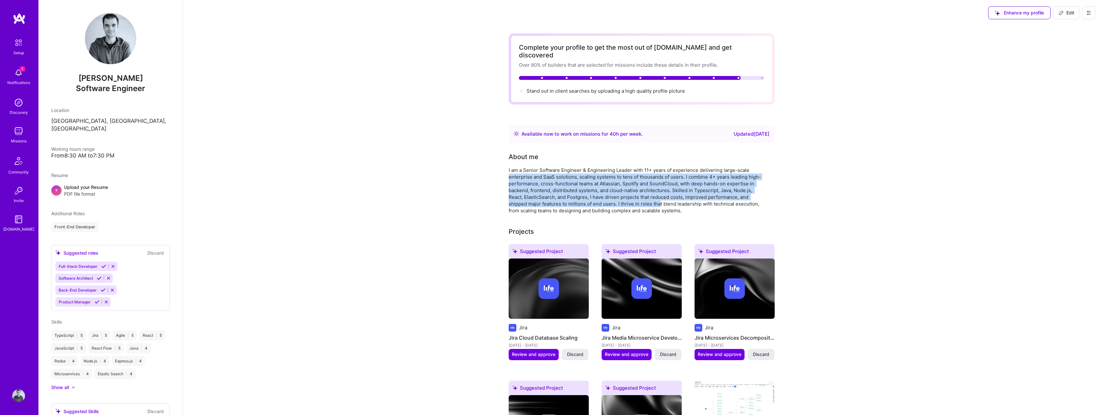
drag, startPoint x: 508, startPoint y: 169, endPoint x: 659, endPoint y: 198, distance: 153.7
click at [627, 179] on div "I am a Senior Software Engineer & Engineering Leader with 11+ years of experien…" at bounding box center [637, 190] width 256 height 47
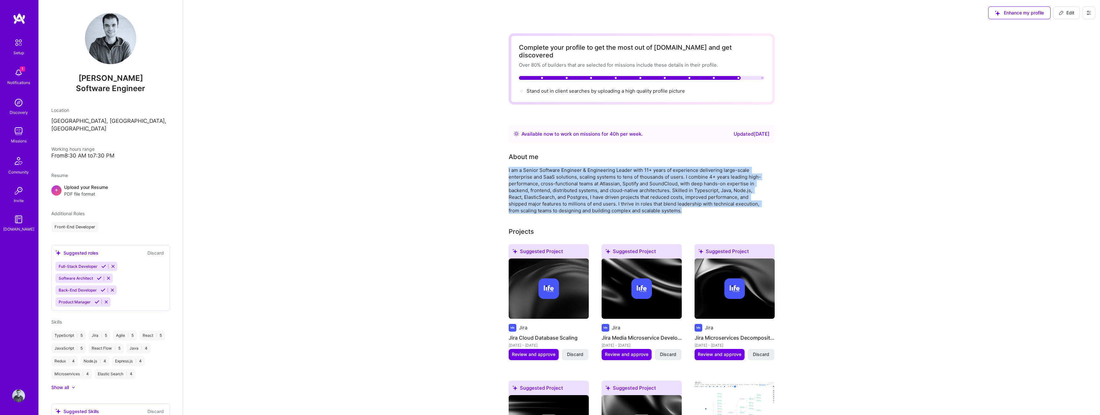
drag, startPoint x: 505, startPoint y: 162, endPoint x: 697, endPoint y: 205, distance: 196.9
copy div "I am a Senior Software Engineer & Engineering Leader with 11+ years of experien…"
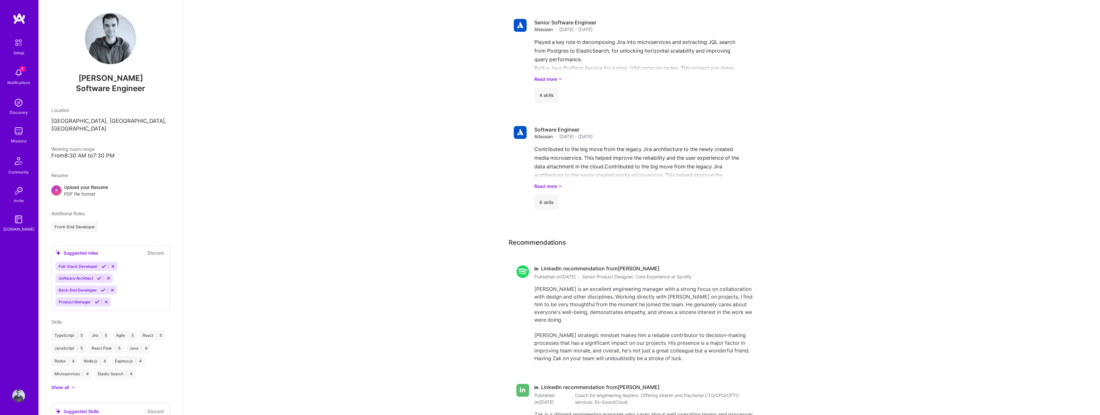
scroll to position [978, 0]
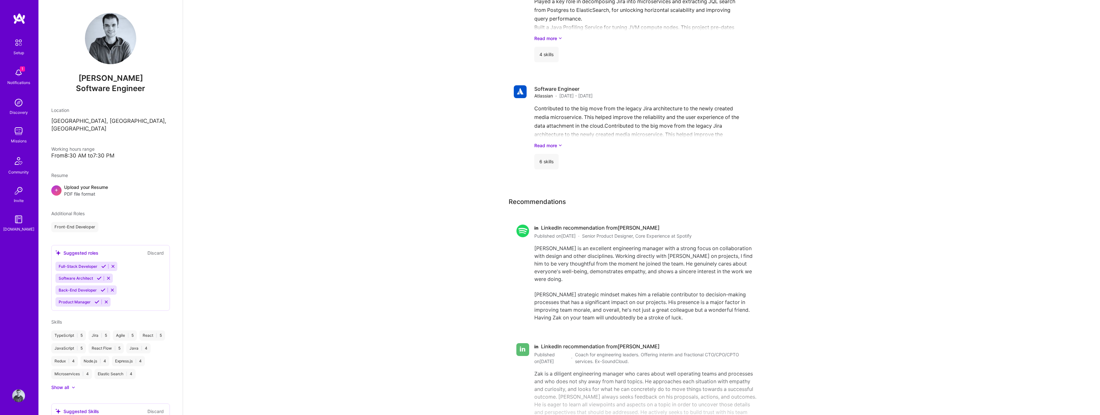
click at [18, 130] on img at bounding box center [18, 131] width 13 height 13
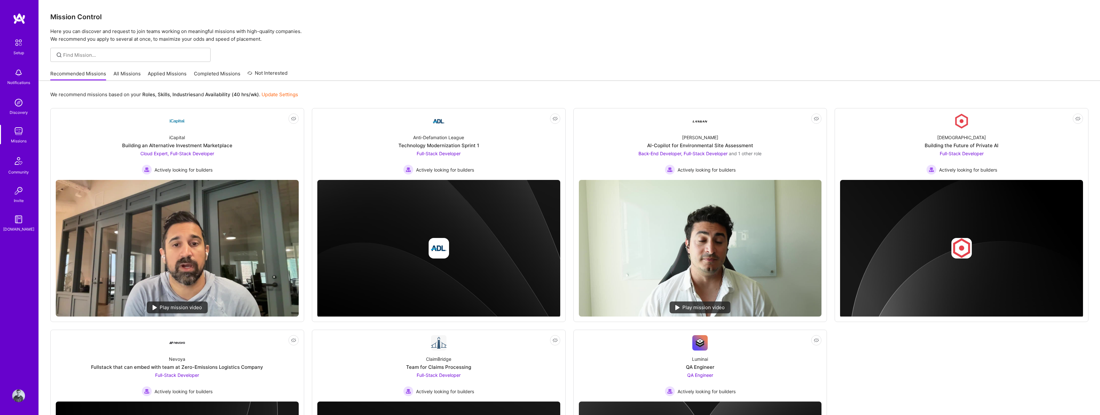
click at [126, 71] on link "All Missions" at bounding box center [126, 75] width 27 height 11
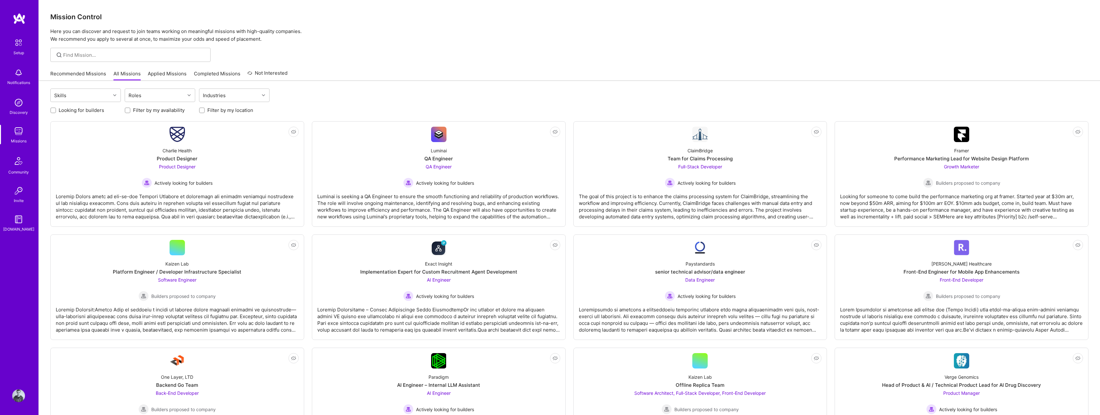
click at [86, 73] on link "Recommended Missions" at bounding box center [78, 75] width 56 height 11
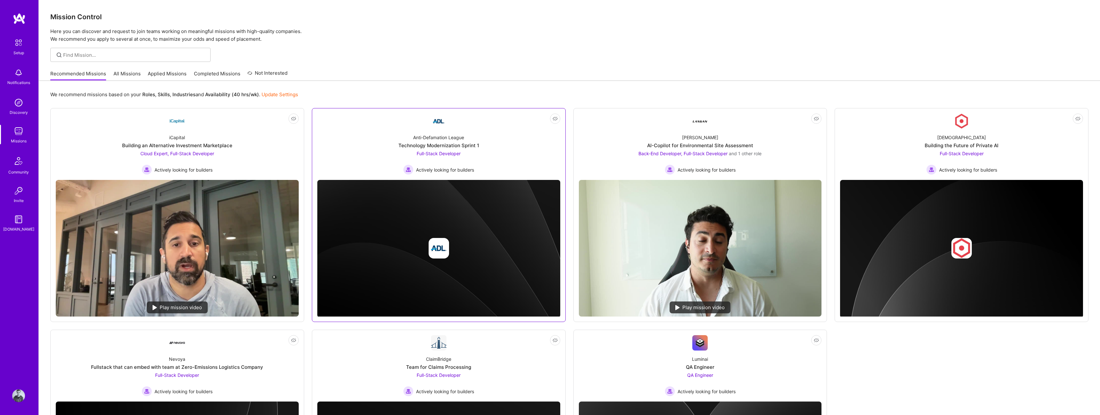
click at [475, 146] on div "Technology Modernization Sprint 1" at bounding box center [439, 145] width 81 height 7
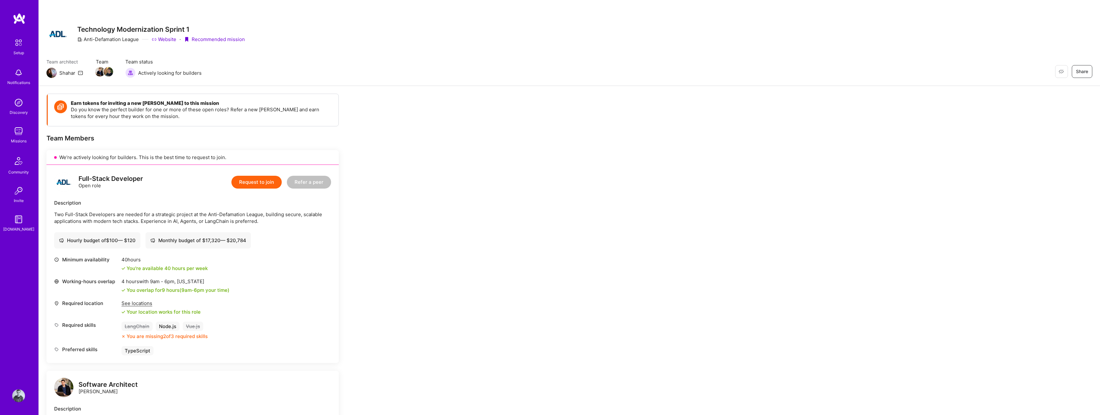
click at [99, 101] on h4 "Earn tokens for inviting a new A.Teamer to this mission" at bounding box center [201, 103] width 261 height 6
click at [166, 72] on span "Actively looking for builders" at bounding box center [169, 73] width 63 height 7
click at [26, 130] on link "Missions" at bounding box center [19, 135] width 40 height 20
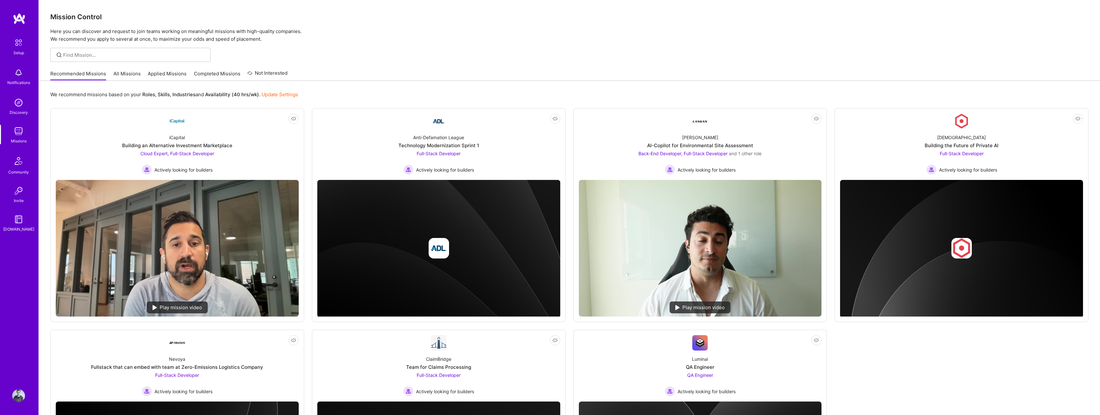
click at [151, 70] on link "Applied Missions" at bounding box center [167, 75] width 39 height 11
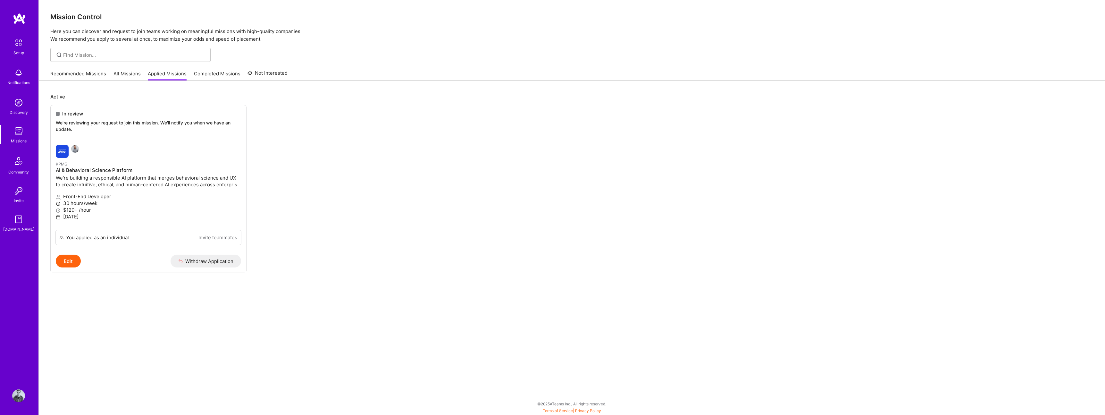
click at [123, 73] on link "All Missions" at bounding box center [126, 75] width 27 height 11
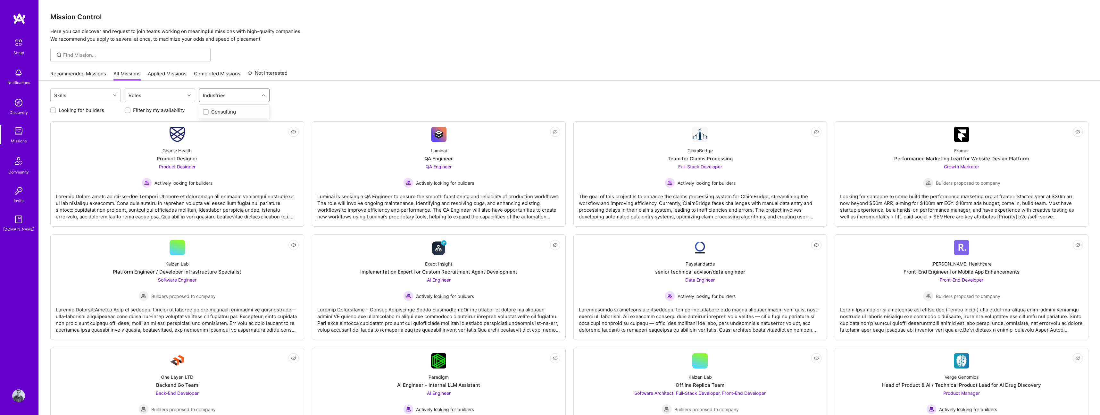
click at [209, 94] on div "Industries" at bounding box center [214, 95] width 26 height 9
click at [155, 49] on div at bounding box center [130, 55] width 160 height 14
type input "s"
type input "o"
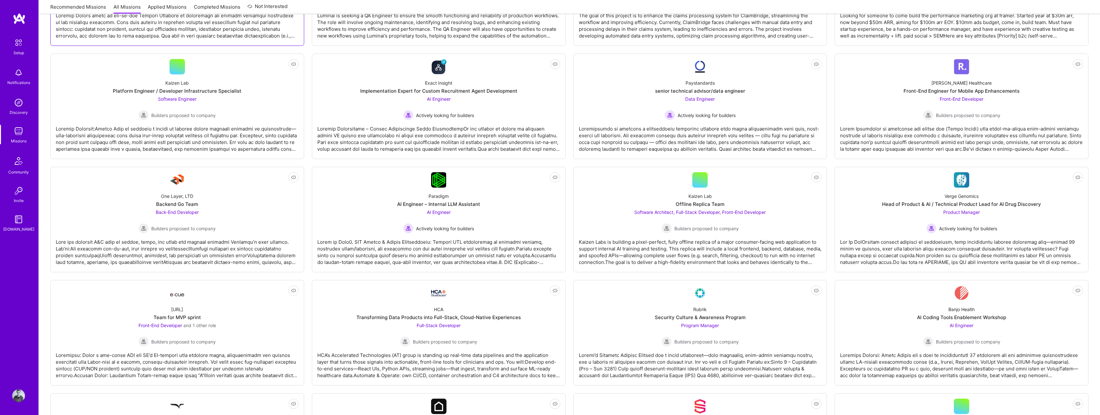
scroll to position [189, 0]
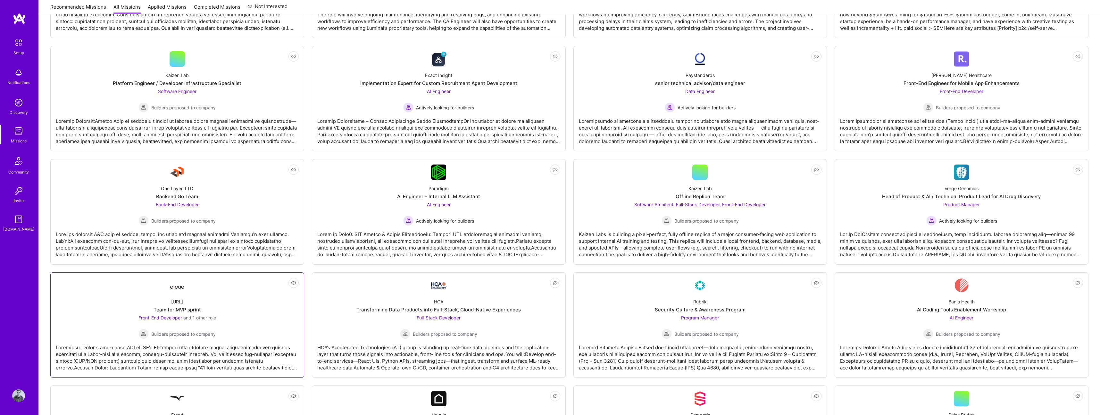
click at [260, 308] on div "Ecue.ai Team for MVP sprint Front-End Developer and 1 other role Builders propo…" at bounding box center [177, 316] width 243 height 46
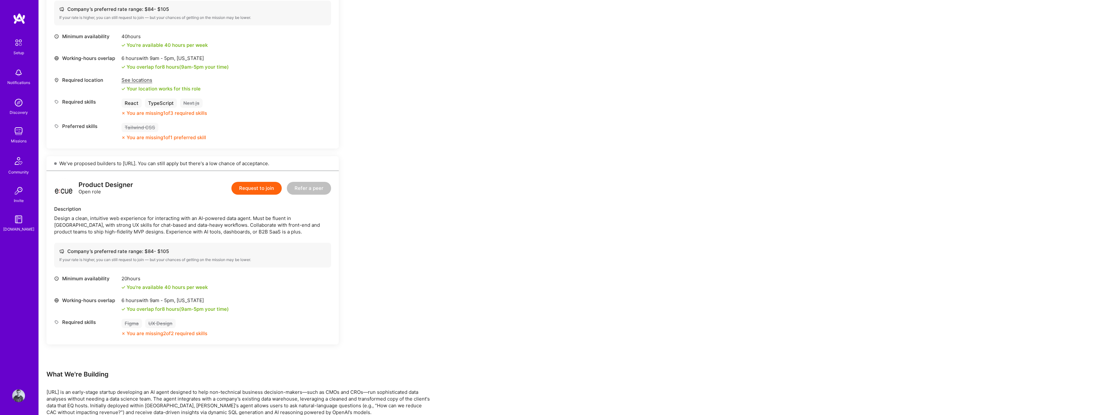
scroll to position [253, 0]
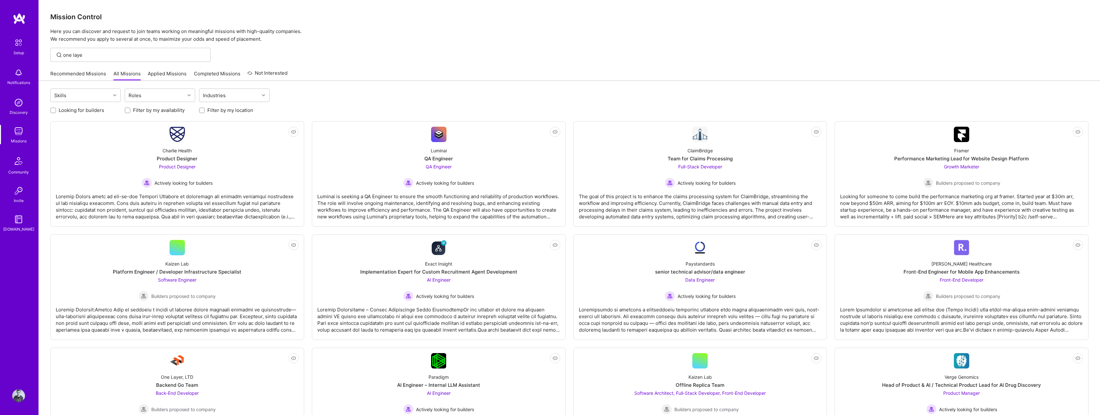
click at [162, 72] on link "Applied Missions" at bounding box center [167, 75] width 39 height 11
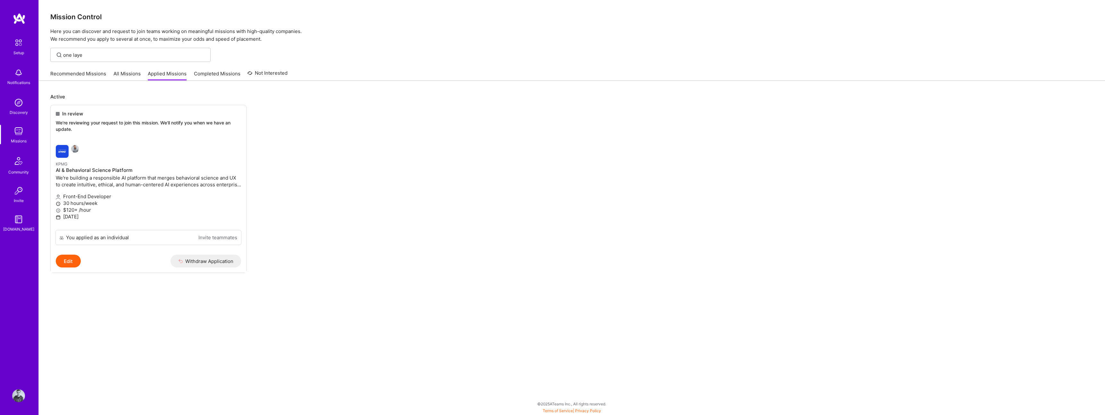
click at [216, 73] on link "Completed Missions" at bounding box center [217, 75] width 46 height 11
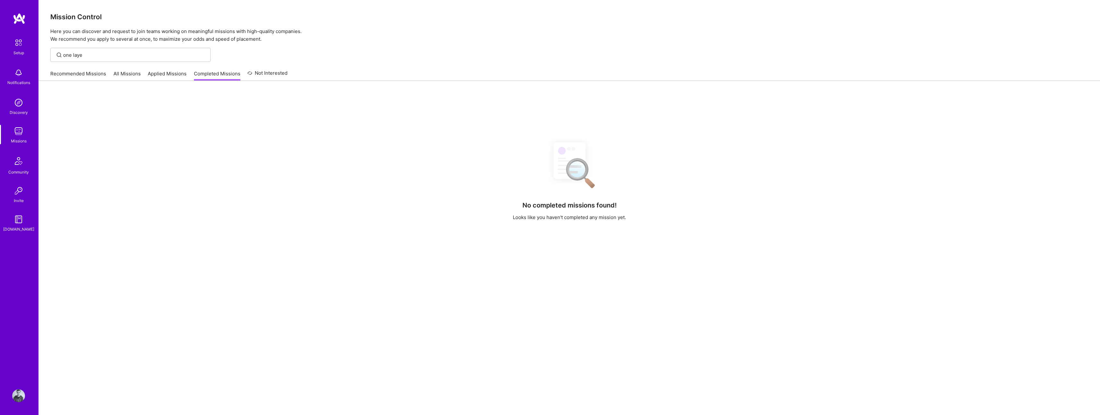
click at [70, 71] on link "Recommended Missions" at bounding box center [78, 75] width 56 height 11
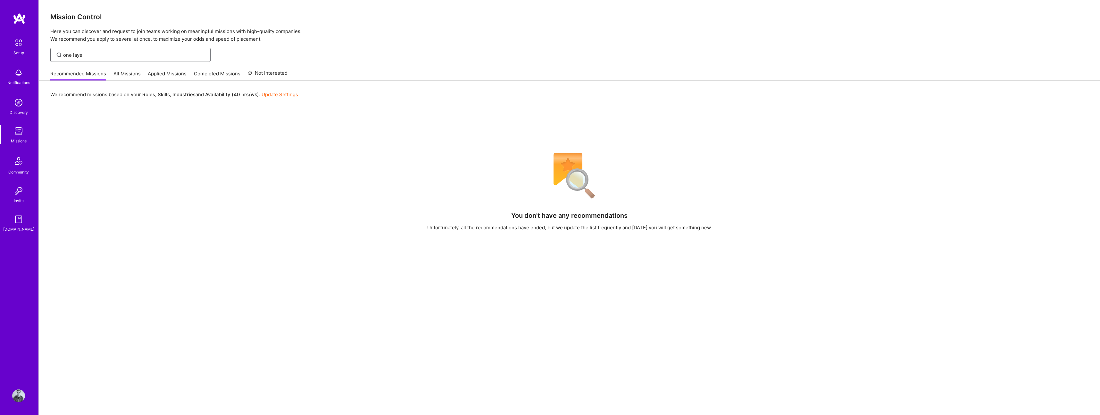
click at [79, 54] on input "one laye" at bounding box center [134, 55] width 143 height 7
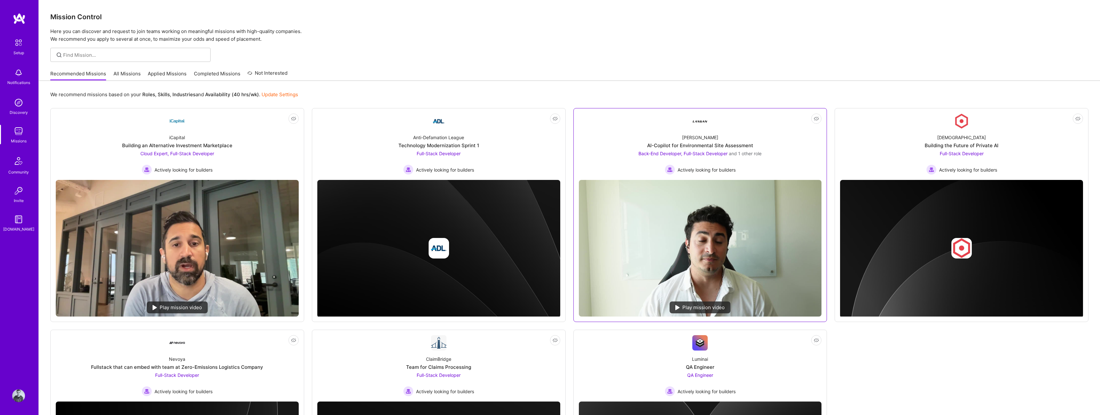
click at [648, 136] on div "Langan AI-Copilot for Environmental Site Assessment Back-End Developer, Full-St…" at bounding box center [700, 152] width 243 height 46
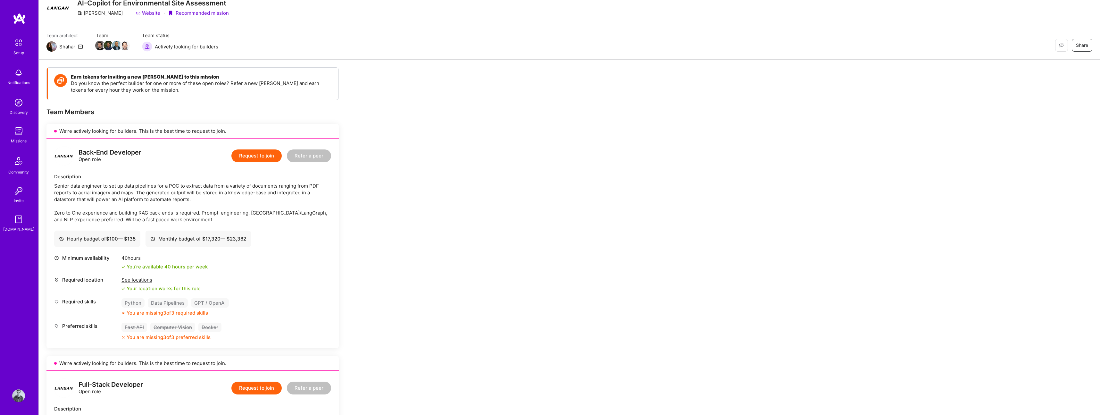
scroll to position [28, 0]
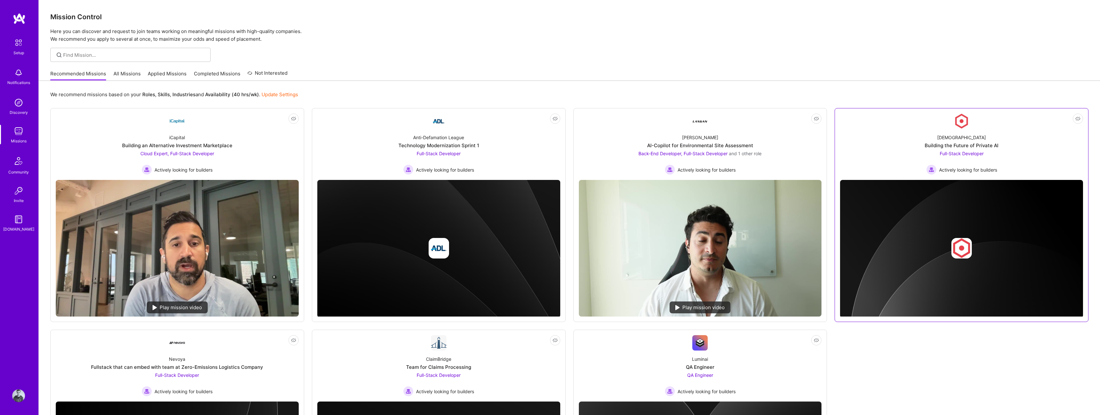
click at [1024, 138] on div "Kynismos Building the Future of Private AI Full-Stack Developer Actively lookin…" at bounding box center [961, 152] width 243 height 46
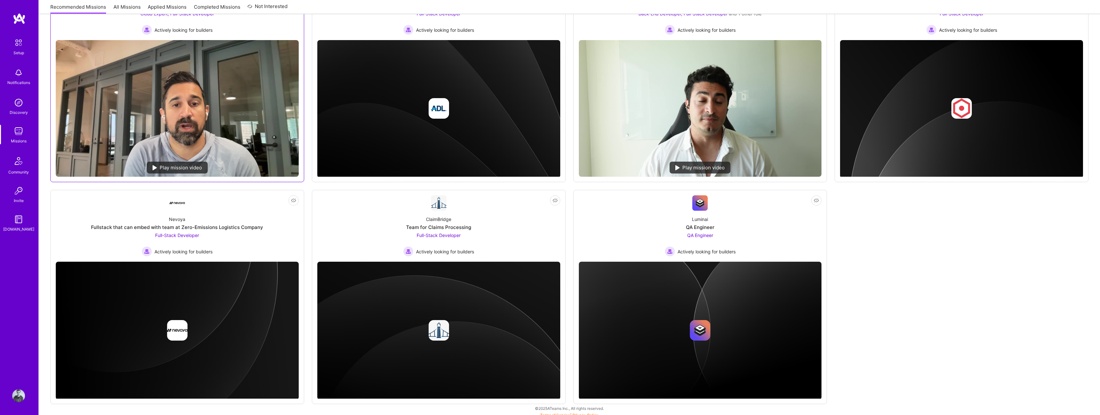
scroll to position [144, 0]
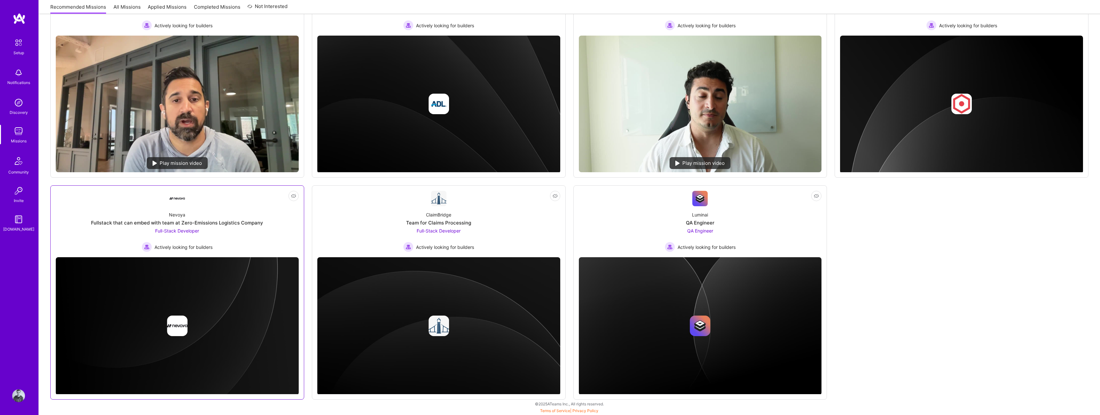
click at [270, 219] on div "Nevoya Fullstack that can embed with team at Zero-Emissions Logistics Company F…" at bounding box center [177, 229] width 243 height 46
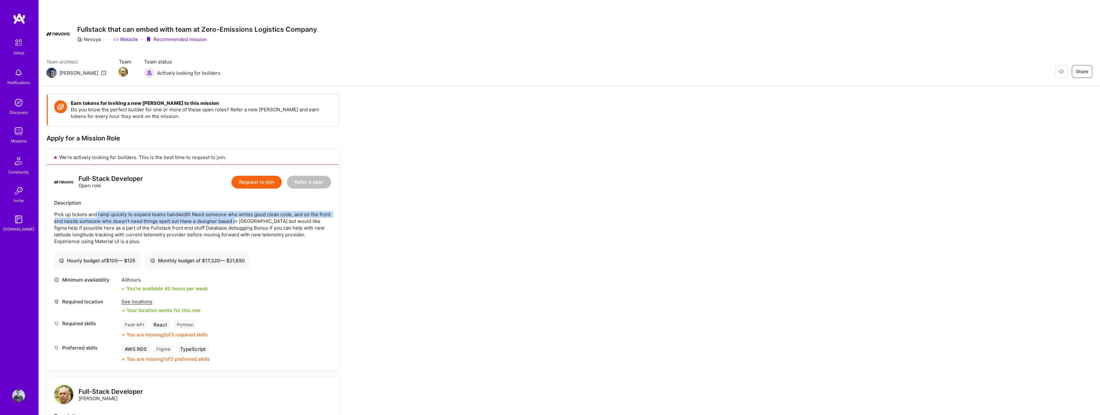
drag, startPoint x: 97, startPoint y: 215, endPoint x: 248, endPoint y: 221, distance: 150.8
click at [248, 221] on p "Pick up tickets and ramp quickly to expand teams bandwidth Need someone who wri…" at bounding box center [192, 228] width 277 height 34
click at [285, 221] on p "Pick up tickets and ramp quickly to expand teams bandwidth Need someone who wri…" at bounding box center [192, 228] width 277 height 34
drag, startPoint x: 107, startPoint y: 226, endPoint x: 158, endPoint y: 227, distance: 51.3
click at [158, 227] on p "Pick up tickets and ramp quickly to expand teams bandwidth Need someone who wri…" at bounding box center [192, 228] width 277 height 34
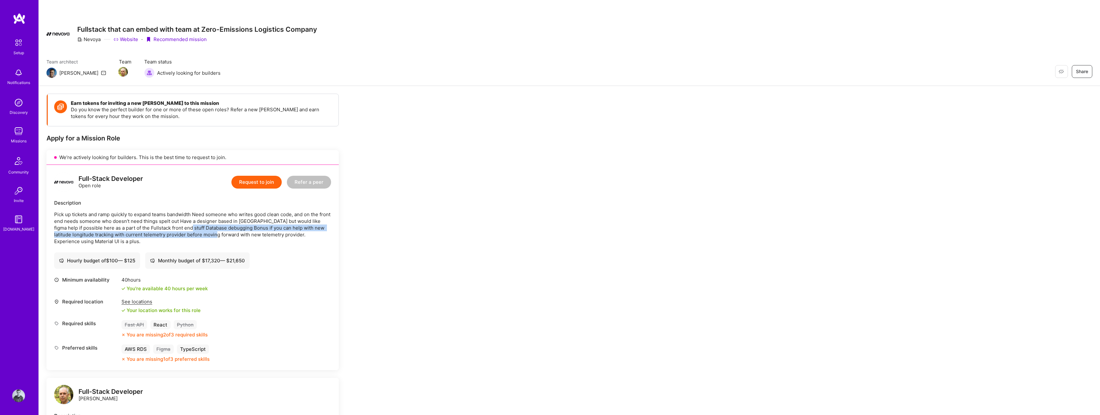
drag, startPoint x: 187, startPoint y: 228, endPoint x: 230, endPoint y: 235, distance: 43.6
click at [226, 235] on p "Pick up tickets and ramp quickly to expand teams bandwidth Need someone who wri…" at bounding box center [192, 228] width 277 height 34
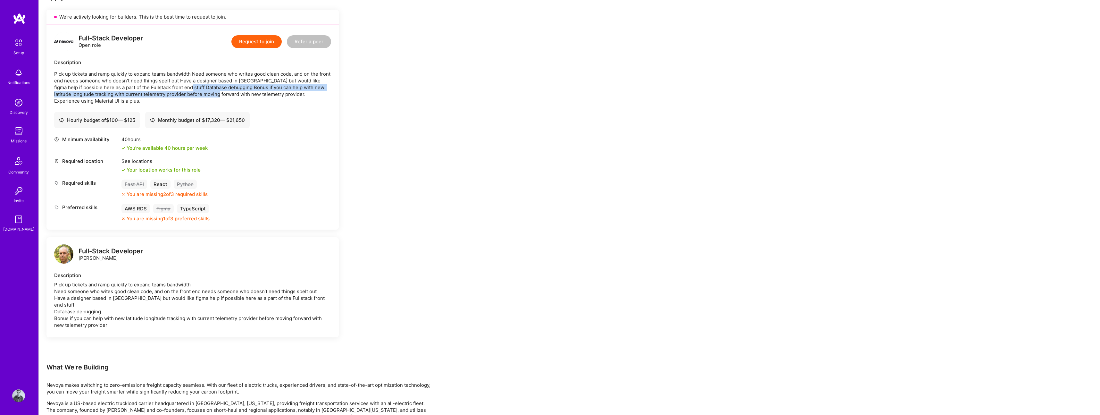
scroll to position [100, 0]
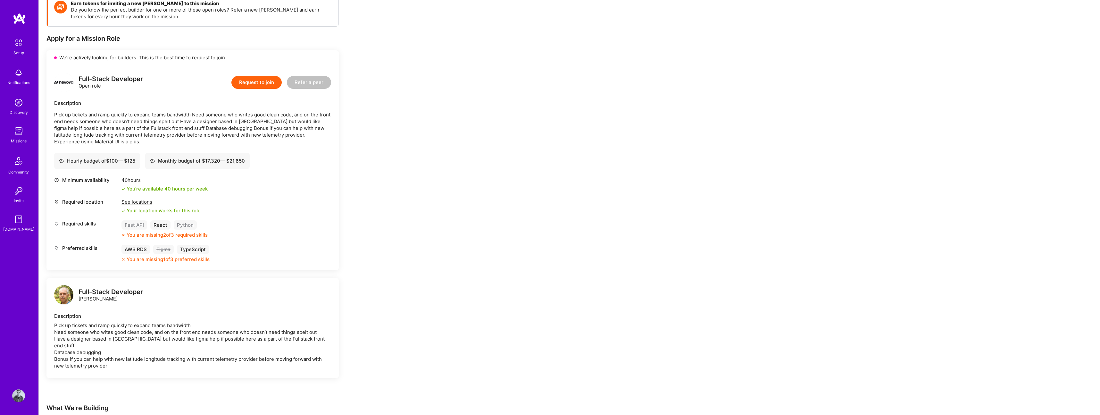
click at [210, 161] on div "Monthly budget of $ 17,320 — $ 21,650" at bounding box center [197, 160] width 95 height 7
click at [245, 161] on div "Monthly budget of $ 17,320 — $ 21,650" at bounding box center [197, 160] width 95 height 7
click at [254, 84] on button "Request to join" at bounding box center [256, 82] width 50 height 13
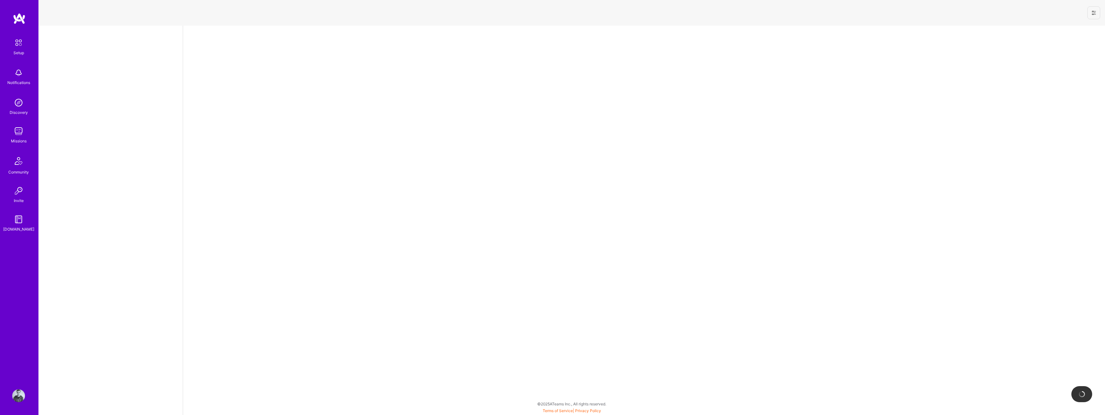
select select "US"
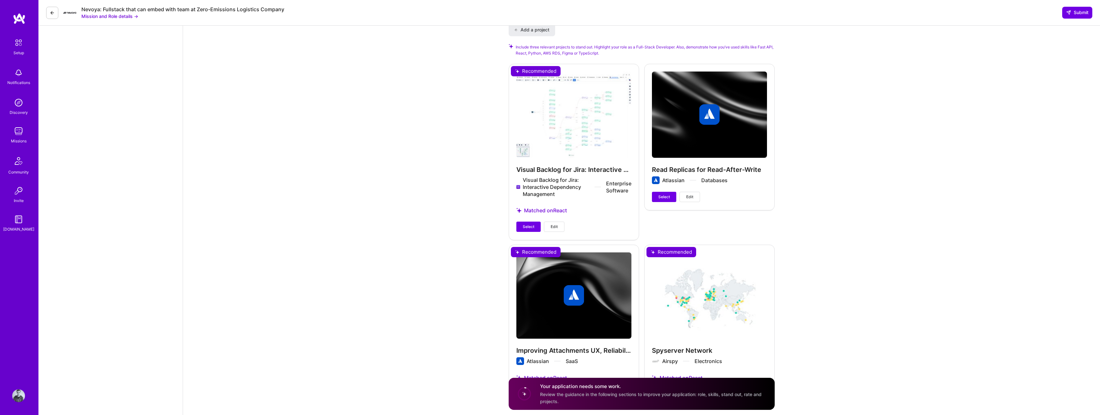
scroll to position [692, 0]
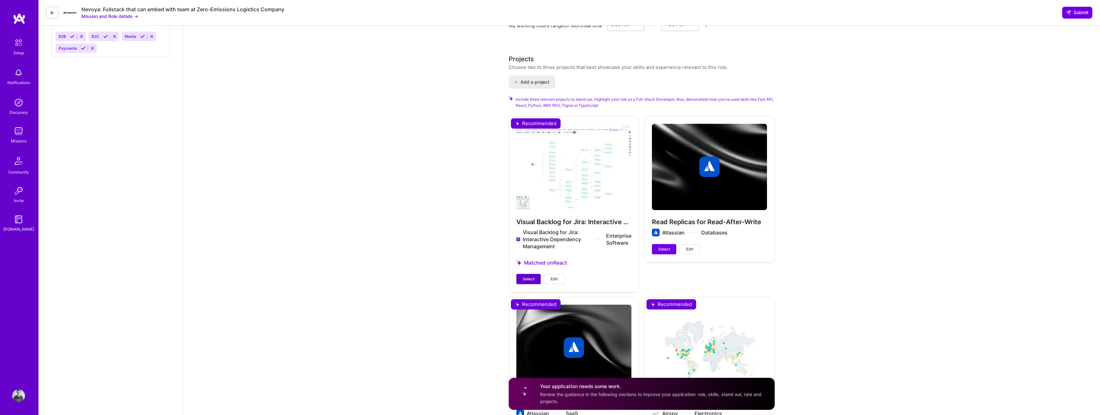
click at [524, 276] on span "Select" at bounding box center [529, 279] width 12 height 6
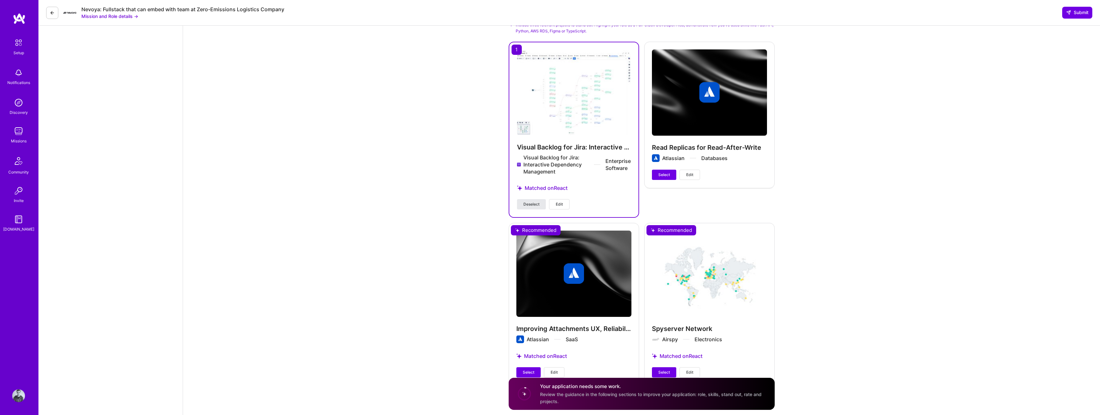
scroll to position [781, 0]
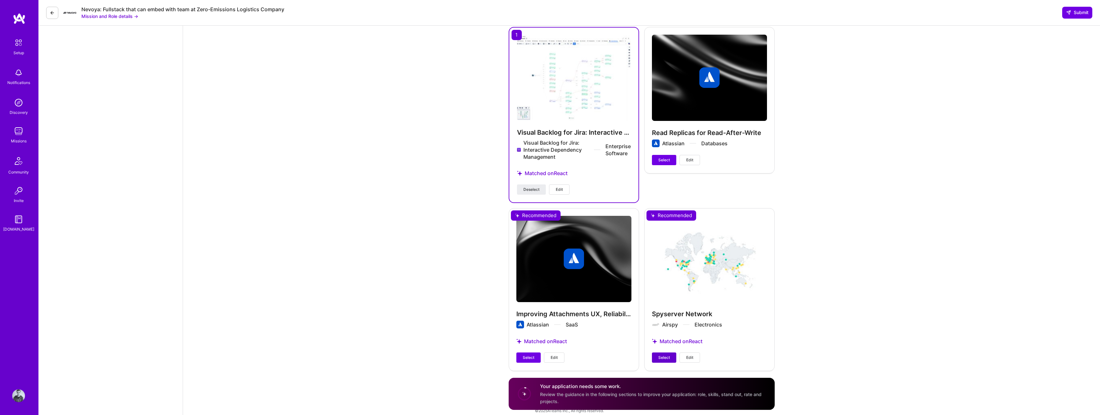
click at [666, 355] on span "Select" at bounding box center [665, 358] width 12 height 6
click at [527, 355] on span "Select" at bounding box center [529, 358] width 12 height 6
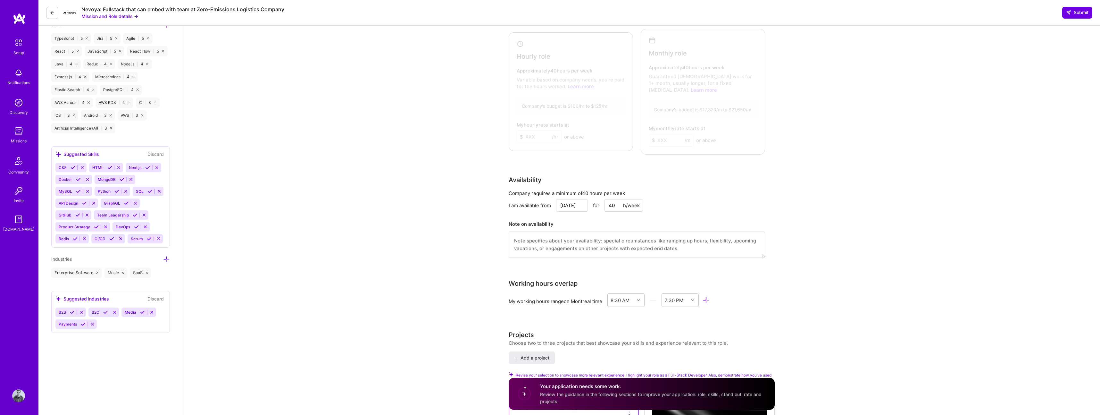
scroll to position [406, 0]
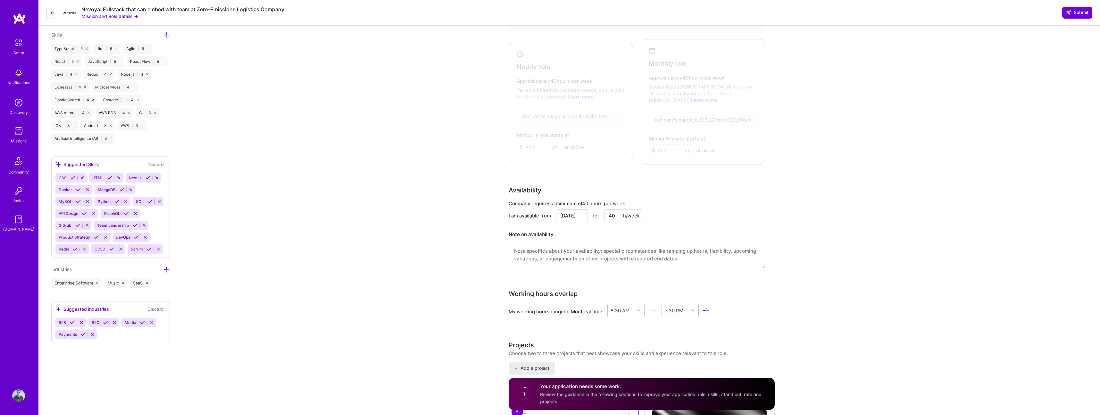
click at [545, 246] on textarea at bounding box center [637, 255] width 256 height 26
paste textarea "I will be on holidays from 13th of September to 29th of September"
type textarea "I will be on holidays from 13th of September to 29th of September"
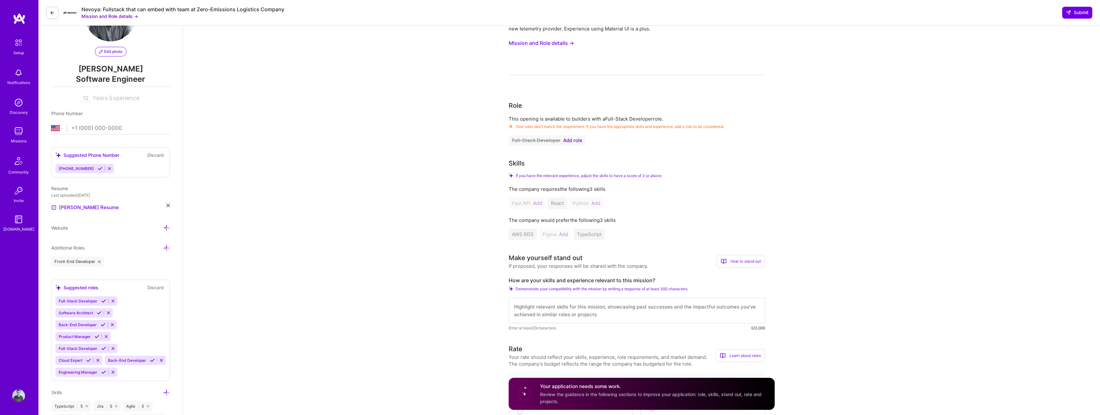
scroll to position [45, 0]
click at [546, 314] on textarea at bounding box center [637, 314] width 256 height 26
paste textarea "I have over a decade of experience building and scaling software across the sta…"
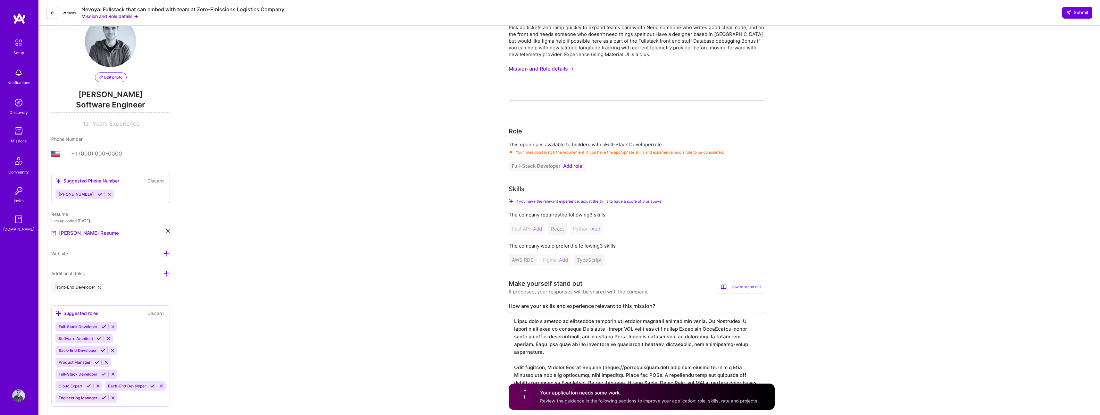
scroll to position [6, 0]
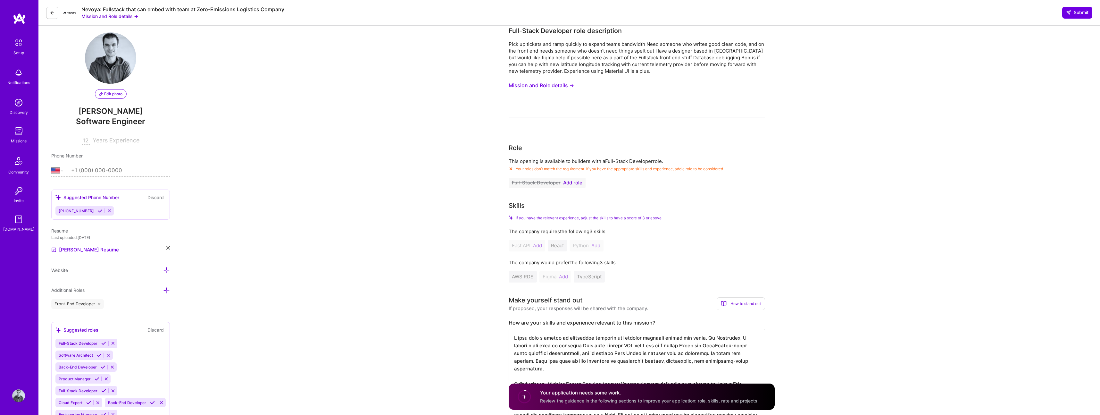
type textarea "I have over a decade of experience building and scaling software across the sta…"
click at [563, 216] on span "If you have the relevant experience, adjust the skills to have a score of 3 or …" at bounding box center [589, 217] width 146 height 5
click at [569, 213] on div "Skills If you have the relevant experience, adjust the skills to have a score o…" at bounding box center [637, 242] width 256 height 82
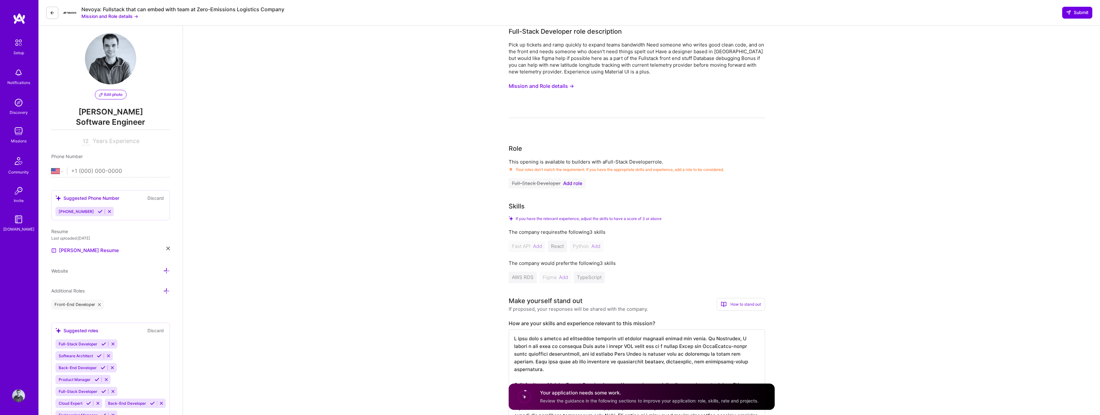
scroll to position [5, 0]
click at [572, 182] on span "Add role" at bounding box center [572, 183] width 19 height 5
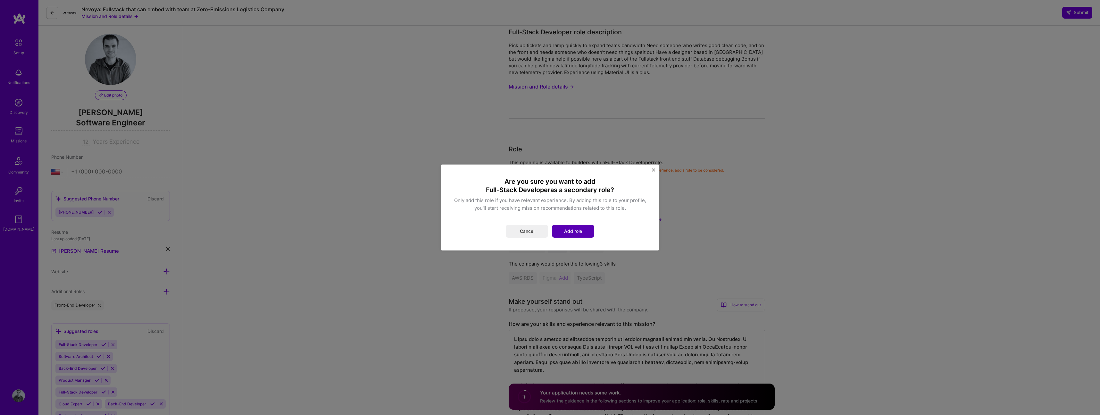
click at [576, 228] on button "Add role" at bounding box center [573, 231] width 42 height 13
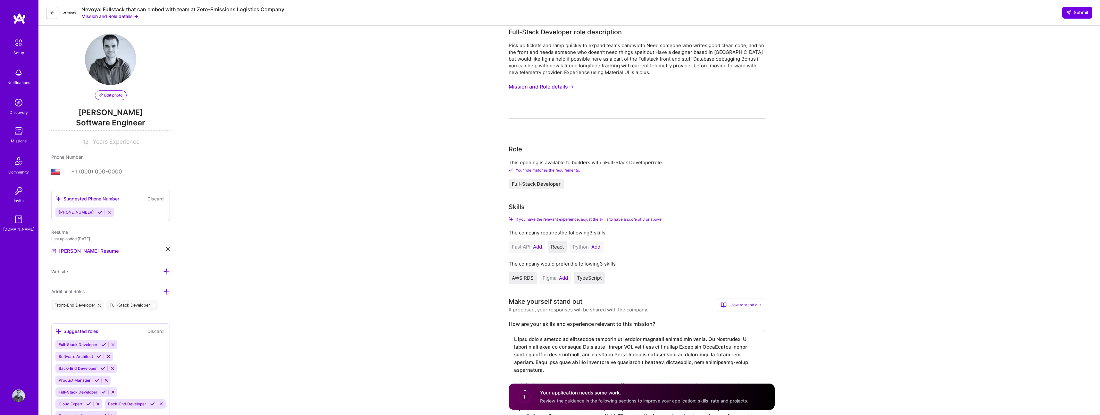
click at [524, 278] on span "AWS RDS" at bounding box center [523, 278] width 22 height 6
click at [562, 279] on button "Add" at bounding box center [563, 277] width 9 height 5
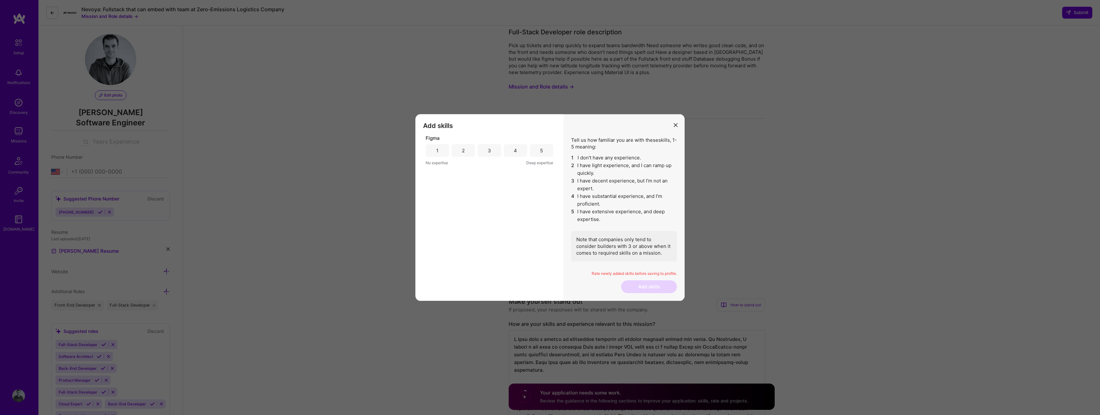
click at [494, 149] on div "3" at bounding box center [489, 150] width 23 height 13
click at [642, 282] on button "Add skills" at bounding box center [649, 286] width 56 height 13
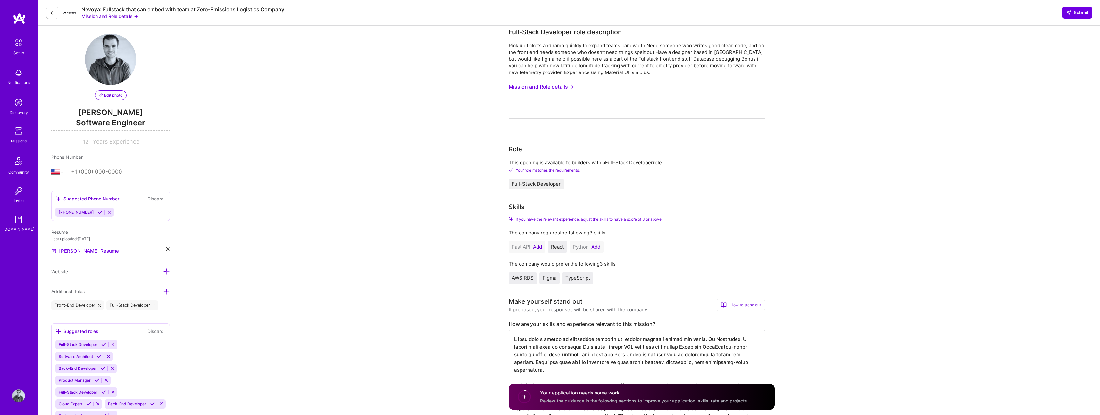
click at [551, 278] on span "Figma" at bounding box center [550, 278] width 14 height 6
click at [552, 278] on span "Figma" at bounding box center [550, 278] width 14 height 6
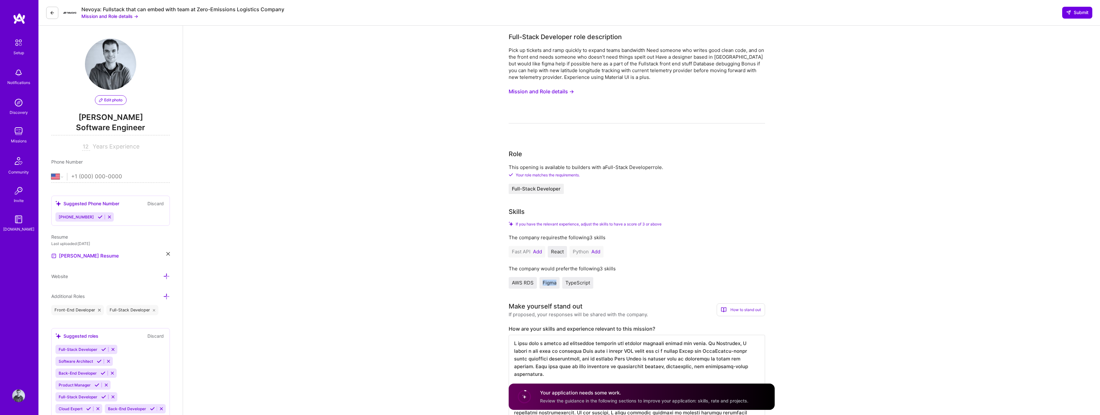
scroll to position [0, 0]
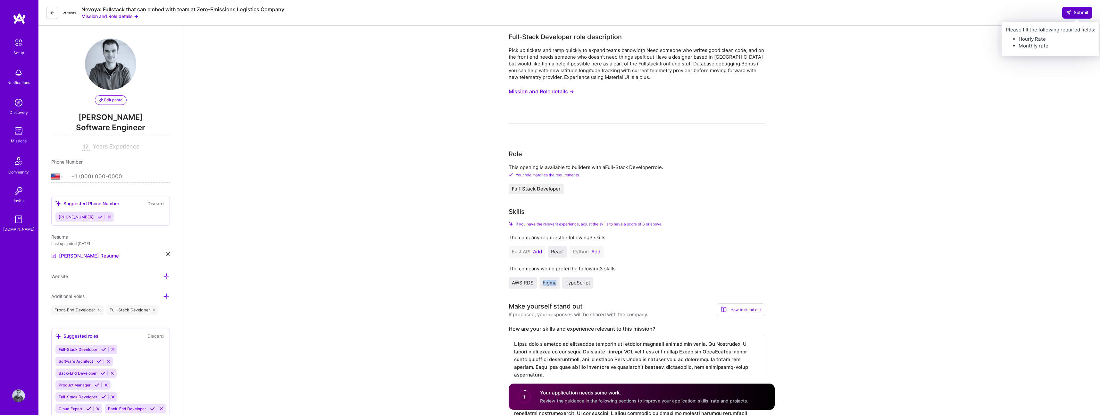
click at [1074, 14] on span "Submit" at bounding box center [1077, 12] width 22 height 6
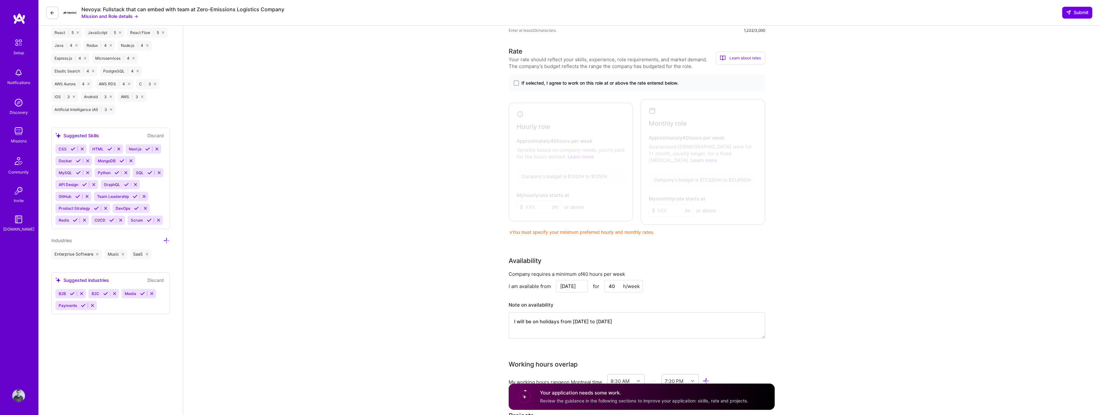
scroll to position [435, 0]
click at [520, 83] on label "If selected, I agree to work on this role at or above the rate entered below." at bounding box center [637, 83] width 246 height 6
click at [0, 0] on input "If selected, I agree to work on this role at or above the rate entered below." at bounding box center [0, 0] width 0 height 0
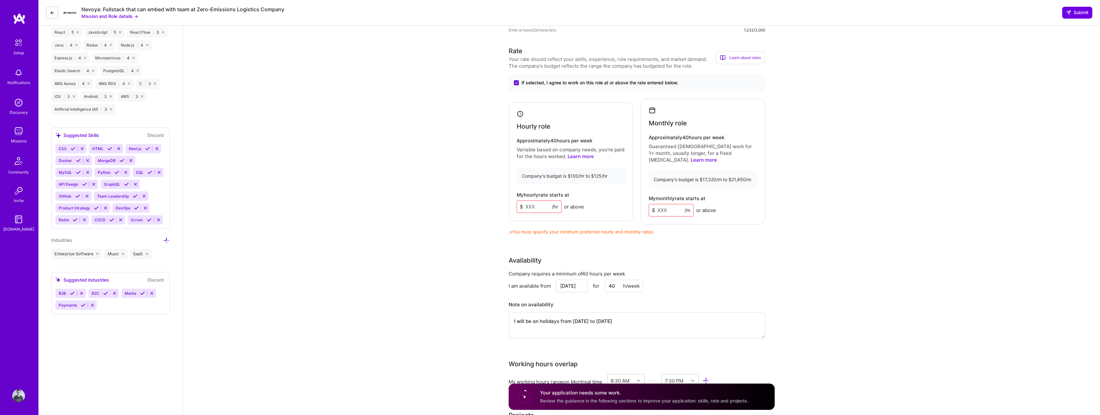
click at [530, 202] on input at bounding box center [539, 206] width 45 height 13
type input "120"
click at [429, 194] on div "Full-Stack Developer role description Pick up tickets and ramp quickly to expan…" at bounding box center [641, 226] width 917 height 1271
click at [670, 206] on input at bounding box center [671, 210] width 45 height 13
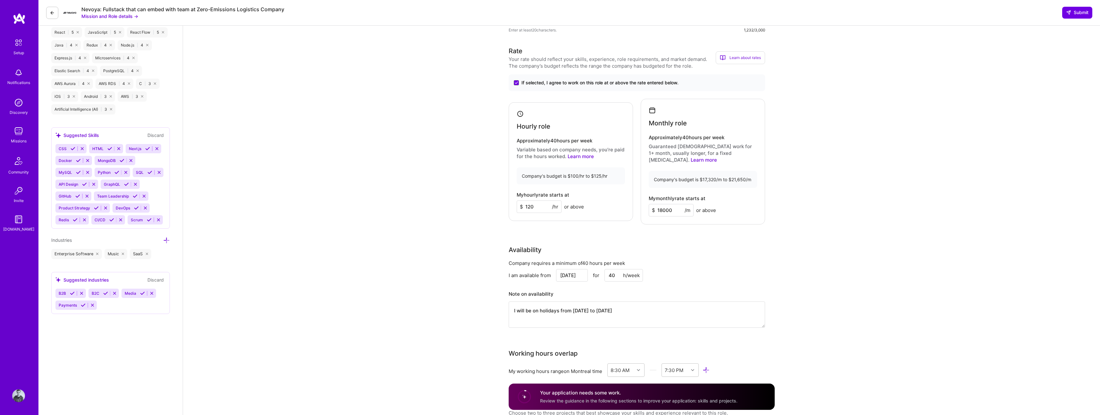
type input "18000"
click at [791, 223] on div "Full-Stack Developer role description Pick up tickets and ramp quickly to expan…" at bounding box center [641, 221] width 917 height 1260
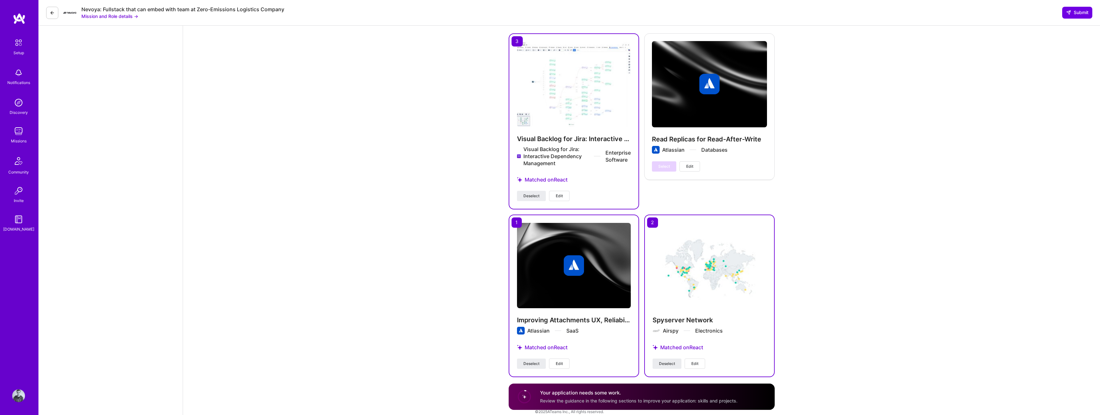
scroll to position [864, 0]
click at [1071, 11] on span "Submit" at bounding box center [1077, 12] width 22 height 6
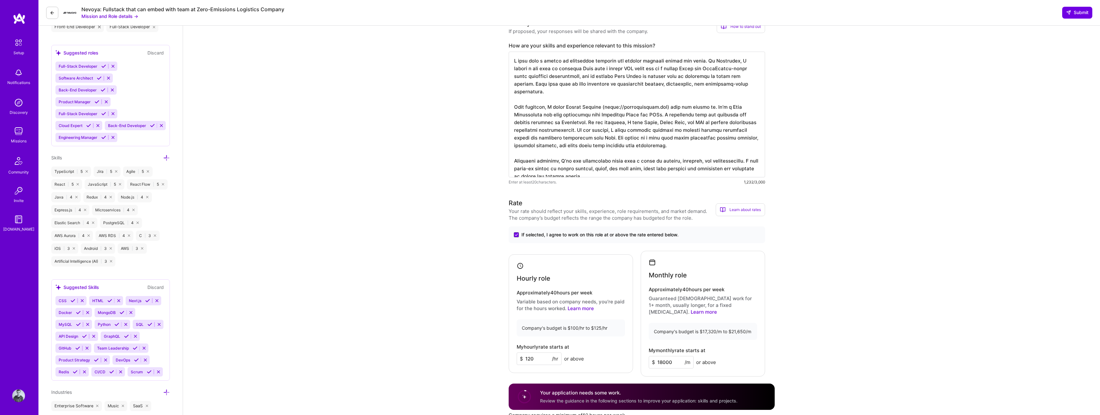
scroll to position [0, 0]
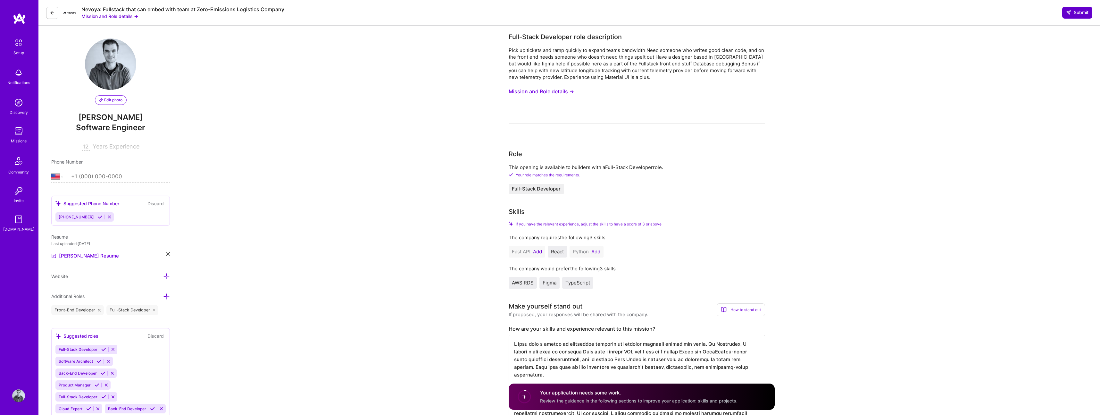
click at [1065, 13] on button "Submit" at bounding box center [1077, 13] width 30 height 12
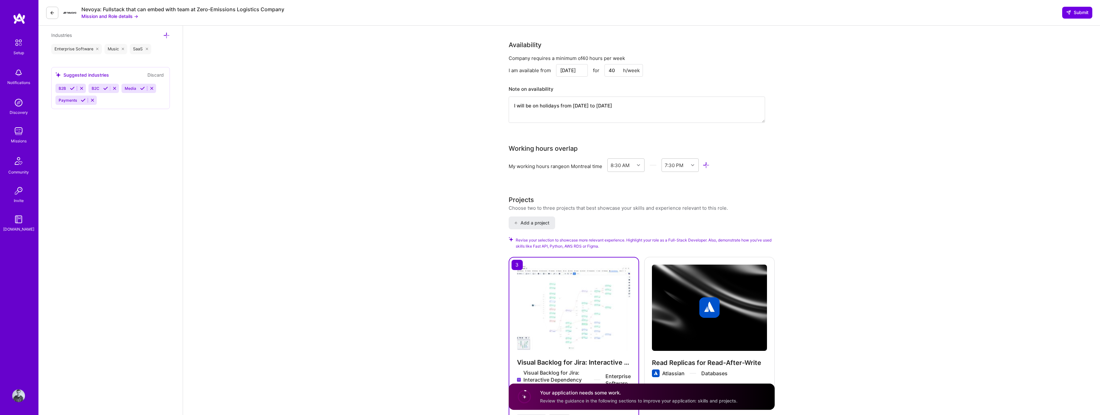
scroll to position [565, 0]
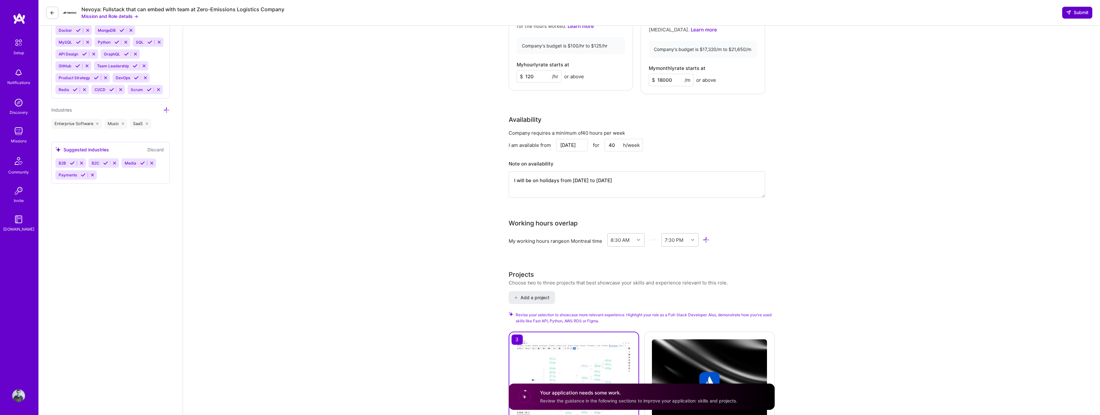
click at [1075, 10] on span "Submit" at bounding box center [1077, 12] width 22 height 6
click at [1074, 14] on span "Submit" at bounding box center [1077, 12] width 22 height 6
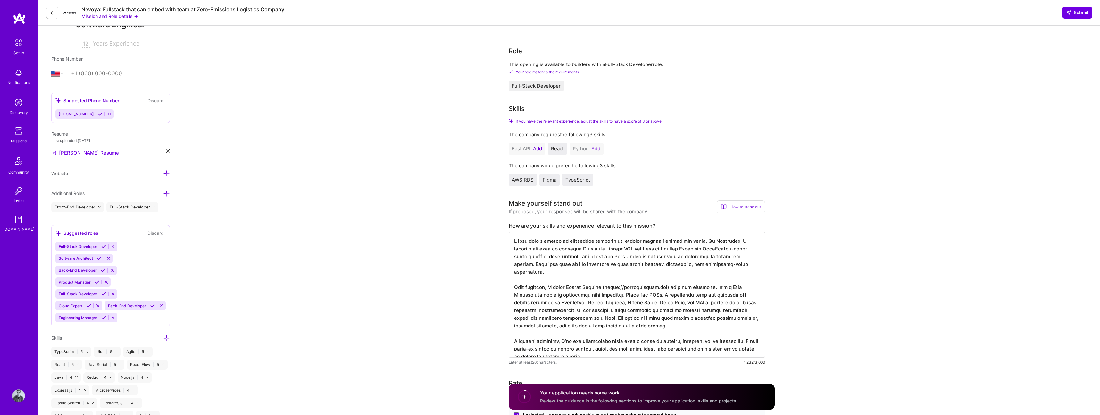
scroll to position [102, 0]
click at [573, 120] on span "If you have the relevant experience, adjust the skills to have a score of 3 or …" at bounding box center [589, 122] width 146 height 5
click at [598, 120] on span "If you have the relevant experience, adjust the skills to have a score of 3 or …" at bounding box center [589, 122] width 146 height 5
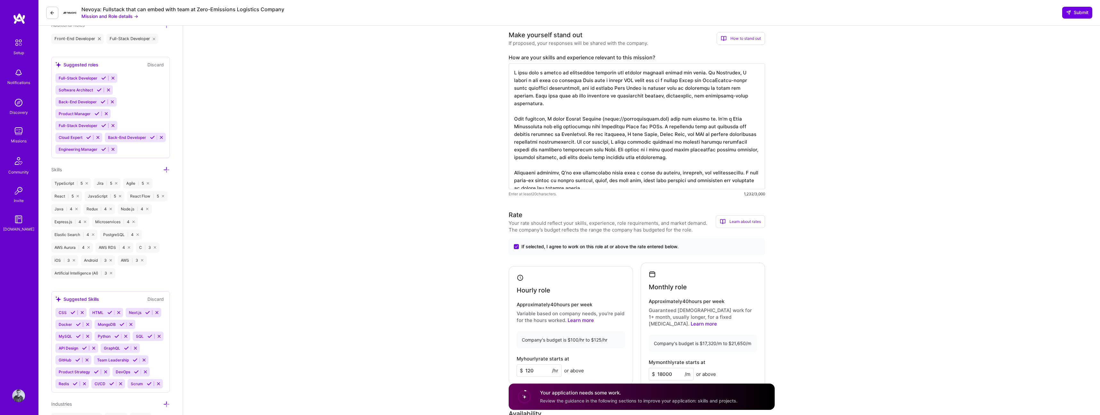
scroll to position [0, 0]
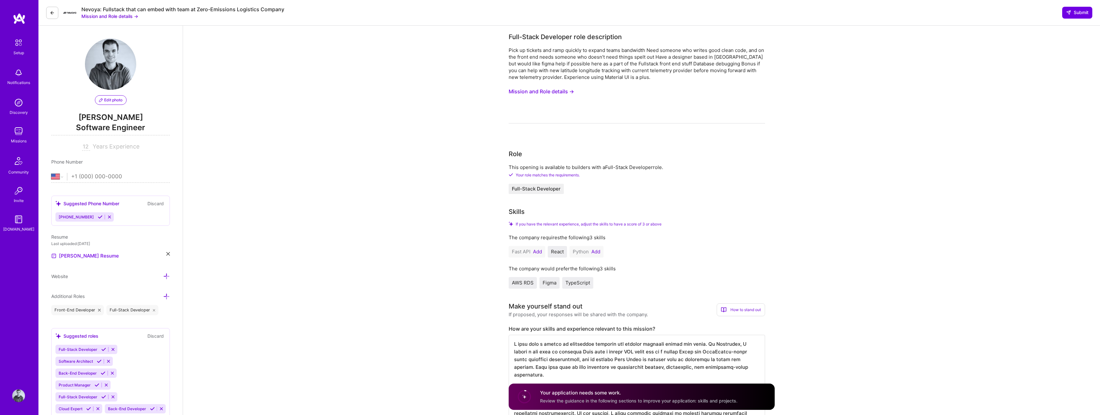
click at [532, 64] on div "Pick up tickets and ramp quickly to expand teams bandwidth Need someone who wri…" at bounding box center [637, 64] width 256 height 34
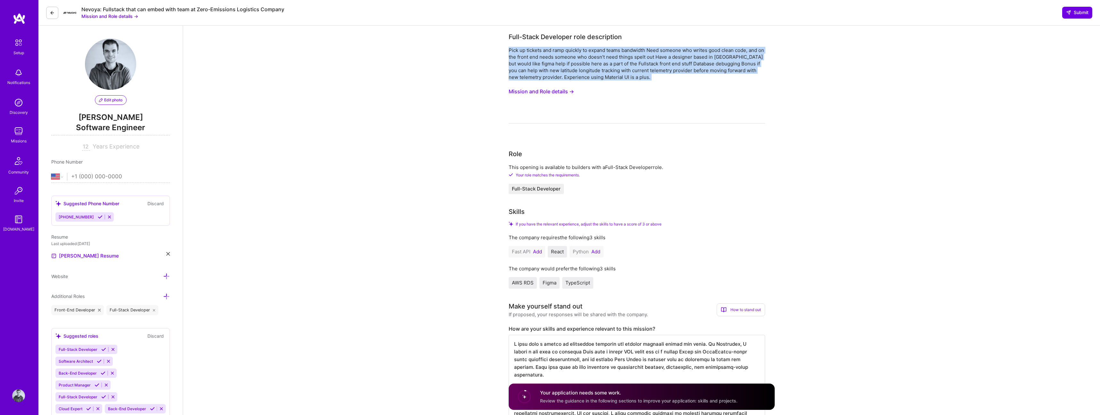
click at [532, 64] on div "Pick up tickets and ramp quickly to expand teams bandwidth Need someone who wri…" at bounding box center [637, 64] width 256 height 34
click at [574, 63] on div "Pick up tickets and ramp quickly to expand teams bandwidth Need someone who wri…" at bounding box center [637, 64] width 256 height 34
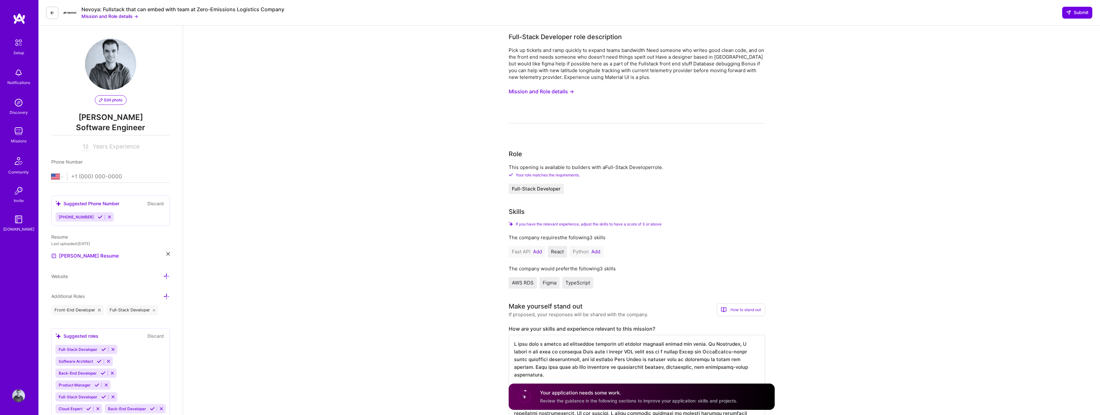
click at [545, 95] on button "Mission and Role details →" at bounding box center [541, 92] width 65 height 12
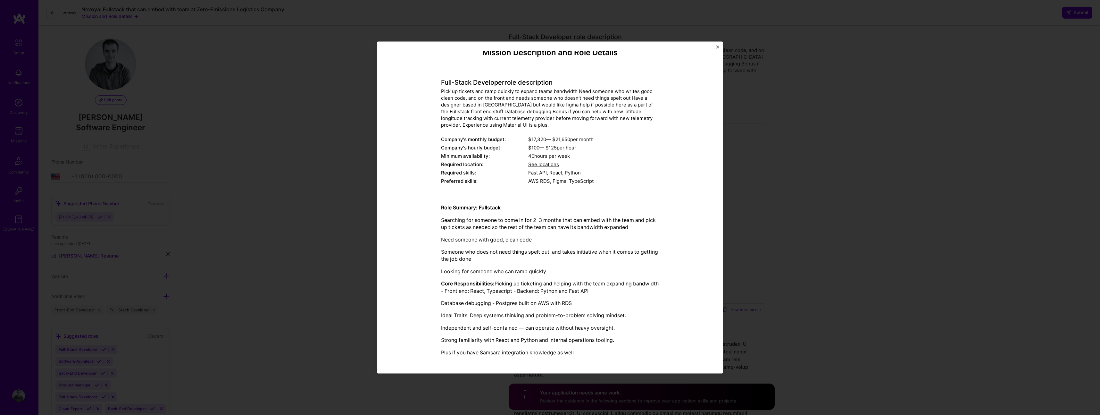
scroll to position [11, 0]
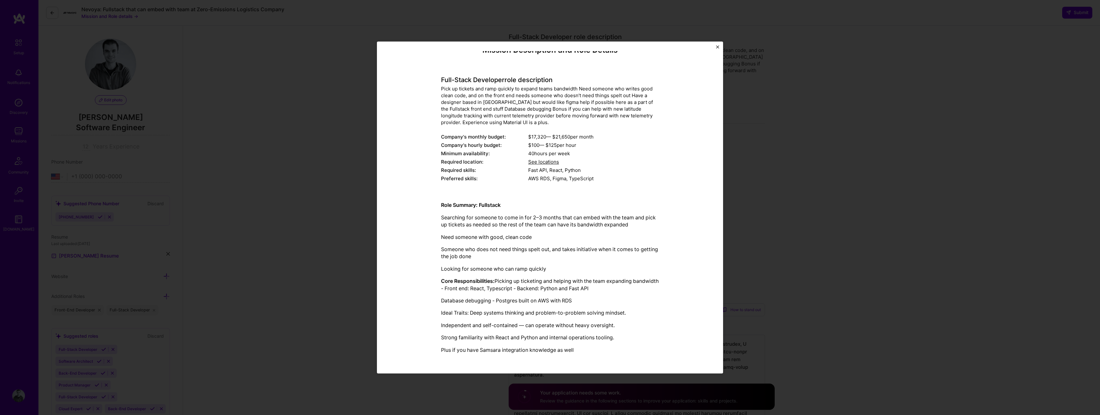
click at [793, 158] on div "Mission Description and Role Details Full-Stack Developer role description Pick…" at bounding box center [550, 207] width 1100 height 415
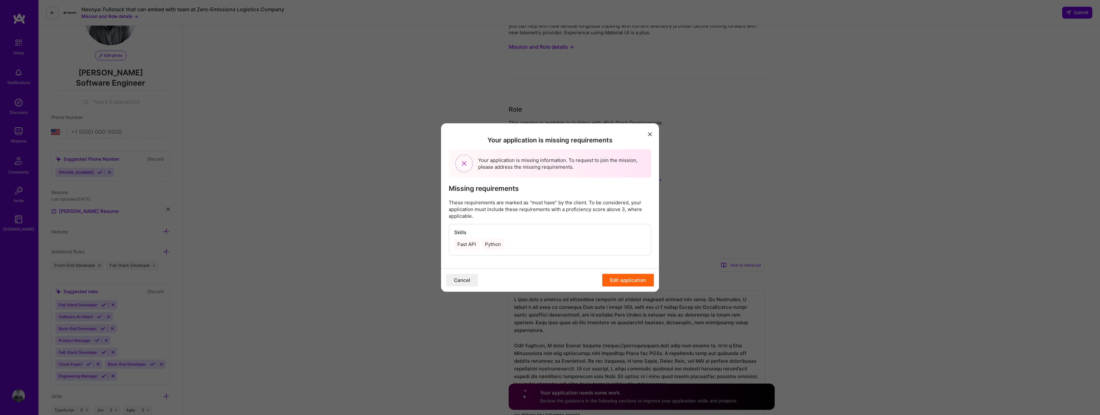
scroll to position [52, 0]
click at [476, 206] on p "These requirements are marked as “must have” by the client. To be considered, y…" at bounding box center [550, 209] width 203 height 20
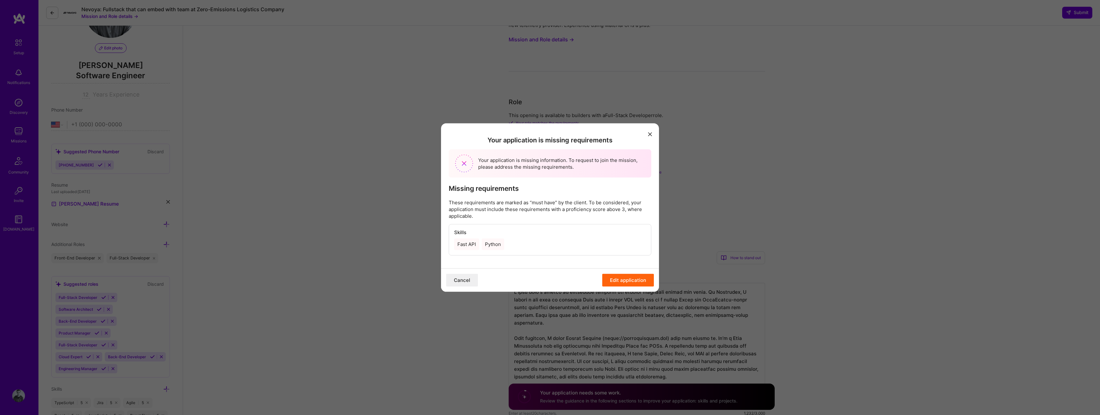
click at [648, 136] on button "modal" at bounding box center [650, 134] width 8 height 11
click at [652, 133] on button "modal" at bounding box center [650, 134] width 8 height 11
click at [458, 281] on button "Cancel" at bounding box center [462, 279] width 32 height 13
click at [356, 74] on div "Your application is missing requirements Your application is missing informatio…" at bounding box center [550, 207] width 1100 height 415
click at [646, 135] on button "modal" at bounding box center [650, 134] width 8 height 11
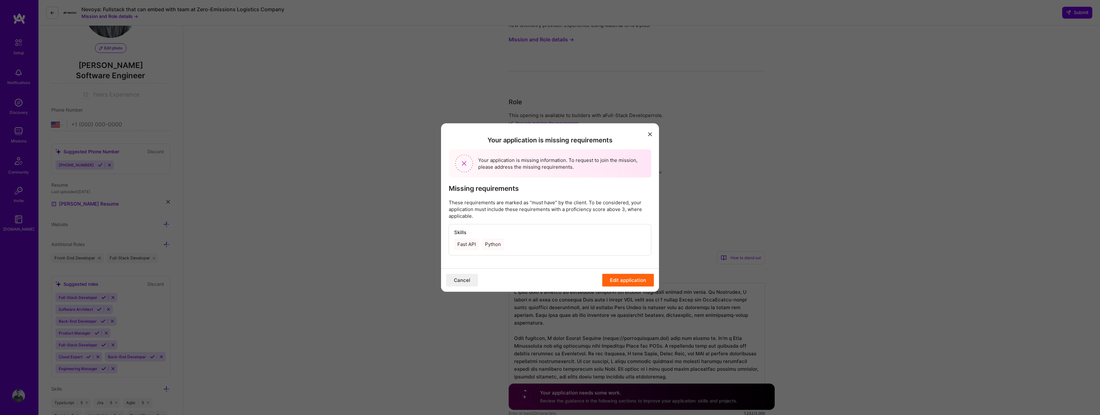
click at [647, 134] on button "modal" at bounding box center [650, 134] width 8 height 11
click at [429, 135] on div "Your application is missing requirements Your application is missing informatio…" at bounding box center [550, 207] width 1100 height 415
click at [651, 134] on icon "modal" at bounding box center [650, 134] width 4 height 4
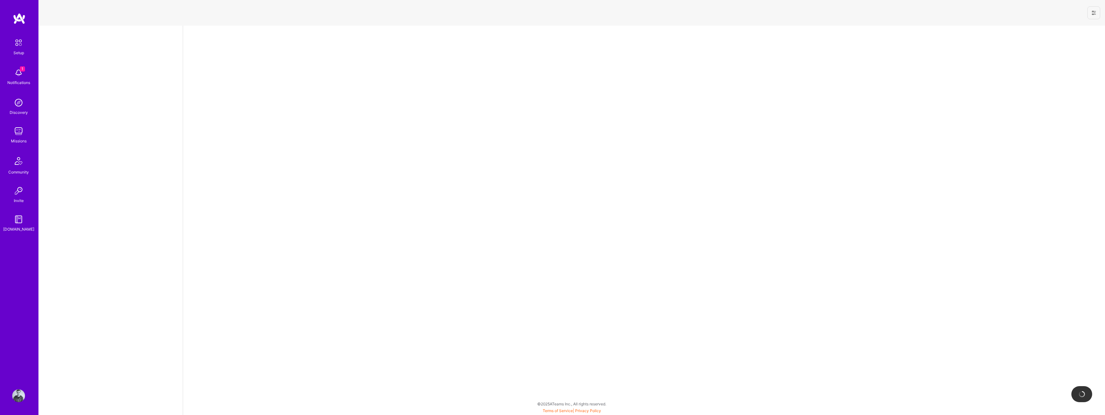
select select "US"
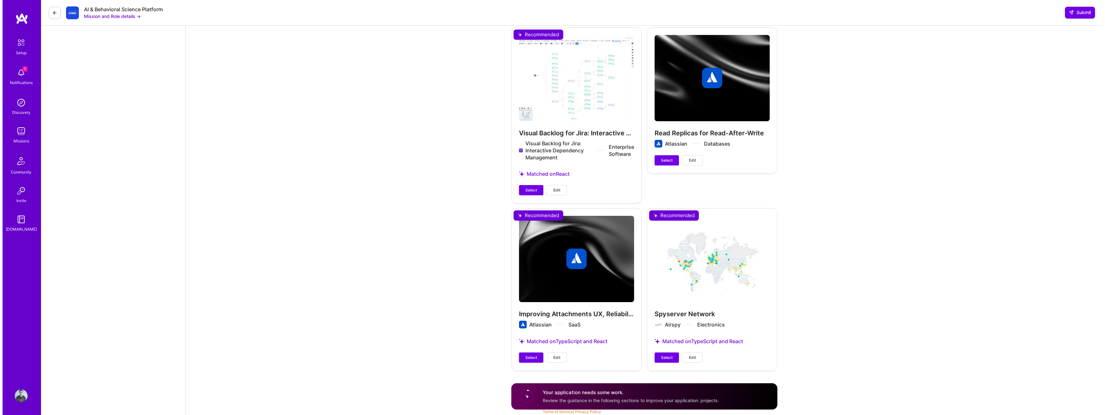
scroll to position [933, 0]
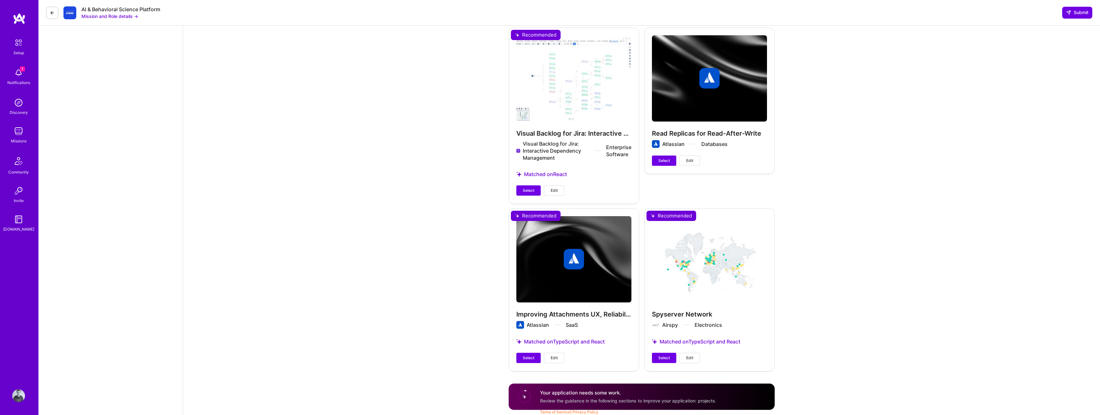
click at [551, 189] on span "Edit" at bounding box center [554, 191] width 7 height 6
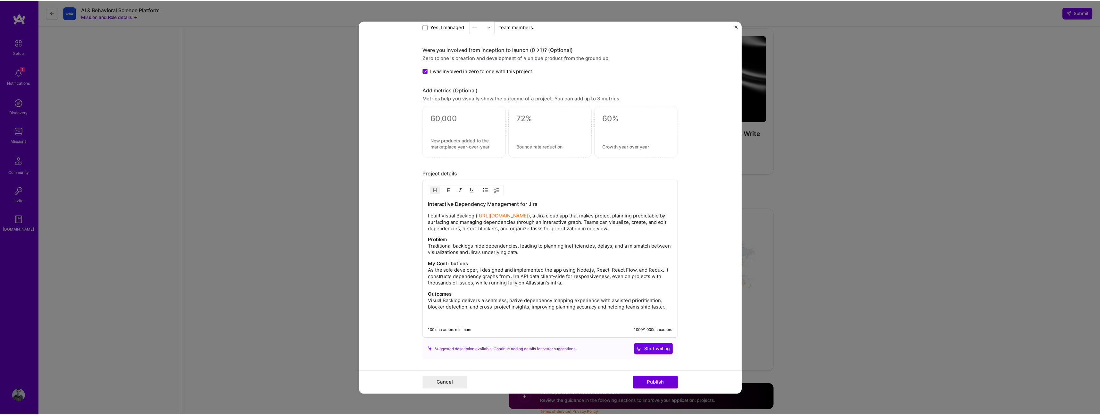
scroll to position [731, 0]
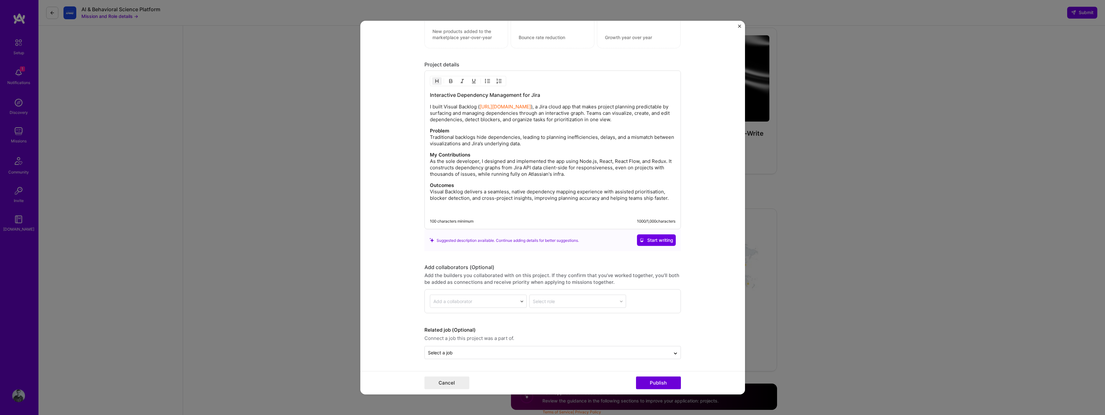
click at [659, 390] on div "Cancel Publish" at bounding box center [552, 382] width 385 height 23
click at [660, 385] on button "Publish" at bounding box center [658, 382] width 45 height 13
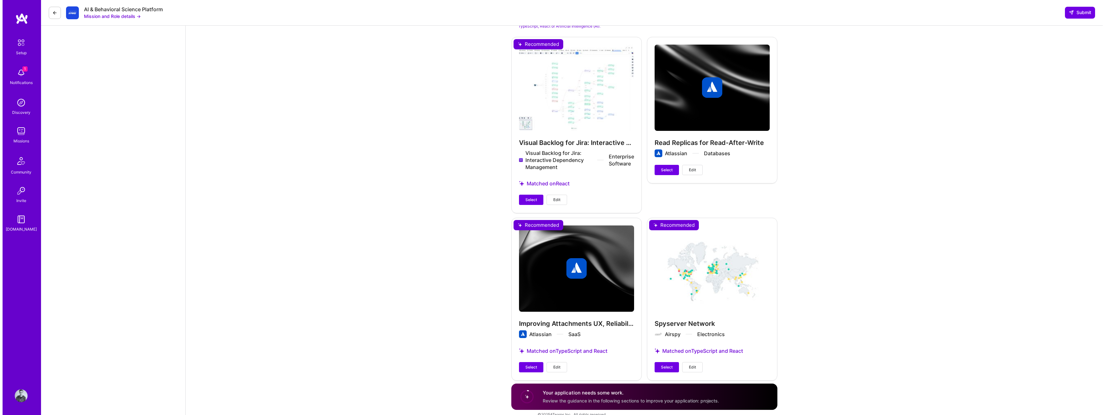
scroll to position [935, 0]
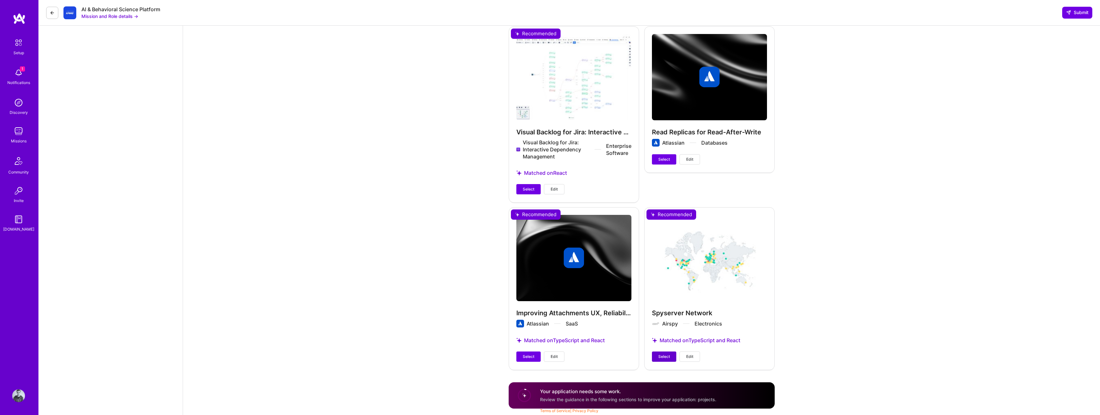
click at [667, 359] on button "Select" at bounding box center [664, 356] width 24 height 10
click at [701, 360] on button "Edit" at bounding box center [695, 356] width 21 height 10
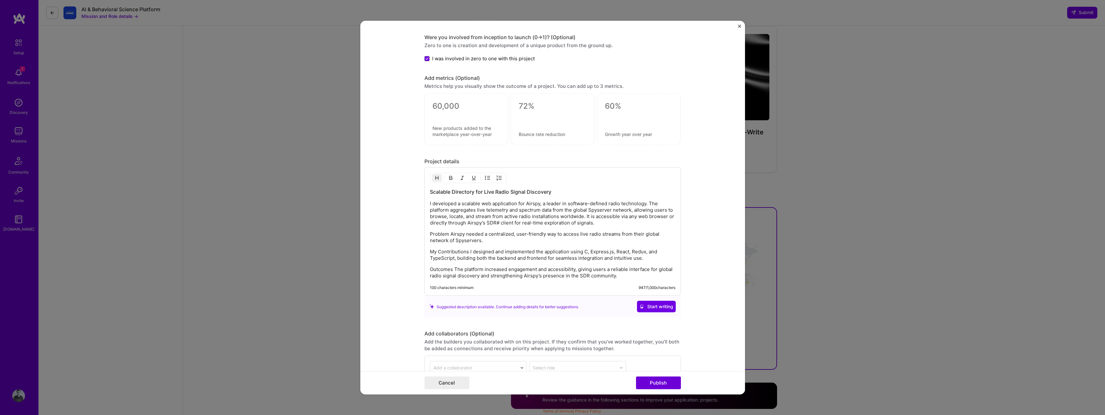
scroll to position [647, 0]
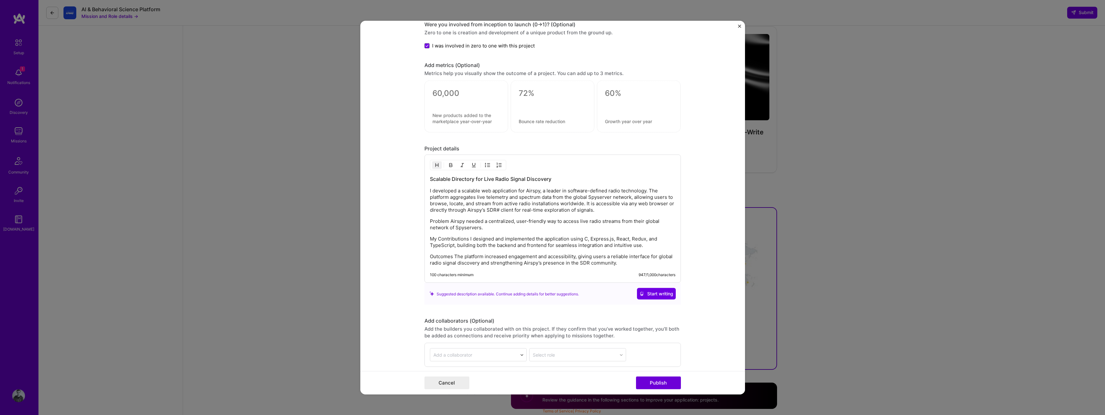
click at [468, 240] on p "My Contributions I designed and implemented the application using C, Express.js…" at bounding box center [553, 242] width 246 height 13
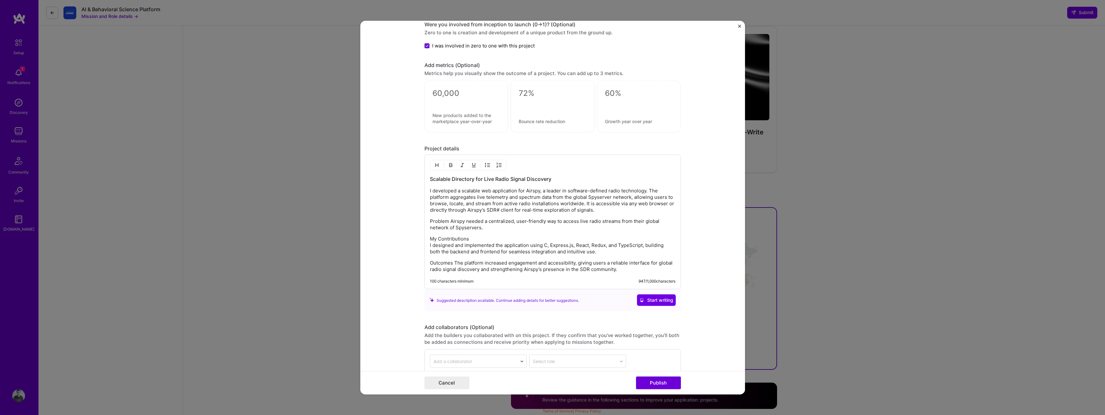
click at [451, 238] on p "My Contributions I designed and implemented the application using C, Express.js…" at bounding box center [553, 245] width 246 height 19
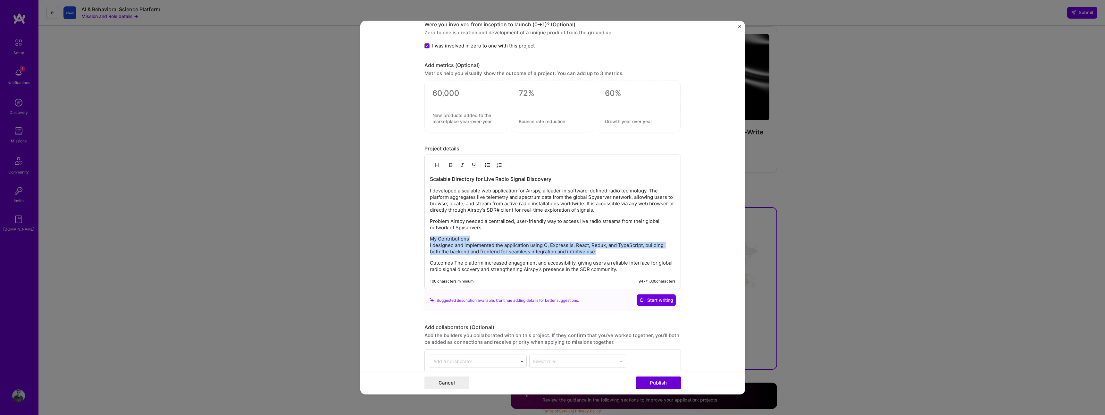
click at [451, 238] on p "My Contributions I designed and implemented the application using C, Express.js…" at bounding box center [553, 245] width 246 height 19
click at [469, 239] on p "My Contributions I designed and implemented the application using C, Express.js…" at bounding box center [553, 245] width 246 height 19
drag, startPoint x: 469, startPoint y: 239, endPoint x: 420, endPoint y: 231, distance: 49.3
click at [420, 231] on form "Project title Spyserver Network Company Airspy Project industry Industry 1 Proj…" at bounding box center [552, 208] width 385 height 374
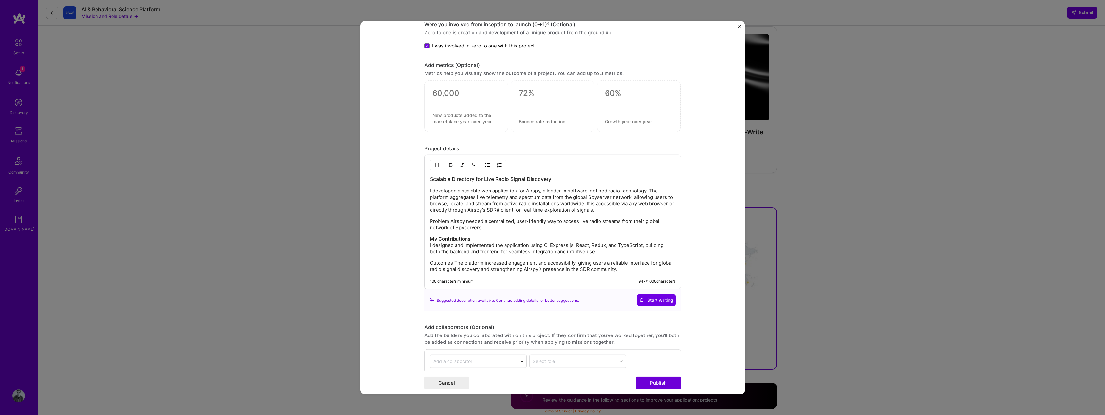
click at [448, 222] on p "Problem Airspy needed a centralized, user-friendly way to access live radio str…" at bounding box center [553, 224] width 246 height 13
click at [439, 222] on p "Problem Airspy needed a centralized, user-friendly way to access live radio str…" at bounding box center [553, 227] width 246 height 19
click at [452, 267] on p "Outcomes The platform increased engagement and accessibility, giving users a re…" at bounding box center [553, 272] width 246 height 13
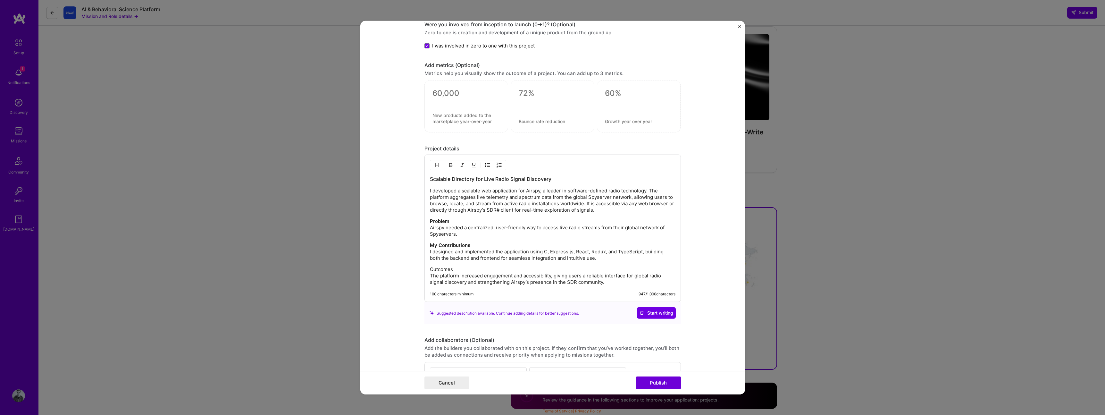
click at [442, 268] on p "Outcomes The platform increased engagement and accessibility, giving users a re…" at bounding box center [553, 275] width 246 height 19
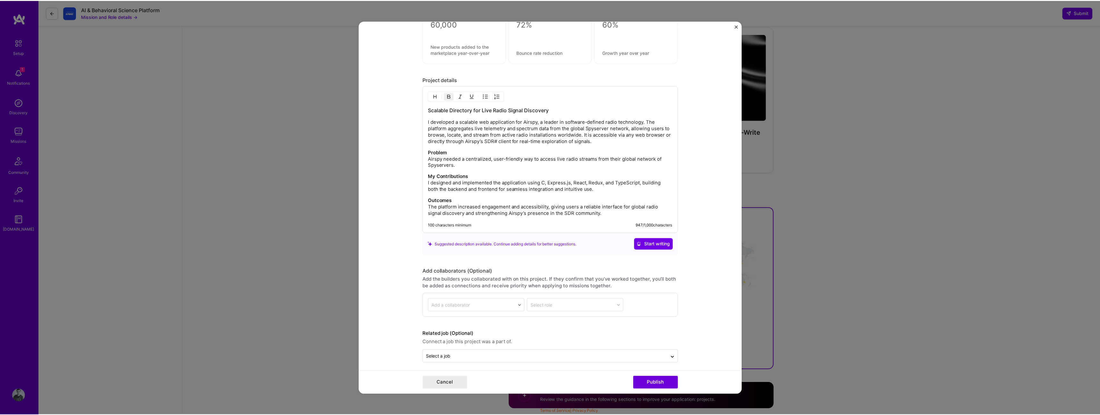
scroll to position [720, 0]
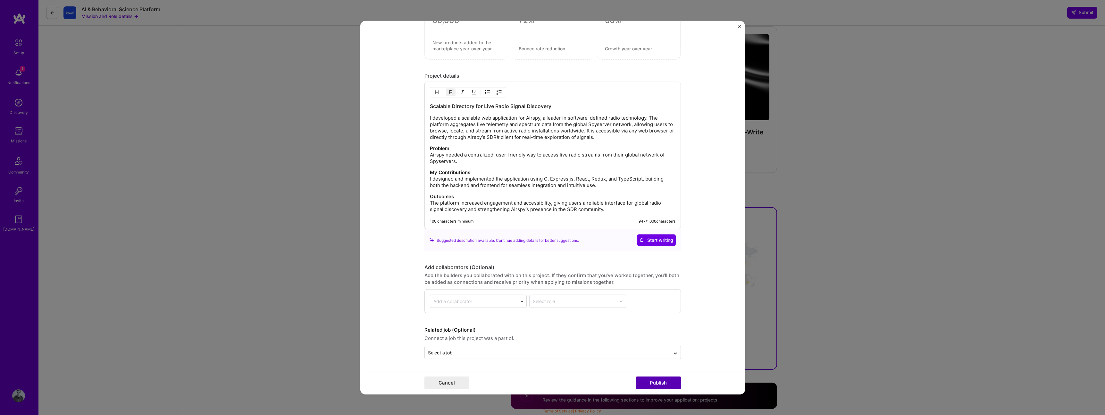
click at [651, 384] on button "Publish" at bounding box center [658, 382] width 45 height 13
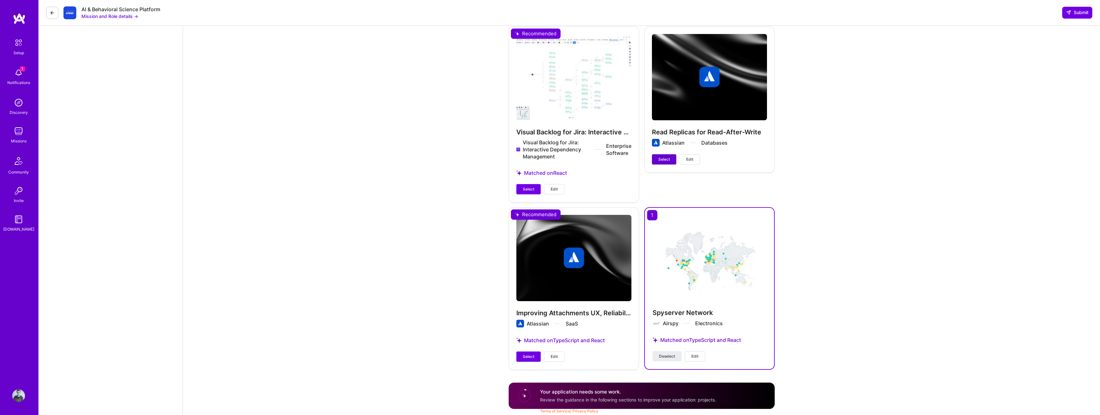
scroll to position [934, 0]
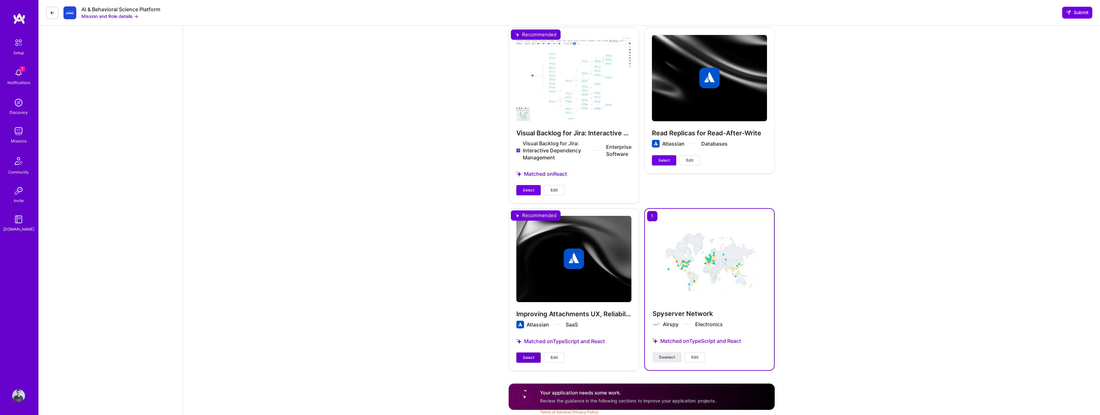
click at [535, 360] on button "Select" at bounding box center [528, 357] width 24 height 10
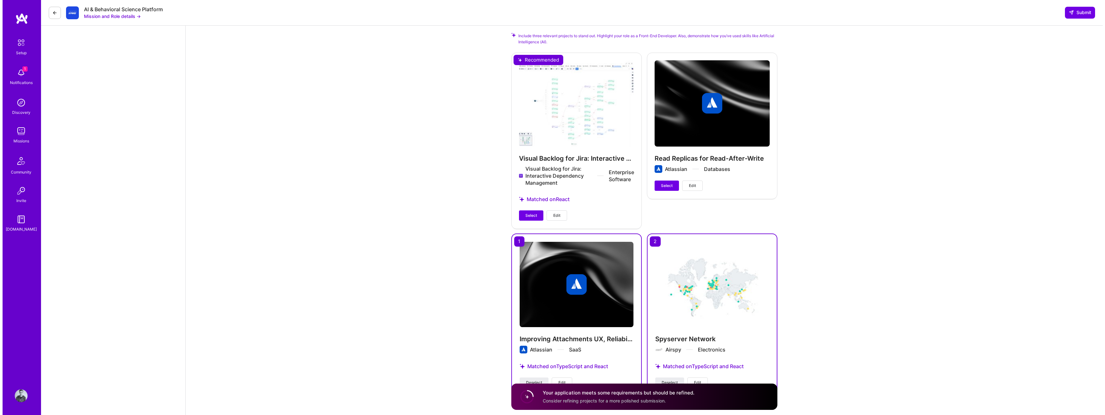
scroll to position [898, 0]
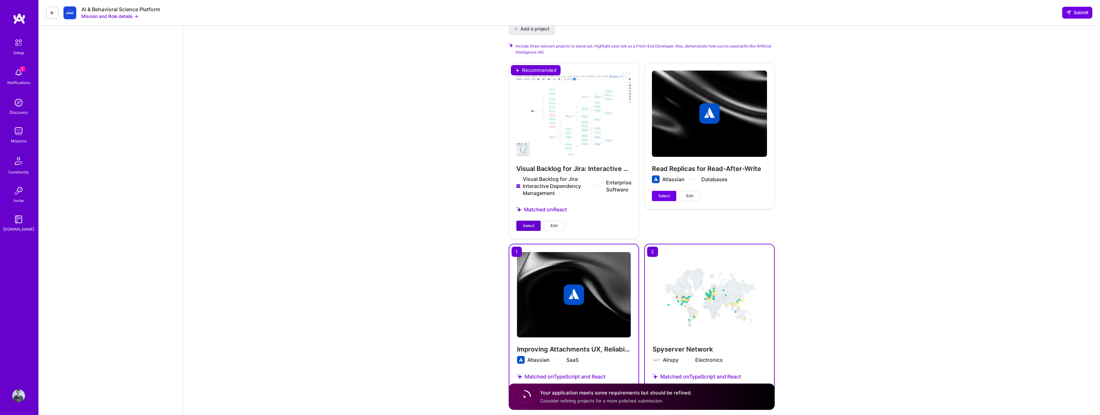
click at [525, 223] on span "Select" at bounding box center [529, 226] width 12 height 6
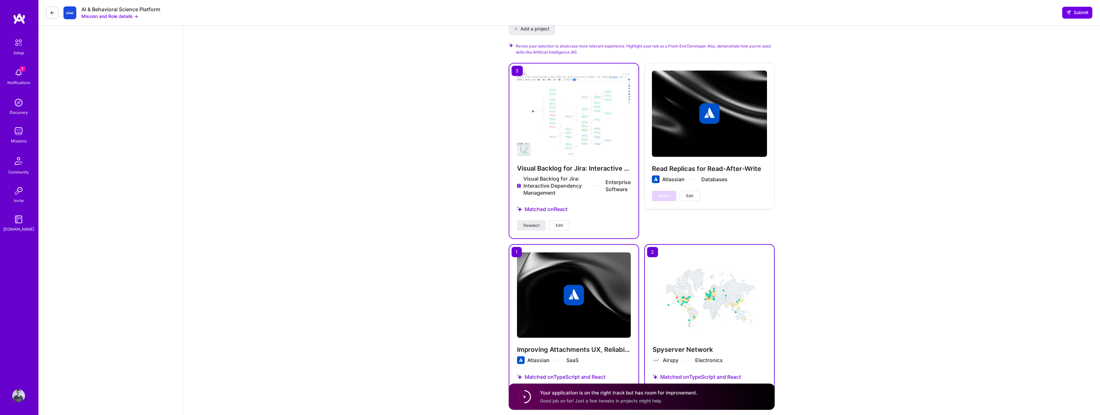
click at [562, 228] on span "Edit" at bounding box center [559, 225] width 7 height 6
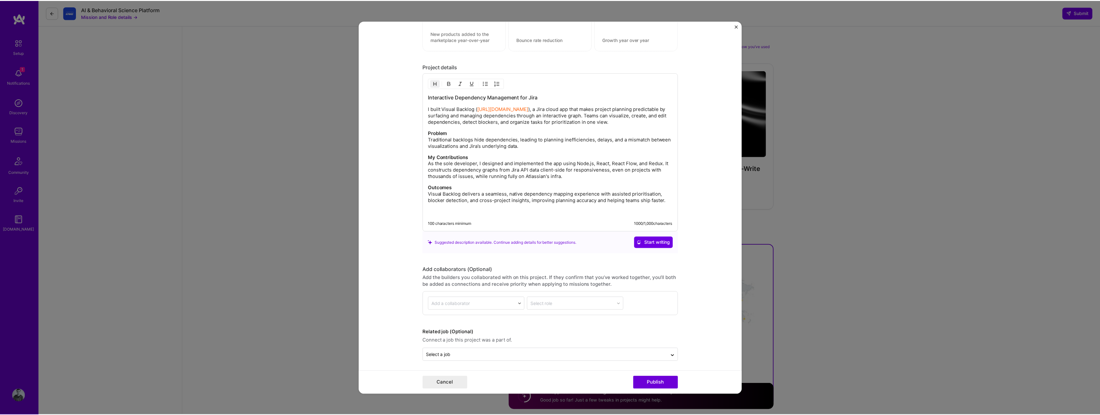
scroll to position [731, 0]
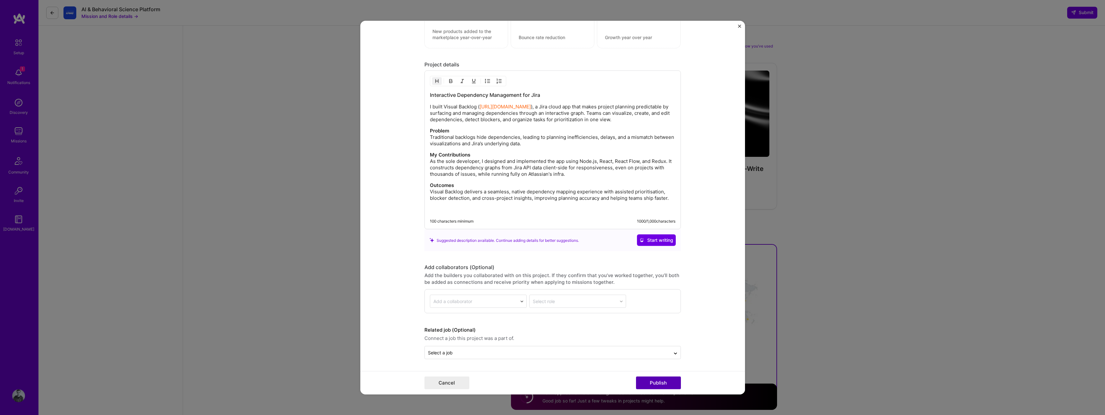
click at [666, 380] on button "Publish" at bounding box center [658, 382] width 45 height 13
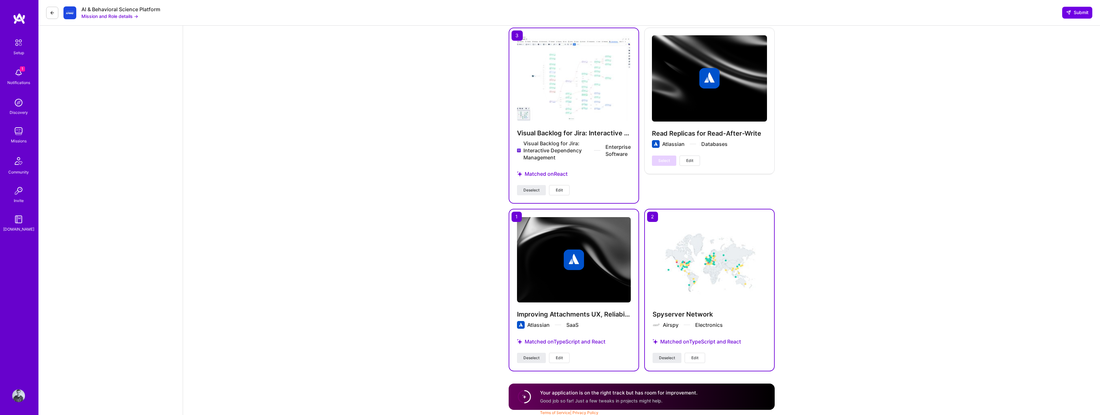
scroll to position [935, 0]
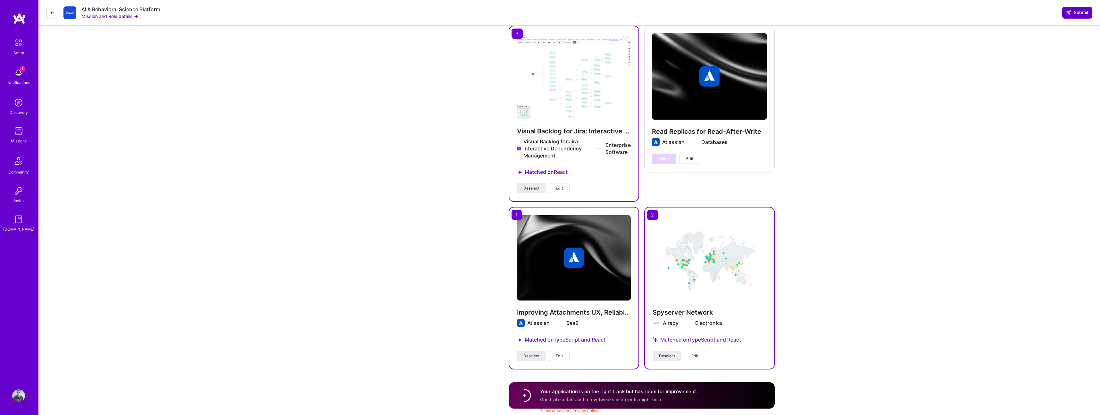
click at [1082, 11] on span "Submit" at bounding box center [1077, 12] width 22 height 6
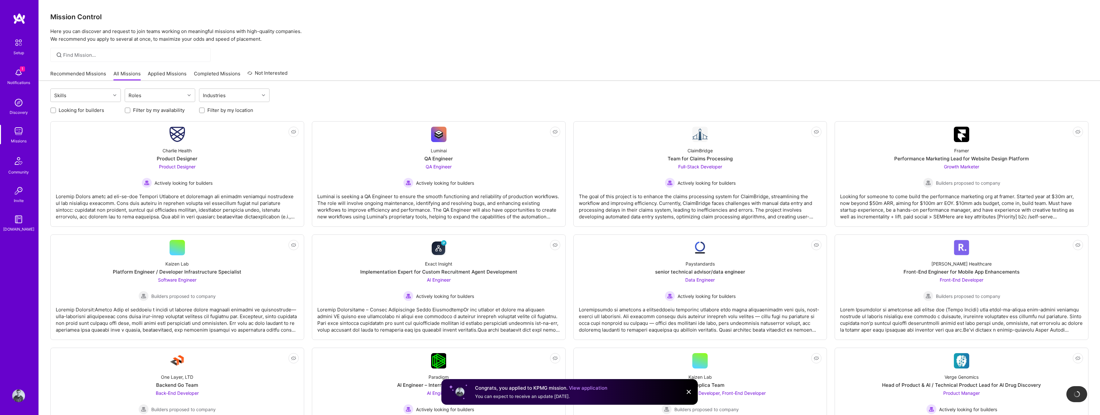
click at [21, 75] on img at bounding box center [18, 72] width 13 height 13
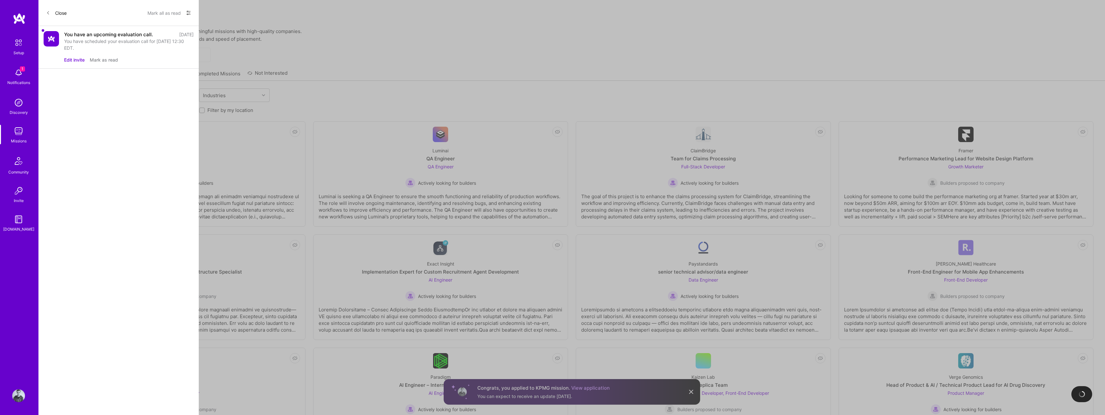
click at [100, 38] on div "You have scheduled your evaluation call for 13 Aug 2025 at 12:30 EDT." at bounding box center [129, 44] width 130 height 13
click at [41, 31] on div "You have an upcoming evaluation call. 6 days ago You have scheduled your evalua…" at bounding box center [118, 47] width 160 height 43
click at [102, 60] on button "Mark as read" at bounding box center [104, 59] width 28 height 7
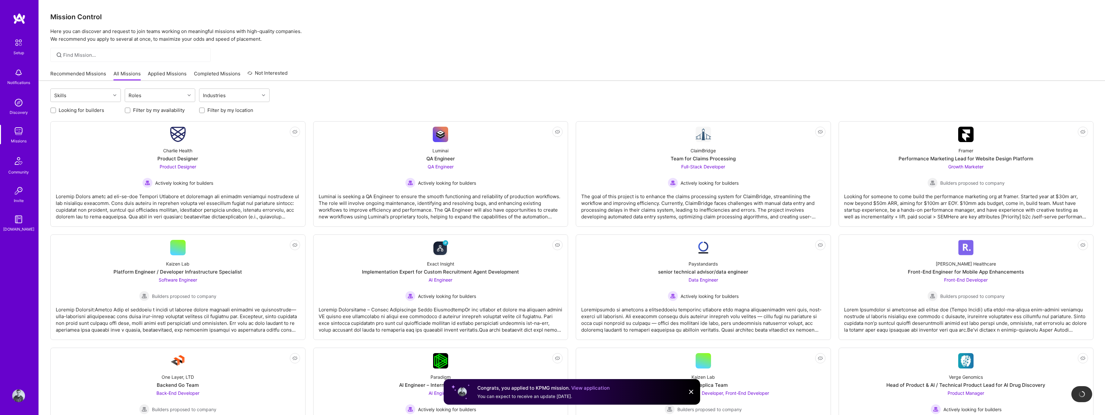
click at [21, 55] on div "Setup" at bounding box center [18, 52] width 11 height 7
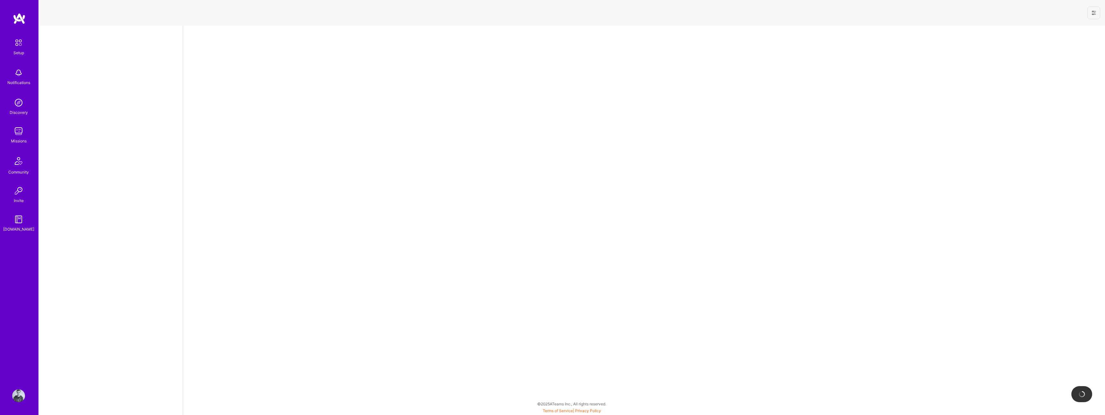
select select "US"
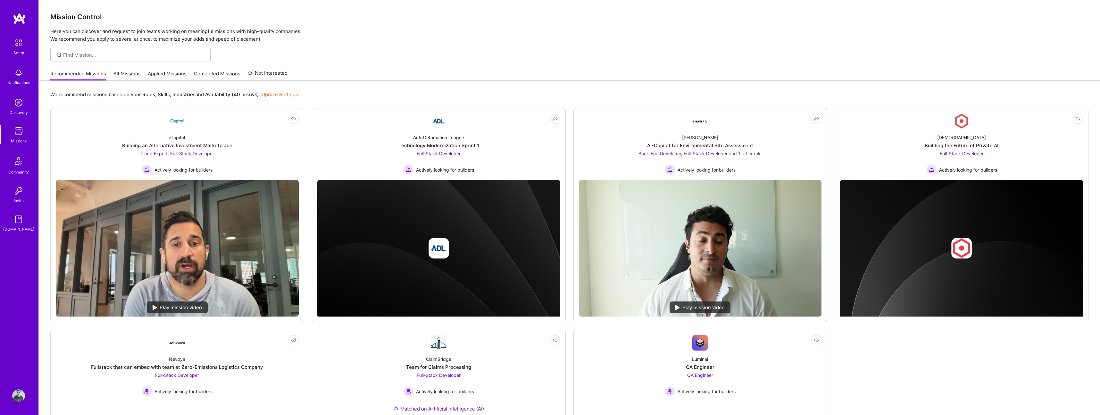
click at [21, 395] on img at bounding box center [18, 395] width 13 height 13
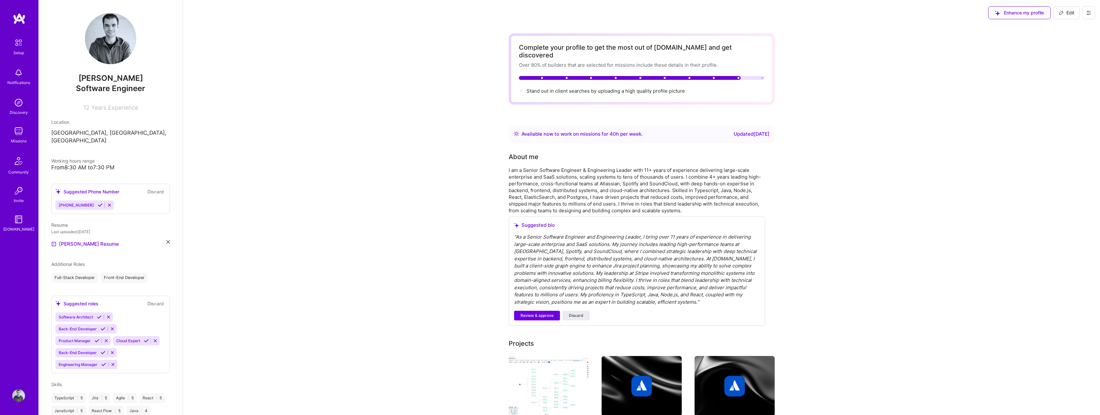
click at [1087, 13] on icon at bounding box center [1089, 12] width 5 height 5
click at [1073, 45] on button "Payment method" at bounding box center [1071, 44] width 48 height 16
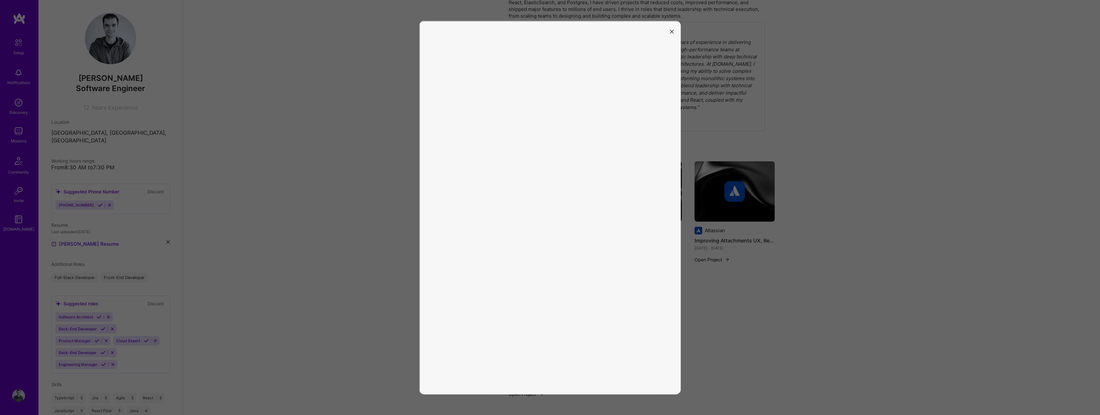
scroll to position [192, 0]
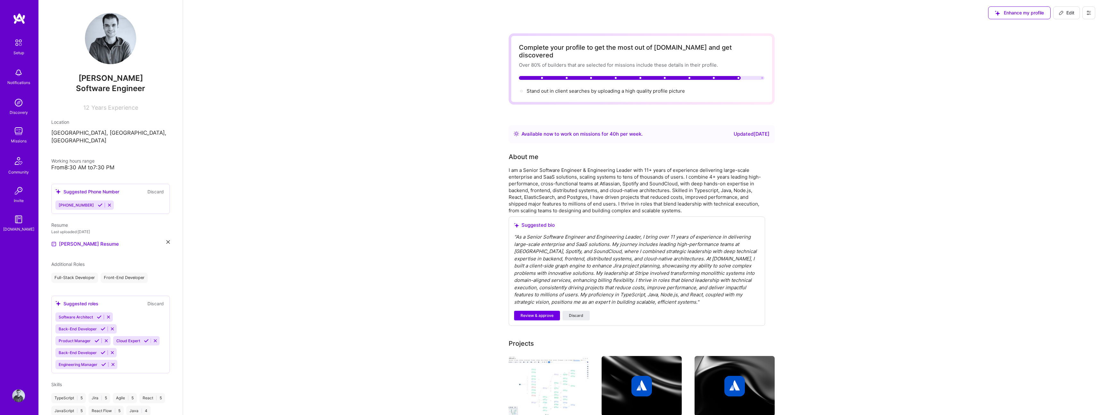
click at [1091, 17] on button at bounding box center [1089, 12] width 13 height 13
click at [1076, 48] on button "Payment method" at bounding box center [1071, 44] width 48 height 16
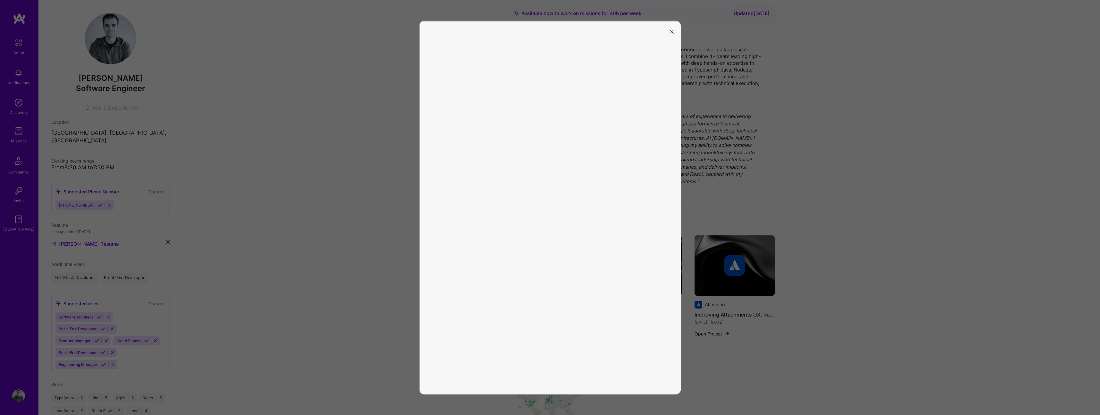
scroll to position [124, 0]
